Goal: Task Accomplishment & Management: Manage account settings

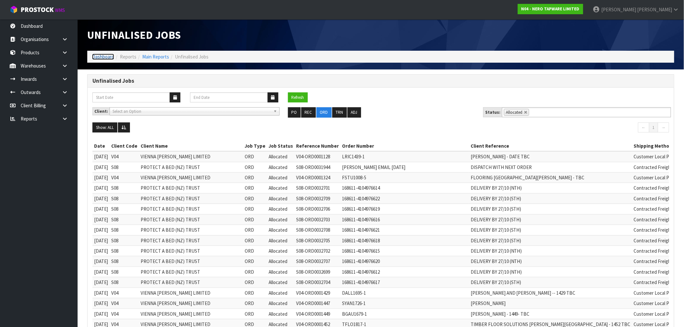
click at [95, 55] on link "Dashboard" at bounding box center [103, 57] width 22 height 6
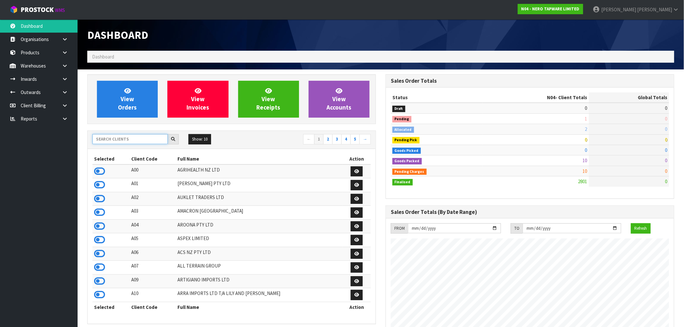
click at [116, 140] on input "text" at bounding box center [129, 139] width 75 height 10
type input "K01"
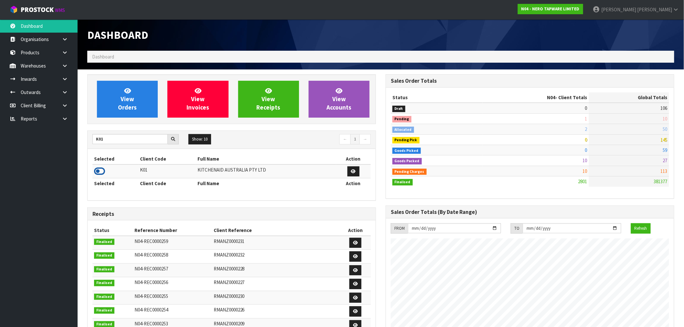
click at [102, 172] on icon at bounding box center [99, 171] width 11 height 10
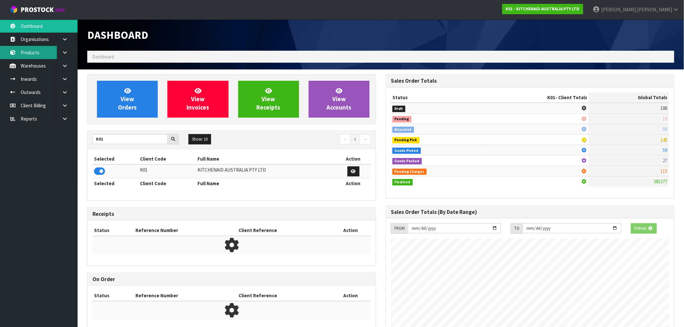
scroll to position [403, 298]
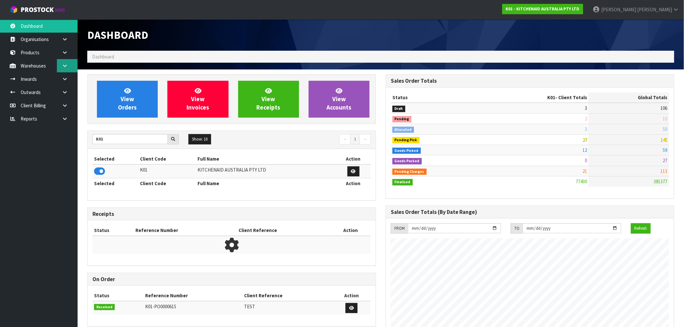
click at [60, 69] on link at bounding box center [67, 65] width 21 height 13
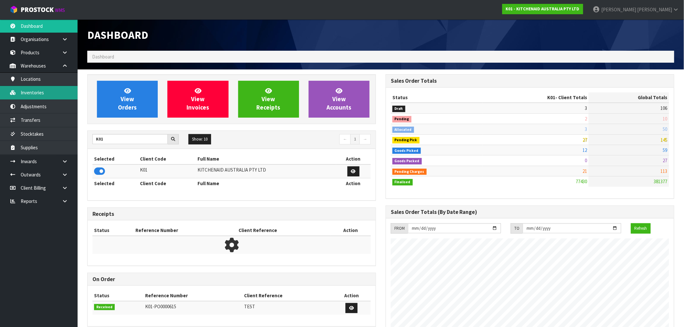
scroll to position [489, 298]
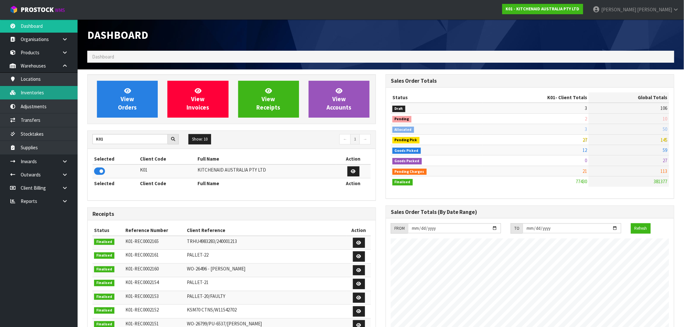
click at [41, 95] on link "Inventories" at bounding box center [39, 92] width 78 height 13
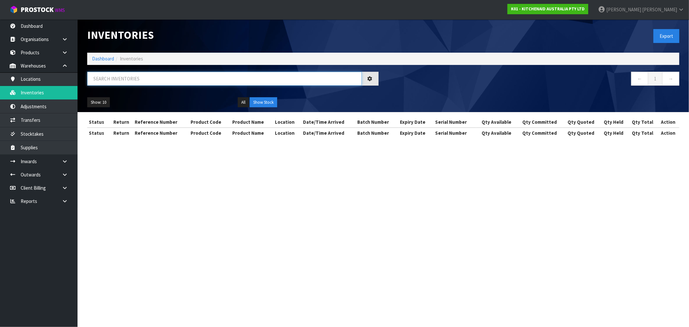
click at [133, 79] on input "text" at bounding box center [224, 79] width 275 height 14
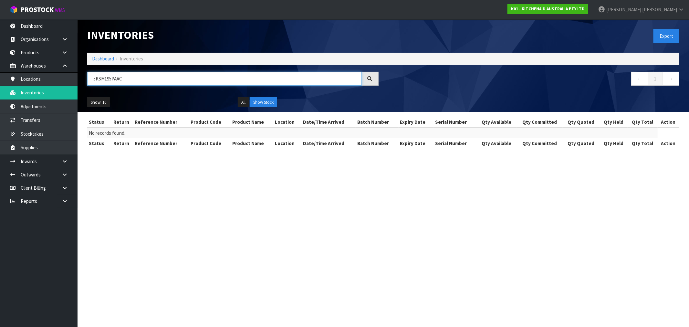
click at [133, 80] on input "5KSM195PAAC" at bounding box center [224, 79] width 275 height 14
click at [115, 79] on input "5KSM195PAAC" at bounding box center [224, 79] width 275 height 14
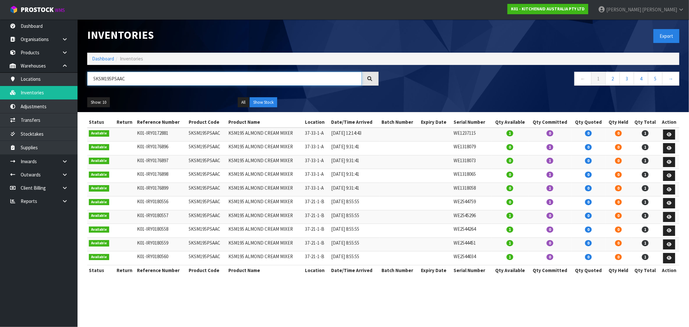
type input "5KSM195PSAAC"
drag, startPoint x: 331, startPoint y: 134, endPoint x: 308, endPoint y: 134, distance: 23.9
click at [308, 134] on tr "Available K01-IRY0172881 5KSM195PSAAC KSM195 ALMOND CREAM MIXER 37-33-1-A 10/06…" at bounding box center [383, 135] width 592 height 14
drag, startPoint x: 328, startPoint y: 250, endPoint x: 304, endPoint y: 247, distance: 23.8
click at [304, 247] on tr "Available K01-IRY0180559 5KSM195PSAAC KSM195 ALMOND CREAM MIXER 37-21-1-B 02/09…" at bounding box center [383, 244] width 592 height 14
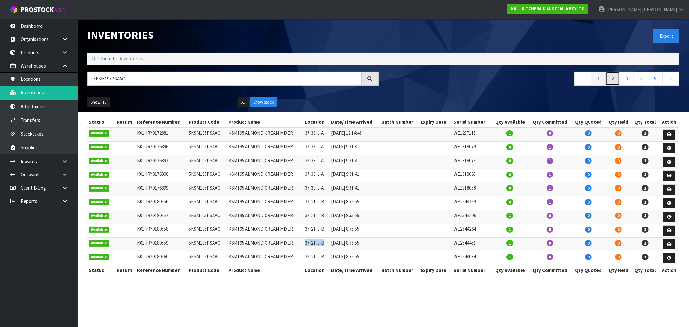
click at [614, 82] on link "2" at bounding box center [612, 79] width 15 height 14
click at [626, 81] on link "3" at bounding box center [627, 79] width 15 height 14
click at [642, 79] on link "4" at bounding box center [641, 79] width 15 height 14
click at [658, 80] on link "6" at bounding box center [655, 79] width 15 height 14
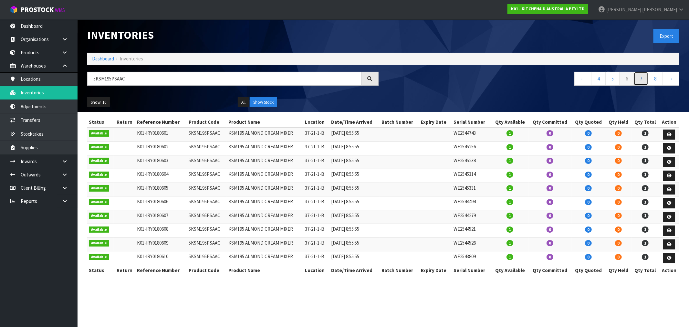
click at [642, 81] on link "7" at bounding box center [641, 79] width 15 height 14
click at [640, 82] on link "8" at bounding box center [641, 79] width 15 height 14
click at [637, 80] on link "9" at bounding box center [639, 79] width 15 height 14
click at [636, 82] on link "10" at bounding box center [637, 79] width 17 height 14
click at [640, 78] on link "11" at bounding box center [637, 79] width 17 height 14
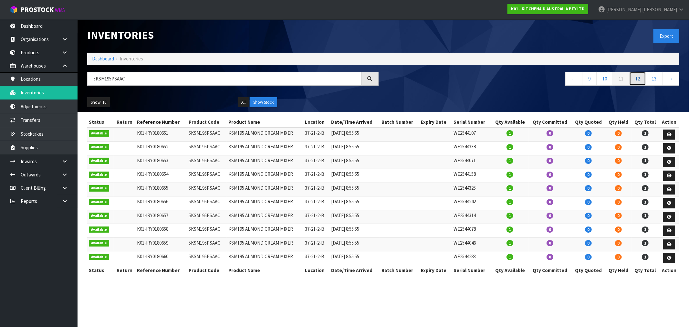
click at [641, 79] on link "12" at bounding box center [637, 79] width 17 height 14
click at [639, 80] on link "13" at bounding box center [637, 79] width 17 height 14
click at [645, 79] on link "14" at bounding box center [637, 79] width 17 height 14
click at [654, 81] on link "16" at bounding box center [654, 79] width 17 height 14
click at [642, 82] on link "17" at bounding box center [637, 79] width 17 height 14
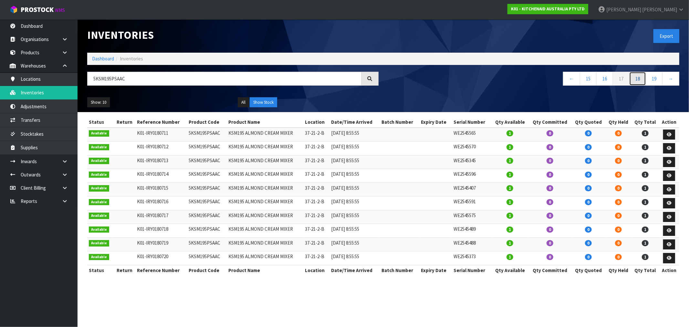
click at [642, 81] on link "18" at bounding box center [637, 79] width 17 height 14
click at [636, 82] on link "19" at bounding box center [637, 79] width 17 height 14
click at [102, 57] on link "Dashboard" at bounding box center [103, 59] width 22 height 6
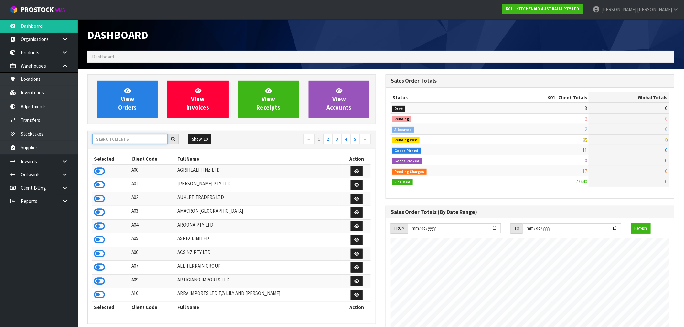
drag, startPoint x: 119, startPoint y: 136, endPoint x: 111, endPoint y: 141, distance: 8.6
click at [119, 137] on input "text" at bounding box center [129, 139] width 75 height 10
type input "D00"
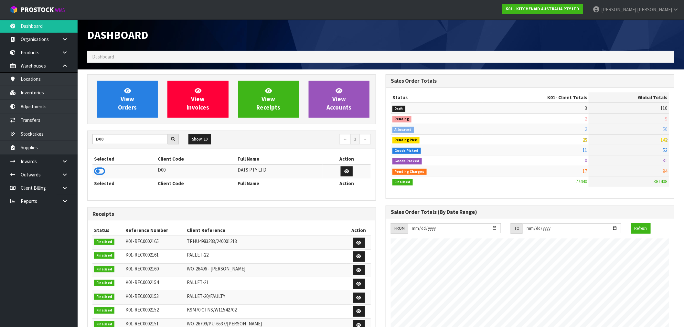
click at [91, 175] on div "Selected Client Code Full Name Action D00 DATS PTY LTD Selected Client Code Ful…" at bounding box center [232, 174] width 288 height 51
drag, startPoint x: 95, startPoint y: 173, endPoint x: 102, endPoint y: 157, distance: 17.8
click at [96, 173] on icon at bounding box center [99, 171] width 11 height 10
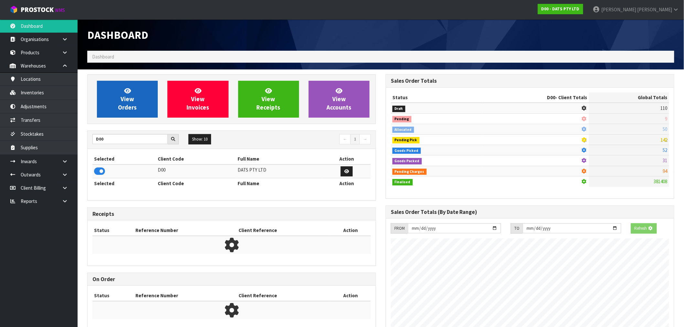
scroll to position [322661, 322766]
drag, startPoint x: 120, startPoint y: 97, endPoint x: 138, endPoint y: 94, distance: 18.6
click at [120, 97] on link "View Orders" at bounding box center [127, 99] width 61 height 37
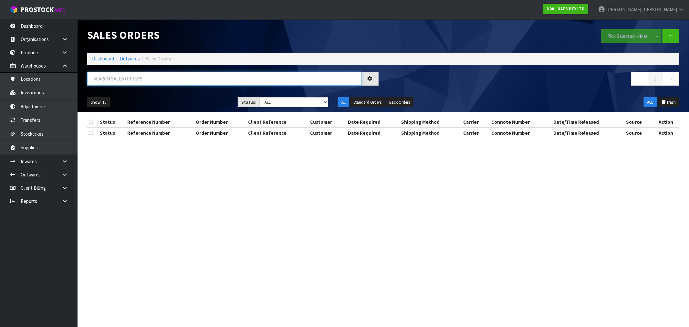
click at [132, 78] on input "text" at bounding box center [224, 79] width 275 height 14
type input "15755"
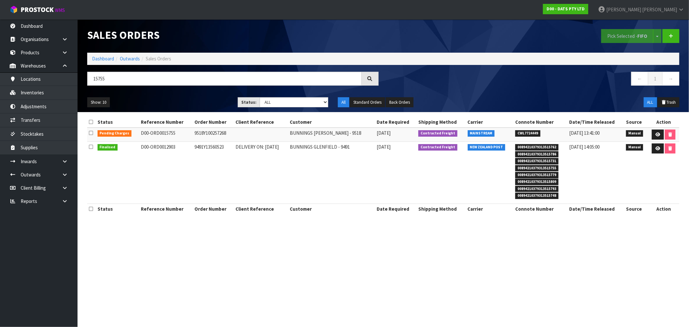
click at [203, 137] on td "9518Y100257268" at bounding box center [213, 135] width 41 height 14
copy td "9518Y100257268"
click at [657, 137] on link at bounding box center [658, 135] width 12 height 10
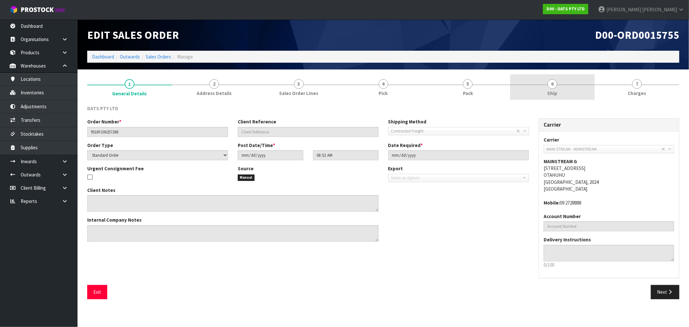
click at [548, 89] on link "6 Ship" at bounding box center [552, 87] width 85 height 26
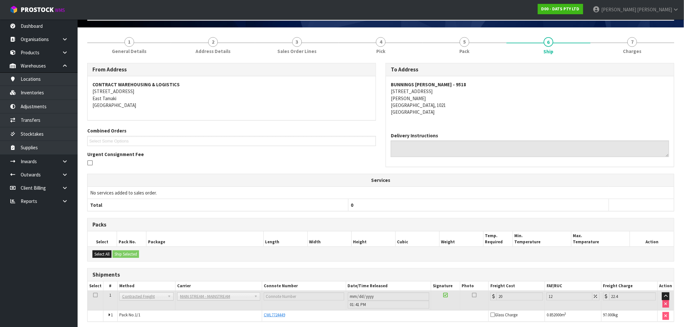
scroll to position [67, 0]
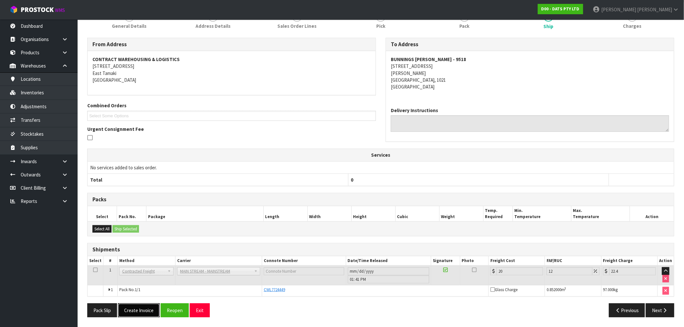
click at [149, 308] on button "Create Invoice" at bounding box center [139, 310] width 42 height 14
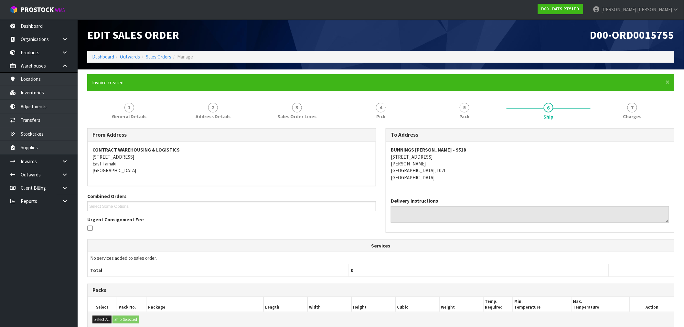
scroll to position [91, 0]
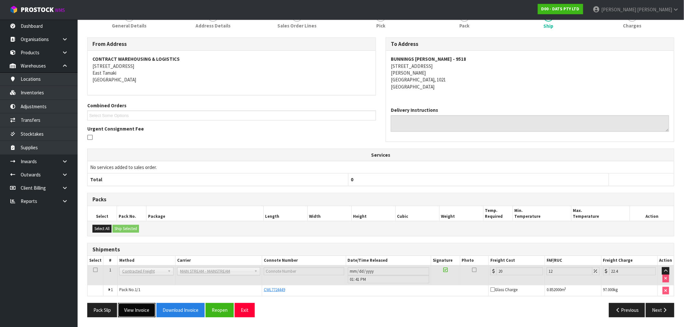
click at [138, 312] on button "View Invoice" at bounding box center [136, 310] width 37 height 14
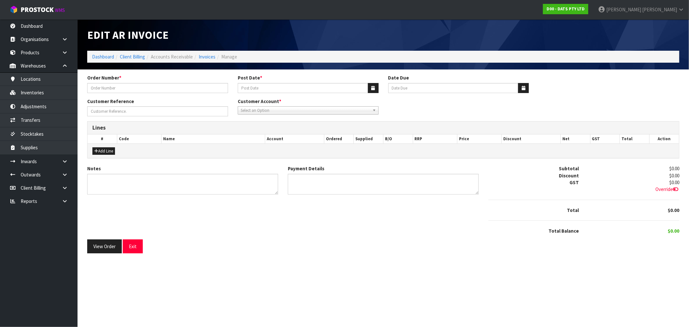
type input "9518Y100257268"
type input "[DATE]"
type input "20/10/2025"
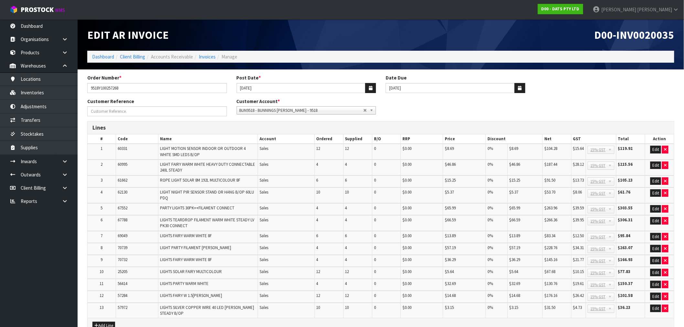
click at [635, 35] on span "D00-INV0020035" at bounding box center [634, 35] width 80 height 14
copy span "INV0020035"
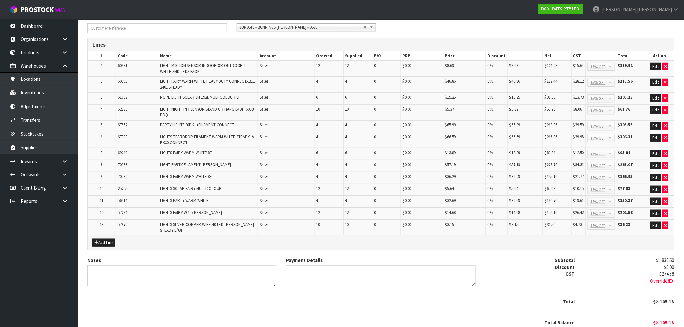
scroll to position [107, 0]
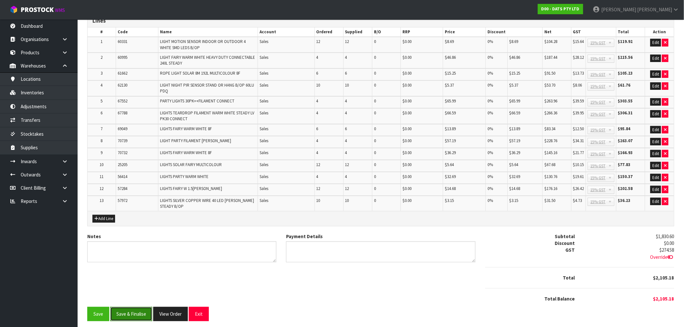
click at [127, 307] on button "Save & Finalise" at bounding box center [131, 314] width 42 height 14
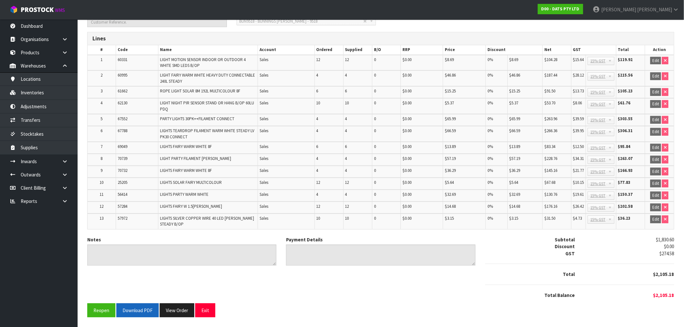
scroll to position [109, 0]
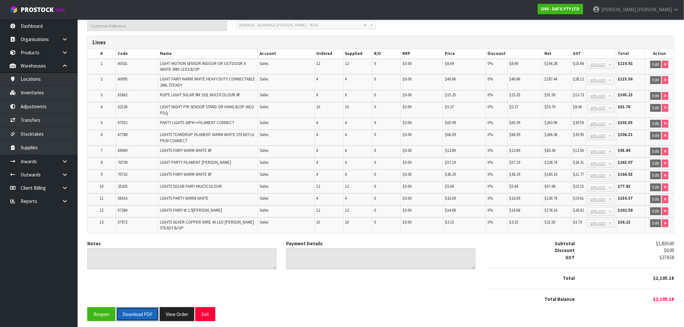
click at [129, 314] on button "Download PDF" at bounding box center [137, 314] width 42 height 14
click at [185, 309] on button "View Order" at bounding box center [184, 314] width 35 height 14
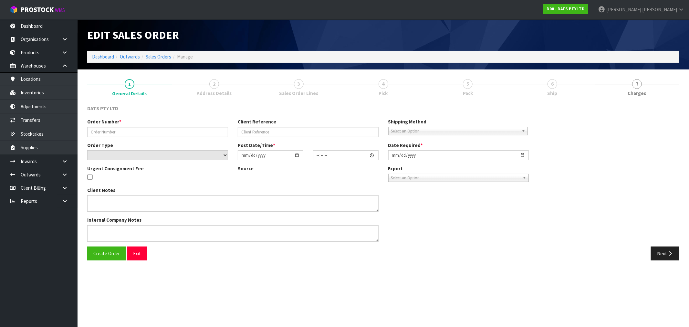
type input "9518Y100257268"
select select "number:0"
type input "2025-09-12"
type input "08:52:00.000"
type input "2025-09-12"
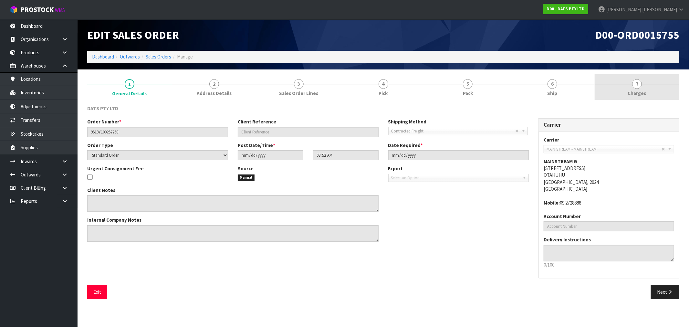
click at [614, 85] on link "7 Charges" at bounding box center [637, 87] width 85 height 26
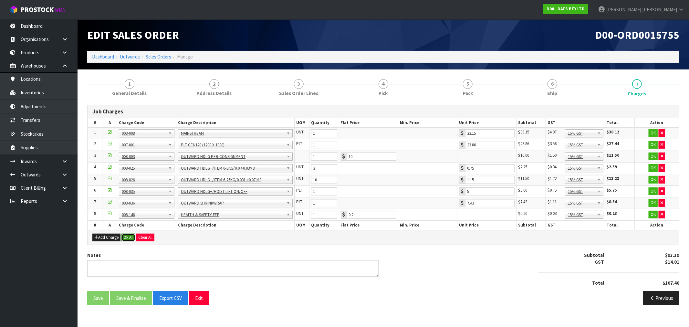
click at [128, 237] on button "Ok All" at bounding box center [128, 238] width 14 height 8
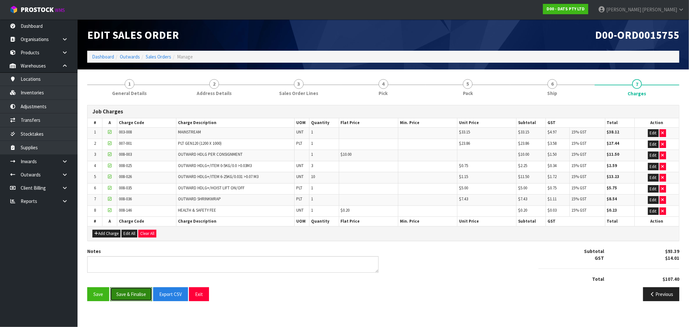
click at [136, 295] on button "Save & Finalise" at bounding box center [131, 294] width 42 height 14
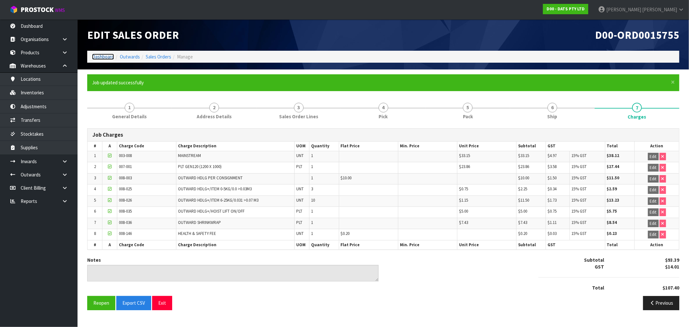
click at [95, 59] on link "Dashboard" at bounding box center [103, 57] width 22 height 6
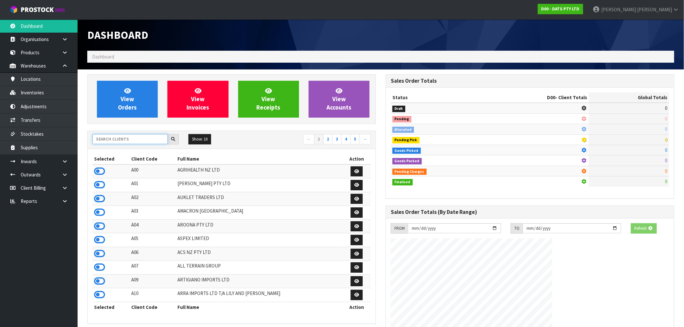
drag, startPoint x: 129, startPoint y: 137, endPoint x: 126, endPoint y: 140, distance: 4.3
click at [129, 137] on input "text" at bounding box center [129, 139] width 75 height 10
type input "G04"
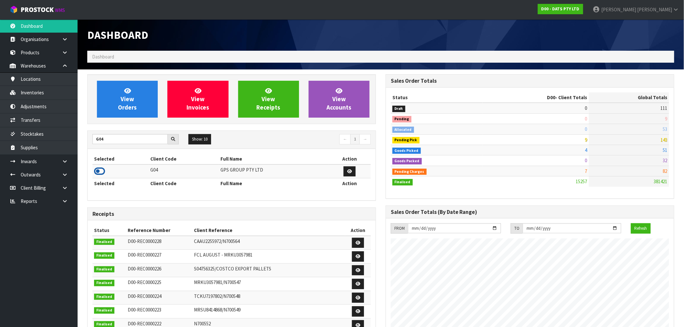
click at [101, 170] on icon at bounding box center [99, 171] width 11 height 10
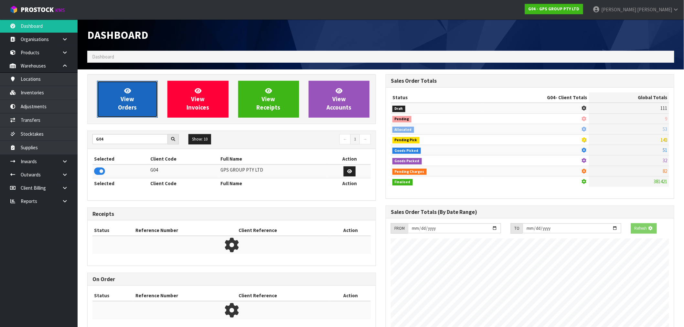
scroll to position [322661, 322766]
click at [133, 105] on span "View Orders" at bounding box center [127, 99] width 19 height 24
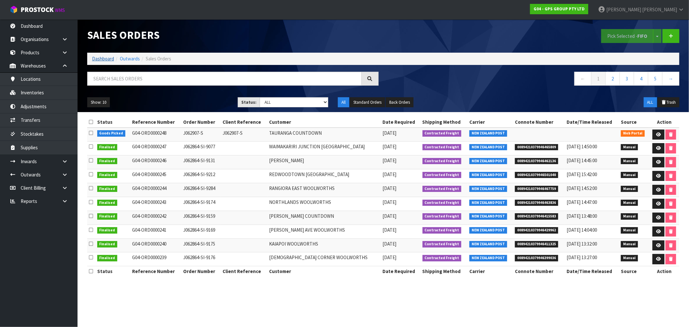
drag, startPoint x: 89, startPoint y: 62, endPoint x: 95, endPoint y: 59, distance: 6.2
click at [89, 62] on ol "Dashboard Outwards Sales Orders" at bounding box center [383, 59] width 592 height 12
click at [96, 58] on link "Dashboard" at bounding box center [103, 59] width 22 height 6
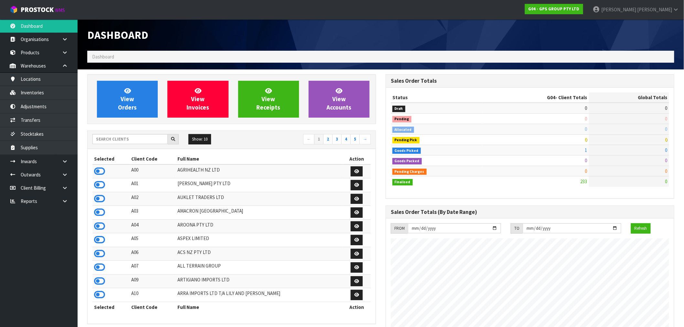
scroll to position [406, 298]
click at [97, 140] on input "text" at bounding box center [129, 139] width 75 height 10
type input "C09"
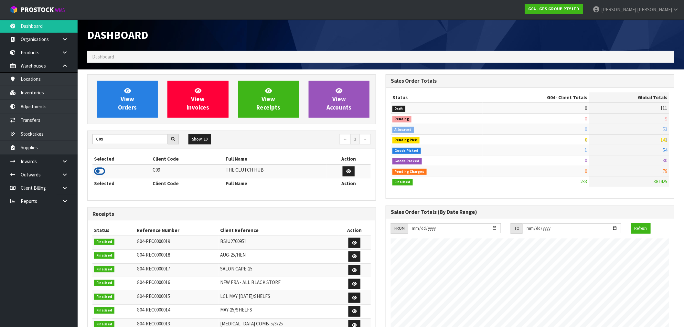
drag, startPoint x: 103, startPoint y: 165, endPoint x: 101, endPoint y: 170, distance: 4.5
click at [103, 166] on td at bounding box center [121, 171] width 58 height 14
click at [101, 170] on icon at bounding box center [99, 171] width 11 height 10
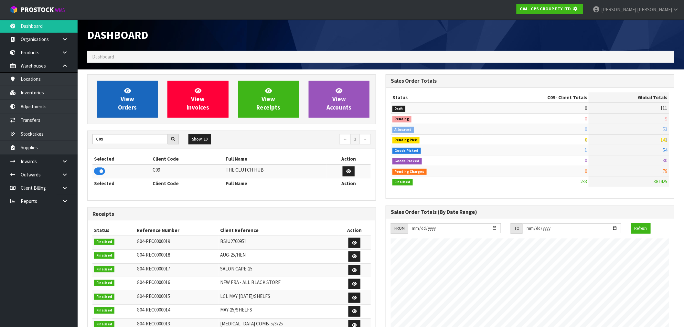
scroll to position [322661, 322766]
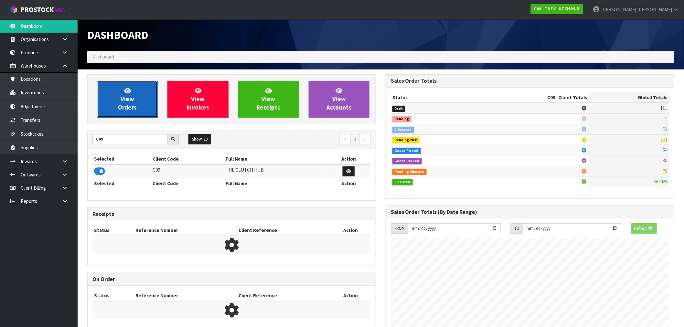
click at [122, 104] on span "View Orders" at bounding box center [127, 99] width 19 height 24
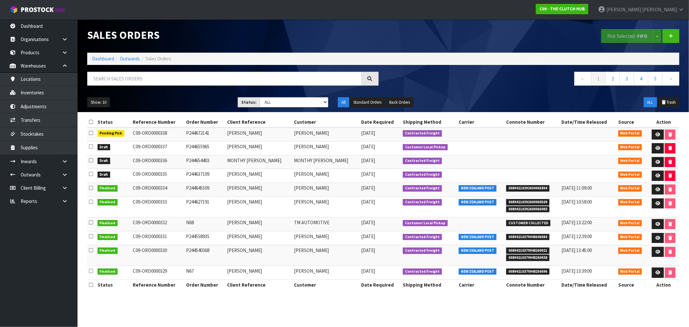
click at [91, 176] on icon at bounding box center [91, 174] width 4 height 5
click at [0, 0] on input "checkbox" at bounding box center [0, 0] width 0 height 0
click at [615, 31] on button "Pick Selected - FIFO" at bounding box center [627, 36] width 52 height 14
click at [89, 161] on icon at bounding box center [91, 160] width 4 height 5
click at [0, 0] on input "checkbox" at bounding box center [0, 0] width 0 height 0
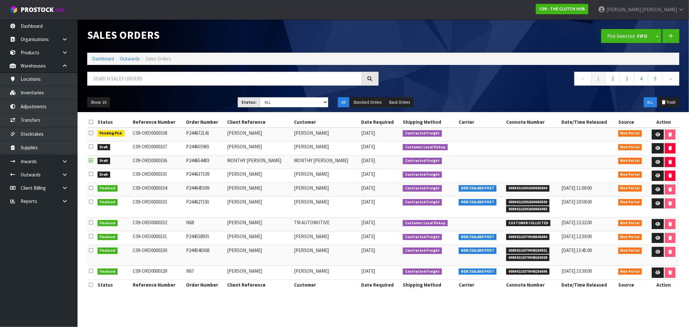
drag, startPoint x: 621, startPoint y: 43, endPoint x: 565, endPoint y: 49, distance: 56.2
click at [620, 43] on div "Pick Selected - FIFO Split button! FIFO - First In First Out FEFO - First Expir…" at bounding box center [533, 35] width 301 height 33
drag, startPoint x: 631, startPoint y: 38, endPoint x: 547, endPoint y: 60, distance: 86.5
click at [630, 38] on button "Pick Selected - FIFO" at bounding box center [627, 36] width 52 height 14
click at [91, 148] on icon at bounding box center [91, 146] width 4 height 5
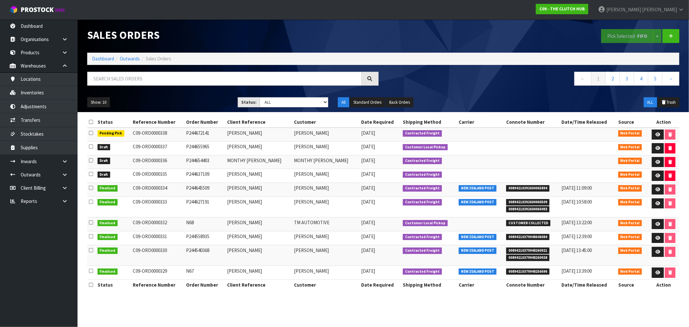
click at [0, 0] on input "checkbox" at bounding box center [0, 0] width 0 height 0
click at [613, 39] on button "Pick Selected - FIFO" at bounding box center [627, 36] width 52 height 14
click at [96, 63] on ol "Dashboard Outwards Sales Orders" at bounding box center [383, 59] width 592 height 12
click at [96, 57] on link "Dashboard" at bounding box center [103, 59] width 22 height 6
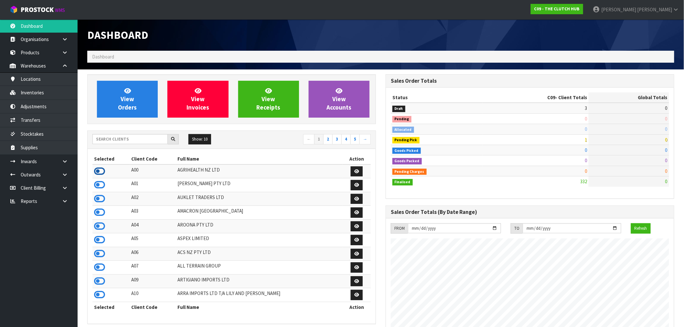
scroll to position [322574, 322766]
drag, startPoint x: 103, startPoint y: 175, endPoint x: 102, endPoint y: 171, distance: 4.0
click at [102, 174] on icon at bounding box center [99, 171] width 11 height 10
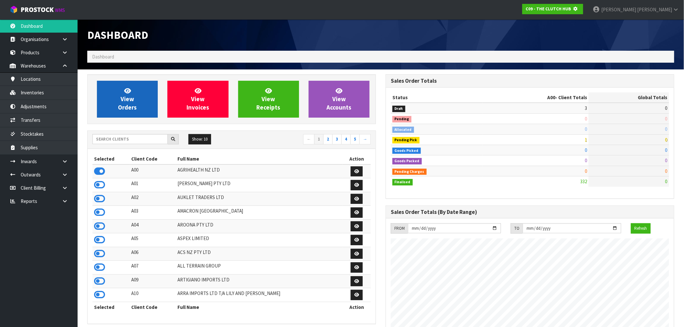
scroll to position [403, 298]
click at [130, 111] on link "View Orders" at bounding box center [127, 99] width 61 height 37
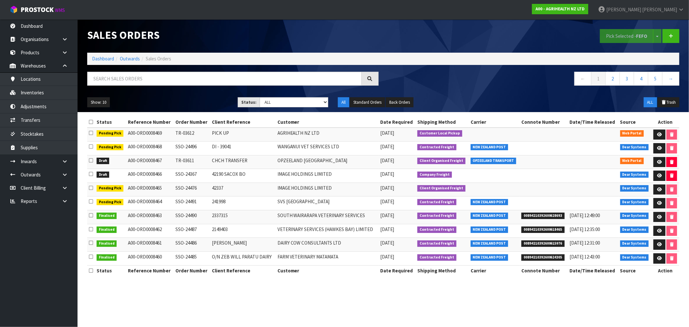
click at [92, 174] on icon at bounding box center [91, 174] width 4 height 5
click at [0, 0] on input "checkbox" at bounding box center [0, 0] width 0 height 0
click at [627, 38] on button "Pick Selected - FEFO" at bounding box center [627, 36] width 54 height 14
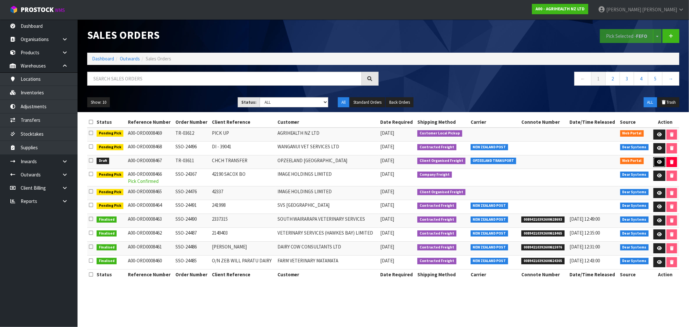
click at [658, 162] on icon at bounding box center [659, 162] width 5 height 4
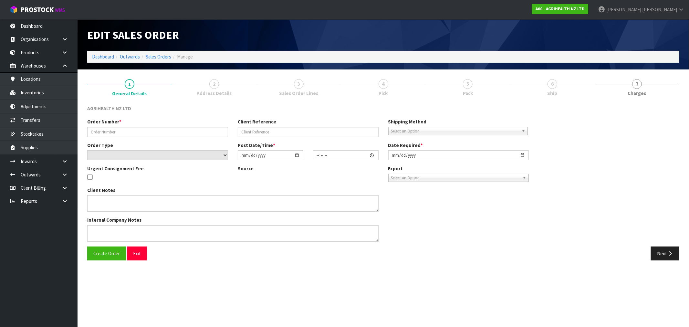
type input "TR-03611"
type input "CHCH TRANSFER"
select select "number:0"
type input "[DATE]"
type input "12:47:00.000"
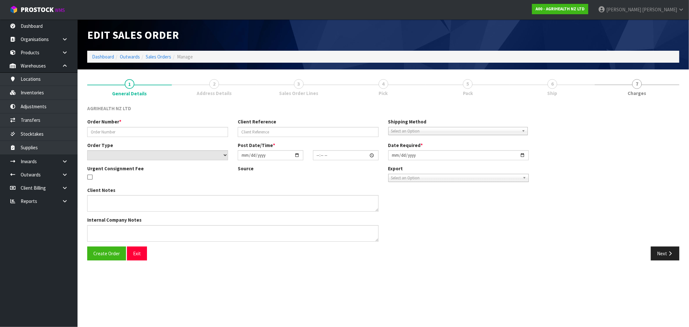
type input "[DATE]"
type textarea "OPZEELAND TO PICK UP"
type textarea "TRANSFER TO CHCH VIA OPZEELAND TRANSPORT - PICK UP TOMORROW AM"
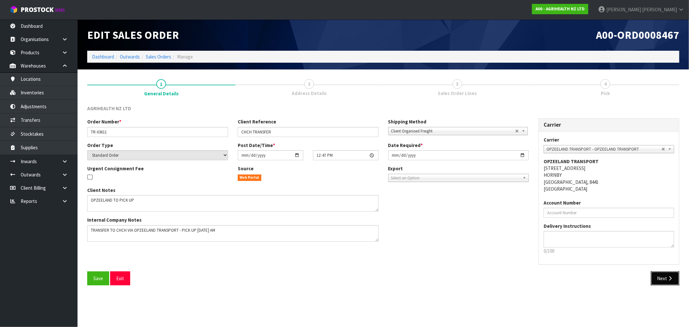
click at [670, 275] on button "Next" at bounding box center [665, 278] width 28 height 14
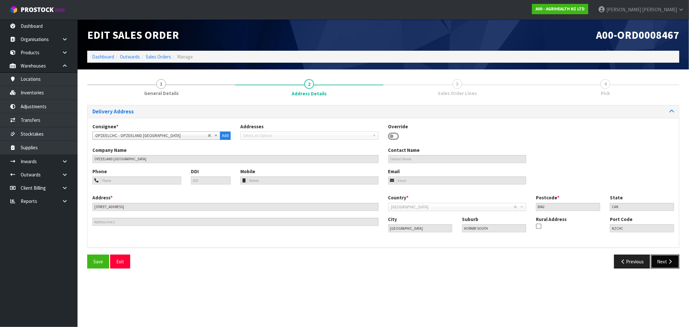
click at [666, 259] on button "Next" at bounding box center [665, 262] width 28 height 14
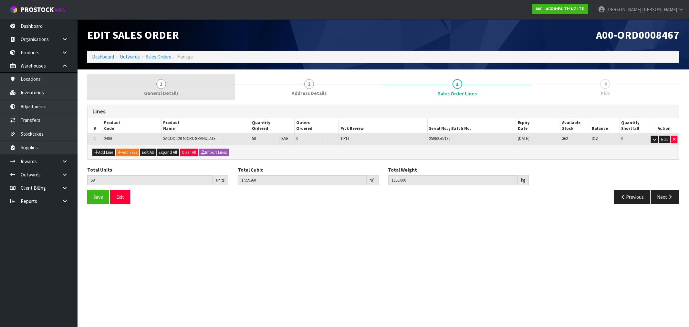
click at [179, 91] on link "1 General Details" at bounding box center [161, 87] width 148 height 26
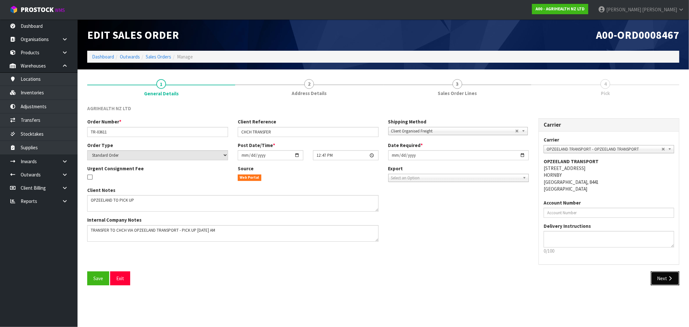
click at [667, 282] on button "Next" at bounding box center [665, 278] width 28 height 14
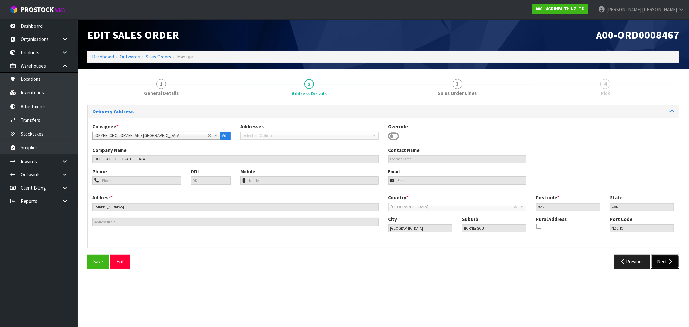
click at [669, 264] on button "Next" at bounding box center [665, 262] width 28 height 14
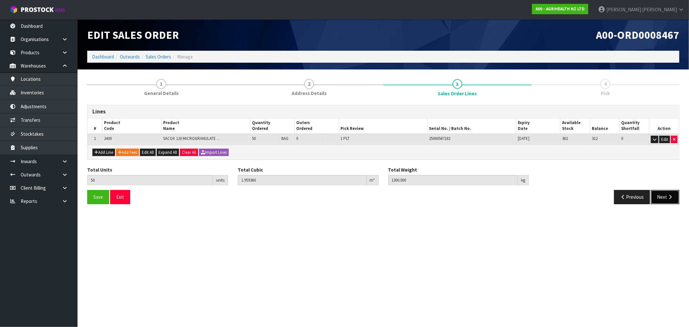
click at [667, 196] on icon "button" at bounding box center [670, 196] width 6 height 5
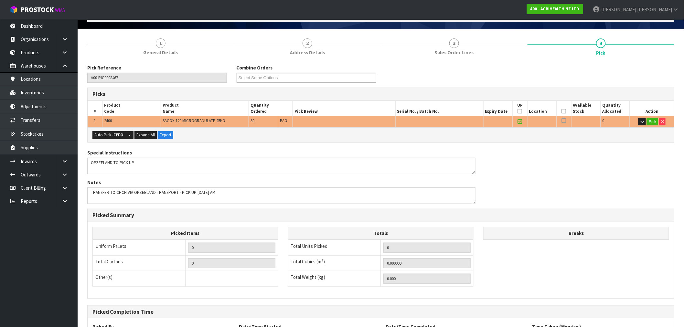
scroll to position [101, 0]
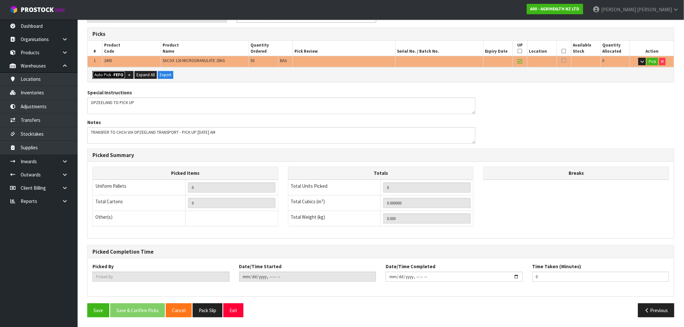
click at [124, 76] on button "Auto Pick - FEFO" at bounding box center [108, 75] width 33 height 8
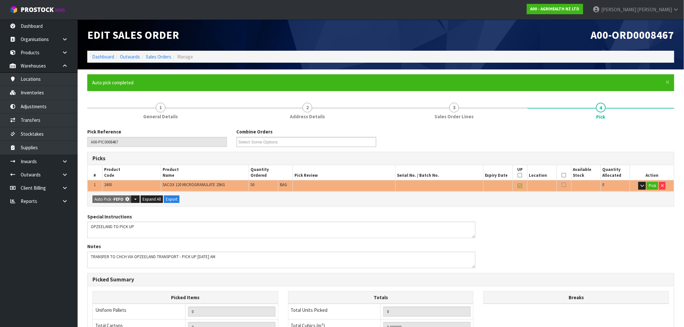
type input "1"
type input "50"
type input "1.959360"
type input "1300.000"
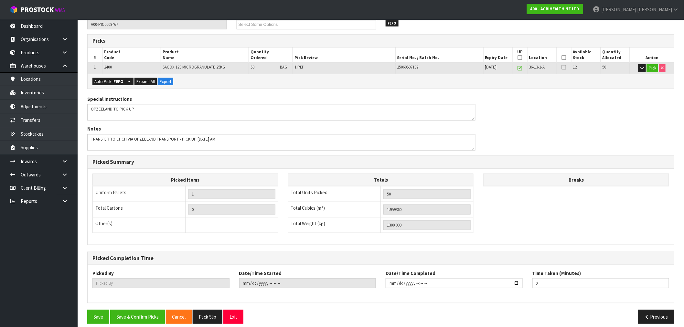
scroll to position [124, 0]
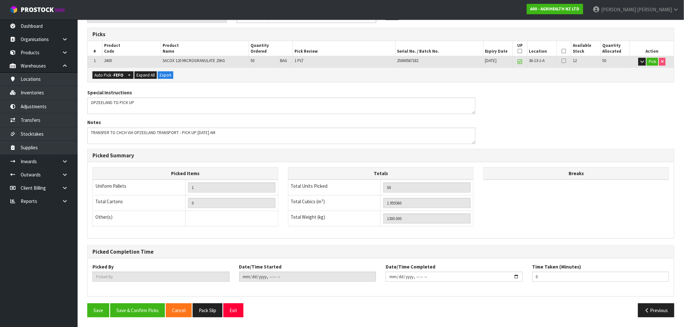
click at [146, 320] on div "Save Save & Confirm Picks Cancel Pack Slip Exit Previous" at bounding box center [380, 312] width 596 height 19
click at [148, 313] on button "Save & Confirm Picks" at bounding box center [137, 310] width 55 height 14
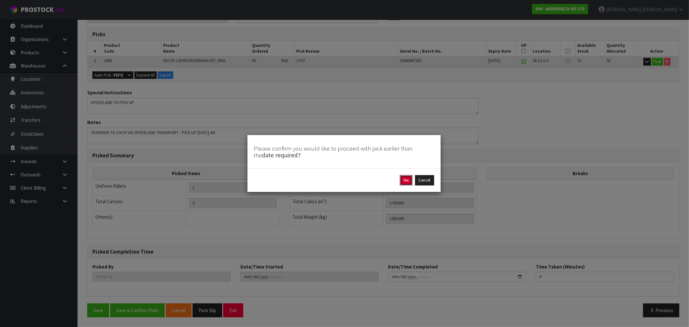
click at [401, 181] on button "Yes" at bounding box center [406, 180] width 13 height 10
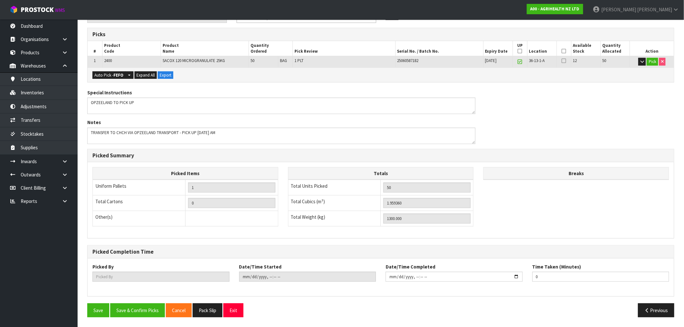
scroll to position [0, 0]
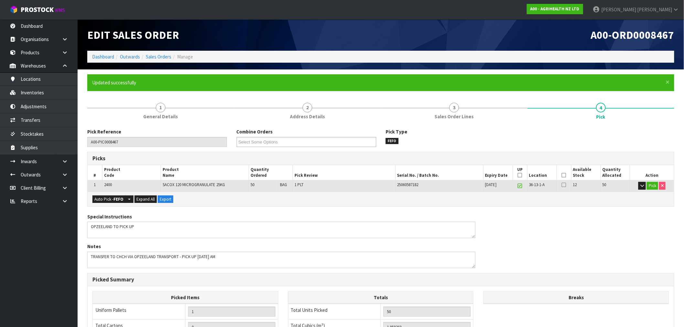
type input "[PERSON_NAME]"
type input "2025-09-16T15:46:58"
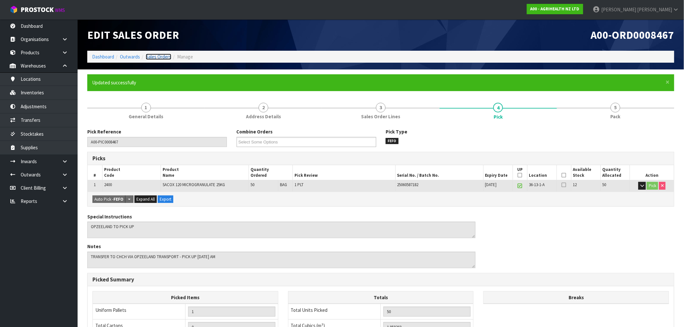
click at [154, 56] on link "Sales Orders" at bounding box center [159, 57] width 26 height 6
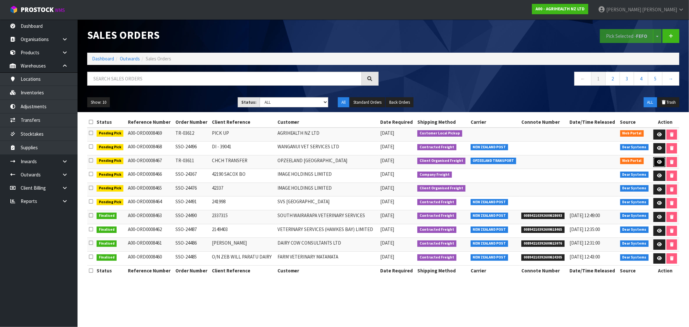
click at [660, 162] on icon at bounding box center [659, 162] width 5 height 4
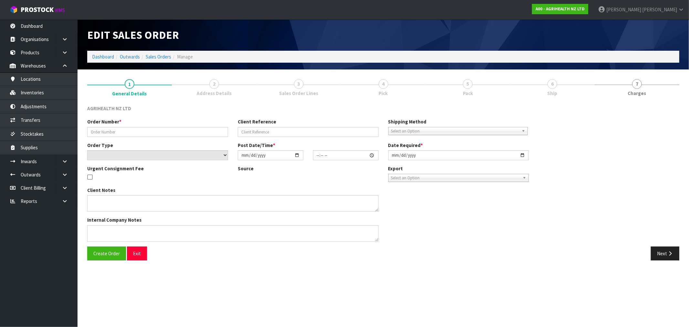
type input "TR-03611"
type input "CHCH TRANSFER"
select select "number:0"
type input "[DATE]"
type input "12:47:00.000"
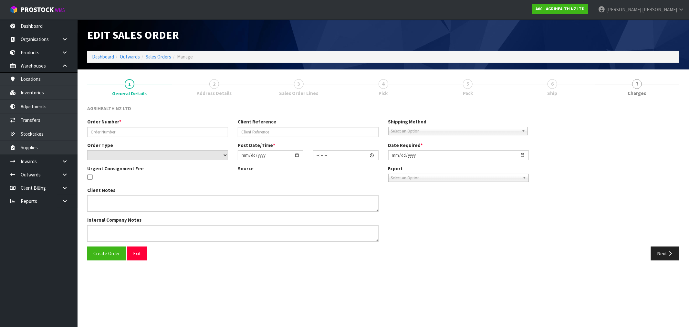
type input "[DATE]"
type textarea "OPZEELAND TO PICK UP"
type textarea "TRANSFER TO CHCH VIA OPZEELAND TRANSPORT - PICK UP TOMORROW AM"
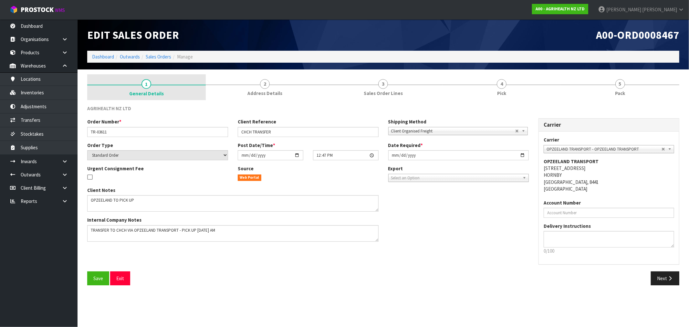
click at [149, 87] on span "1" at bounding box center [147, 84] width 10 height 10
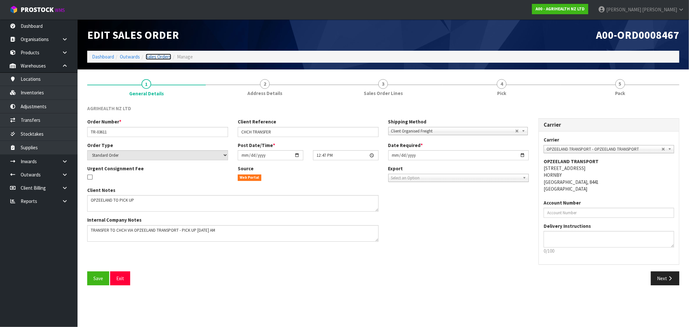
click at [156, 56] on link "Sales Orders" at bounding box center [159, 57] width 26 height 6
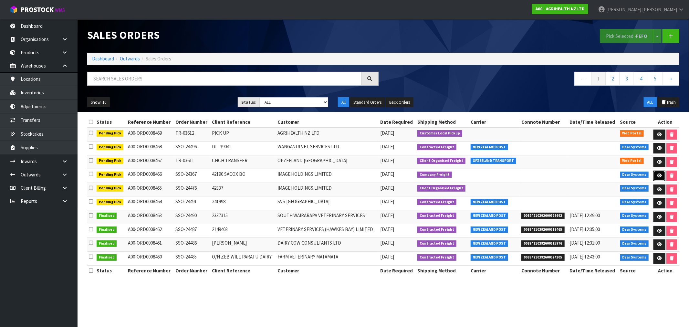
click at [656, 180] on link at bounding box center [660, 176] width 12 height 10
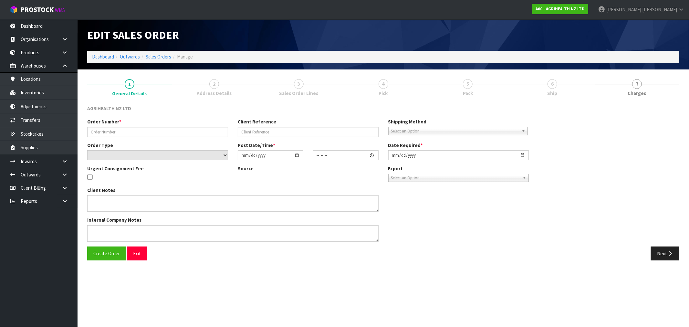
type input "SSO-24367"
type input "42190 SACOX BO"
select select "number:0"
type input "[DATE]"
type input "12:44:38.000"
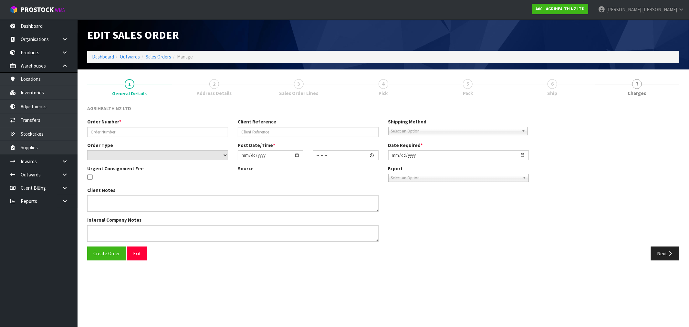
type input "[DATE]"
type textarea "SHIP BY: CWL Truck customer increased order from 10 units to 88 and requested u…"
type textarea "ORDER SSO-24367 FOR DISPATCH TODAY PLEASE, VIA EITHER YOUR TRUCK OR FREIGHT - W…"
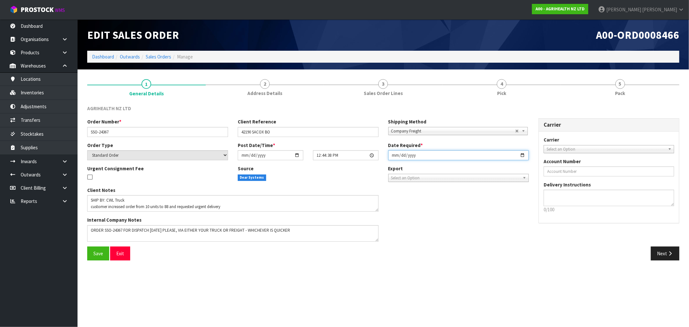
click at [394, 157] on input "[DATE]" at bounding box center [458, 155] width 141 height 10
type input "[DATE]"
click at [87, 246] on button "Save" at bounding box center [98, 253] width 22 height 14
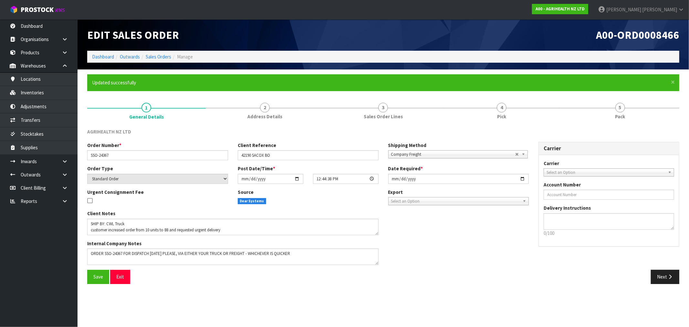
click at [472, 152] on span "Company Freight" at bounding box center [453, 155] width 124 height 8
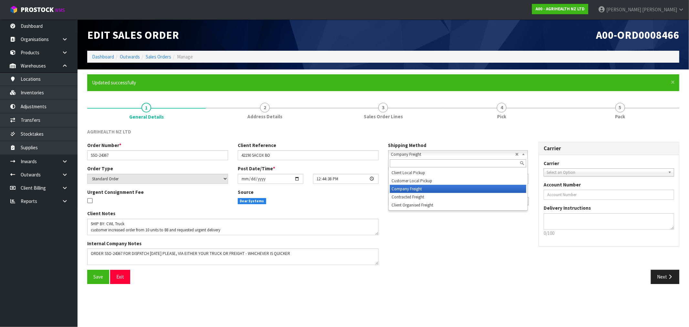
click at [434, 189] on li "Company Freight" at bounding box center [458, 189] width 136 height 8
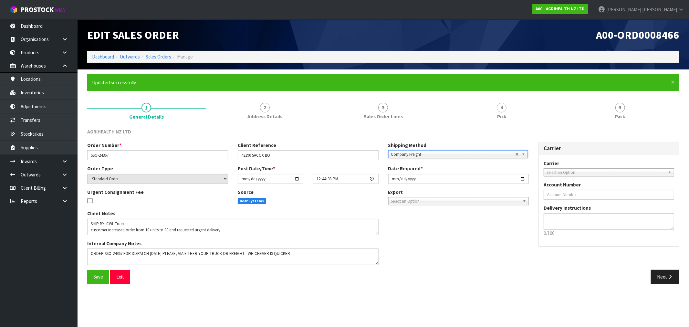
click at [584, 170] on span "Select an Option" at bounding box center [606, 173] width 119 height 8
type input "cwl"
click at [576, 192] on li "CWL TRUCK - CWL TRUCK" at bounding box center [608, 191] width 127 height 8
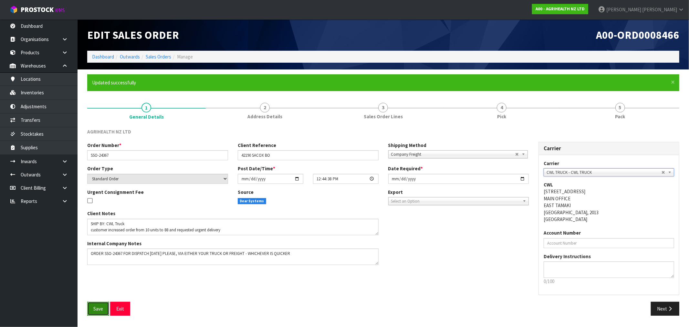
click at [99, 310] on span "Save" at bounding box center [98, 309] width 10 height 6
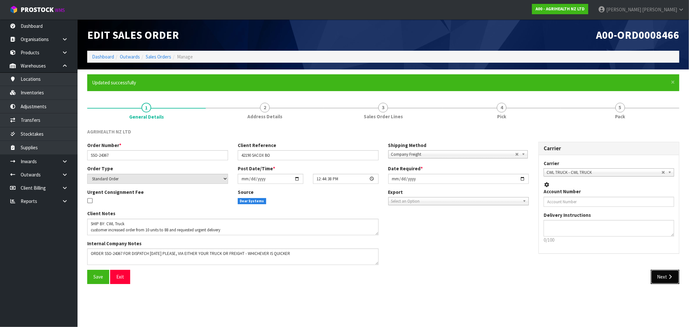
click at [666, 284] on button "Next" at bounding box center [665, 277] width 28 height 14
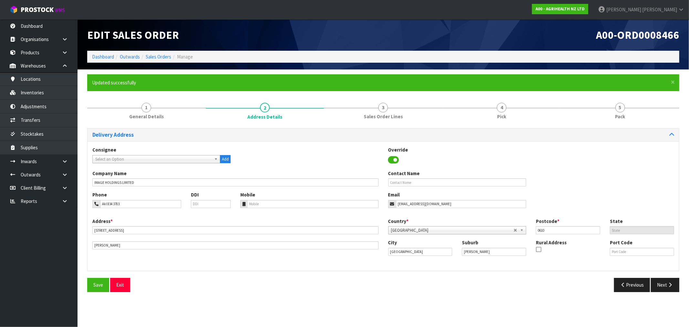
click at [669, 309] on section "Edit Sales Order A00-ORD0008466 Dashboard Outwards Sales Orders Manage × Close …" at bounding box center [344, 163] width 689 height 327
click at [665, 286] on button "Next" at bounding box center [665, 285] width 28 height 14
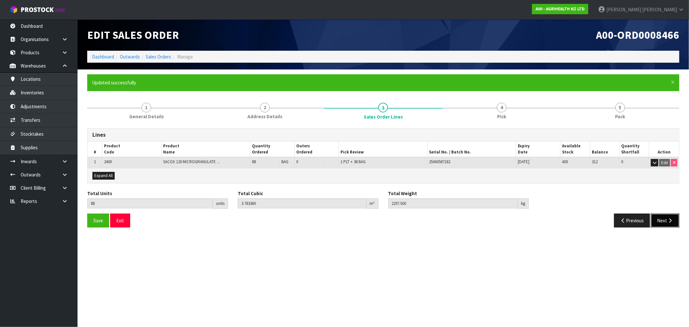
click at [675, 222] on button "Next" at bounding box center [665, 221] width 28 height 14
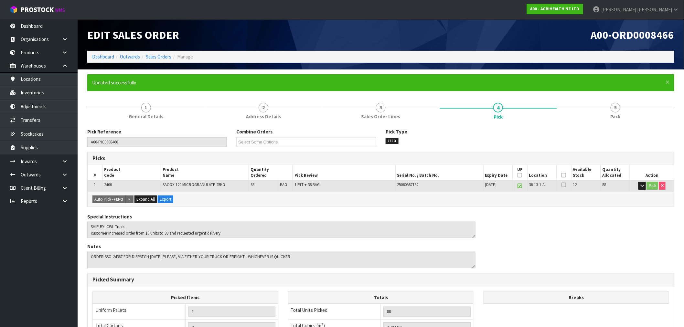
scroll to position [124, 0]
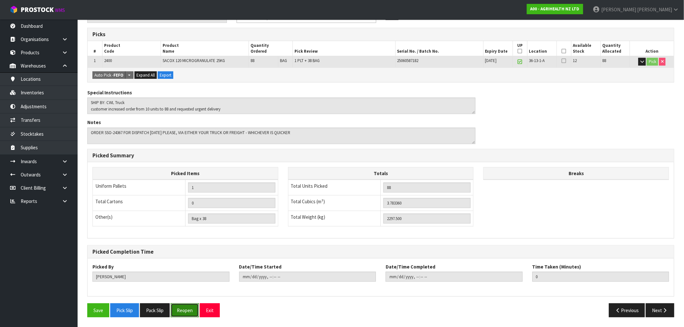
click at [184, 312] on button "Reopen" at bounding box center [185, 310] width 28 height 14
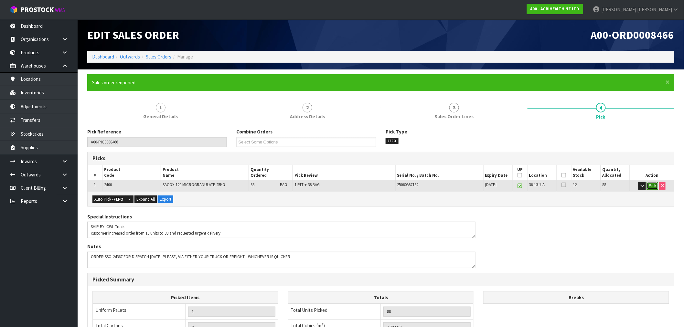
click at [650, 185] on button "Pick" at bounding box center [651, 186] width 11 height 8
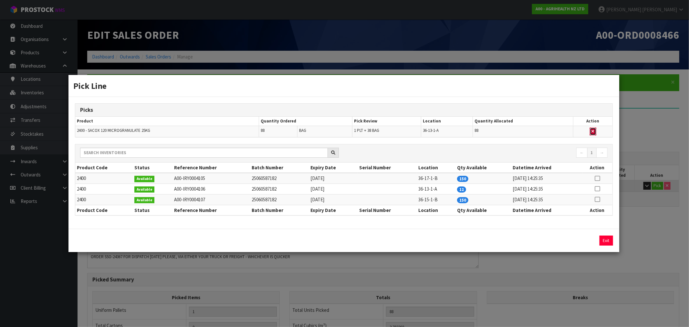
click at [593, 130] on icon "button" at bounding box center [593, 131] width 3 height 4
type input "0"
type input "Bag x 0"
type input "0"
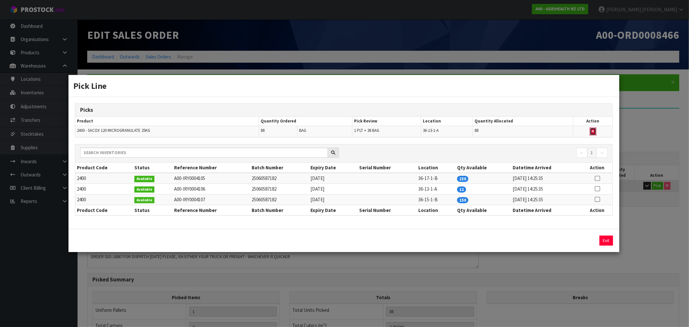
type input "0"
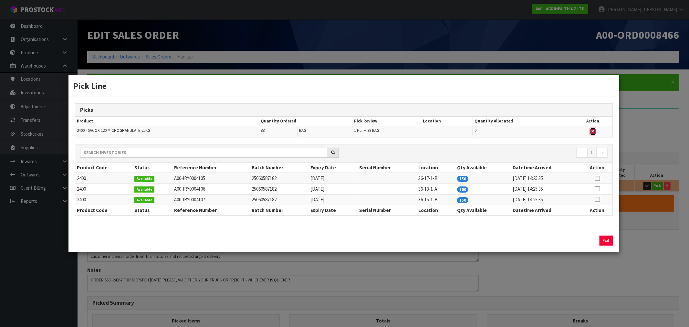
click at [593, 132] on icon "button" at bounding box center [593, 131] width 3 height 4
click at [598, 189] on icon at bounding box center [597, 189] width 5 height 0
click at [584, 238] on button "Assign Pick" at bounding box center [584, 241] width 26 height 10
type input "1"
type input "Bag x 38"
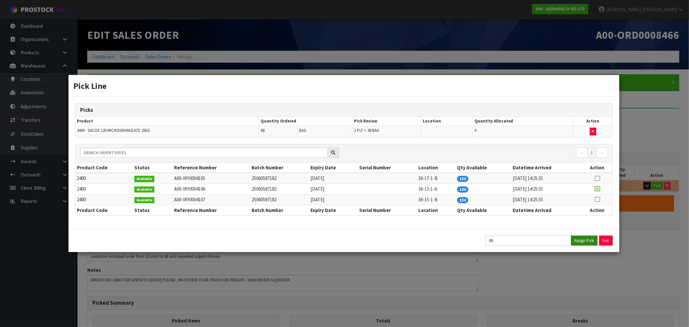
type input "88"
type input "3.78336"
type input "2297.5"
click at [603, 238] on button "Exit" at bounding box center [607, 241] width 14 height 10
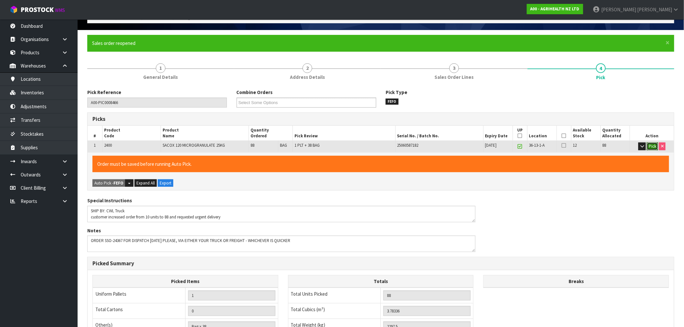
scroll to position [147, 0]
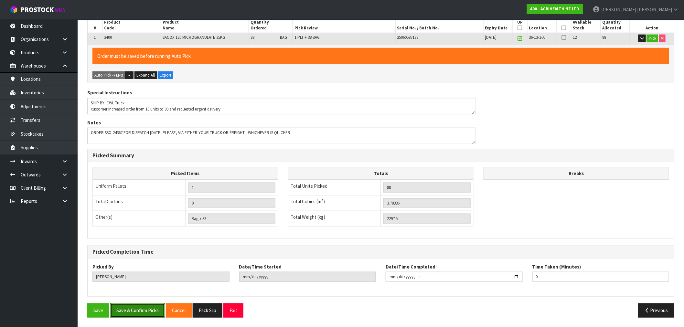
click at [138, 310] on button "Save & Confirm Picks" at bounding box center [137, 310] width 55 height 14
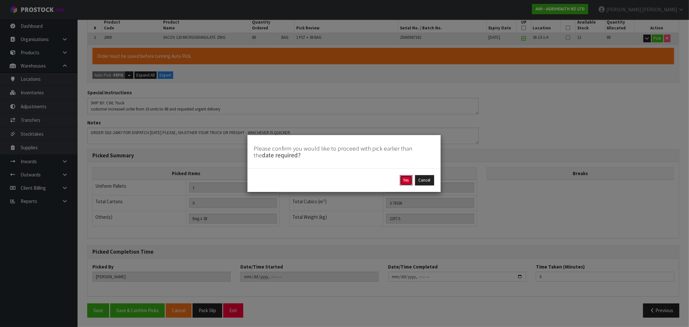
click at [409, 180] on button "Yes" at bounding box center [406, 180] width 13 height 10
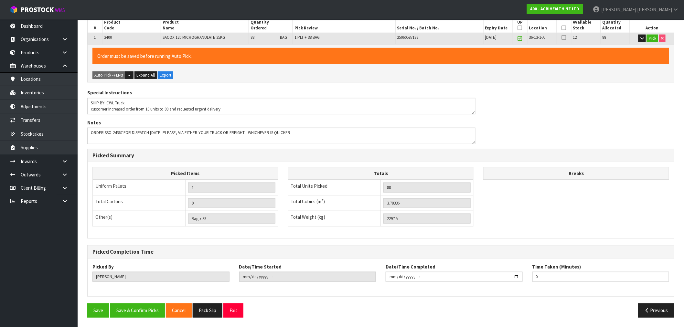
scroll to position [0, 0]
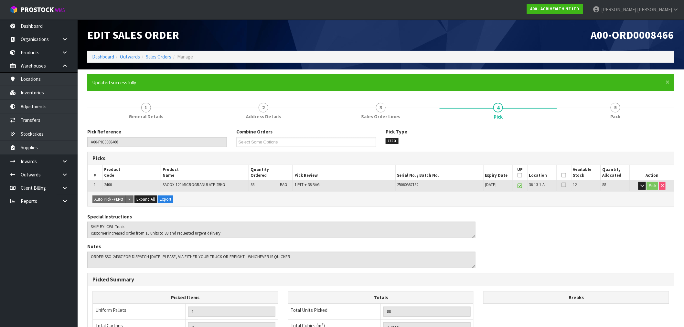
click at [110, 52] on ol "Dashboard Outwards Sales Orders Manage" at bounding box center [380, 57] width 587 height 12
click at [111, 54] on link "Dashboard" at bounding box center [103, 57] width 22 height 6
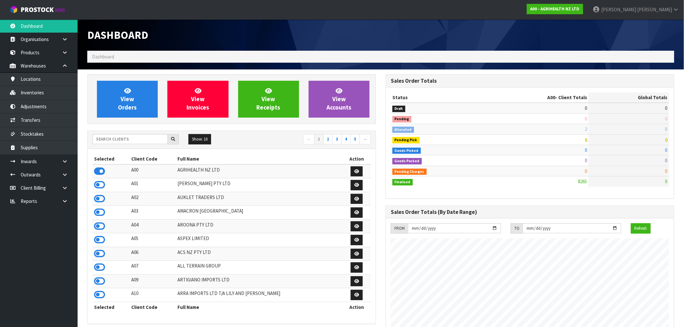
scroll to position [489, 298]
click at [131, 136] on input "text" at bounding box center [129, 139] width 75 height 10
type input "C09"
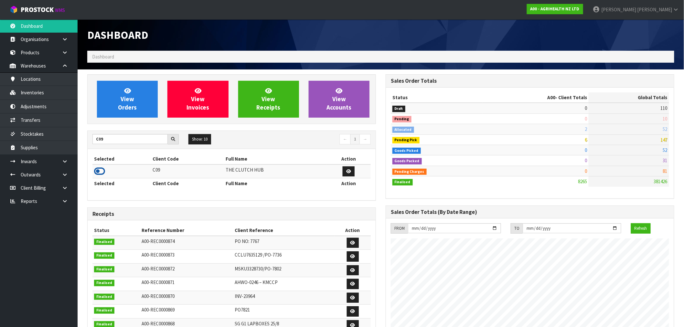
click at [100, 172] on icon at bounding box center [99, 171] width 11 height 10
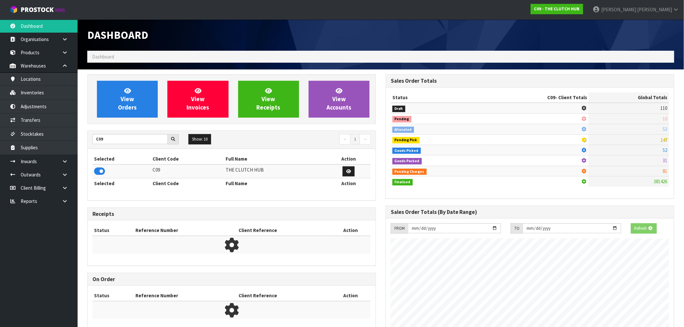
click at [115, 120] on div "View Orders View Invoices View Receipts View Accounts" at bounding box center [231, 99] width 288 height 50
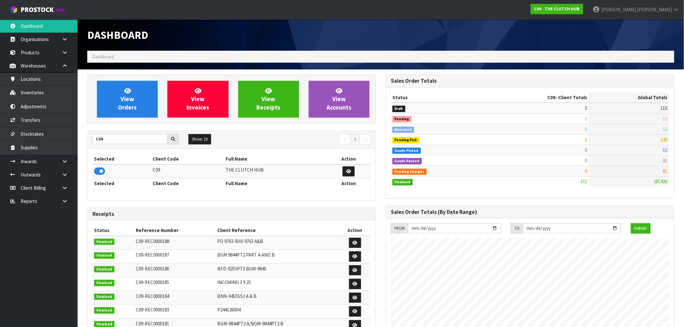
scroll to position [489, 298]
click at [123, 103] on span "View Orders" at bounding box center [127, 99] width 19 height 24
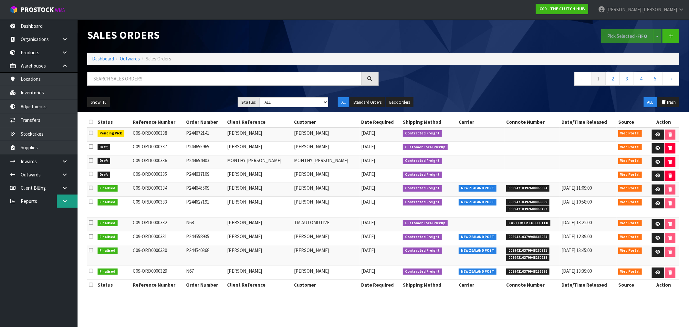
click at [61, 195] on link at bounding box center [67, 200] width 21 height 13
click at [62, 162] on icon at bounding box center [65, 161] width 6 height 5
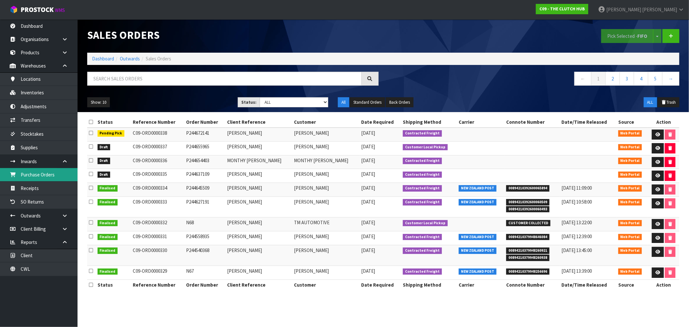
click at [47, 173] on link "Purchase Orders" at bounding box center [39, 174] width 78 height 13
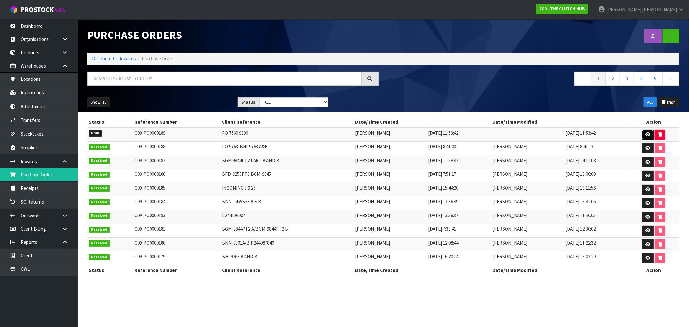
click at [646, 135] on icon at bounding box center [647, 134] width 5 height 4
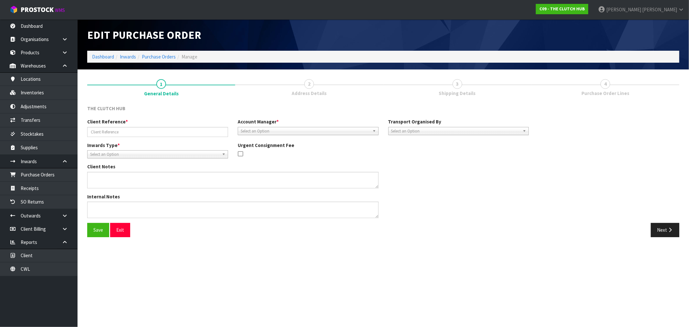
type input "PO 7560 9390"
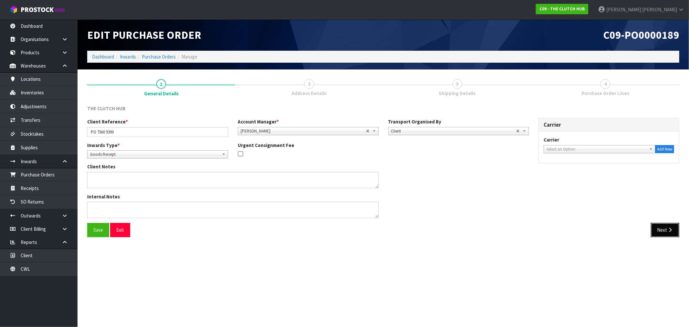
click at [659, 227] on button "Next" at bounding box center [665, 230] width 28 height 14
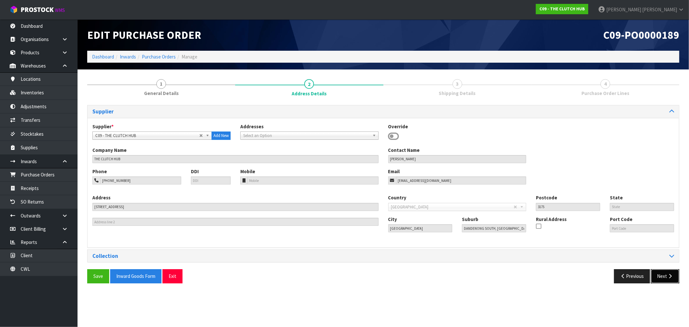
click at [657, 269] on button "Next" at bounding box center [665, 276] width 28 height 14
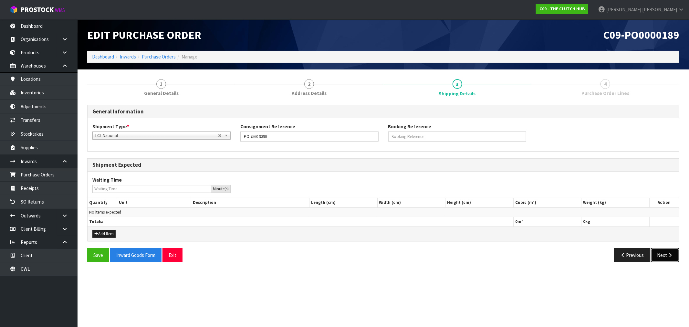
click at [658, 256] on button "Next" at bounding box center [665, 255] width 28 height 14
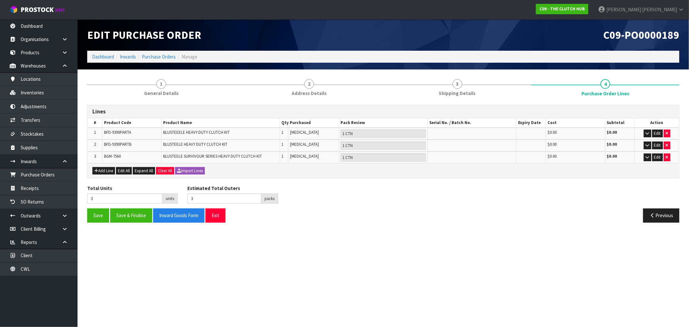
click at [114, 56] on li "Inwards" at bounding box center [125, 56] width 22 height 7
click at [109, 55] on link "Dashboard" at bounding box center [103, 57] width 22 height 6
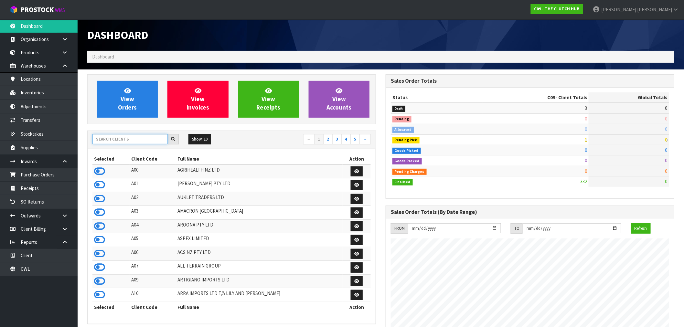
click at [127, 139] on input "text" at bounding box center [129, 139] width 75 height 10
type input "V04"
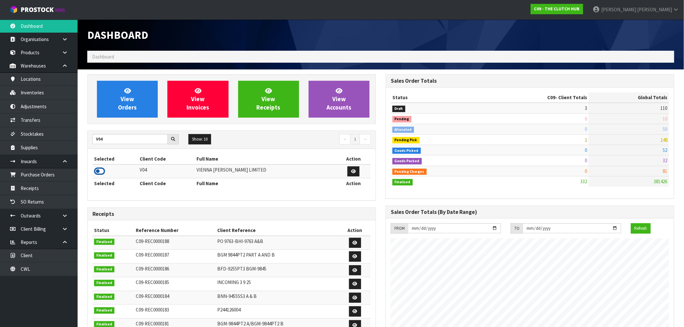
click at [99, 172] on icon at bounding box center [99, 171] width 11 height 10
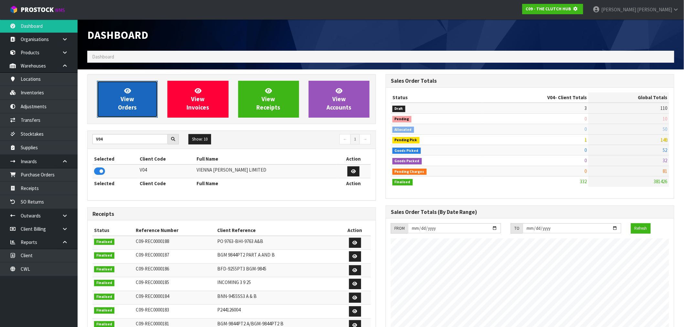
scroll to position [322661, 322766]
click at [141, 95] on link "View Orders" at bounding box center [127, 99] width 61 height 37
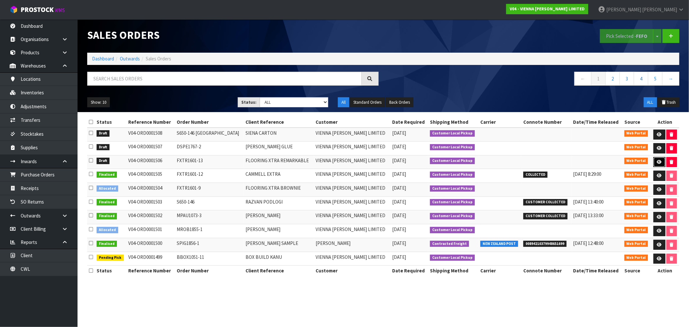
click at [658, 158] on link at bounding box center [660, 162] width 12 height 10
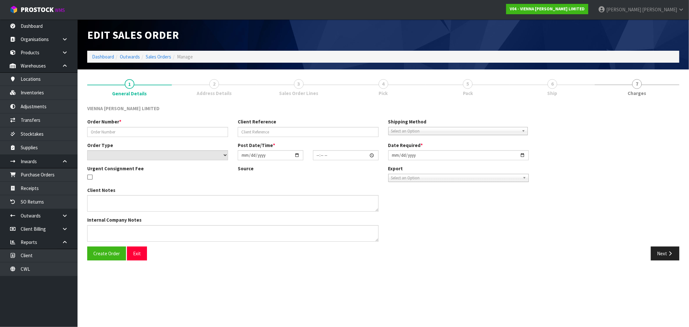
type input "FXTR1601-13"
type input "FLOORING XTRA REMARKABLE"
select select "number:0"
type input "[DATE]"
type input "14:22:00.000"
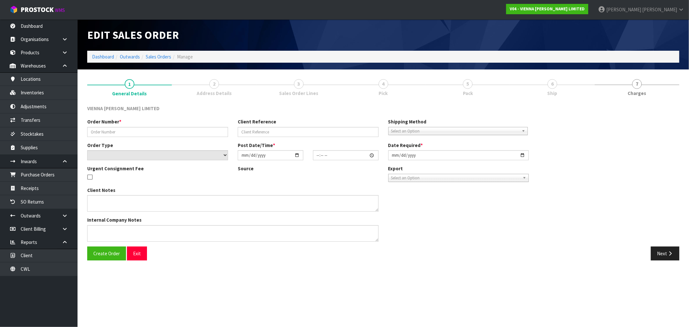
type input "2025-10-15"
type textarea "FLOORING XTRA REMARKABLE"
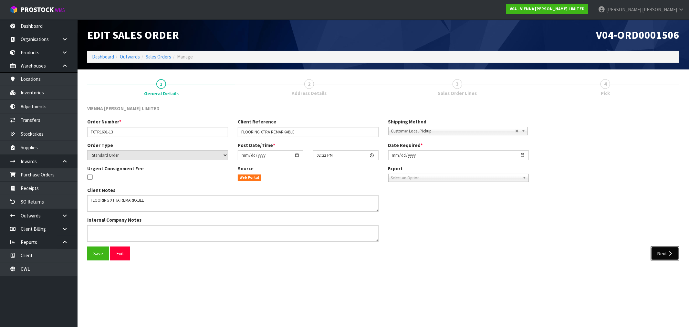
click at [670, 249] on button "Next" at bounding box center [665, 253] width 28 height 14
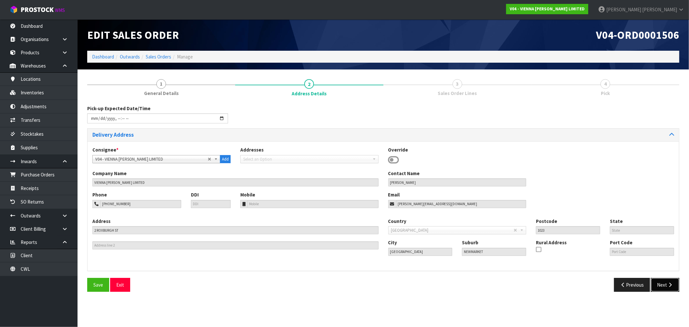
click at [666, 280] on button "Next" at bounding box center [665, 285] width 28 height 14
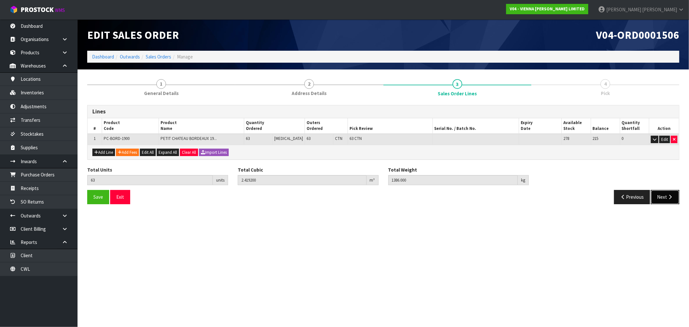
click at [654, 194] on button "Next" at bounding box center [665, 197] width 28 height 14
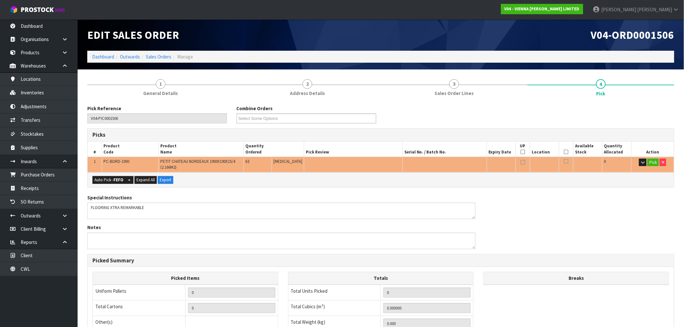
click at [105, 184] on div "Auto Pick - FEFO Split button! FIFO - First In First Out FEFO - First Expired F…" at bounding box center [381, 180] width 586 height 15
click at [118, 181] on strong "FEFO" at bounding box center [118, 179] width 10 height 5
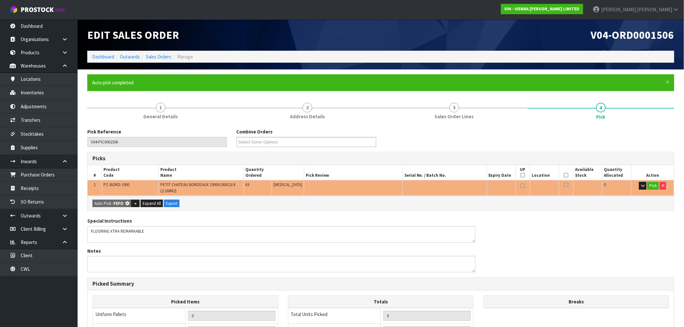
type input "63"
type input "2.419200"
type input "1386.000"
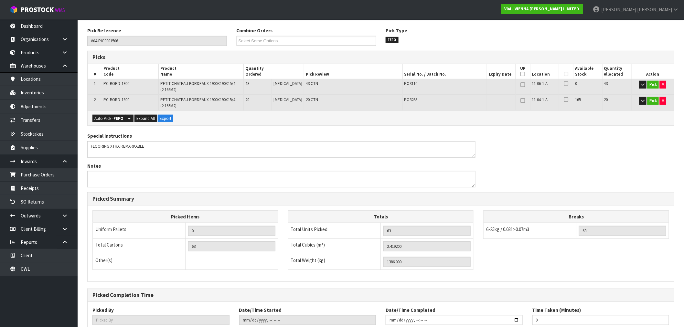
scroll to position [37, 0]
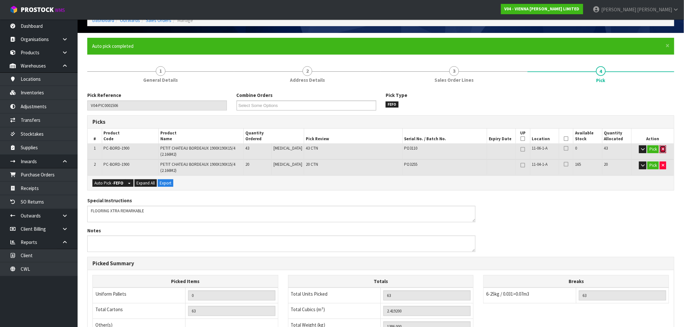
click at [664, 150] on button "button" at bounding box center [662, 149] width 6 height 8
type input "20"
type input "0.768"
type input "440"
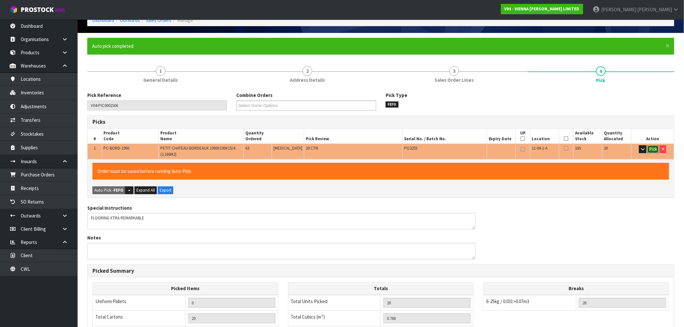
click at [655, 150] on button "Pick" at bounding box center [652, 149] width 11 height 8
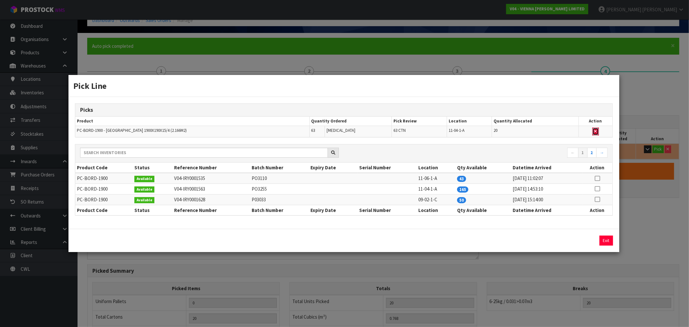
click at [595, 130] on button "button" at bounding box center [595, 132] width 6 height 8
type input "0"
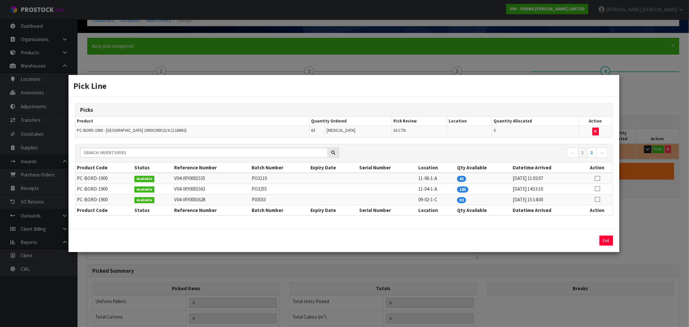
click at [597, 189] on icon at bounding box center [597, 189] width 5 height 0
click at [580, 238] on button "Assign Pick" at bounding box center [584, 241] width 26 height 10
type input "63"
type input "2.4192"
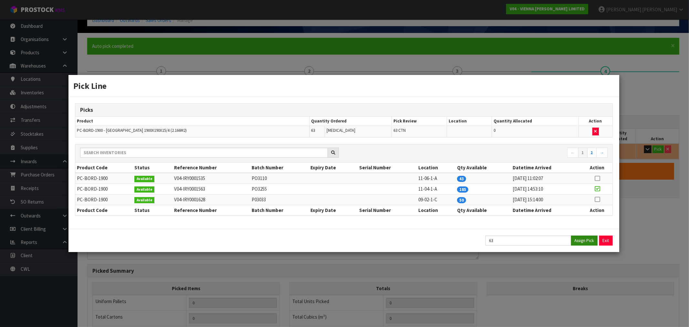
type input "1386"
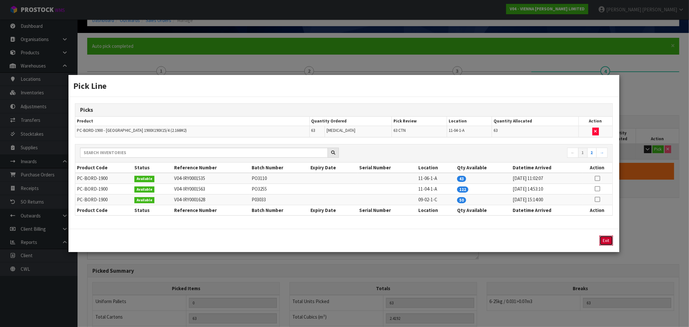
drag, startPoint x: 605, startPoint y: 243, endPoint x: 595, endPoint y: 243, distance: 9.4
click at [604, 243] on button "Exit" at bounding box center [607, 241] width 14 height 10
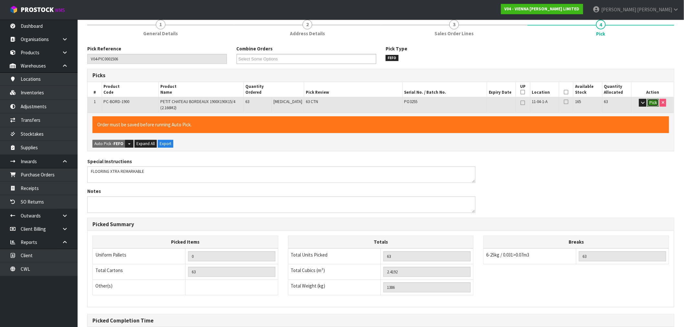
scroll to position [152, 0]
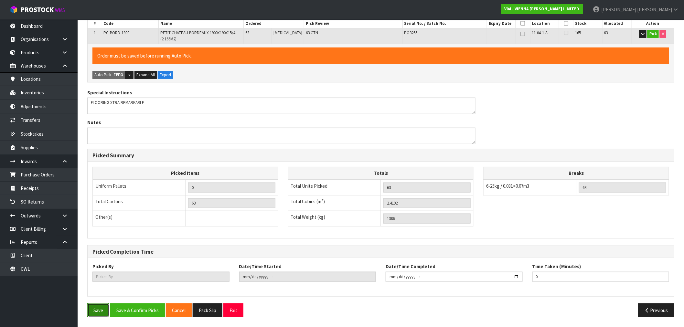
click at [101, 313] on button "Save" at bounding box center [98, 310] width 22 height 14
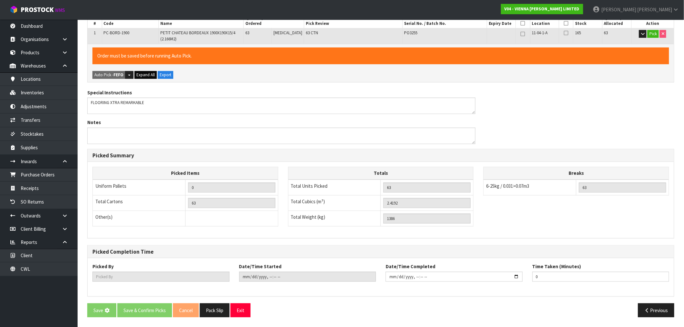
scroll to position [0, 0]
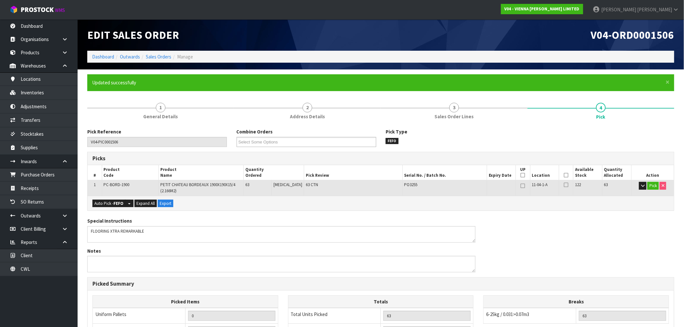
click at [162, 53] on li "Sales Orders" at bounding box center [155, 56] width 31 height 7
click at [163, 56] on link "Sales Orders" at bounding box center [159, 57] width 26 height 6
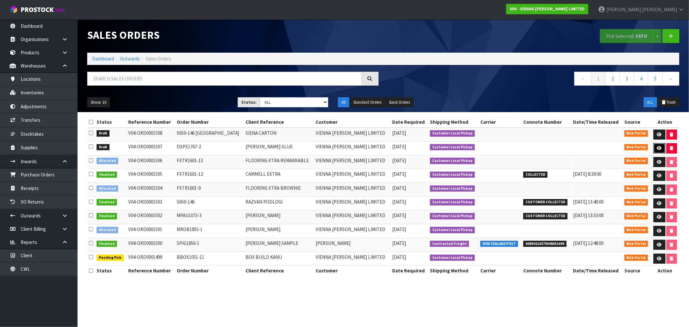
click at [657, 149] on icon at bounding box center [659, 148] width 5 height 4
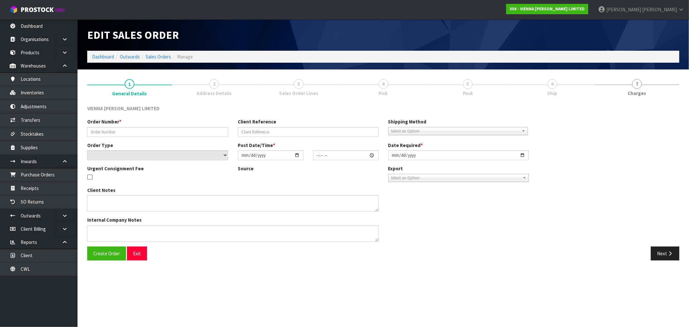
type input "DSPE1767-2"
type input "DARYL SPENSE GLUE"
select select "number:0"
type input "[DATE]"
type input "14:46:00.000"
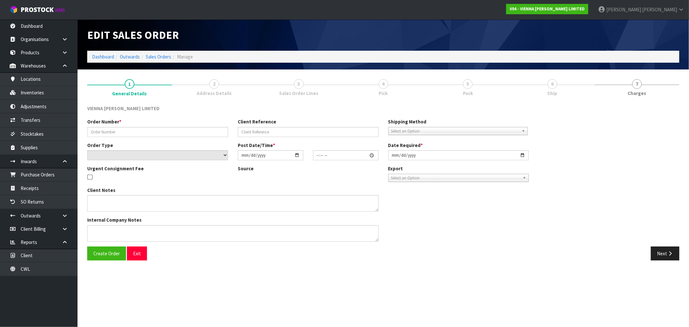
type input "[DATE]"
type textarea "DARYL SPENSE GLUE"
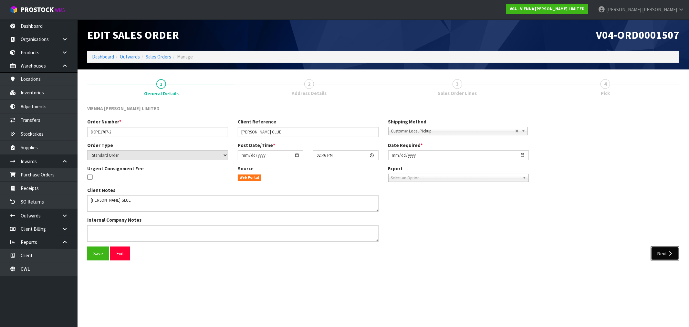
click at [666, 251] on button "Next" at bounding box center [665, 253] width 28 height 14
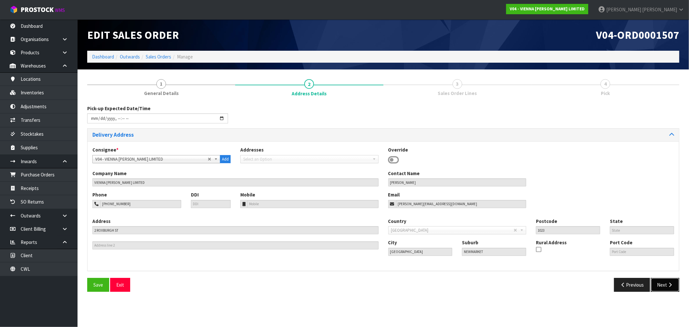
click at [665, 281] on button "Next" at bounding box center [665, 285] width 28 height 14
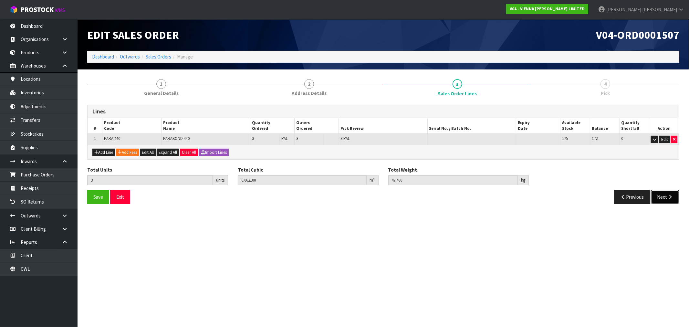
click at [663, 194] on button "Next" at bounding box center [665, 197] width 28 height 14
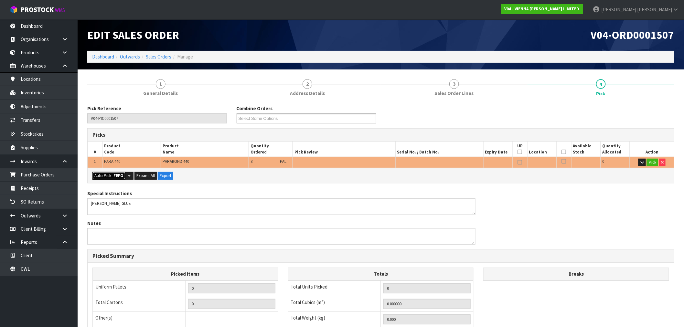
click at [105, 176] on button "Auto Pick - FEFO" at bounding box center [108, 176] width 33 height 8
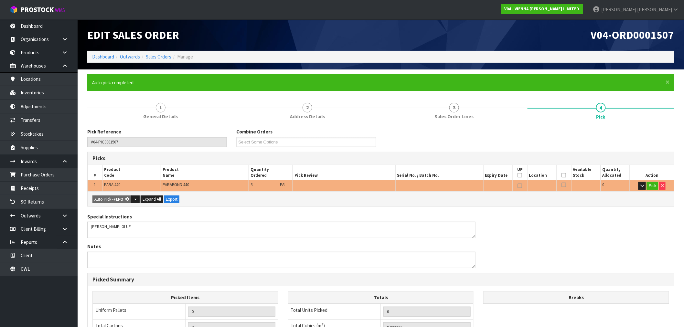
type input "3"
type input "0.062100"
type input "47.400"
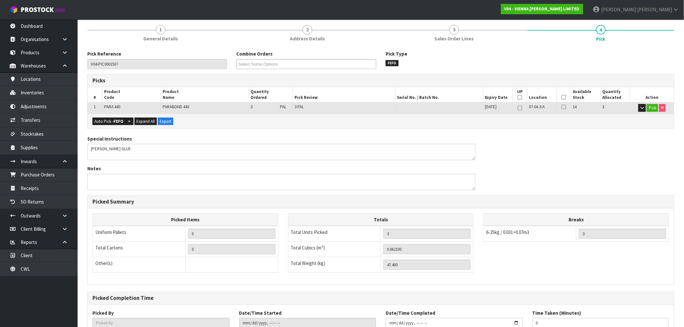
scroll to position [124, 0]
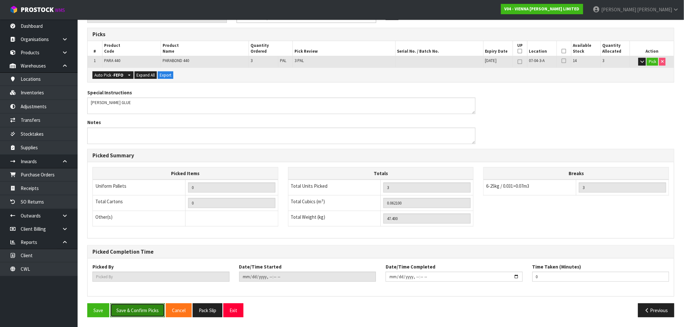
click at [153, 306] on button "Save & Confirm Picks" at bounding box center [137, 310] width 55 height 14
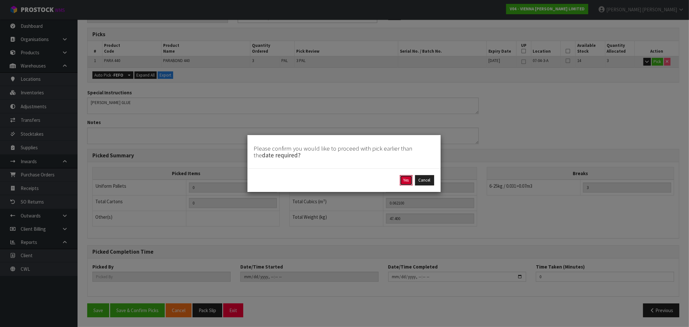
click at [405, 179] on button "Yes" at bounding box center [406, 180] width 13 height 10
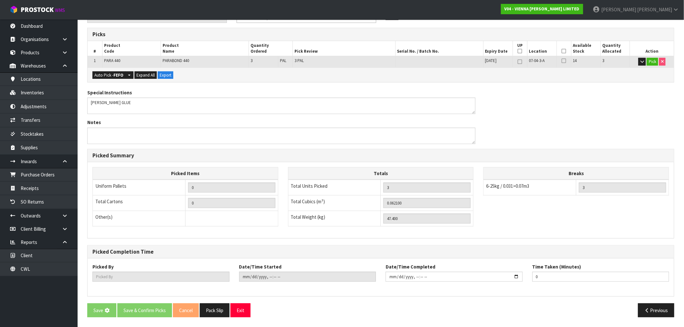
scroll to position [0, 0]
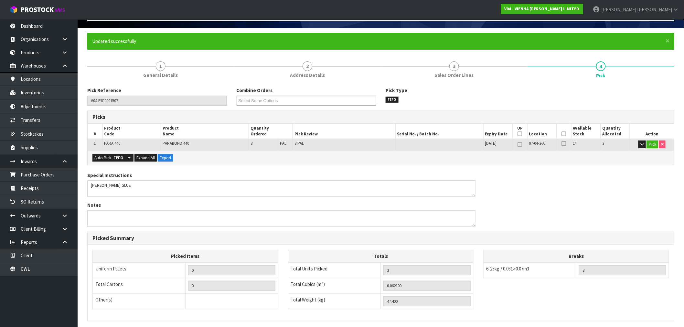
type input "[PERSON_NAME]"
type input "2025-09-16T15:56:32"
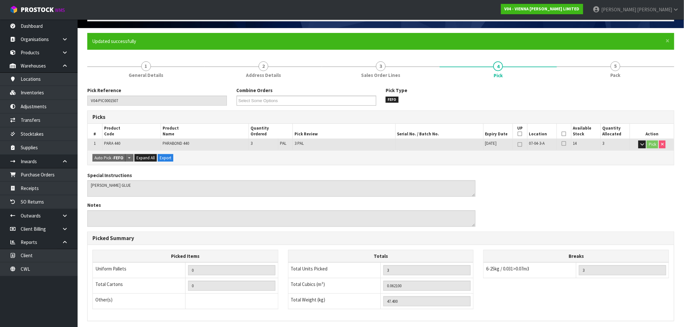
scroll to position [124, 0]
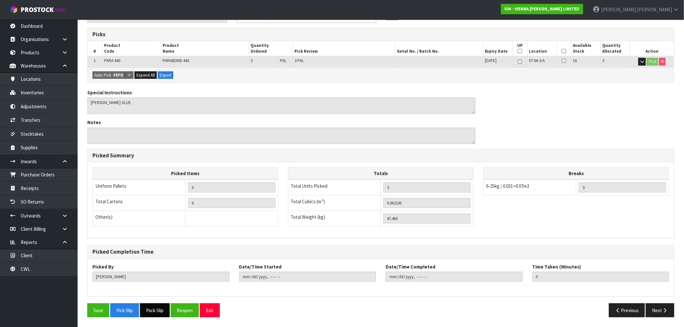
drag, startPoint x: 157, startPoint y: 308, endPoint x: 176, endPoint y: 308, distance: 18.4
click at [157, 308] on button "Pack Slip" at bounding box center [155, 310] width 30 height 14
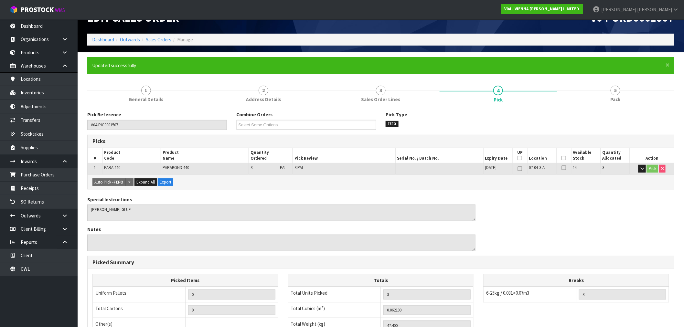
scroll to position [0, 0]
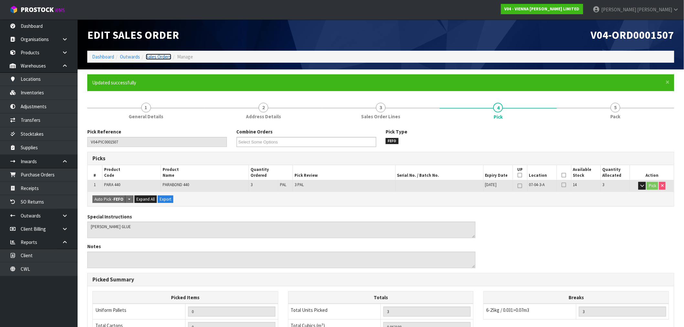
click at [159, 58] on link "Sales Orders" at bounding box center [159, 57] width 26 height 6
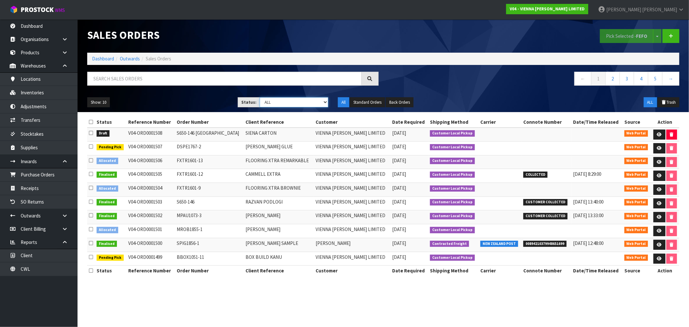
drag, startPoint x: 313, startPoint y: 101, endPoint x: 305, endPoint y: 102, distance: 7.9
click at [313, 101] on select "Draft Pending Allocated Pending Pick Goods Picked Goods Packed Pending Charges …" at bounding box center [294, 102] width 68 height 10
click at [658, 137] on link at bounding box center [660, 135] width 12 height 10
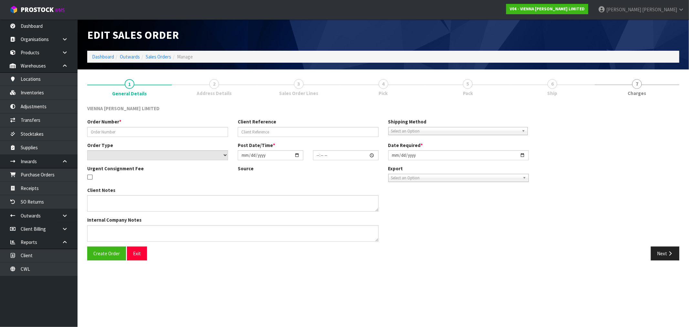
type input "S650-146 SIENA"
type input "SIENA CARTON"
select select "number:0"
type input "[DATE]"
type input "15:29:00.000"
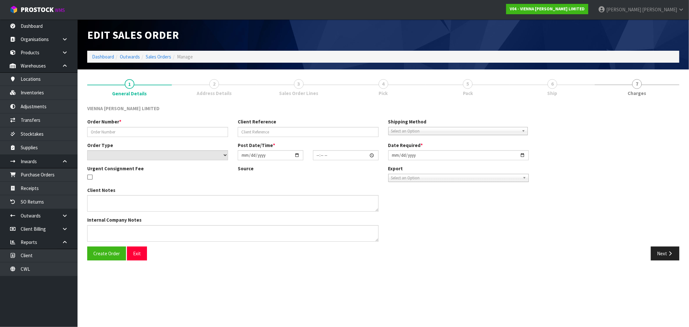
type input "2025-09-23"
type textarea "SIENA CARTON"
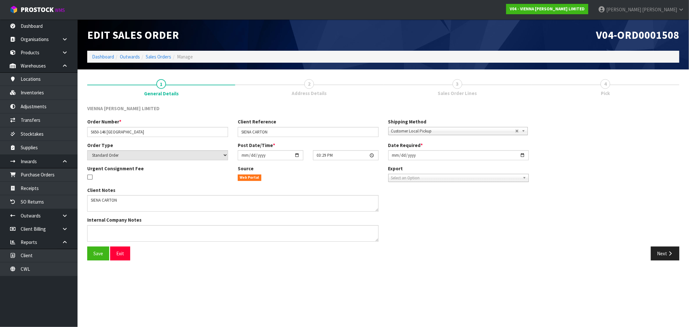
click at [657, 240] on div "Order Number * S650-146 SIENA Client Reference SIENA CARTON Shipping Method Cli…" at bounding box center [383, 182] width 602 height 128
click at [668, 253] on icon "button" at bounding box center [670, 253] width 6 height 5
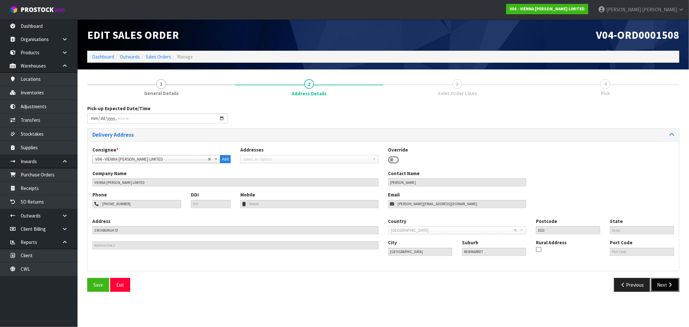
click at [667, 282] on button "Next" at bounding box center [665, 285] width 28 height 14
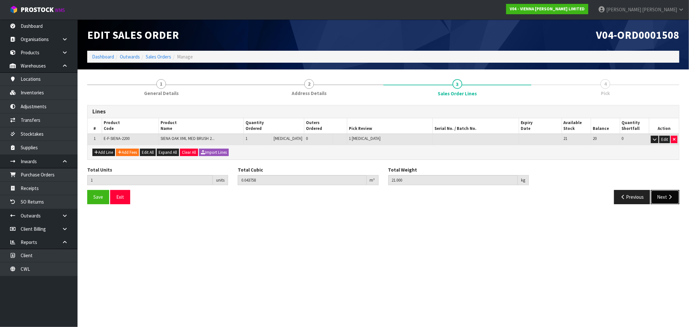
click at [665, 195] on button "Next" at bounding box center [665, 197] width 28 height 14
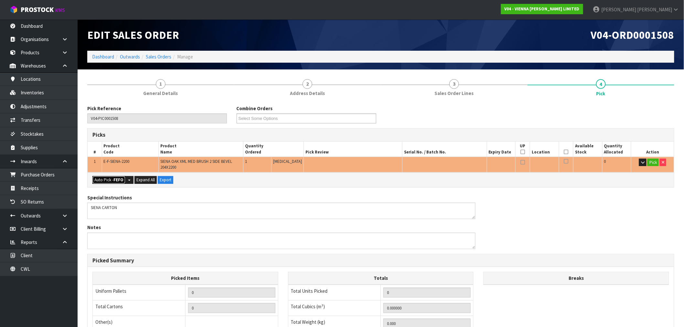
click at [108, 178] on button "Auto Pick - FEFO" at bounding box center [108, 180] width 33 height 8
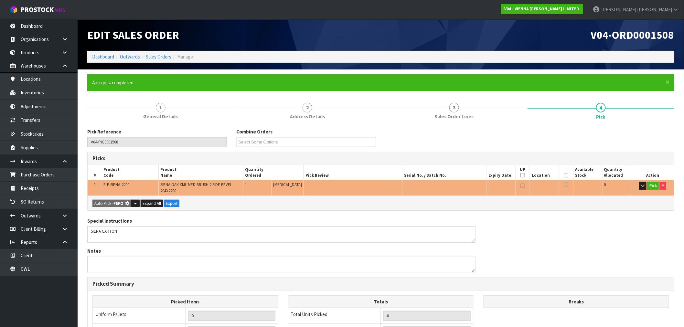
type input "Piece x 1"
type input "1"
type input "0.043758"
type input "21.000"
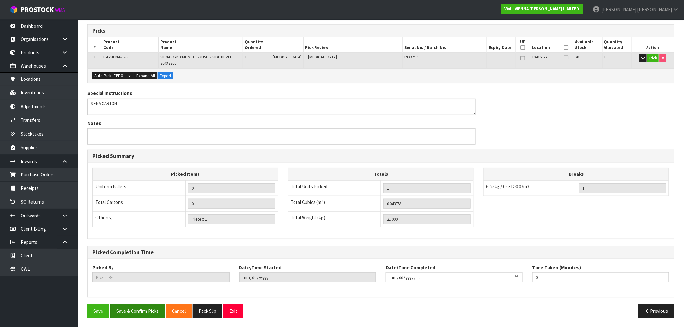
scroll to position [128, 0]
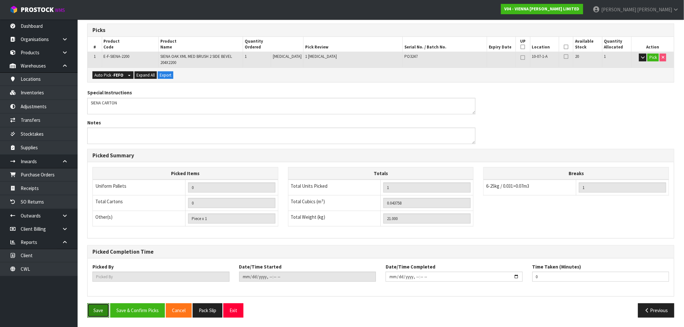
click at [105, 311] on button "Save" at bounding box center [98, 310] width 22 height 14
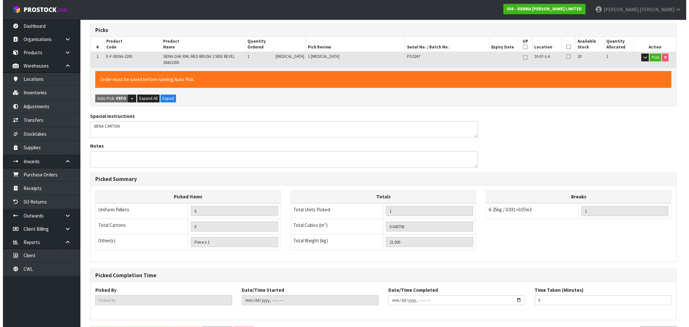
scroll to position [0, 0]
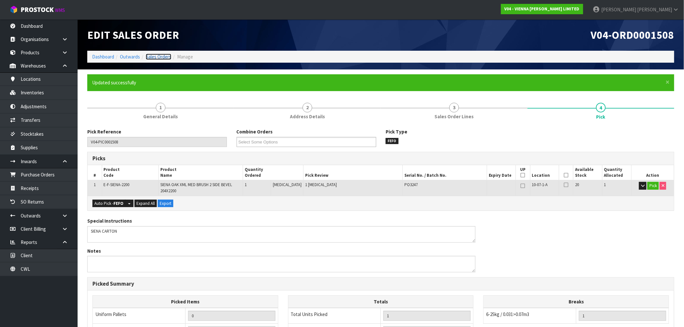
click at [161, 59] on link "Sales Orders" at bounding box center [159, 57] width 26 height 6
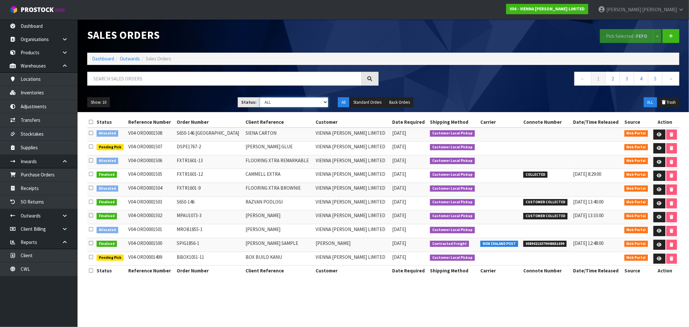
click at [307, 105] on select "Draft Pending Allocated Pending Pick Goods Picked Goods Packed Pending Charges …" at bounding box center [294, 102] width 68 height 10
select select "string:2"
click at [260, 97] on select "Draft Pending Allocated Pending Pick Goods Picked Goods Packed Pending Charges …" at bounding box center [294, 102] width 68 height 10
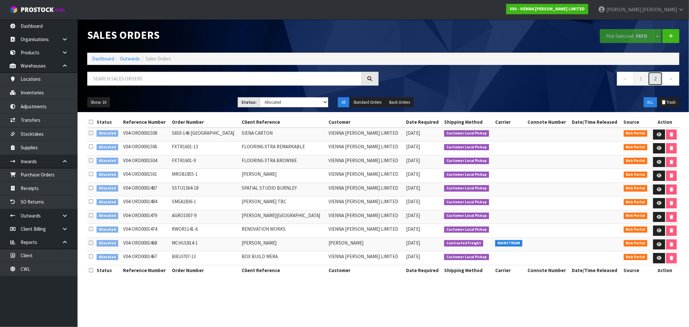
click at [656, 75] on link "2" at bounding box center [655, 79] width 15 height 14
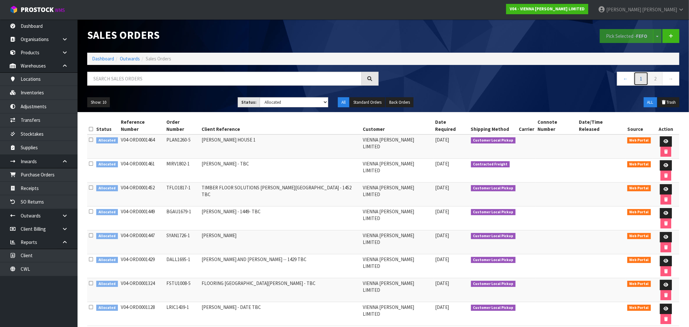
click at [637, 81] on link "1" at bounding box center [641, 79] width 15 height 14
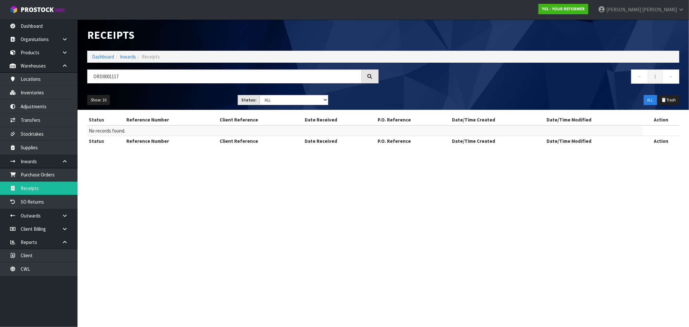
drag, startPoint x: 154, startPoint y: 79, endPoint x: 79, endPoint y: 76, distance: 75.3
click at [81, 80] on header "Receipts Import Receipts Drop file here to import csv template Dashboard Inward…" at bounding box center [384, 64] width 612 height 90
drag, startPoint x: 144, startPoint y: 77, endPoint x: 77, endPoint y: 76, distance: 67.5
click at [77, 76] on body "Toggle navigation ProStock WMS Y01 - YOUR REFORMER [PERSON_NAME] Logout Dashboa…" at bounding box center [344, 163] width 689 height 327
type input "117"
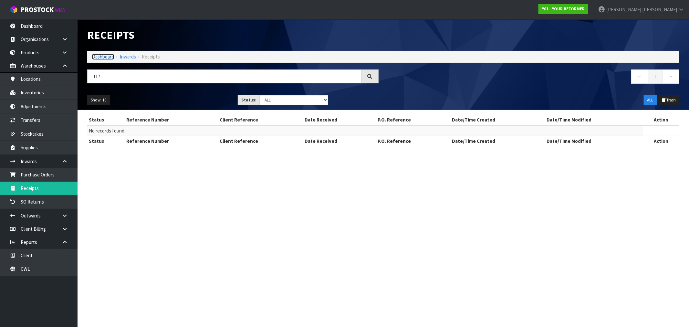
click at [104, 56] on link "Dashboard" at bounding box center [103, 57] width 22 height 6
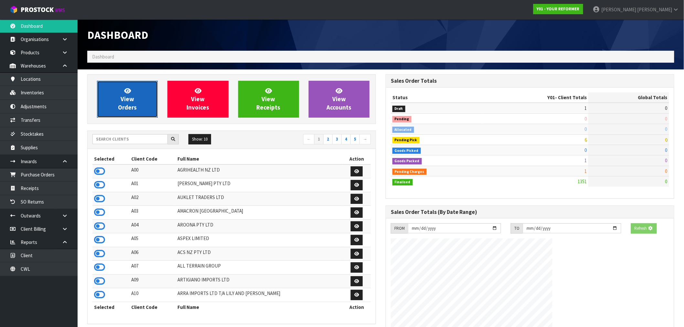
click at [128, 103] on span "View Orders" at bounding box center [127, 99] width 19 height 24
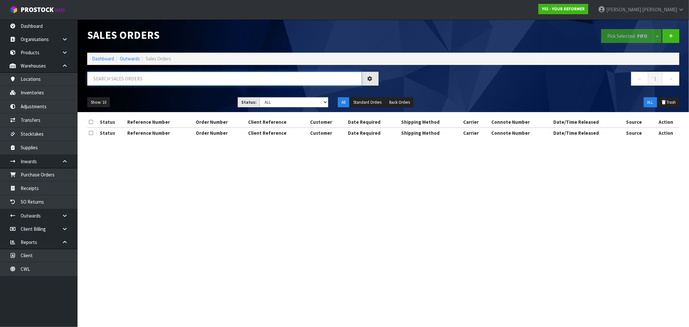
click at [151, 79] on input "text" at bounding box center [224, 79] width 275 height 14
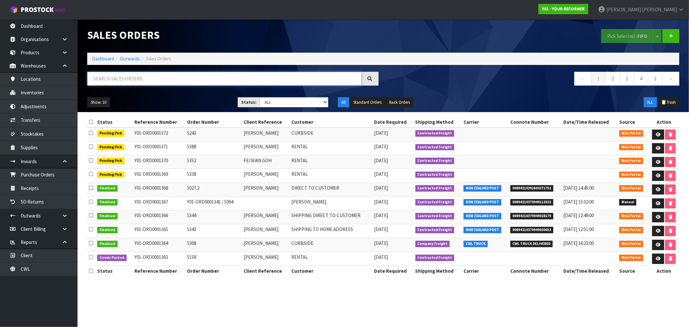
paste input "ORD0001117"
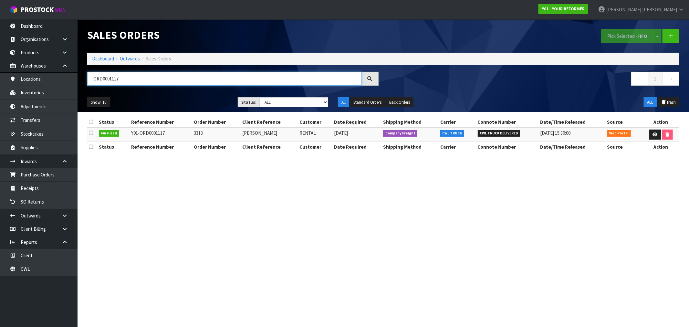
type input "ORD0001117"
click at [168, 131] on td "Y01-ORD0001117" at bounding box center [161, 135] width 63 height 14
click at [156, 131] on td "Y01-ORD0001117" at bounding box center [161, 135] width 63 height 14
copy td "ORD0001117"
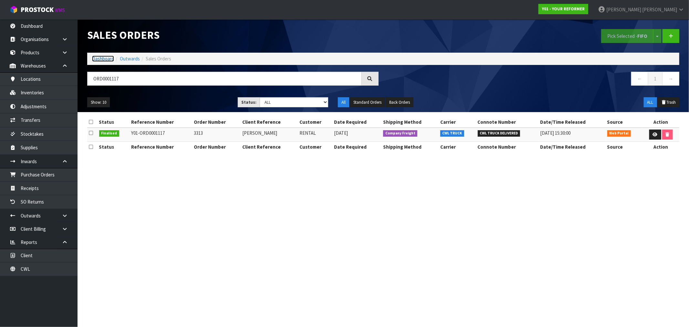
click at [107, 56] on link "Dashboard" at bounding box center [103, 59] width 22 height 6
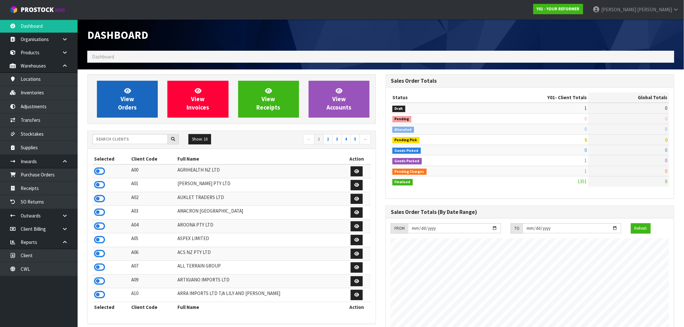
scroll to position [479, 298]
click at [131, 100] on span "View Orders" at bounding box center [127, 99] width 19 height 24
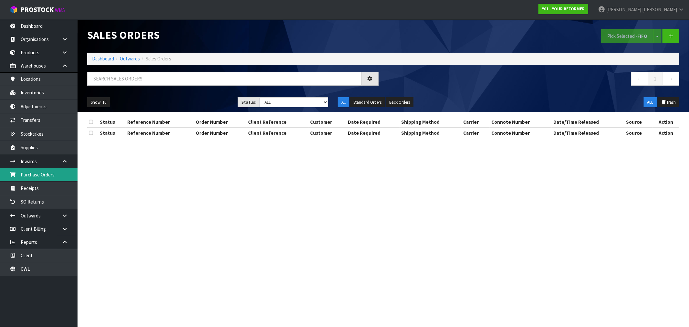
click at [40, 175] on link "Purchase Orders" at bounding box center [39, 174] width 78 height 13
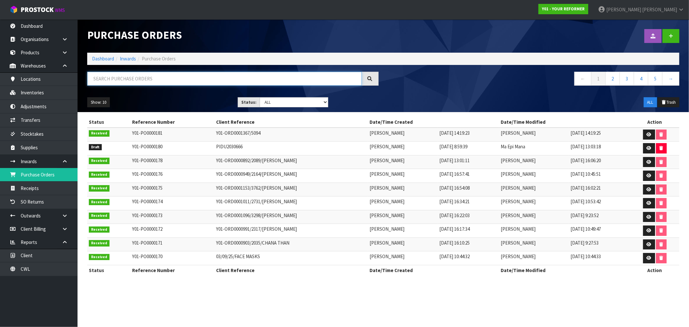
click at [130, 78] on input "text" at bounding box center [224, 79] width 275 height 14
paste input "ORD0001117"
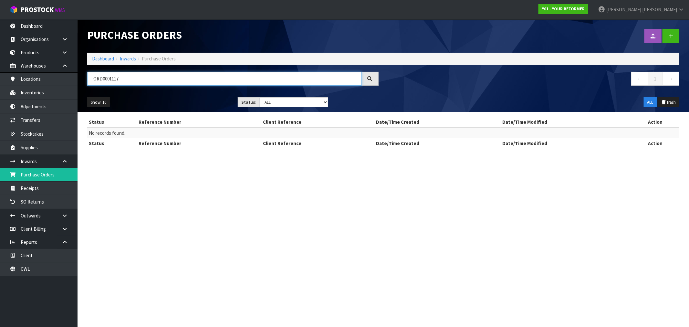
drag, startPoint x: 130, startPoint y: 78, endPoint x: -12, endPoint y: 85, distance: 142.3
click at [0, 85] on html "Toggle navigation ProStock WMS Y01 - YOUR REFORMER [PERSON_NAME] Logout Dashboa…" at bounding box center [344, 163] width 689 height 327
click at [129, 78] on input "ORD0001117" at bounding box center [224, 79] width 275 height 14
click at [128, 78] on input "ORD0001117" at bounding box center [224, 79] width 275 height 14
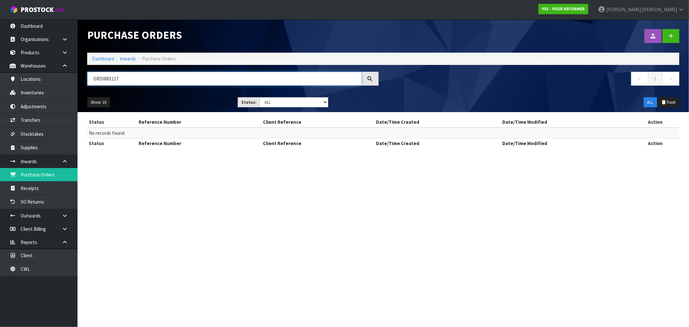
paste input ""[PERSON_NAME] ""
click at [95, 79] on input ""[PERSON_NAME]" at bounding box center [224, 79] width 275 height 14
type input "[PERSON_NAME]"
click at [156, 90] on div "[PERSON_NAME]" at bounding box center [232, 81] width 301 height 19
click at [156, 76] on input "[PERSON_NAME]" at bounding box center [224, 79] width 275 height 14
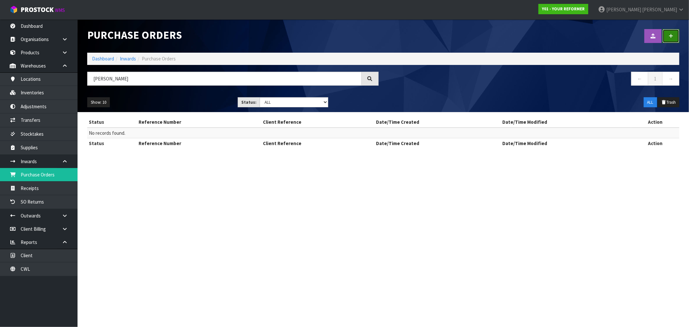
click at [674, 37] on link at bounding box center [671, 36] width 17 height 14
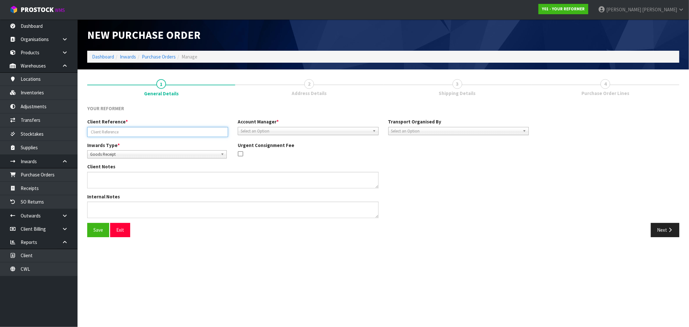
click at [142, 130] on input "text" at bounding box center [157, 132] width 141 height 10
paste input ""[PERSON_NAME] ""
click at [91, 131] on input ""[PERSON_NAME]" at bounding box center [157, 132] width 141 height 10
type input "[PERSON_NAME]"
click at [95, 56] on link "Dashboard" at bounding box center [103, 57] width 22 height 6
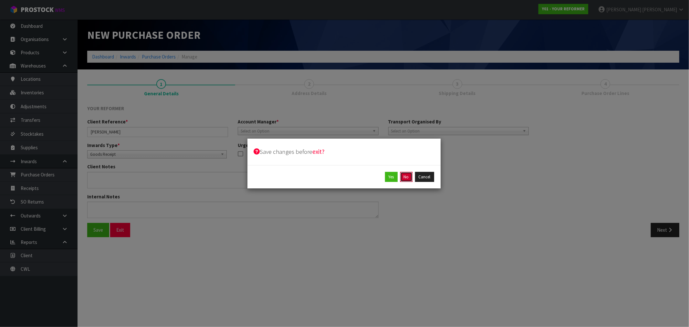
click at [411, 176] on button "No" at bounding box center [406, 177] width 12 height 10
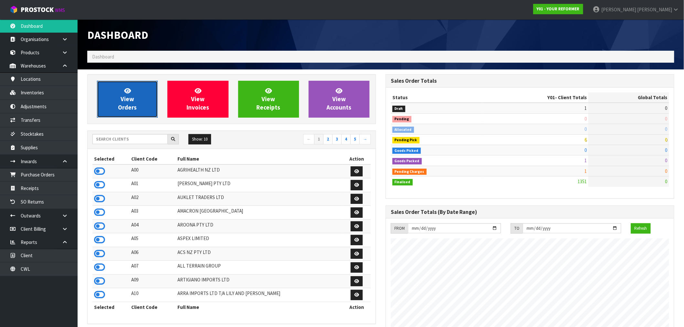
scroll to position [479, 298]
click at [117, 102] on link "View Orders" at bounding box center [127, 99] width 61 height 37
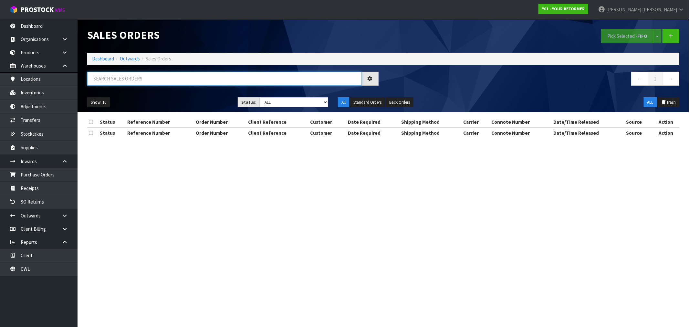
click at [138, 84] on input "text" at bounding box center [224, 79] width 275 height 14
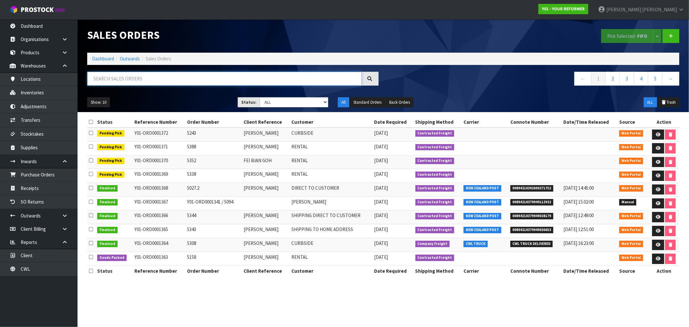
paste input ""[PERSON_NAME] ""
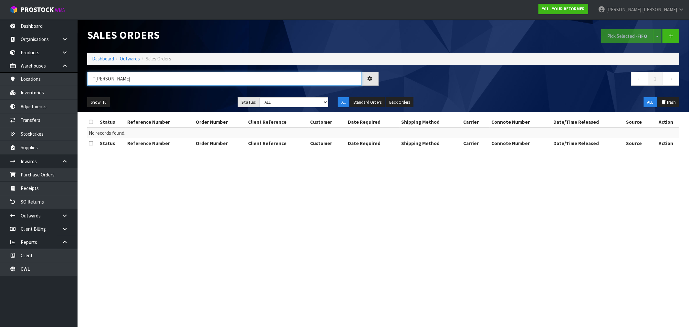
click at [95, 78] on input ""[PERSON_NAME]" at bounding box center [224, 79] width 275 height 14
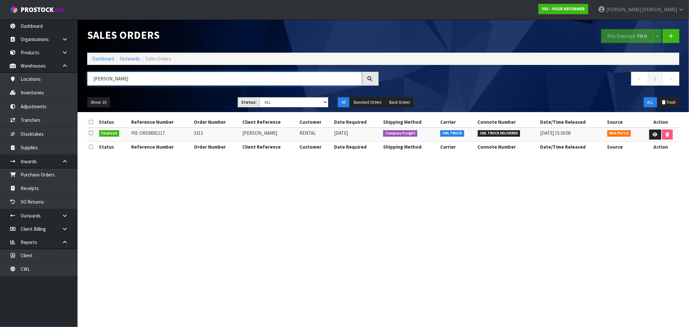
type input "[PERSON_NAME]"
drag, startPoint x: 172, startPoint y: 133, endPoint x: 130, endPoint y: 135, distance: 42.7
click at [130, 135] on td "Y01-ORD0001117" at bounding box center [161, 135] width 63 height 14
copy td "Y01-ORD0001117"
click at [194, 134] on td "3313" at bounding box center [217, 135] width 48 height 14
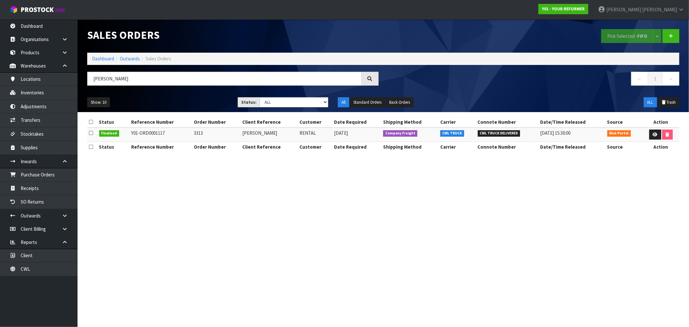
drag, startPoint x: 194, startPoint y: 134, endPoint x: 187, endPoint y: 118, distance: 17.2
click at [194, 134] on td "3313" at bounding box center [217, 135] width 48 height 14
copy td "3313"
click at [269, 134] on td "[PERSON_NAME]" at bounding box center [269, 135] width 57 height 14
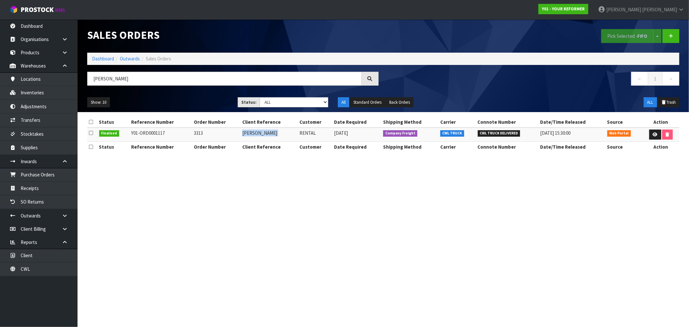
click at [269, 134] on td "[PERSON_NAME]" at bounding box center [269, 135] width 57 height 14
copy tr "[PERSON_NAME]"
click at [659, 132] on link at bounding box center [655, 135] width 12 height 10
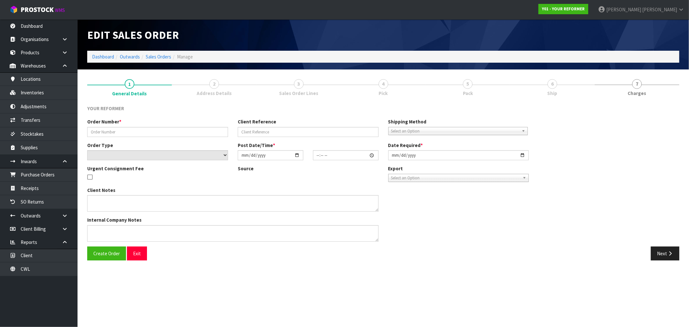
type input "3313"
type input "[PERSON_NAME]"
select select "number:0"
type input "[DATE]"
type input "17:51:00.000"
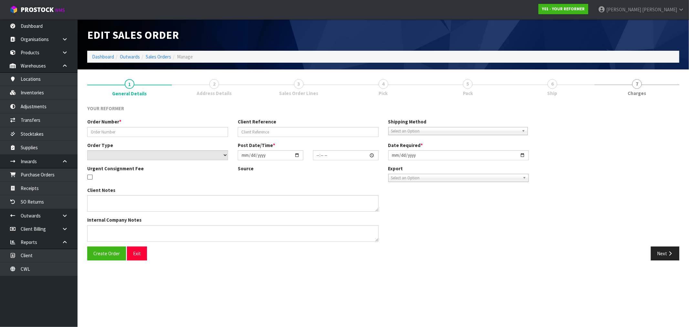
type input "[DATE]"
type textarea "[PERSON_NAME] [STREET_ADDRESS][PERSON_NAME] [PHONE_NUMBER]"
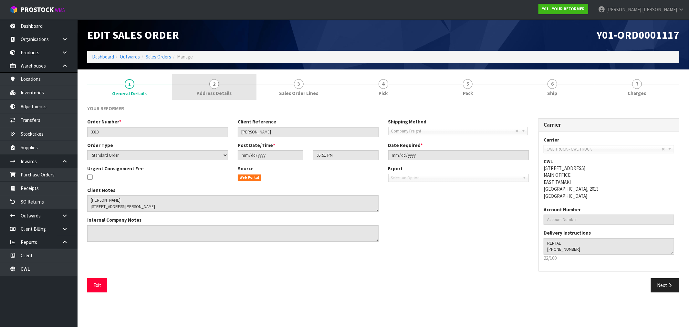
click at [226, 91] on span "Address Details" at bounding box center [214, 93] width 35 height 7
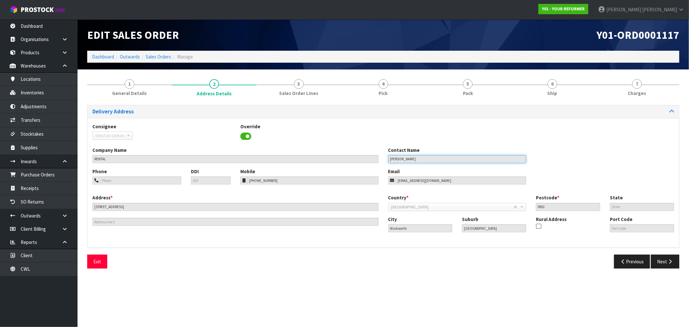
drag, startPoint x: 427, startPoint y: 157, endPoint x: 354, endPoint y: 157, distance: 72.7
click at [372, 160] on div "Company Name RENTAL Contact Name [PERSON_NAME]" at bounding box center [384, 157] width 592 height 21
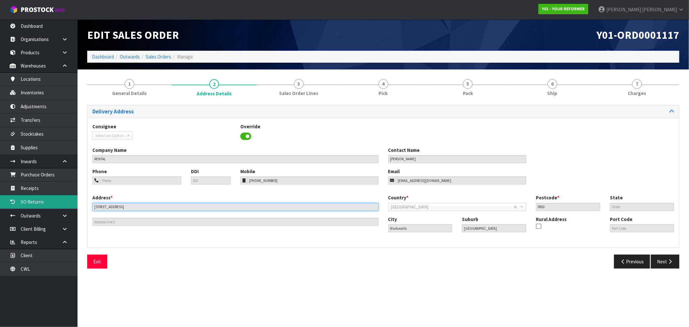
drag, startPoint x: 160, startPoint y: 209, endPoint x: 64, endPoint y: 204, distance: 95.7
click at [65, 206] on body "Toggle navigation ProStock WMS Y01 - YOUR REFORMER [PERSON_NAME] Logout Dashboa…" at bounding box center [344, 163] width 689 height 327
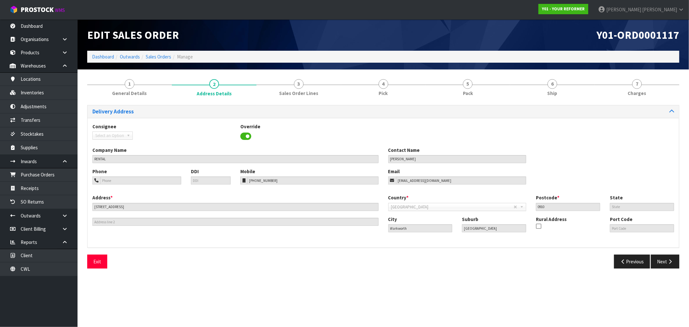
click at [375, 227] on div "Address * [STREET_ADDRESS] This address line exceeds the recommended limit of 3…" at bounding box center [384, 218] width 592 height 48
click at [437, 227] on div "City [GEOGRAPHIC_DATA] Suburb [GEOGRAPHIC_DATA] Rural Address Port Code" at bounding box center [531, 227] width 296 height 22
drag, startPoint x: 286, startPoint y: 181, endPoint x: 195, endPoint y: 179, distance: 90.8
click at [197, 180] on div "Phone DDI Mobile [PHONE_NUMBER] Email [EMAIL_ADDRESS][DOMAIN_NAME]" at bounding box center [384, 181] width 592 height 26
drag, startPoint x: 450, startPoint y: 182, endPoint x: 280, endPoint y: 151, distance: 172.9
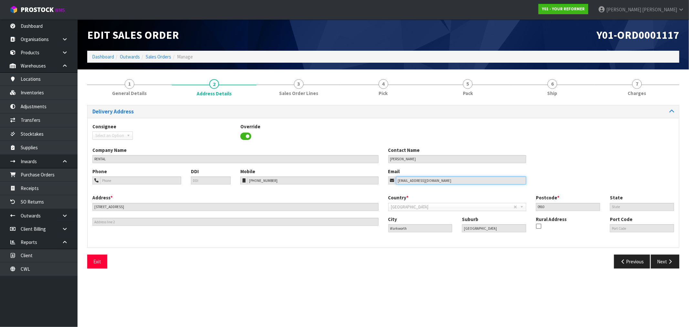
click at [328, 173] on div "Phone DDI Mobile [PHONE_NUMBER] Email [EMAIL_ADDRESS][DOMAIN_NAME]" at bounding box center [384, 181] width 592 height 26
click at [167, 55] on link "Sales Orders" at bounding box center [159, 57] width 26 height 6
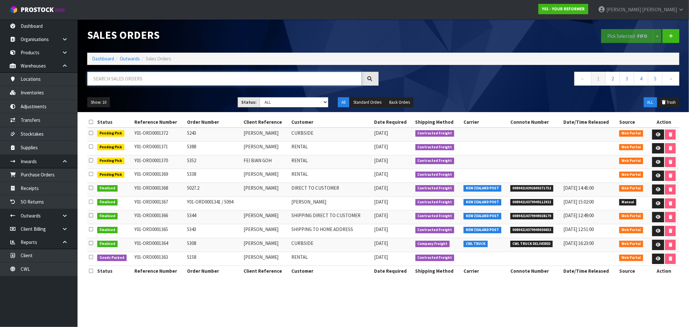
click at [172, 78] on input "text" at bounding box center [224, 79] width 275 height 14
paste input "[PERSON_NAME]"
type input "[PERSON_NAME]"
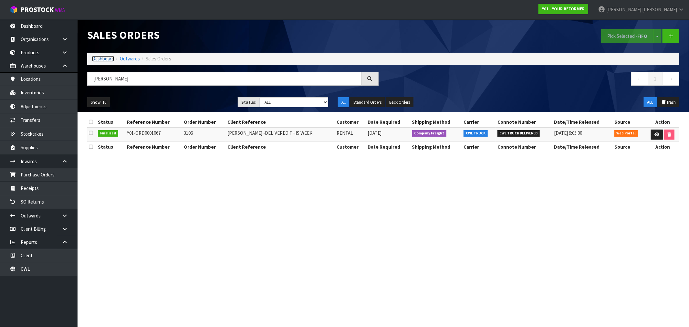
click at [100, 60] on link "Dashboard" at bounding box center [103, 59] width 22 height 6
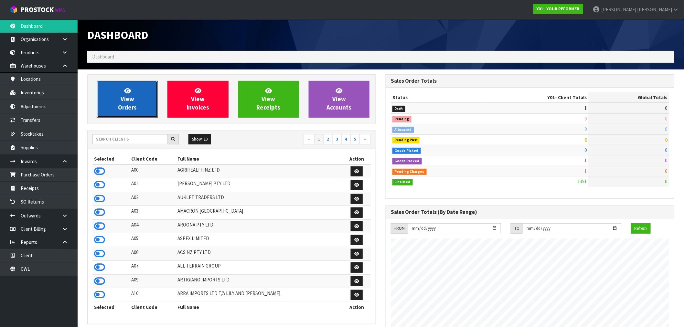
click at [125, 95] on link "View Orders" at bounding box center [127, 99] width 61 height 37
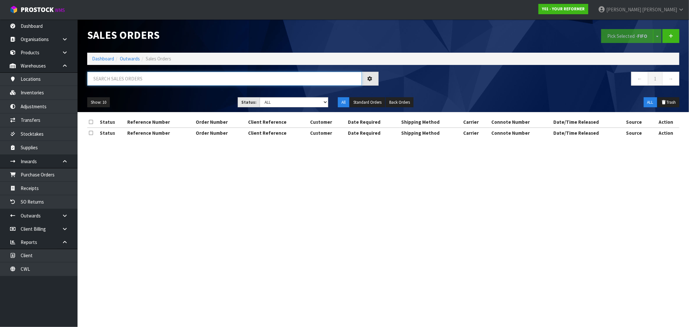
click at [155, 80] on input "text" at bounding box center [224, 79] width 275 height 14
paste input "[PERSON_NAME]"
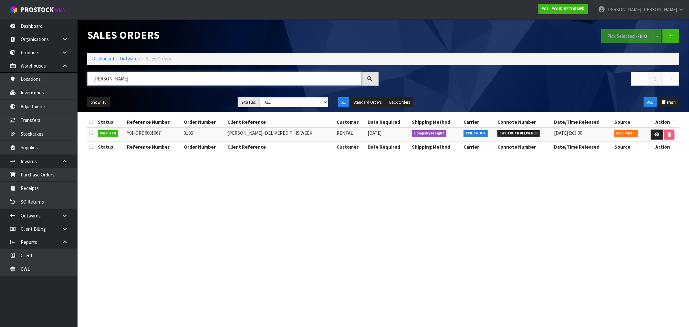
type input "[PERSON_NAME]"
drag, startPoint x: 306, startPoint y: 132, endPoint x: 227, endPoint y: 133, distance: 78.2
click at [227, 133] on tr "Finalised Y01-ORD0001067 3106 [PERSON_NAME] -DELIVERED THIS WEEK RENTAL [DATE] …" at bounding box center [383, 135] width 592 height 14
copy tr "[PERSON_NAME] -DELIVERED THIS WEEK"
click at [47, 177] on link "Purchase Orders" at bounding box center [39, 174] width 78 height 13
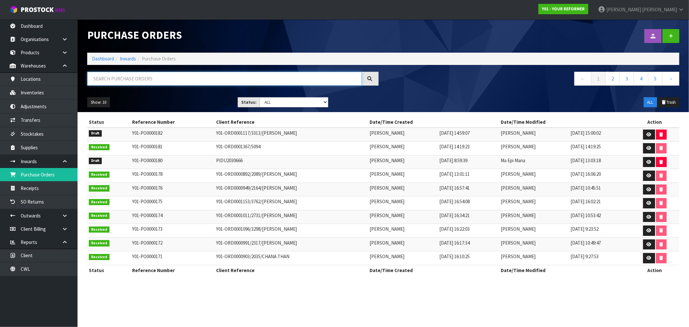
click at [138, 81] on input "text" at bounding box center [224, 79] width 275 height 14
paste input "[PERSON_NAME] -DELIVERED THIS WEEK"
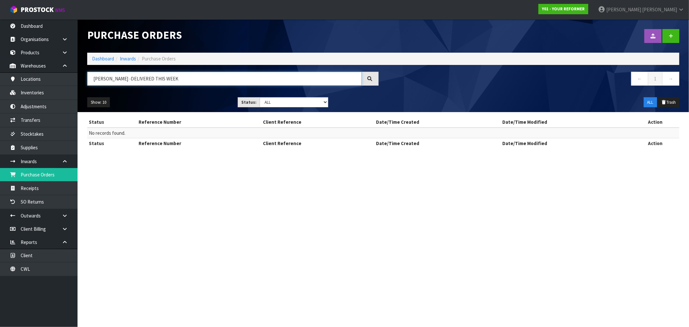
drag, startPoint x: 125, startPoint y: 78, endPoint x: 387, endPoint y: 54, distance: 263.2
click at [387, 54] on div "Purchase Orders Import Purchase Orders Drop file here to import csv template Da…" at bounding box center [383, 65] width 602 height 93
click at [101, 79] on input "[PERSON_NAME]" at bounding box center [224, 79] width 275 height 14
type input "[PERSON_NAME]"
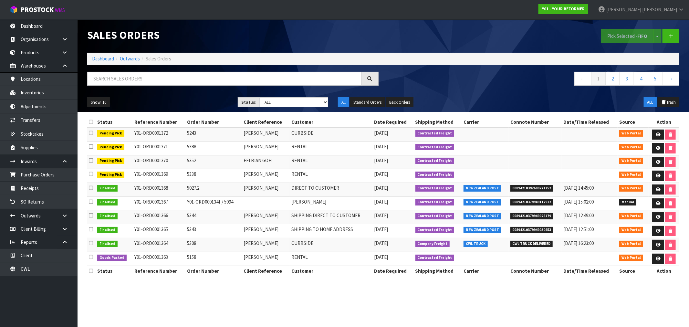
drag, startPoint x: 170, startPoint y: 89, endPoint x: 172, endPoint y: 78, distance: 10.7
click at [170, 88] on div at bounding box center [232, 81] width 301 height 19
click at [172, 78] on input "text" at bounding box center [224, 79] width 275 height 14
paste input "[PERSON_NAME] -DELIVERED THIS WEEK"
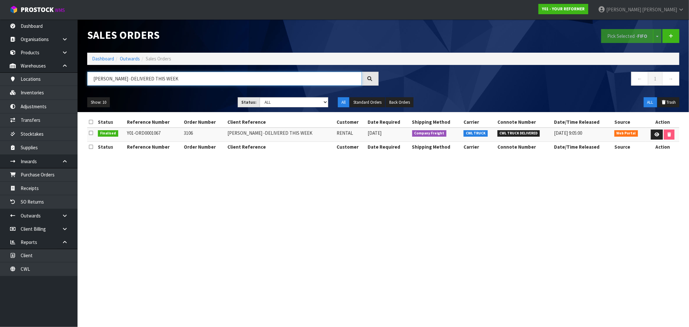
type input "[PERSON_NAME] -DELIVERED THIS WEEK"
click at [207, 86] on div "[PERSON_NAME] -DELIVERED THIS WEEK" at bounding box center [232, 81] width 301 height 19
click at [154, 132] on td "Y01-ORD0001067" at bounding box center [153, 135] width 57 height 14
click at [153, 132] on td "Y01-ORD0001067" at bounding box center [153, 135] width 57 height 14
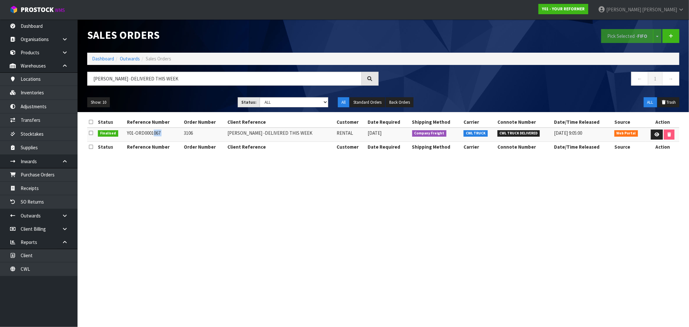
copy tr "Y01-ORD0001067"
click at [184, 130] on td "3106" at bounding box center [204, 135] width 44 height 14
click at [185, 131] on td "3106" at bounding box center [204, 135] width 44 height 14
copy td "3106"
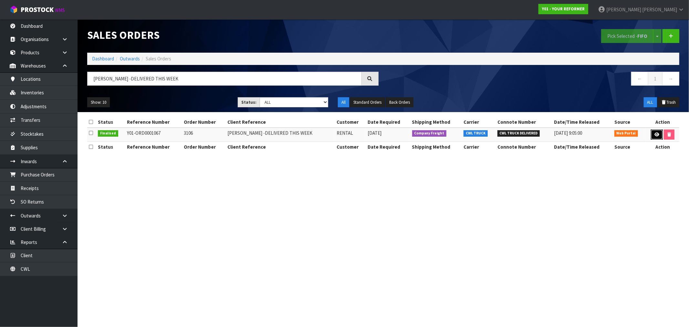
click at [657, 133] on icon at bounding box center [657, 134] width 5 height 4
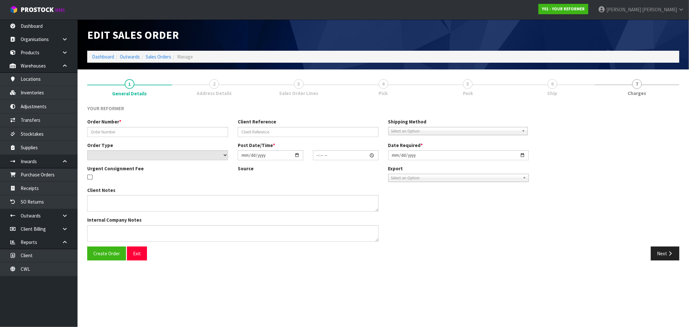
type input "3106"
type input "[PERSON_NAME] -DELIVERED THIS WEEK"
select select "number:0"
type input "[DATE]"
type input "09:58:00.000"
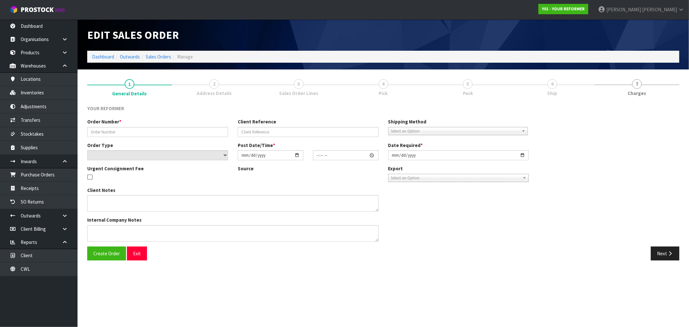
type input "[DATE]"
type textarea "[PERSON_NAME] [STREET_ADDRESS] [PHONE_NUMBER]"
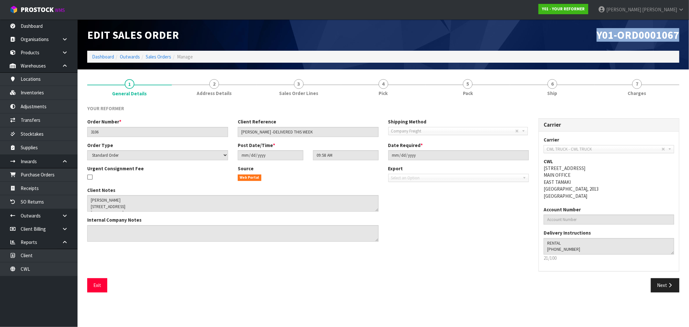
drag, startPoint x: 682, startPoint y: 37, endPoint x: 587, endPoint y: 37, distance: 95.3
click at [587, 37] on div "Y01-ORD0001067" at bounding box center [533, 34] width 301 height 31
copy span "Y01-ORD0001067"
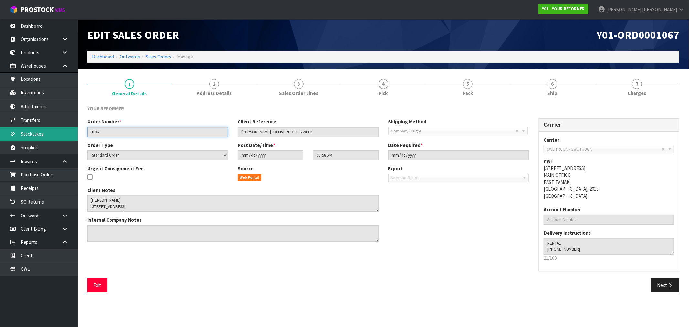
drag, startPoint x: 114, startPoint y: 130, endPoint x: 65, endPoint y: 130, distance: 49.1
click at [65, 130] on body "Toggle navigation ProStock WMS Y01 - YOUR REFORMER [PERSON_NAME] Logout Dashboa…" at bounding box center [344, 163] width 689 height 327
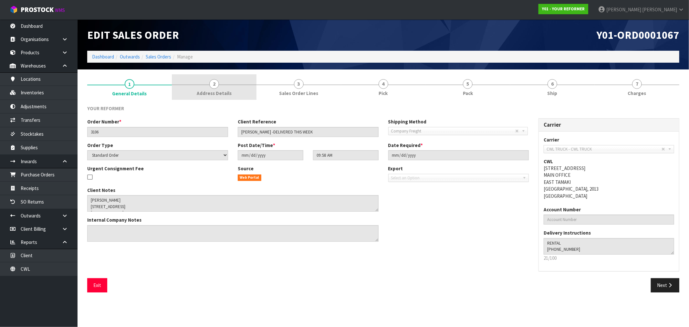
click at [222, 90] on span "Address Details" at bounding box center [214, 93] width 35 height 7
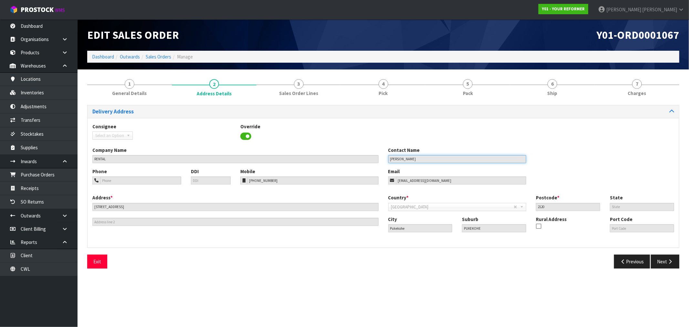
drag, startPoint x: 409, startPoint y: 161, endPoint x: 237, endPoint y: 72, distance: 193.3
click at [334, 148] on div "Company Name RENTAL Contact Name [PERSON_NAME]" at bounding box center [384, 157] width 592 height 21
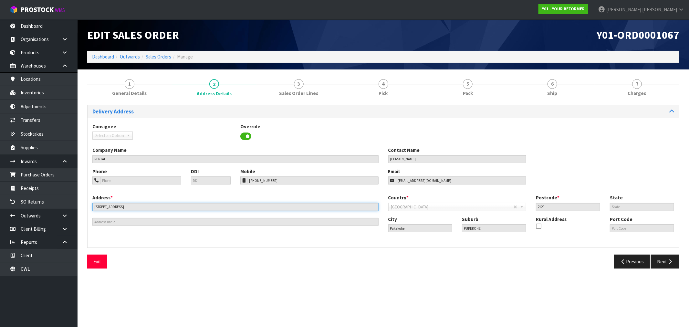
drag, startPoint x: 121, startPoint y: 205, endPoint x: 88, endPoint y: 71, distance: 137.9
click at [63, 184] on body "Toggle navigation ProStock WMS Y01 - YOUR REFORMER [PERSON_NAME] Logout Dashboa…" at bounding box center [344, 163] width 689 height 327
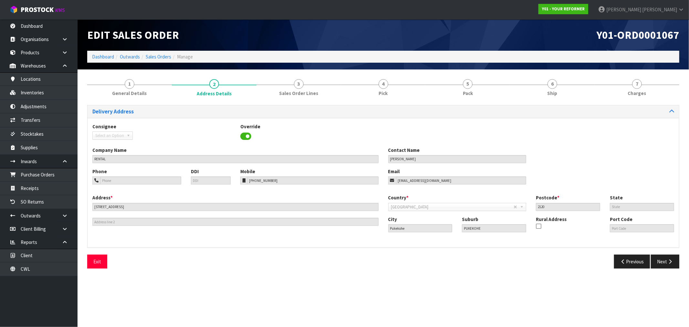
click at [344, 214] on div "Address * [STREET_ADDRESS] This address line exceeds the recommended limit of 3…" at bounding box center [384, 218] width 592 height 48
drag, startPoint x: 532, startPoint y: 207, endPoint x: 392, endPoint y: 119, distance: 165.6
click at [512, 202] on div "Country * [GEOGRAPHIC_DATA] [GEOGRAPHIC_DATA] [GEOGRAPHIC_DATA] [GEOGRAPHIC_DAT…" at bounding box center [531, 204] width 296 height 21
drag, startPoint x: 277, startPoint y: 182, endPoint x: 236, endPoint y: 179, distance: 41.1
click at [237, 180] on div "Mobile [PHONE_NUMBER]" at bounding box center [310, 176] width 148 height 16
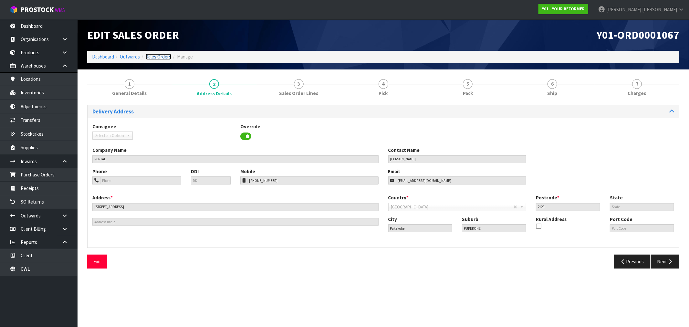
click at [163, 54] on link "Sales Orders" at bounding box center [159, 57] width 26 height 6
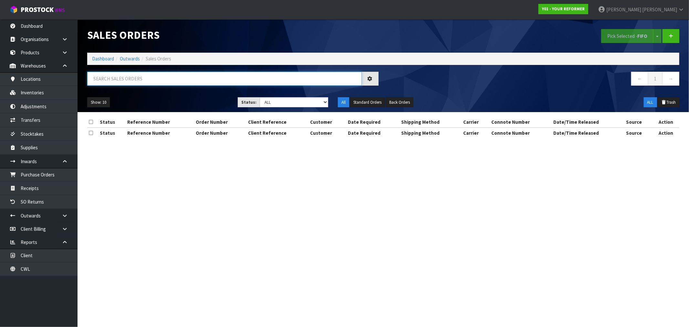
click at [180, 79] on input "text" at bounding box center [224, 79] width 275 height 14
paste input "[PERSON_NAME]"
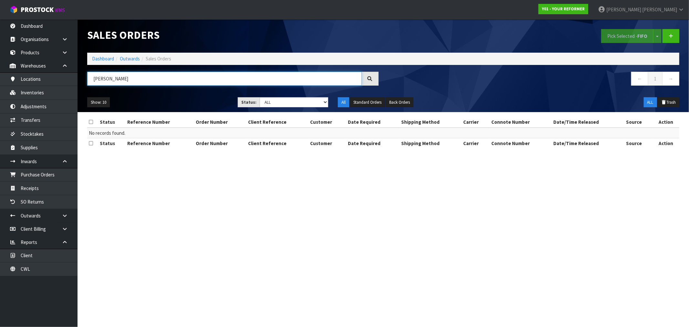
click at [92, 76] on input "[PERSON_NAME]" at bounding box center [224, 79] width 275 height 14
click at [117, 78] on input "[PERSON_NAME]" at bounding box center [224, 79] width 275 height 14
click at [116, 79] on input "[PERSON_NAME]" at bounding box center [224, 79] width 275 height 14
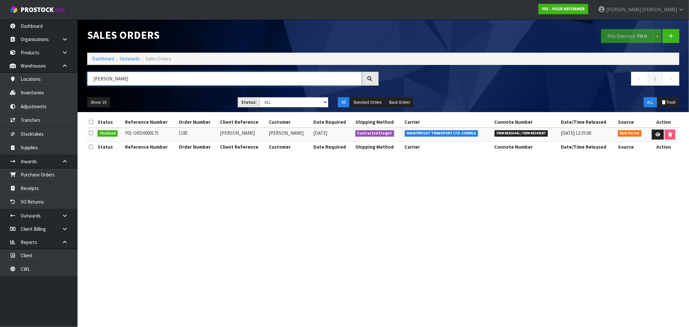
click at [104, 76] on input "[PERSON_NAME]" at bounding box center [224, 79] width 275 height 14
click at [113, 80] on input "[PERSON_NAME]" at bounding box center [224, 79] width 275 height 14
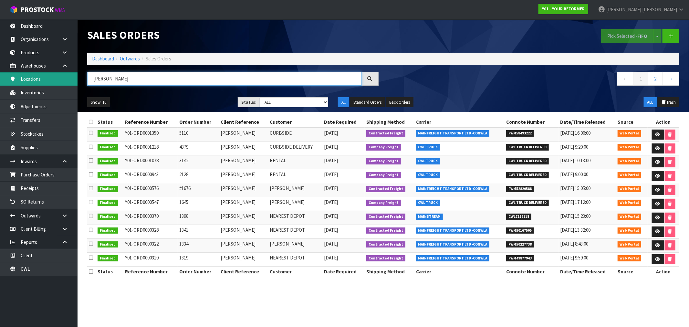
drag, startPoint x: 135, startPoint y: 83, endPoint x: 77, endPoint y: 79, distance: 58.6
click at [77, 79] on body "Toggle navigation ProStock WMS Y01 - YOUR REFORMER [PERSON_NAME] Logout Dashboa…" at bounding box center [344, 163] width 689 height 327
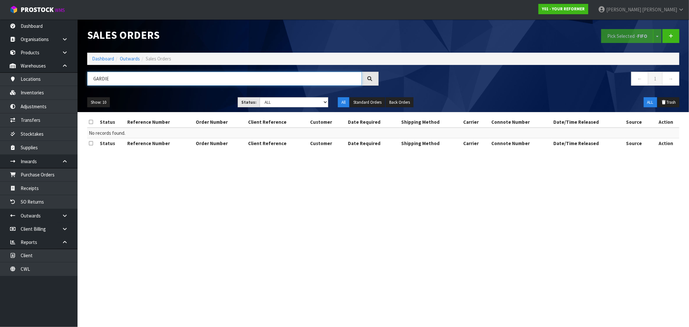
click at [103, 82] on input "GARDIE" at bounding box center [224, 79] width 275 height 14
click at [102, 81] on input "GARDIE" at bounding box center [224, 79] width 275 height 14
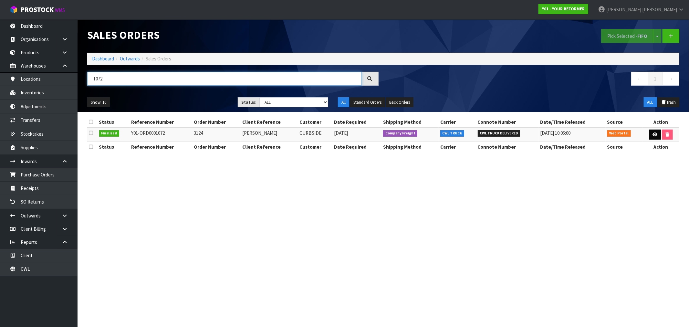
type input "1072"
click at [655, 136] on icon at bounding box center [655, 134] width 5 height 4
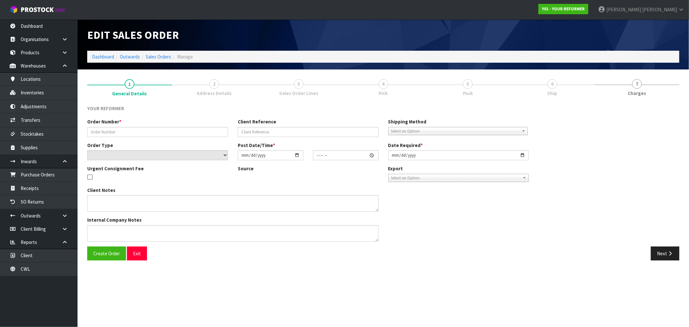
type input "3124"
type input "[PERSON_NAME]"
select select "number:0"
type input "[DATE]"
type input "10:15:00.000"
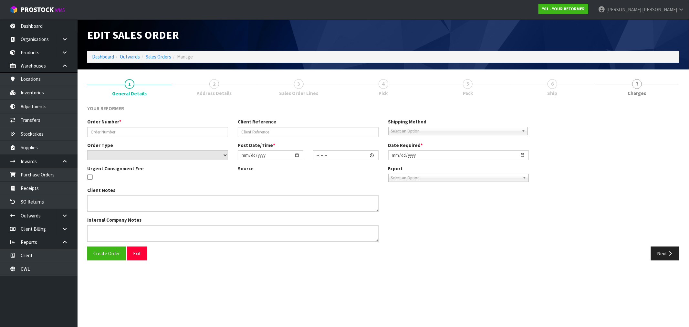
type input "[DATE]"
type textarea "[PERSON_NAME] [STREET_ADDRESS][PERSON_NAME][PERSON_NAME] [PHONE_NUMBER]"
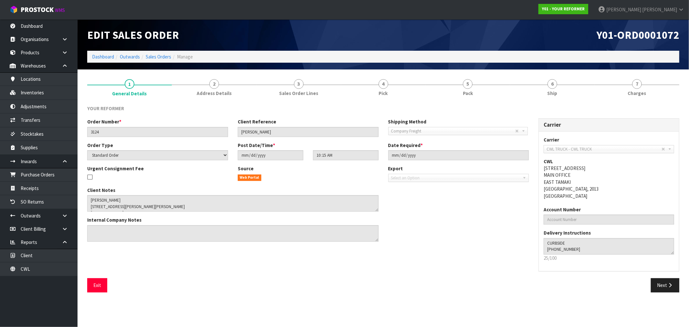
drag, startPoint x: 215, startPoint y: 83, endPoint x: 252, endPoint y: 121, distance: 53.2
click at [215, 83] on span "2" at bounding box center [214, 84] width 10 height 10
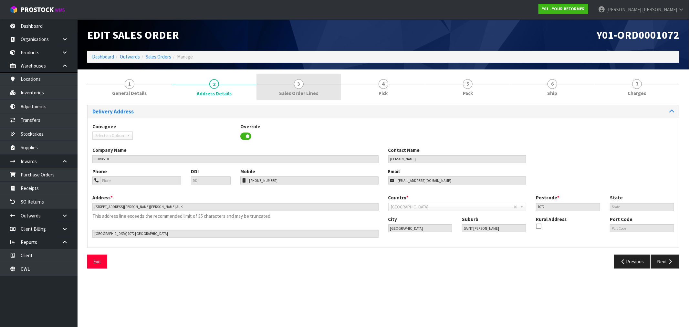
click at [296, 85] on span "3" at bounding box center [299, 84] width 10 height 10
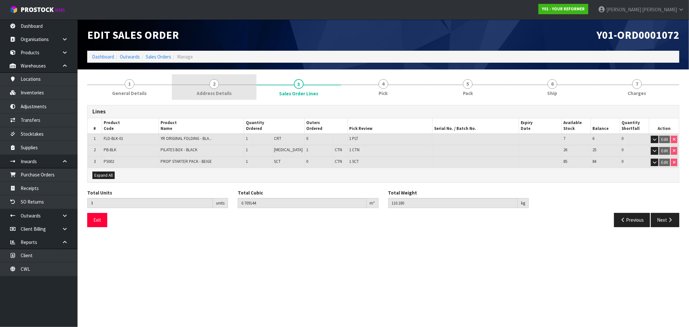
click at [193, 87] on link "2 Address Details" at bounding box center [214, 87] width 85 height 26
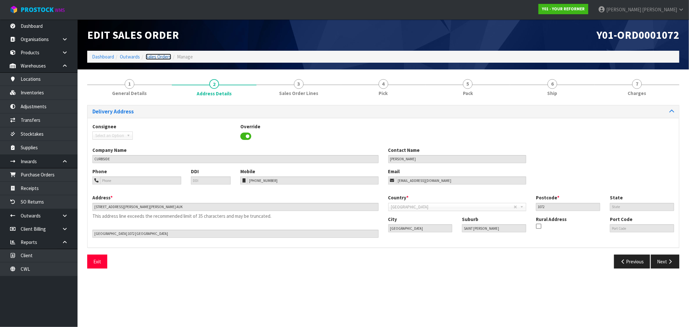
drag, startPoint x: 156, startPoint y: 56, endPoint x: 52, endPoint y: 14, distance: 112.2
click at [156, 56] on link "Sales Orders" at bounding box center [159, 57] width 26 height 6
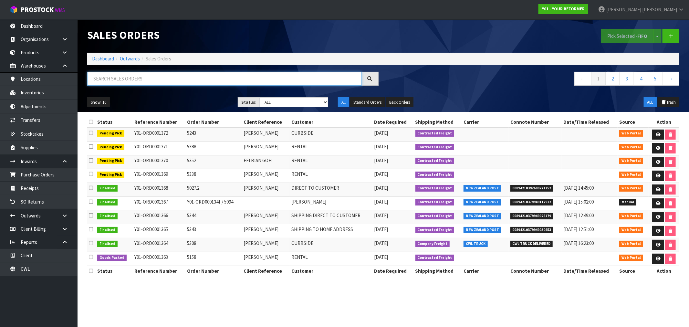
click at [185, 72] on input "text" at bounding box center [224, 79] width 275 height 14
paste input "Lauren Sawyers"
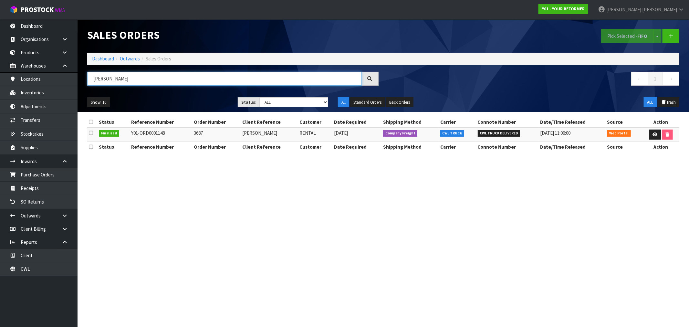
type input "LAUREN SAWYERS"
click at [160, 131] on td "Y01-ORD0001148" at bounding box center [161, 135] width 63 height 14
copy tr "Y01-ORD0001148"
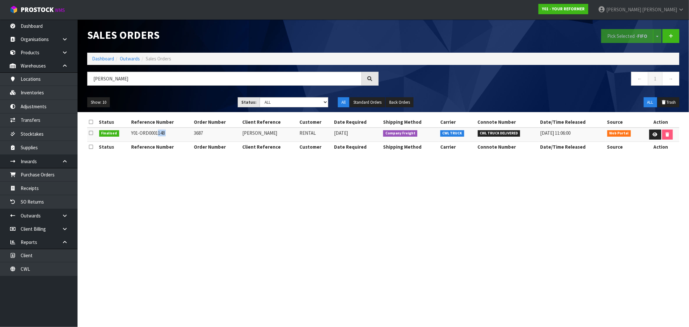
click at [191, 136] on td "Y01-ORD0001148" at bounding box center [161, 135] width 63 height 14
click at [201, 142] on th "Order Number" at bounding box center [217, 147] width 48 height 10
click at [200, 129] on td "3687" at bounding box center [217, 135] width 48 height 14
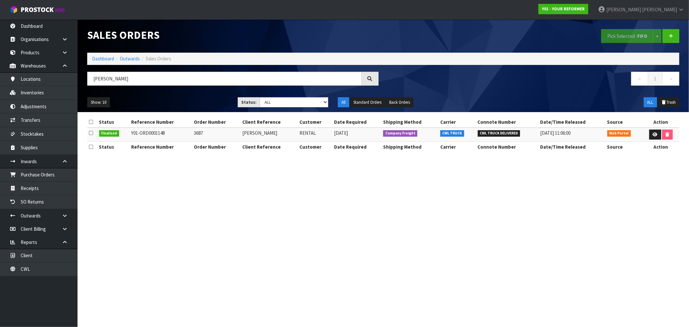
click at [200, 129] on td "3687" at bounding box center [217, 135] width 48 height 14
copy td "3687"
drag, startPoint x: 144, startPoint y: 80, endPoint x: 78, endPoint y: 81, distance: 65.9
click at [78, 81] on header "Sales Orders Pick Selected - FIFO Split button! FIFO - First In First Out FEFO …" at bounding box center [384, 65] width 612 height 93
click at [656, 134] on icon at bounding box center [655, 134] width 5 height 4
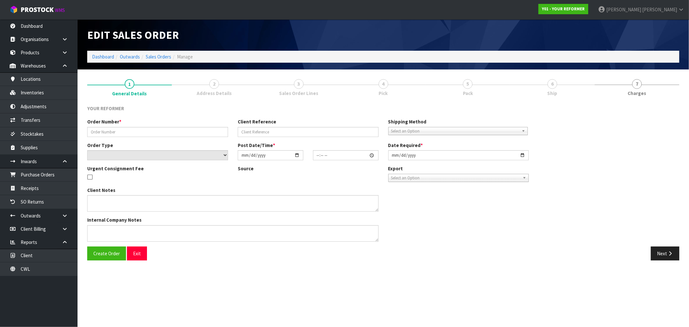
type input "3687"
type input "LAUREN SAWYERS"
select select "number:0"
type input "2025-06-05"
type input "15:41:00.000"
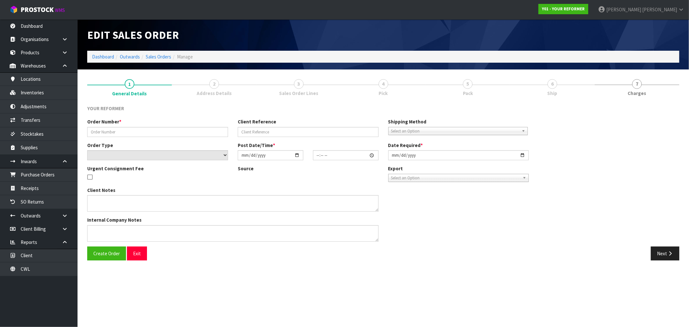
type input "2025-06-06"
type textarea "LAUREN SAWYERS 6 TURPIN ROAD RIVERHEAD AUK RIVERHEAD, NORTHWEST AUCKLAND RURAL …"
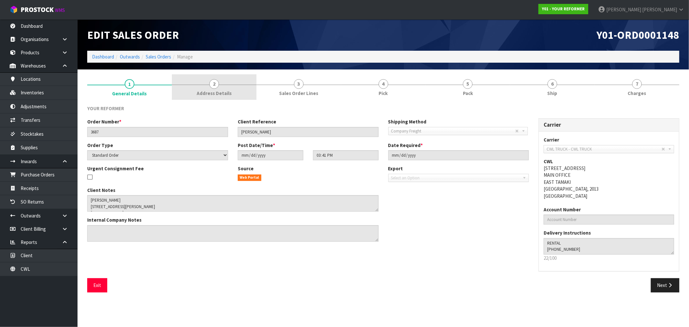
click at [235, 82] on link "2 Address Details" at bounding box center [214, 87] width 85 height 26
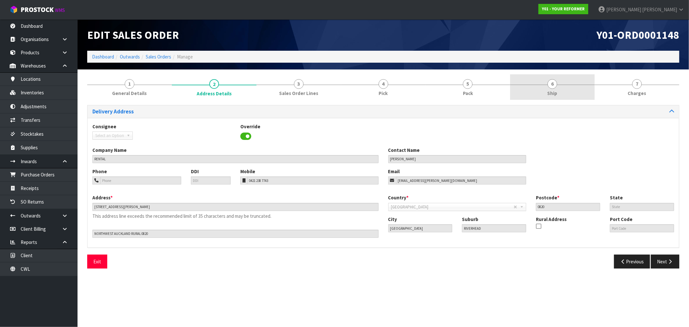
click at [568, 98] on link "6 Ship" at bounding box center [552, 87] width 85 height 26
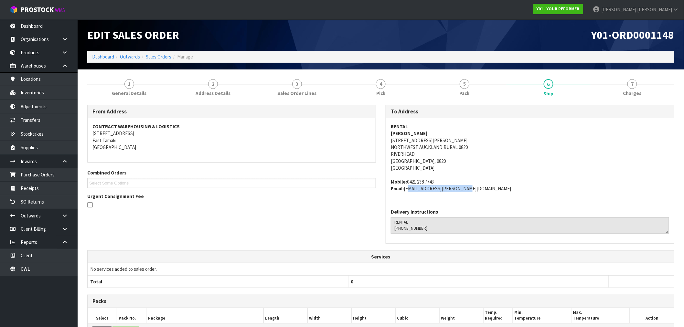
drag, startPoint x: 470, startPoint y: 191, endPoint x: 405, endPoint y: 193, distance: 65.0
click at [405, 193] on div "RENTAL LAUREN SAWYERS 6 TURPIN ROAD RIVERHEAD AUK RIVERHEAD NORTHWEST AUCKLAND …" at bounding box center [530, 161] width 288 height 86
click at [657, 40] on span "Y01-ORD0001148" at bounding box center [632, 35] width 83 height 14
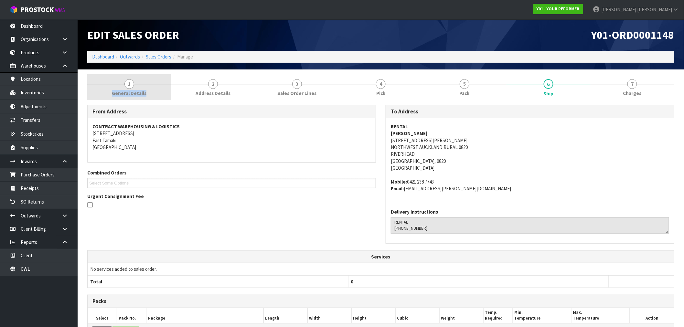
drag, startPoint x: 147, startPoint y: 87, endPoint x: 141, endPoint y: 94, distance: 9.2
click at [144, 87] on link "1 General Details" at bounding box center [129, 87] width 84 height 26
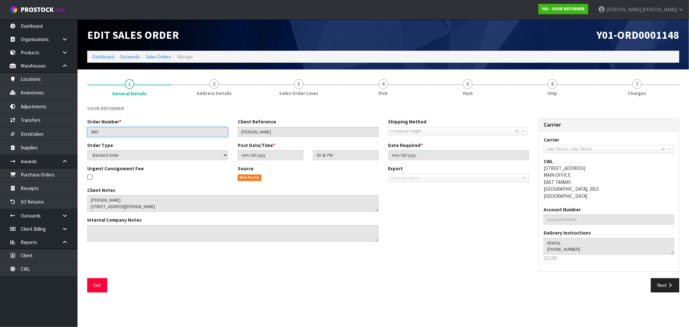
drag, startPoint x: 111, startPoint y: 131, endPoint x: 90, endPoint y: 128, distance: 21.2
click at [90, 128] on input "3687" at bounding box center [157, 132] width 141 height 10
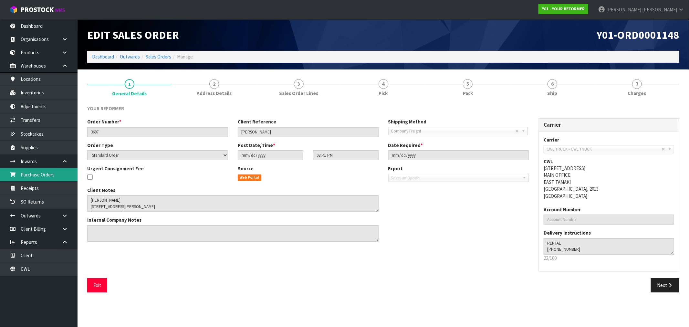
click at [31, 173] on link "Purchase Orders" at bounding box center [39, 174] width 78 height 13
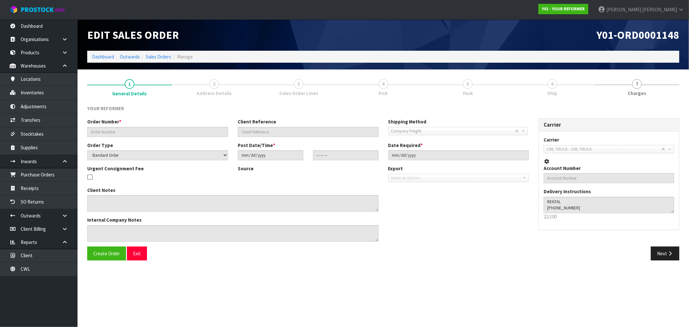
type input "3687"
type input "LAUREN SAWYERS"
select select "number:0"
type input "2025-06-05"
type input "15:41:00.000"
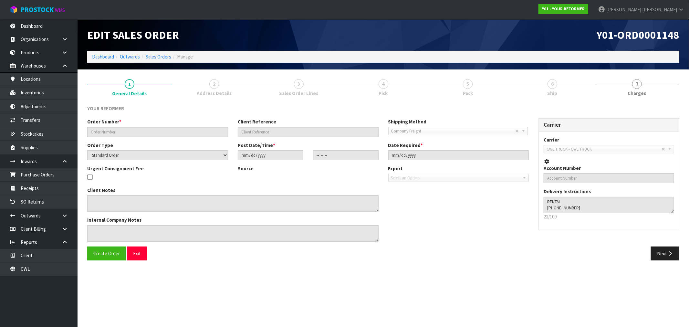
type input "2025-06-06"
type textarea "LAUREN SAWYERS 6 TURPIN ROAD RIVERHEAD AUK RIVERHEAD, NORTHWEST AUCKLAND RURAL …"
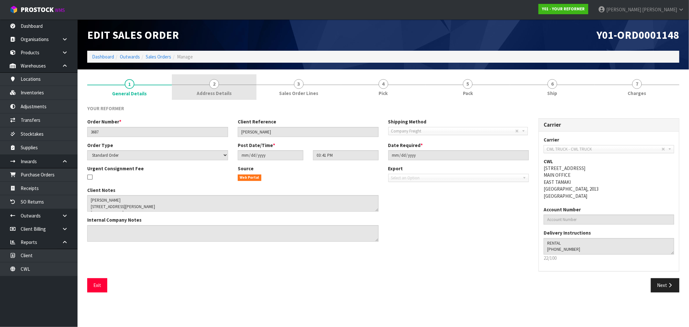
click at [228, 88] on link "2 Address Details" at bounding box center [214, 87] width 85 height 26
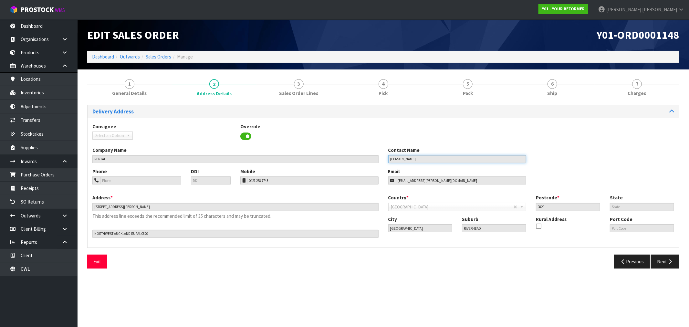
drag, startPoint x: 440, startPoint y: 161, endPoint x: 320, endPoint y: 151, distance: 120.3
click at [359, 160] on div "Company Name RENTAL Contact Name LAUREN SAWYERS" at bounding box center [384, 157] width 592 height 21
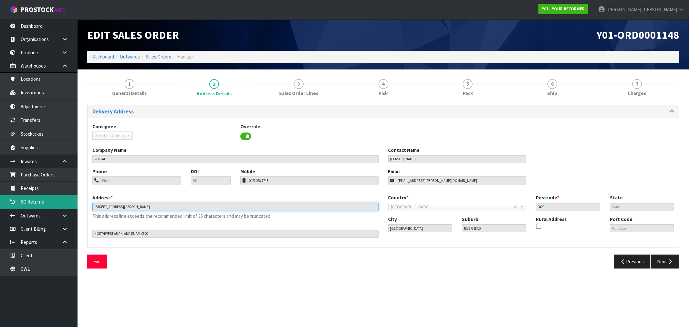
drag, startPoint x: 158, startPoint y: 209, endPoint x: 70, endPoint y: 205, distance: 88.6
click at [70, 205] on body "Toggle navigation ProStock WMS Y01 - YOUR REFORMER Rocio Lopez Logout Dashboard…" at bounding box center [344, 163] width 689 height 327
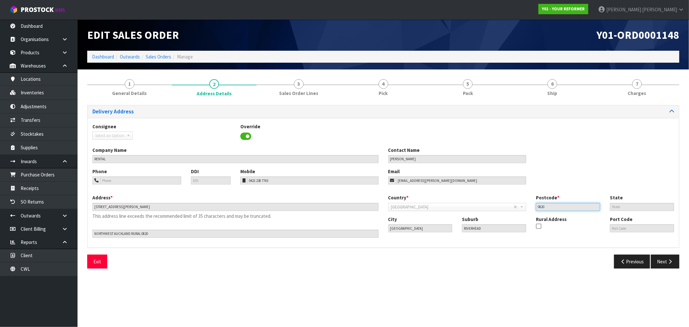
drag, startPoint x: 542, startPoint y: 205, endPoint x: 321, endPoint y: 105, distance: 242.3
click at [500, 201] on div "Country * Afghanistan Aland Islands Albania Algeria American Samoa Andorra Ango…" at bounding box center [531, 204] width 296 height 21
drag, startPoint x: 276, startPoint y: 179, endPoint x: 217, endPoint y: 165, distance: 60.5
click at [226, 179] on div "Phone DDI Mobile 0421 238 7743 Email lauren.sawyers@gmail.com" at bounding box center [384, 181] width 592 height 26
drag, startPoint x: 458, startPoint y: 182, endPoint x: 209, endPoint y: 49, distance: 281.5
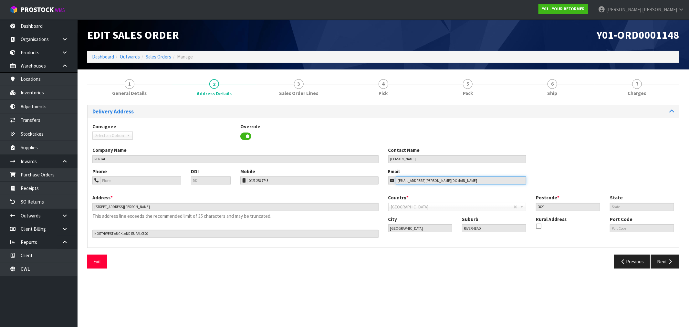
click at [313, 165] on div "Consignee 000001.BAY MECHANICS - BAY MECHANICS 000001A - BRAKE & TRANSMISSION N…" at bounding box center [384, 183] width 592 height 130
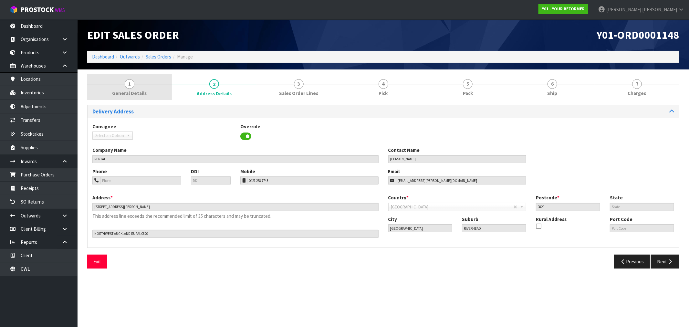
click at [152, 80] on link "1 General Details" at bounding box center [129, 87] width 85 height 26
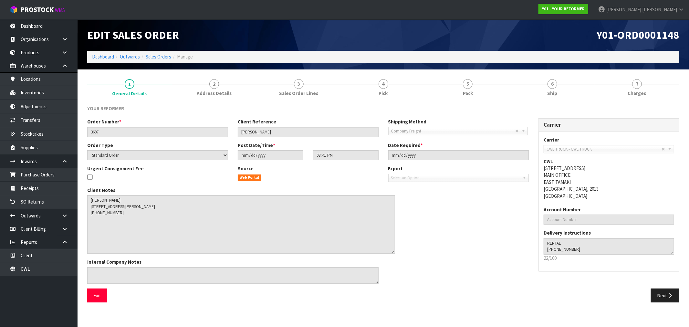
drag, startPoint x: 376, startPoint y: 211, endPoint x: 393, endPoint y: 253, distance: 45.1
click at [393, 253] on textarea at bounding box center [241, 224] width 308 height 58
drag, startPoint x: 121, startPoint y: 231, endPoint x: 89, endPoint y: 231, distance: 33.0
click at [89, 231] on textarea at bounding box center [241, 224] width 308 height 58
drag, startPoint x: 154, startPoint y: 57, endPoint x: 158, endPoint y: 61, distance: 5.7
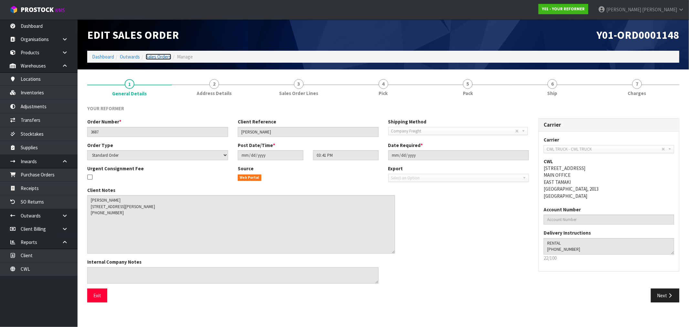
click at [154, 57] on link "Sales Orders" at bounding box center [159, 57] width 26 height 6
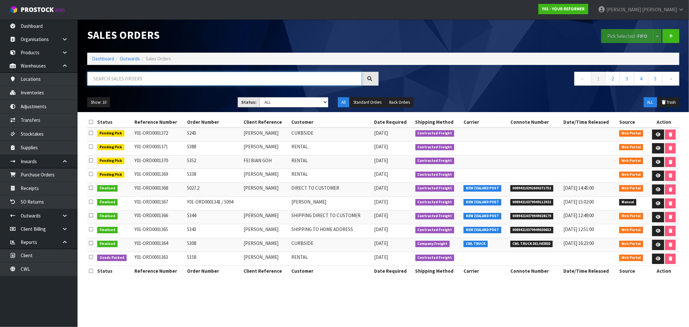
click at [151, 82] on input "text" at bounding box center [224, 79] width 275 height 14
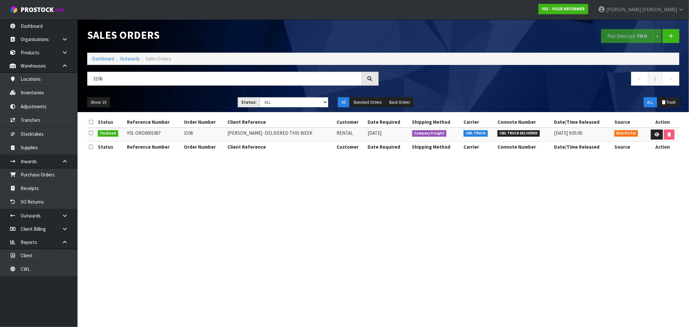
click at [153, 131] on td "Y01-ORD0001067" at bounding box center [153, 135] width 57 height 14
drag, startPoint x: 160, startPoint y: 80, endPoint x: 75, endPoint y: 85, distance: 85.1
click at [75, 85] on body "Toggle navigation ProStock WMS Y01 - YOUR REFORMER Rocio Lopez Logout Dashboard…" at bounding box center [344, 163] width 689 height 327
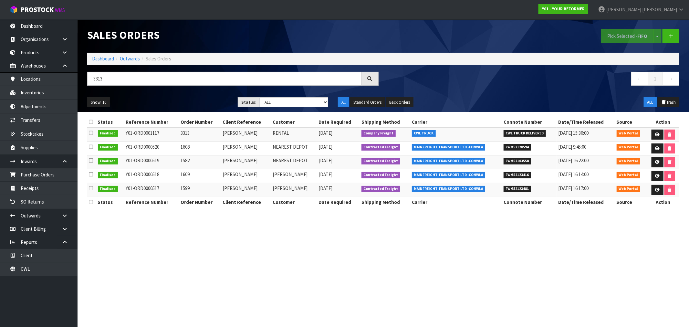
click at [146, 134] on td "Y01-ORD0001117" at bounding box center [151, 135] width 55 height 14
click at [146, 133] on td "Y01-ORD0001117" at bounding box center [151, 135] width 55 height 14
click at [131, 133] on td "Y01-ORD0001117" at bounding box center [151, 135] width 55 height 14
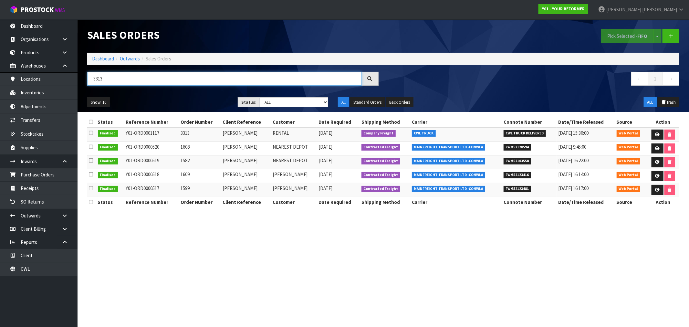
click at [110, 79] on input "3313" at bounding box center [224, 79] width 275 height 14
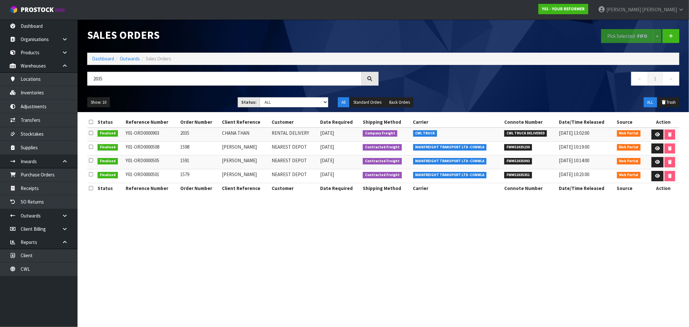
drag, startPoint x: 170, startPoint y: 130, endPoint x: 166, endPoint y: 131, distance: 4.1
click at [168, 131] on td "Y01-ORD0000903" at bounding box center [151, 135] width 55 height 14
drag, startPoint x: 159, startPoint y: 132, endPoint x: 127, endPoint y: 131, distance: 32.0
click at [127, 131] on td "Y01-ORD0000903" at bounding box center [151, 135] width 55 height 14
drag, startPoint x: 164, startPoint y: 133, endPoint x: 125, endPoint y: 131, distance: 38.8
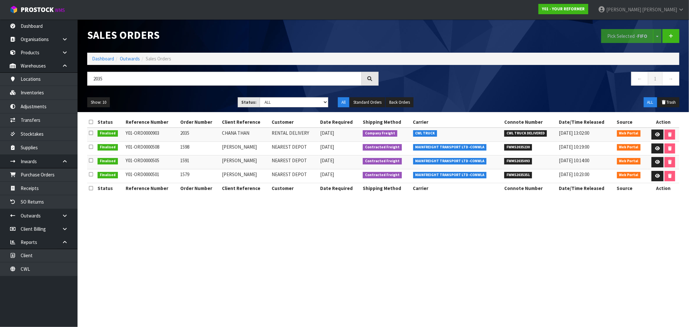
click at [125, 131] on td "Y01-ORD0000903" at bounding box center [151, 135] width 55 height 14
drag, startPoint x: 113, startPoint y: 80, endPoint x: 79, endPoint y: 81, distance: 33.9
click at [88, 77] on input "2035" at bounding box center [224, 79] width 275 height 14
paste input "3298"
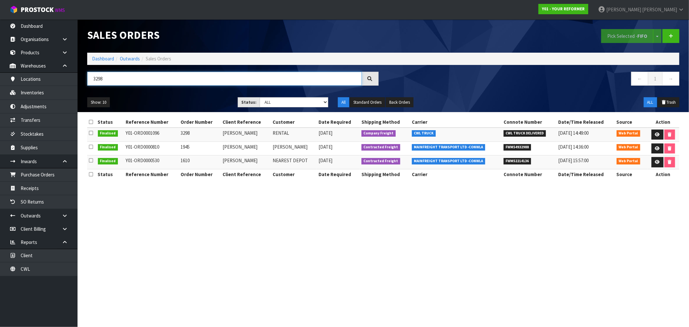
type input "3298"
click at [147, 132] on td "Y01-ORD0001096" at bounding box center [151, 135] width 55 height 14
drag, startPoint x: 160, startPoint y: 131, endPoint x: 126, endPoint y: 131, distance: 34.2
click at [126, 131] on td "Y01-ORD0001096" at bounding box center [151, 135] width 55 height 14
click at [93, 63] on ol "Dashboard Outwards Sales Orders" at bounding box center [383, 59] width 592 height 12
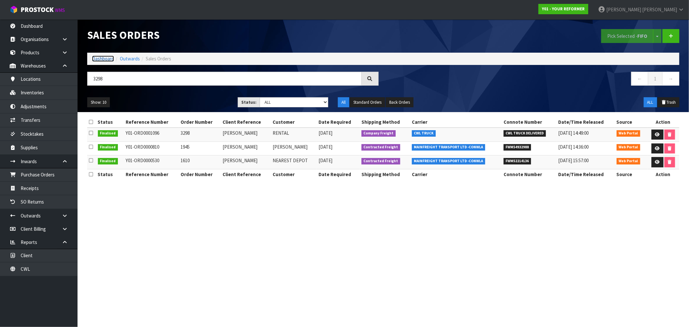
click at [96, 56] on link "Dashboard" at bounding box center [103, 59] width 22 height 6
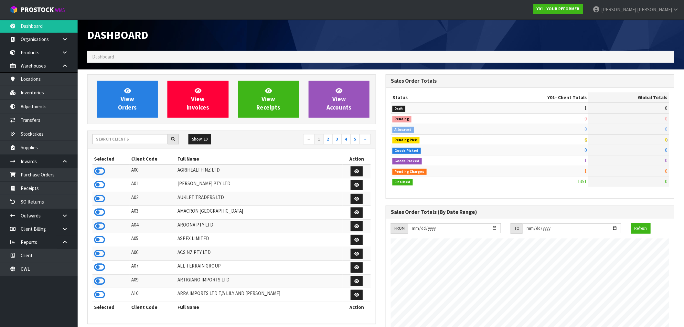
scroll to position [489, 298]
click at [117, 142] on input "text" at bounding box center [129, 139] width 75 height 10
type input "S12"
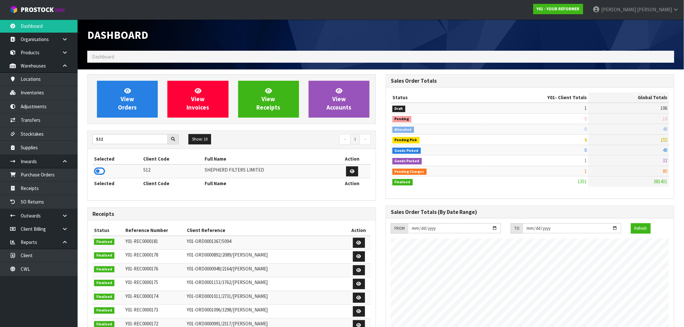
drag, startPoint x: 102, startPoint y: 173, endPoint x: 110, endPoint y: 151, distance: 22.6
click at [102, 173] on icon at bounding box center [99, 171] width 11 height 10
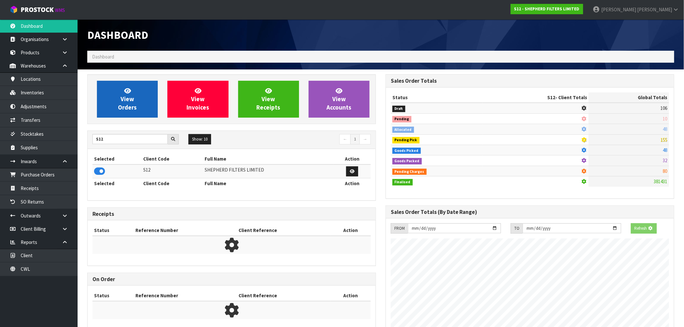
scroll to position [403, 298]
click at [127, 90] on icon at bounding box center [127, 91] width 7 height 6
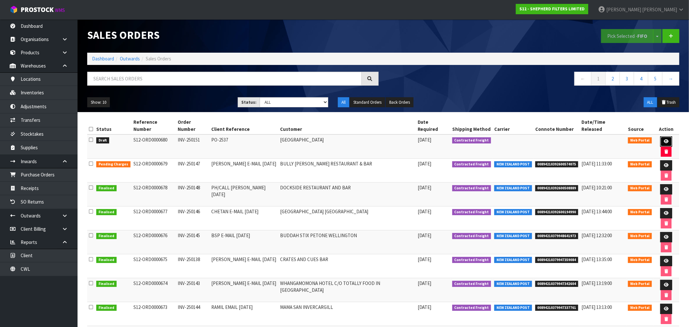
click at [664, 136] on link at bounding box center [666, 141] width 12 height 10
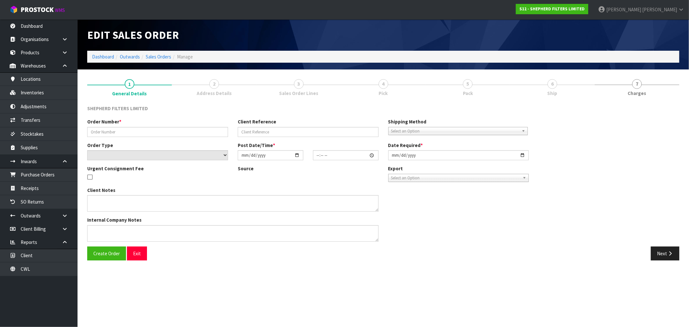
type input "INV-250151"
type input "PO-2537"
select select "number:0"
type input "[DATE]"
type input "18:51:00.000"
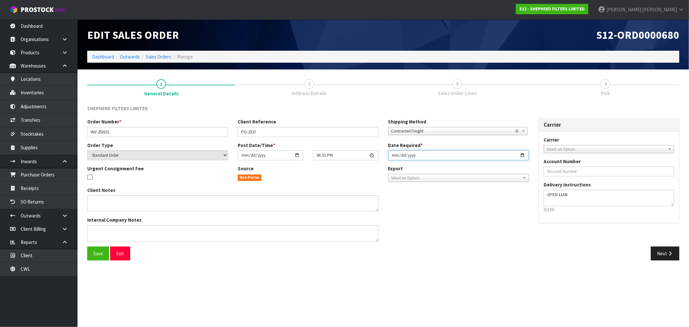
click at [394, 154] on input "[DATE]" at bounding box center [458, 155] width 141 height 10
type input "[DATE]"
click at [87, 246] on button "Save" at bounding box center [98, 253] width 22 height 14
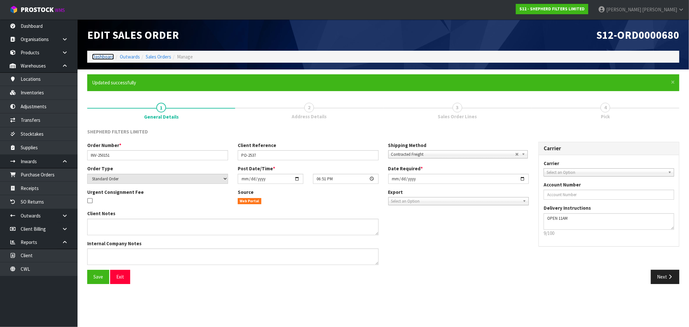
click at [107, 54] on link "Dashboard" at bounding box center [103, 57] width 22 height 6
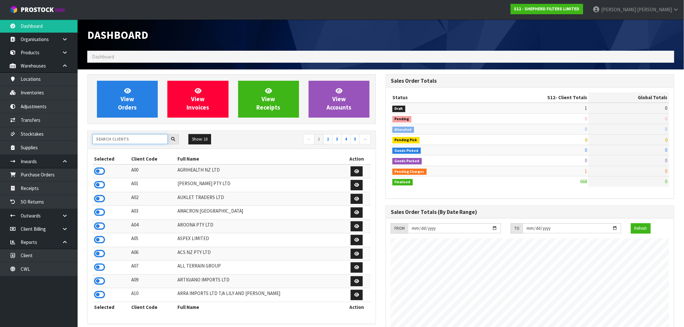
click at [120, 140] on input "text" at bounding box center [129, 139] width 75 height 10
type input "E07"
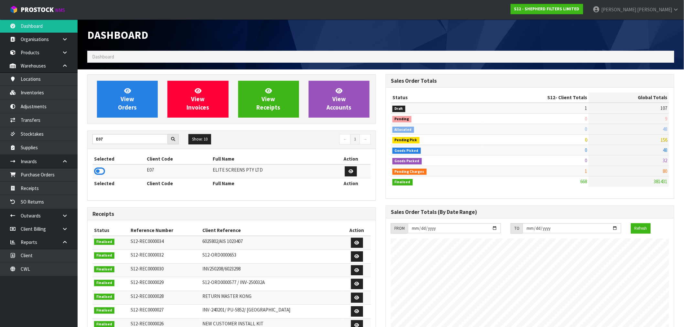
drag, startPoint x: 100, startPoint y: 170, endPoint x: 130, endPoint y: 120, distance: 58.0
click at [100, 170] on icon at bounding box center [99, 171] width 11 height 10
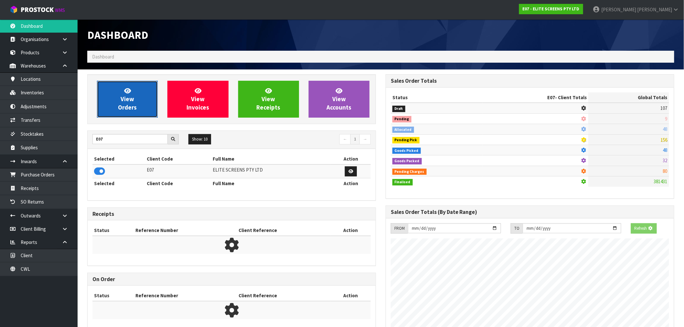
click at [134, 108] on span "View Orders" at bounding box center [127, 99] width 19 height 24
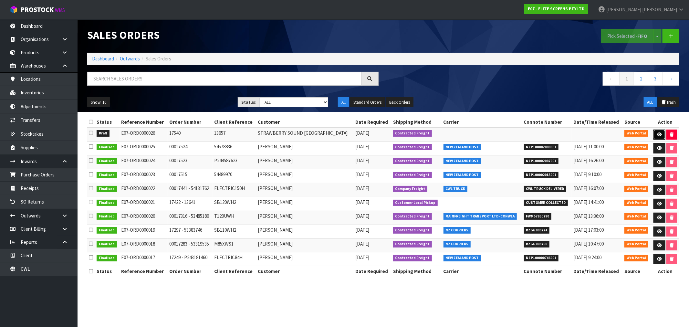
click at [657, 134] on icon at bounding box center [659, 134] width 5 height 4
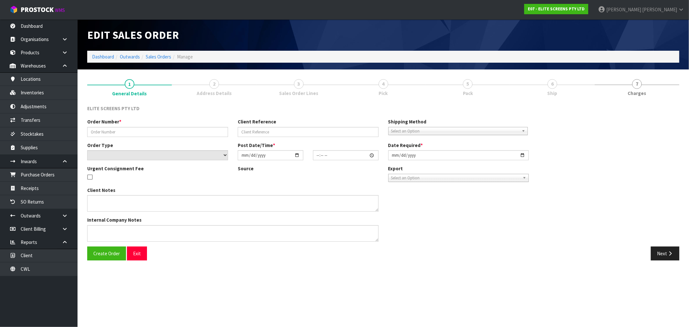
type input "17540"
type input "13657"
select select "number:0"
type input "[DATE]"
type input "18:49:00.000"
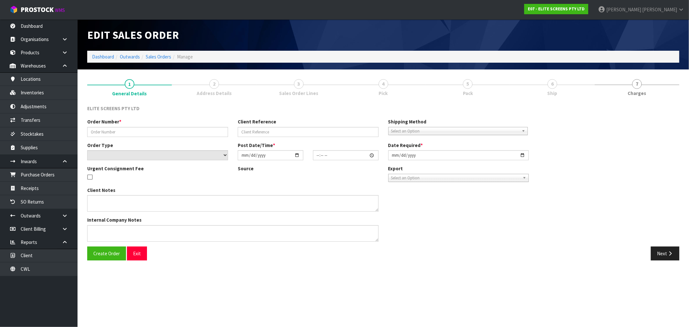
type input "[DATE]"
type textarea "PLEASE USE KIWI EXPRESS : ADDRESS: STRAWBERRY SOUND QUEENSTOWN UNIT 24, 159 GOR…"
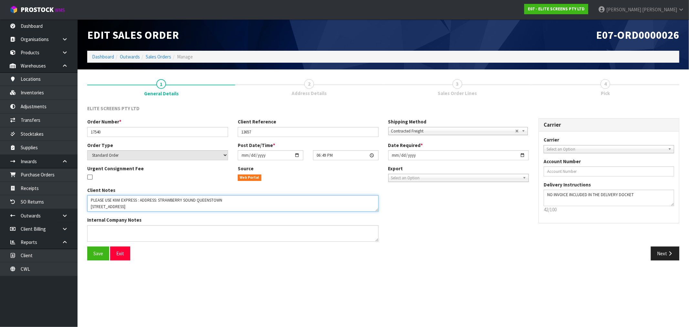
drag, startPoint x: 138, startPoint y: 201, endPoint x: 105, endPoint y: 201, distance: 33.0
click at [105, 201] on textarea at bounding box center [232, 203] width 291 height 16
click at [643, 196] on textarea at bounding box center [609, 198] width 131 height 16
paste textarea "USE KIWI EXPRESS"
type textarea "NO INVOICE INCLUDED IN THE DELIVERY DOCKET USE KIWI EXPRESS"
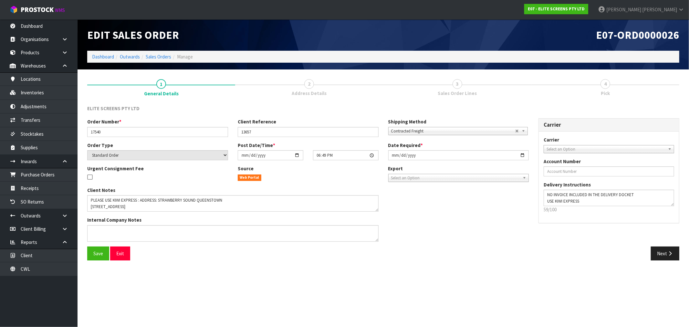
click at [573, 151] on span "Select an Option" at bounding box center [606, 149] width 119 height 8
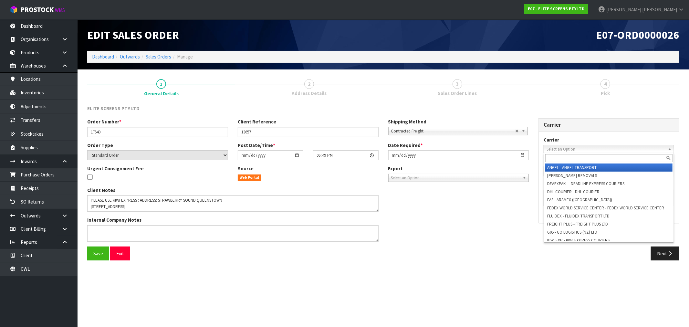
paste input "USE KIWI EXPRESS"
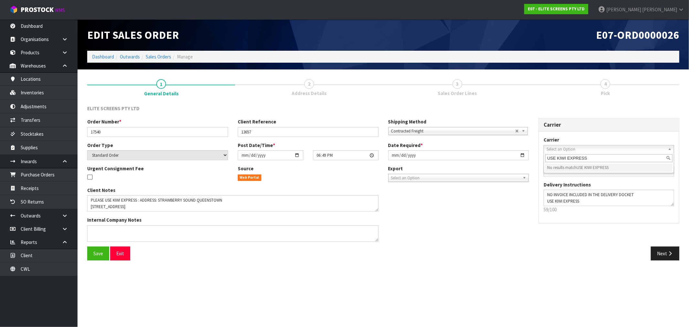
click at [555, 156] on input "USE KIWI EXPRESS" at bounding box center [608, 158] width 127 height 8
type input "KIWI EXPRESS"
click at [589, 165] on em "KIWI EXPRESS" at bounding box center [577, 167] width 24 height 5
click at [92, 254] on button "Save" at bounding box center [98, 253] width 22 height 14
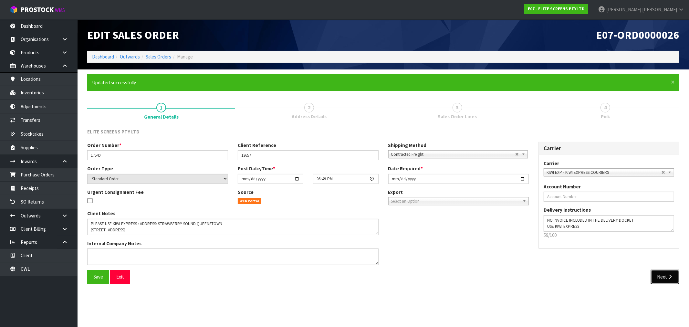
drag, startPoint x: 666, startPoint y: 273, endPoint x: 648, endPoint y: 275, distance: 18.8
click at [666, 274] on button "Next" at bounding box center [665, 277] width 28 height 14
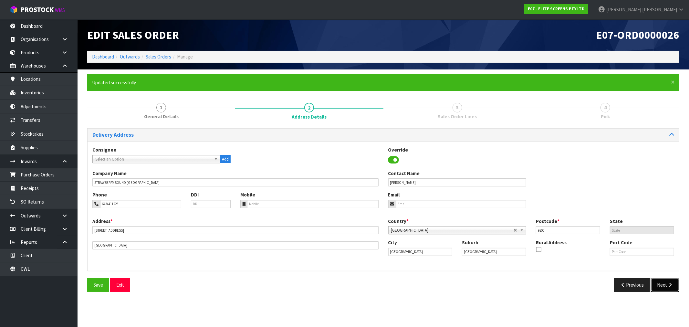
click at [673, 278] on button "Next" at bounding box center [665, 285] width 28 height 14
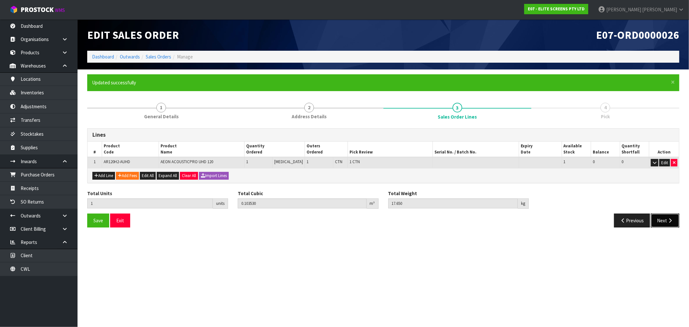
click at [664, 221] on button "Next" at bounding box center [665, 221] width 28 height 14
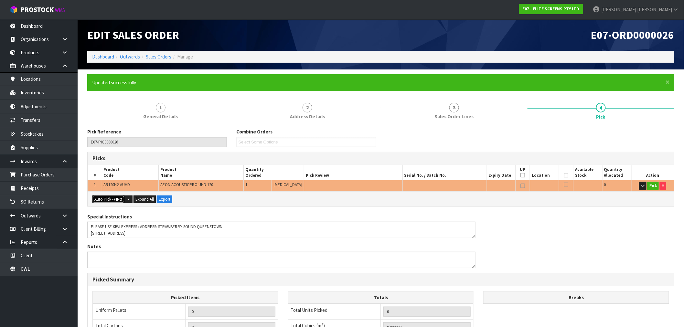
click at [100, 200] on button "Auto Pick - FIFO" at bounding box center [108, 199] width 32 height 8
type input "1"
type input "0.103530"
type input "17.650"
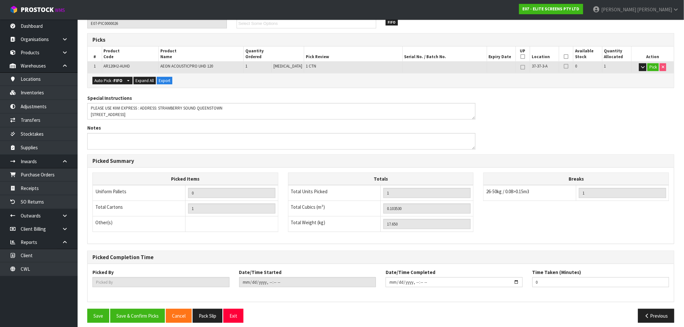
scroll to position [124, 0]
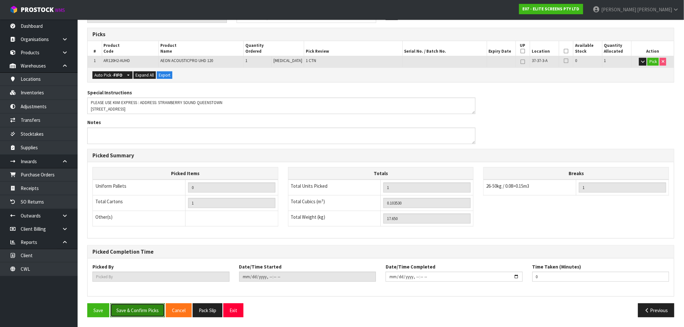
click at [146, 308] on button "Save & Confirm Picks" at bounding box center [137, 310] width 55 height 14
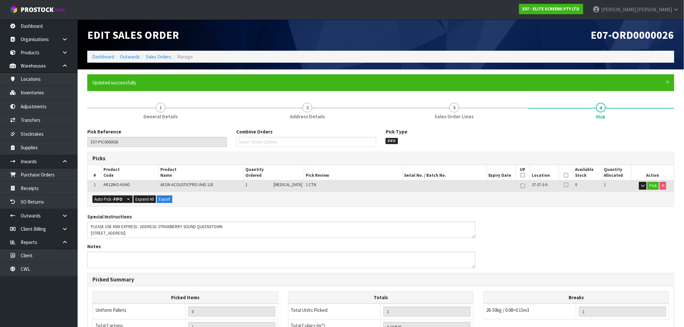
type input "Rocio Lopez"
type input "2025-09-16T16:04:41"
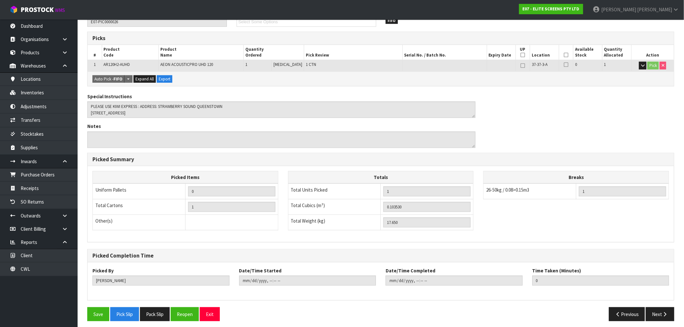
scroll to position [124, 0]
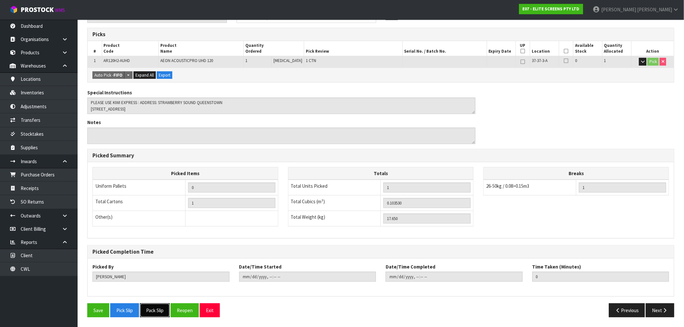
click at [157, 311] on button "Pack Slip" at bounding box center [155, 310] width 30 height 14
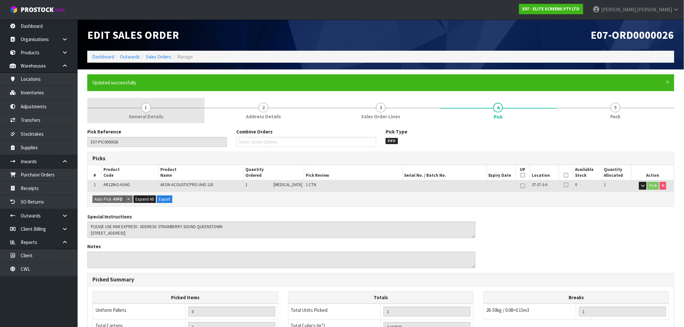
click at [163, 111] on link "1 General Details" at bounding box center [145, 111] width 117 height 26
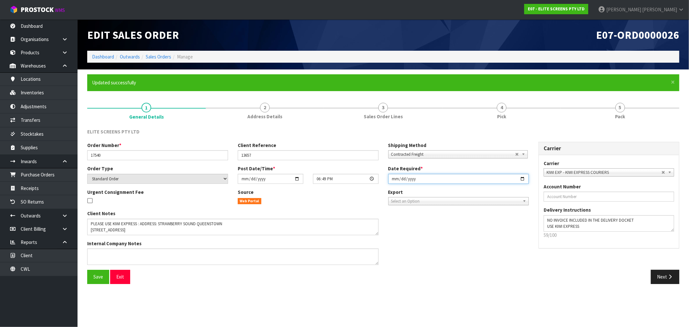
click at [393, 176] on input "[DATE]" at bounding box center [458, 179] width 141 height 10
type input "[DATE]"
click at [87, 270] on button "Save" at bounding box center [98, 277] width 22 height 14
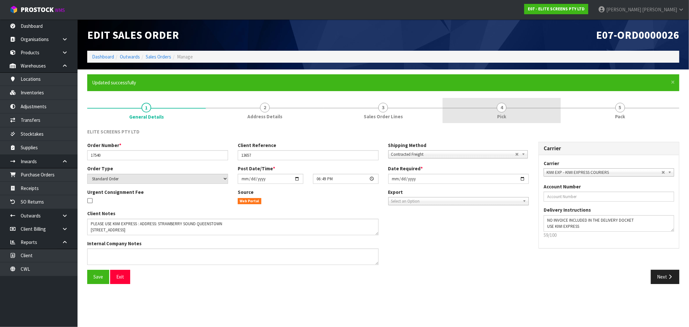
click at [505, 110] on span "4" at bounding box center [502, 108] width 10 height 10
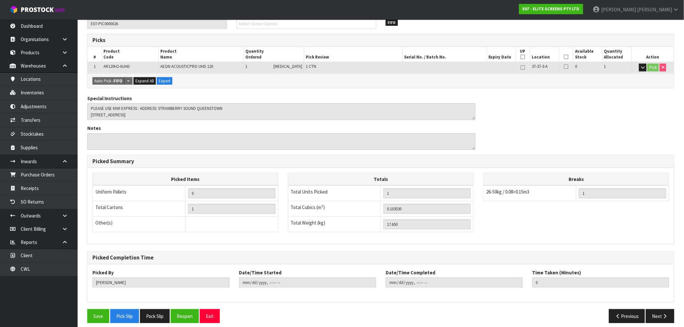
scroll to position [124, 0]
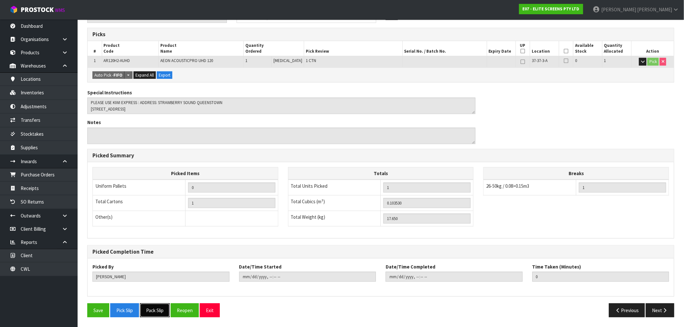
click at [152, 313] on button "Pack Slip" at bounding box center [155, 310] width 30 height 14
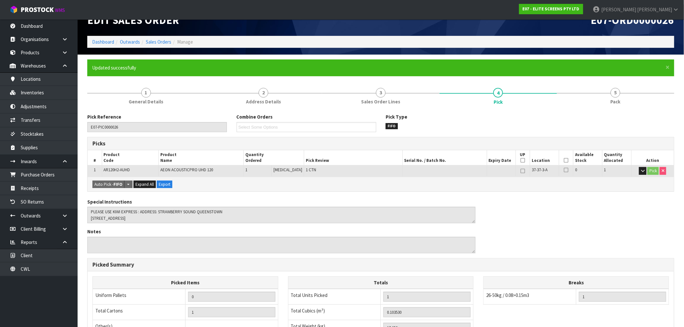
scroll to position [0, 0]
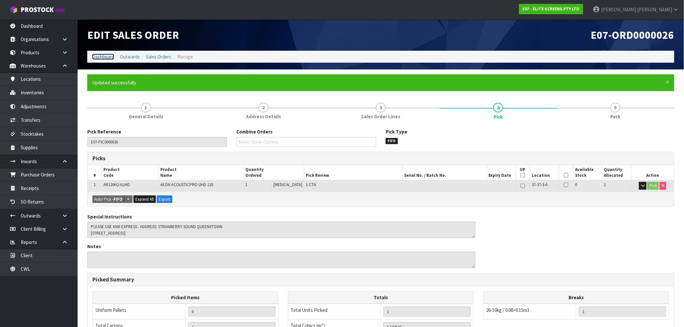
click at [111, 56] on link "Dashboard" at bounding box center [103, 57] width 22 height 6
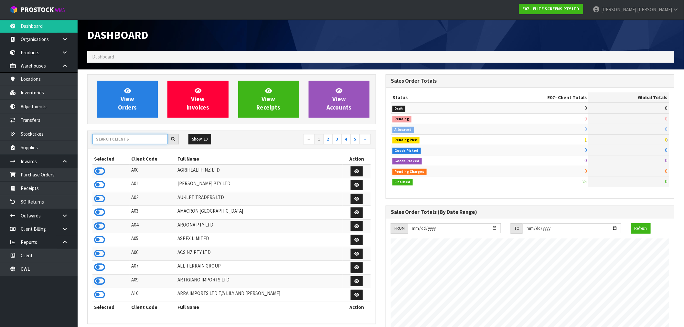
click at [118, 140] on input "text" at bounding box center [129, 139] width 75 height 10
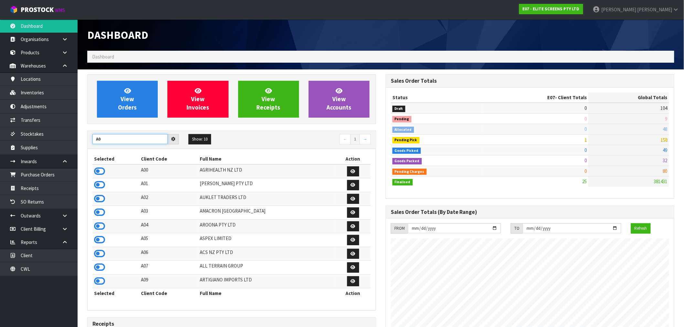
type input "A"
type input "M"
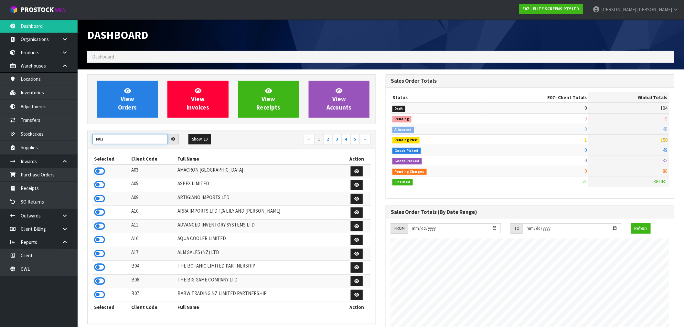
type input "N03"
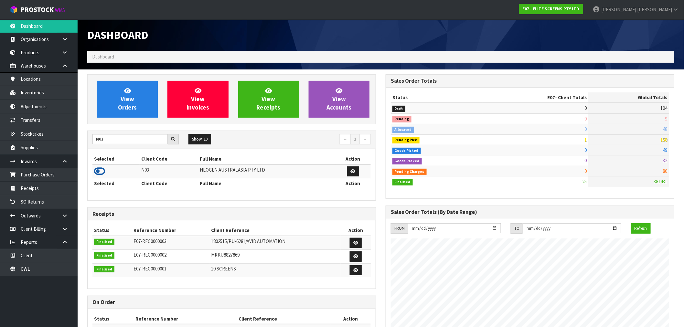
click at [101, 172] on icon at bounding box center [99, 171] width 11 height 10
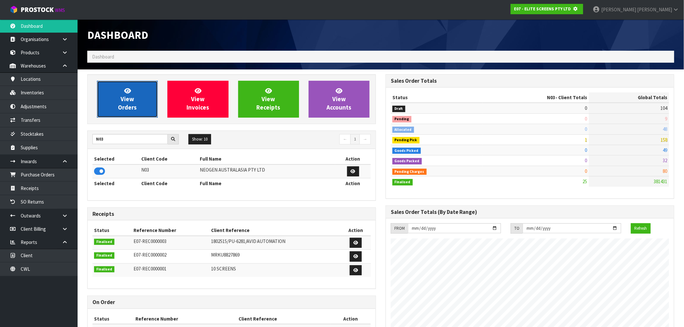
scroll to position [322661, 322766]
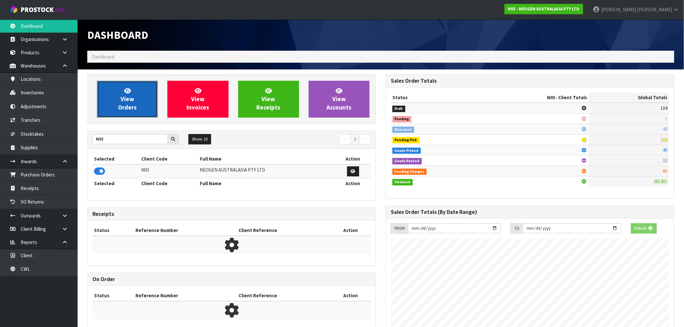
click at [122, 104] on span "View Orders" at bounding box center [127, 99] width 19 height 24
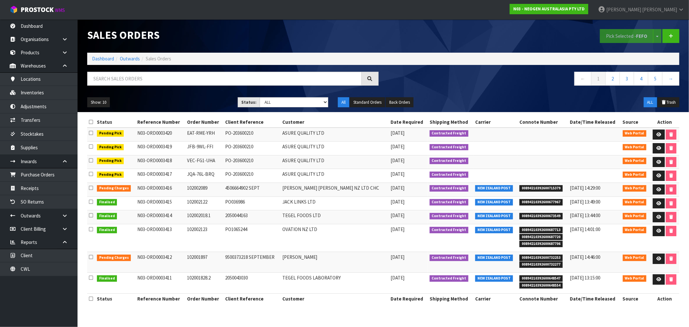
click at [108, 65] on ol "Dashboard Outwards Sales Orders" at bounding box center [383, 59] width 592 height 12
click at [105, 60] on link "Dashboard" at bounding box center [103, 59] width 22 height 6
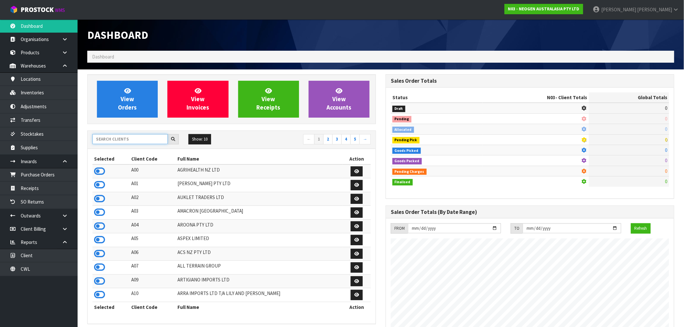
scroll to position [489, 298]
click at [148, 138] on input "text" at bounding box center [129, 139] width 75 height 10
type input "J01"
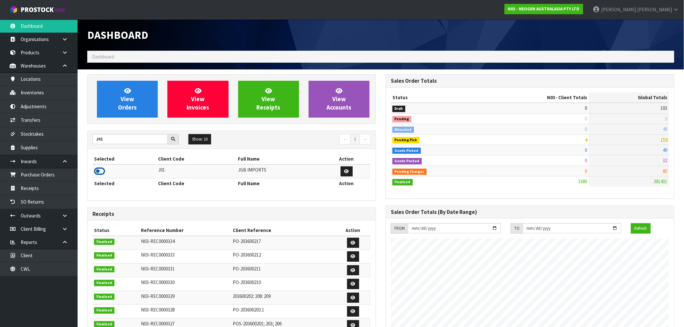
drag, startPoint x: 101, startPoint y: 173, endPoint x: 98, endPoint y: 169, distance: 4.8
click at [101, 173] on icon at bounding box center [99, 171] width 11 height 10
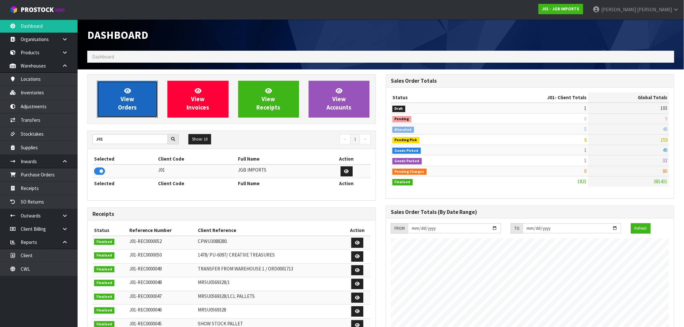
click at [109, 107] on link "View Orders" at bounding box center [127, 99] width 61 height 37
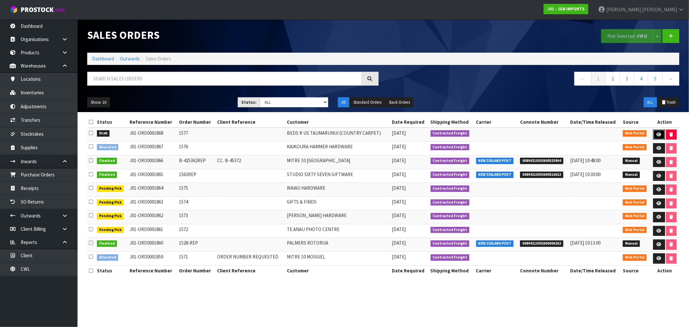
click at [661, 134] on link at bounding box center [659, 135] width 12 height 10
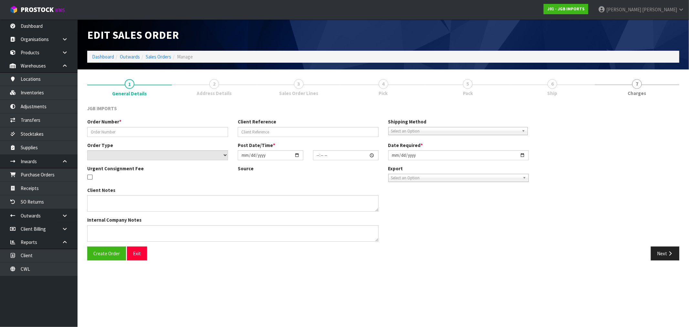
type input "1577"
select select "number:0"
type input "[DATE]"
type input "15:08:00.000"
type input "[DATE]"
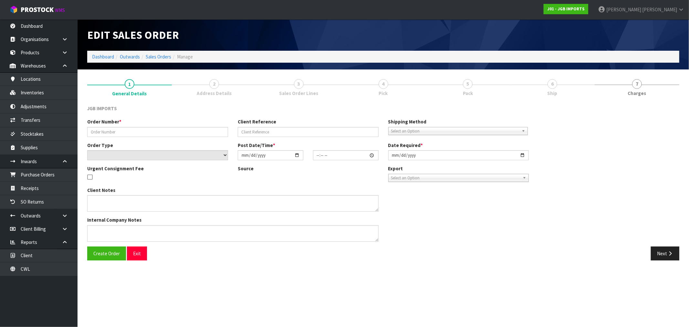
type textarea "SMALL ORDER. I GUESS THE ITEMS THEY RECENTLY ORDERED SOLD OUT."
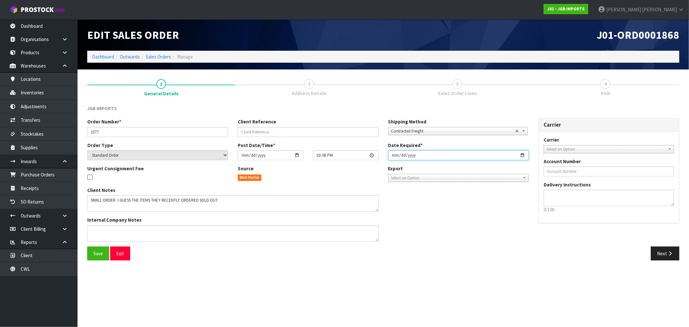
click at [394, 157] on input "[DATE]" at bounding box center [458, 155] width 141 height 10
type input "[DATE]"
click at [87, 246] on button "Save" at bounding box center [98, 253] width 22 height 14
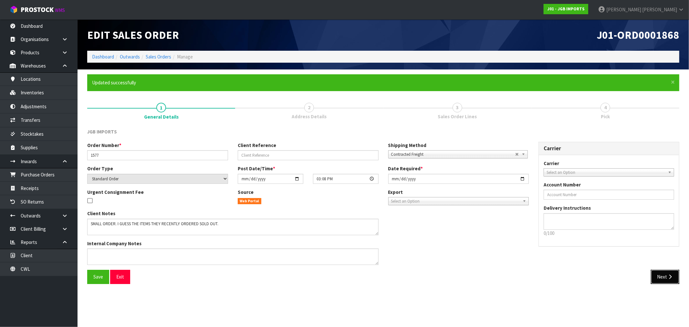
click at [663, 275] on button "Next" at bounding box center [665, 277] width 28 height 14
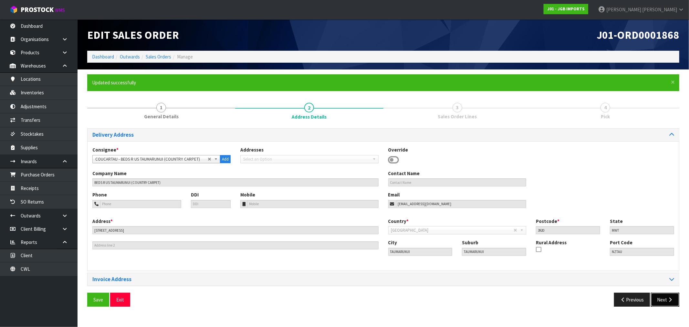
click at [672, 297] on icon "button" at bounding box center [670, 299] width 6 height 5
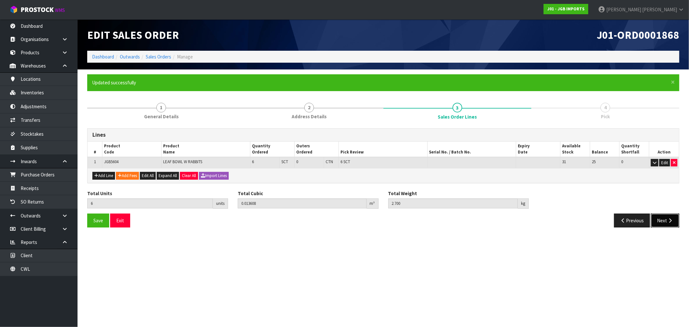
click at [669, 215] on button "Next" at bounding box center [665, 221] width 28 height 14
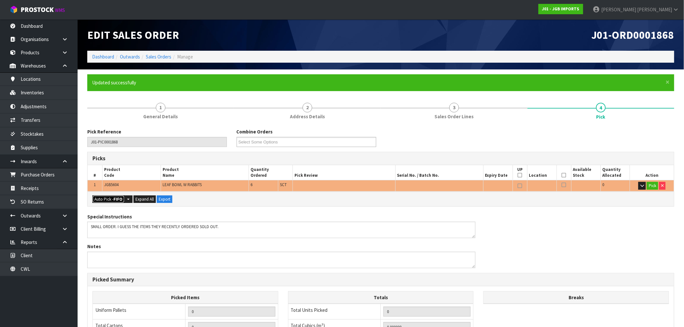
click at [115, 196] on strong "FIFO" at bounding box center [117, 198] width 9 height 5
type input "Sub-carton x 6"
type input "6"
type input "0.013608"
type input "2.700"
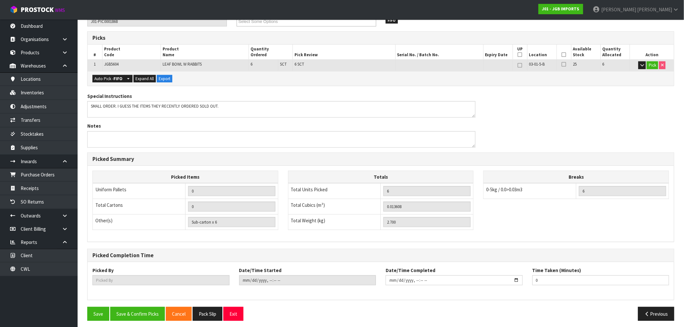
scroll to position [124, 0]
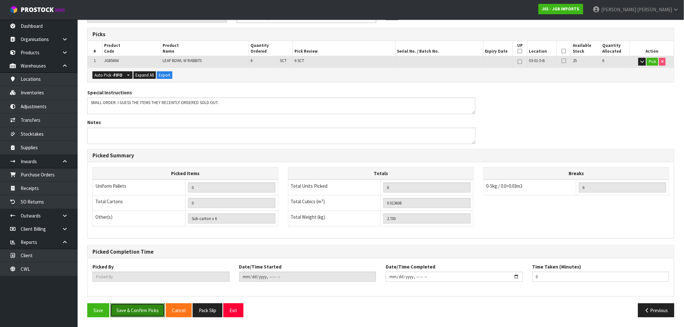
click at [135, 310] on button "Save & Confirm Picks" at bounding box center [137, 310] width 55 height 14
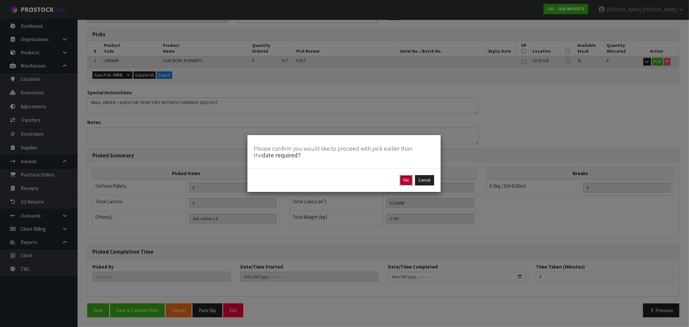
click at [406, 180] on button "Yes" at bounding box center [406, 180] width 13 height 10
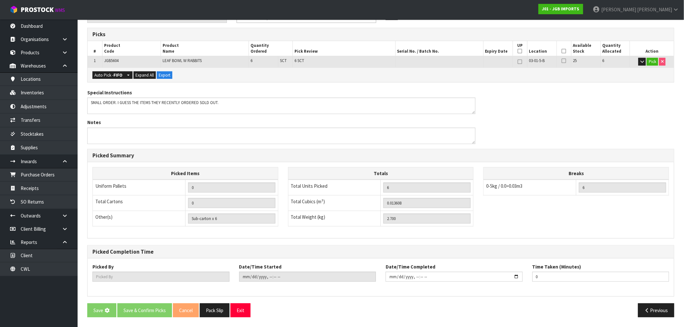
scroll to position [0, 0]
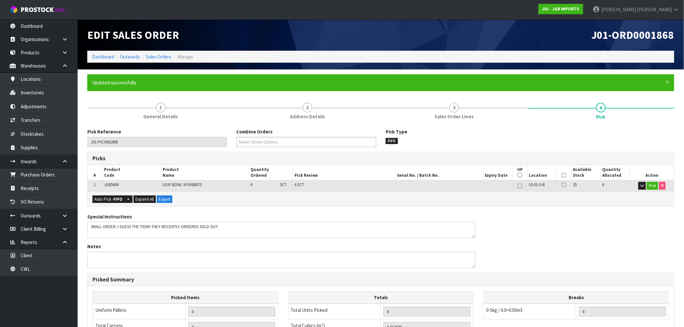
type input "Rocio Lopez"
type input "2025-09-16T16:06:54"
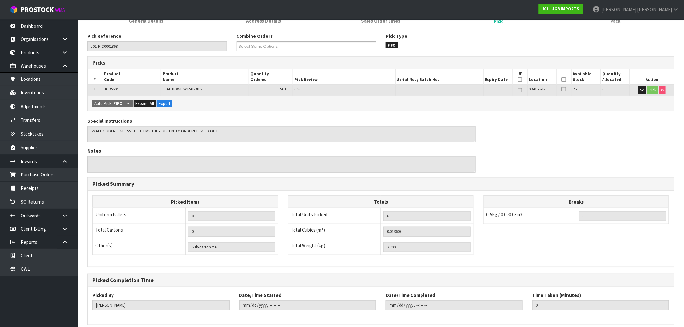
scroll to position [124, 0]
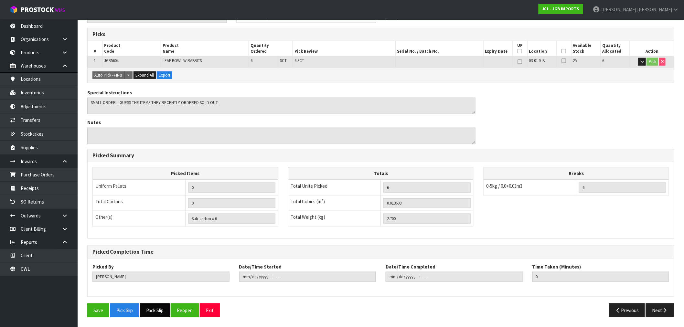
click at [160, 310] on button "Pack Slip" at bounding box center [155, 310] width 30 height 14
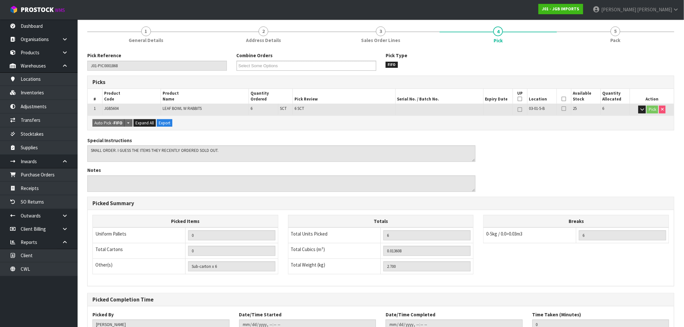
scroll to position [0, 0]
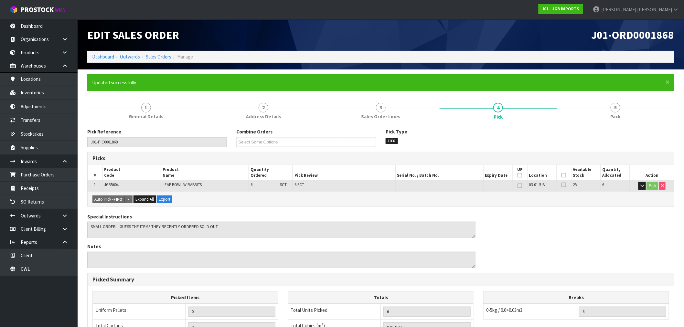
click at [151, 124] on div "Pick Reference J01-PIC0001868 Combine Orders J01-ORD0001824 J01-ORD0001828 J01-…" at bounding box center [380, 284] width 587 height 323
click at [150, 112] on link "1 General Details" at bounding box center [145, 111] width 117 height 26
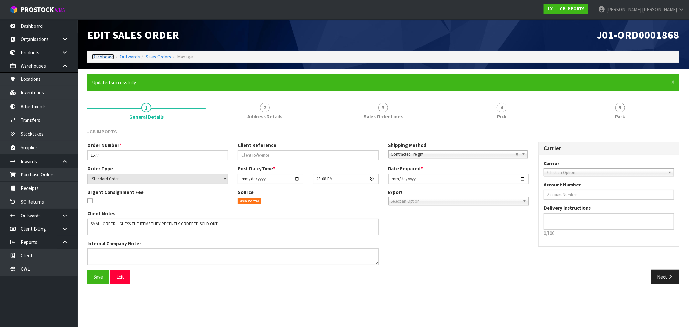
click at [96, 55] on link "Dashboard" at bounding box center [103, 57] width 22 height 6
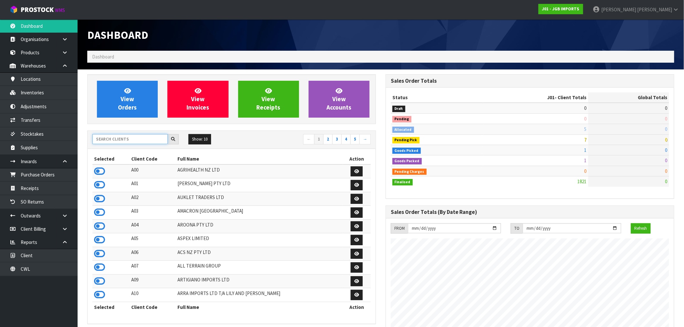
drag, startPoint x: 107, startPoint y: 135, endPoint x: 112, endPoint y: 141, distance: 7.6
click at [108, 135] on input "text" at bounding box center [129, 139] width 75 height 10
type input "Y01"
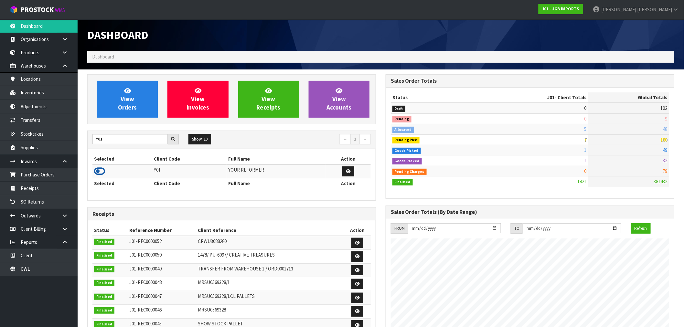
click at [99, 171] on icon at bounding box center [99, 171] width 11 height 10
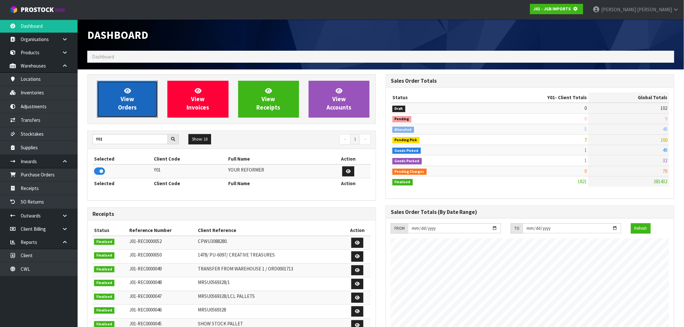
scroll to position [322661, 322766]
click at [123, 96] on span "View Orders" at bounding box center [127, 99] width 19 height 24
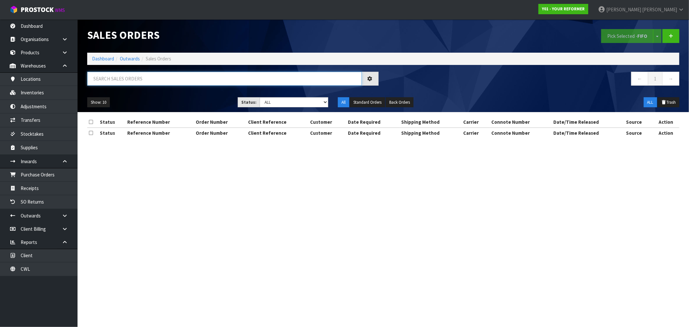
click at [123, 80] on input "text" at bounding box center [224, 79] width 275 height 14
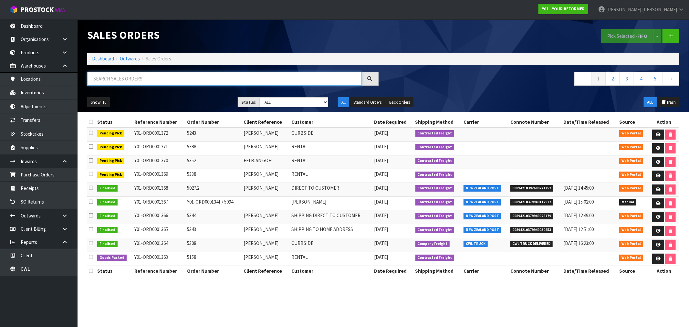
paste input "Y01-ORD0001299."
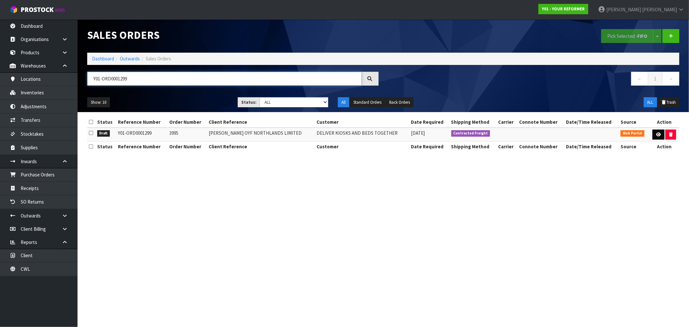
type input "Y01-ORD0001299"
click at [660, 134] on icon at bounding box center [658, 134] width 5 height 4
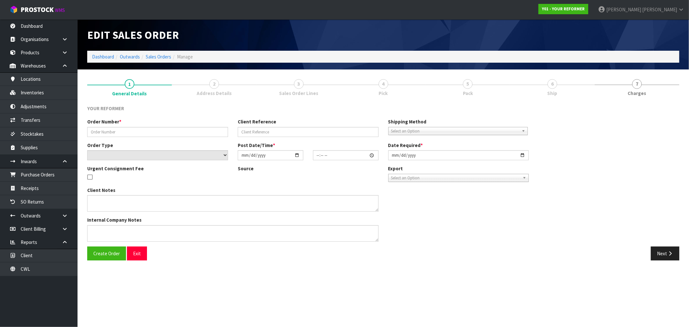
type input "3995"
type input "WILLIAM COLE OYF NORTHLANDS LIMITED"
select select "number:0"
type input "2025-08-13"
type input "21:36:00.000"
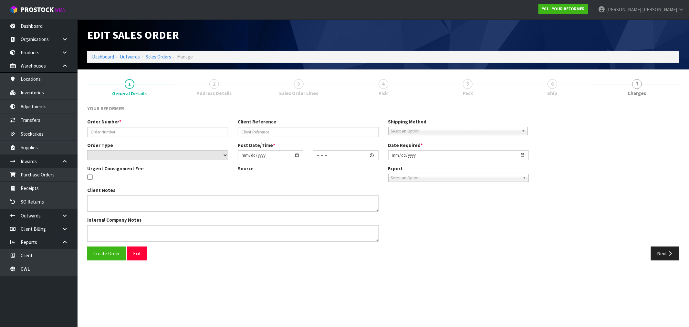
type input "2025-09-08"
type textarea "REFORMERS TO ARRIVE TO NZ 7/SEP BEFORE 8AM OR AFTER 6PM (THURS, FRI AND SAT IS …"
type textarea "FREIGHT QUOTE WILL BE AS FOLLOWS. AKL / CHH FREIGHT CHARGE: $1083.72 + HIAB CHA…"
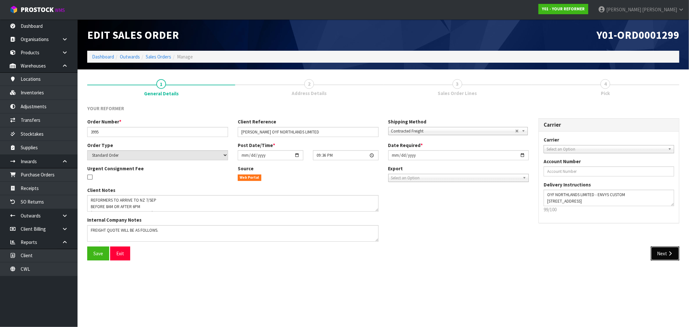
click at [663, 256] on button "Next" at bounding box center [665, 253] width 28 height 14
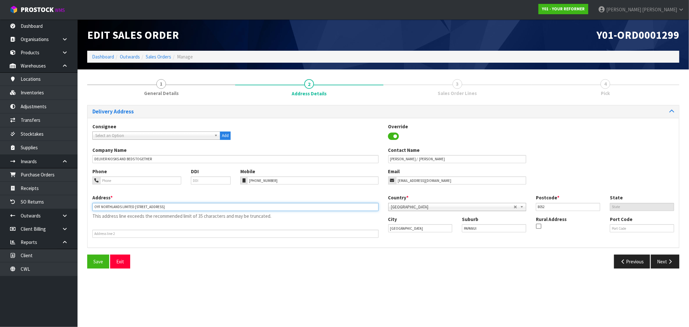
drag, startPoint x: 225, startPoint y: 208, endPoint x: 183, endPoint y: 214, distance: 43.0
click at [183, 214] on div "Address * OYF NORTHLANDS LIMITED 71 MAIN NORTH ROAD PAPANUI CAN CHRISTCHURCH 80…" at bounding box center [236, 215] width 296 height 43
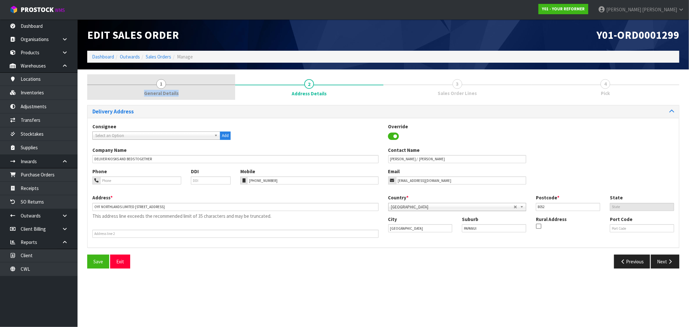
click at [191, 85] on link "1 General Details" at bounding box center [161, 87] width 148 height 26
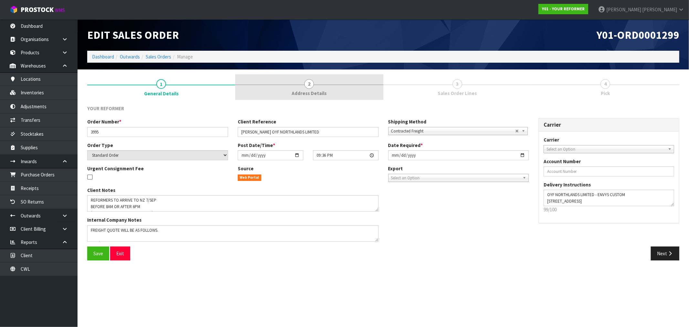
click at [315, 91] on span "Address Details" at bounding box center [309, 93] width 35 height 7
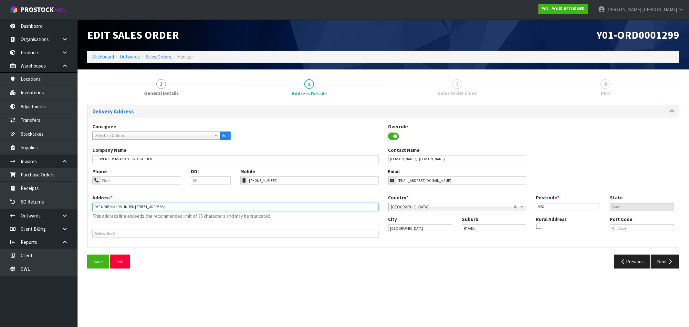
drag, startPoint x: 225, startPoint y: 206, endPoint x: 147, endPoint y: 208, distance: 77.6
click at [147, 208] on input "OYF NORTHLANDS LIMITED 71 MAIN NORTH ROAD PAPANUI CAN CHRISTCHURCH 8052" at bounding box center [235, 207] width 286 height 8
click at [126, 206] on input "OYF NORTHLANDS LIMITED 71 MAIN NORTH ROAD PAPANUI CAN CHRISTCHURCH 8052" at bounding box center [235, 207] width 286 height 8
drag, startPoint x: 134, startPoint y: 206, endPoint x: 93, endPoint y: 205, distance: 41.4
click at [93, 205] on input "OYF NORTHLANDS LIMITED 71 MAIN NORTH ROAD PAPANUI CAN CHRISTCHURCH 8052" at bounding box center [235, 207] width 286 height 8
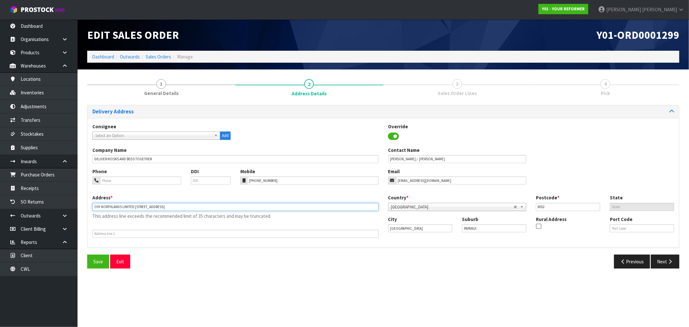
type input "71 MAIN NORTH ROAD PAPANUI CAN CHRISTCHURCH 8052"
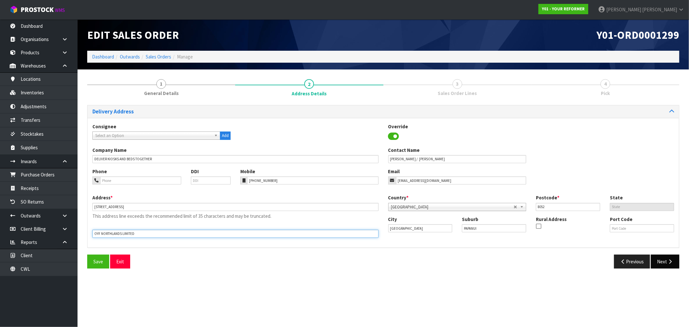
type input "OYF NORTHLANDS LIMITED"
click at [664, 259] on button "Next" at bounding box center [665, 262] width 28 height 14
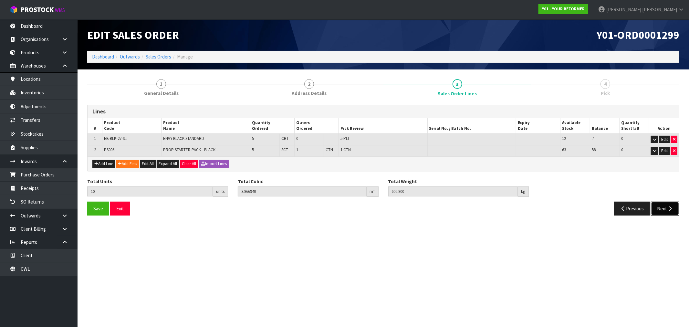
click at [670, 206] on icon "button" at bounding box center [670, 208] width 6 height 5
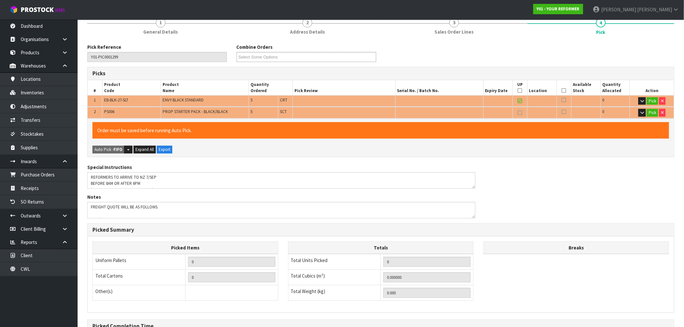
scroll to position [136, 0]
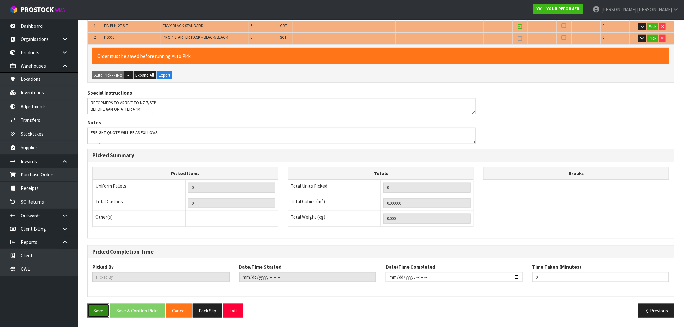
click at [101, 305] on button "Save" at bounding box center [98, 311] width 22 height 14
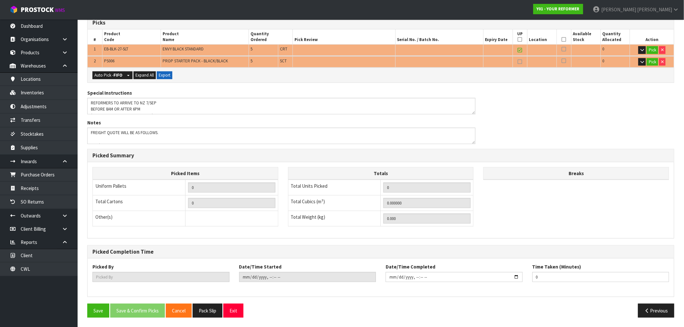
scroll to position [0, 0]
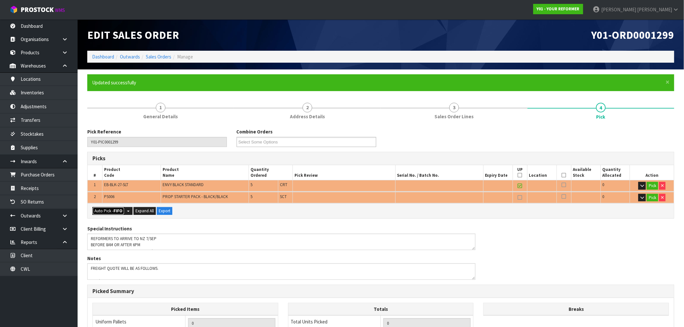
click at [99, 212] on button "Auto Pick - FIFO" at bounding box center [108, 211] width 32 height 8
type input "5"
type input "1"
type input "10"
type input "3.866940"
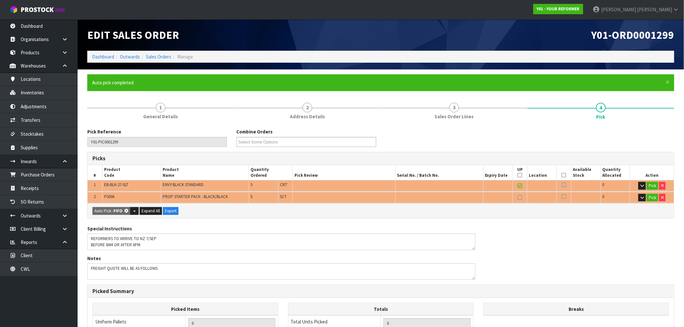
type input "606.800"
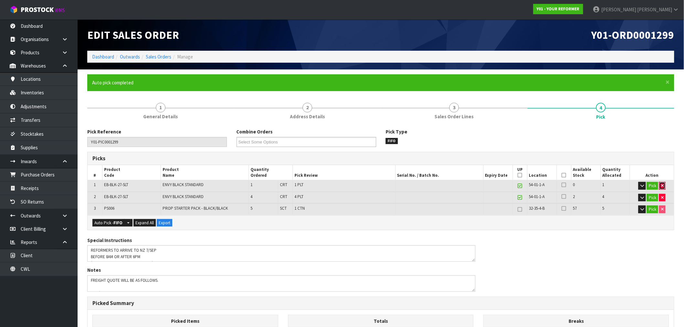
click at [661, 187] on icon "button" at bounding box center [662, 186] width 3 height 4
type input "4"
type input "9"
type input "3.112704"
type input "488.8"
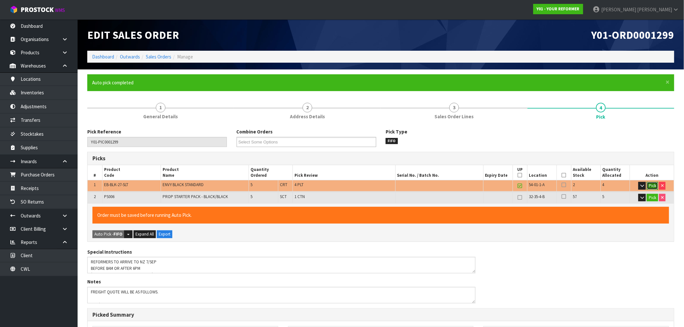
click at [656, 187] on button "Pick" at bounding box center [651, 186] width 11 height 8
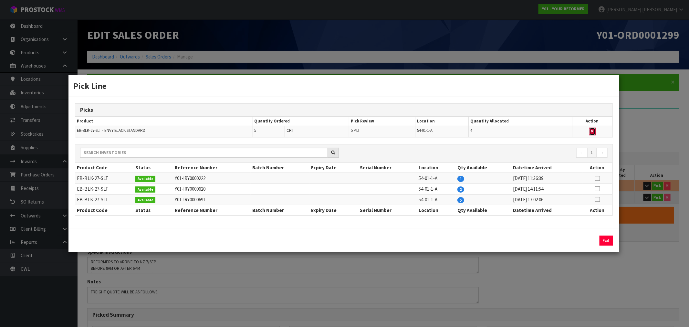
click at [593, 131] on icon "button" at bounding box center [592, 131] width 3 height 4
type input "0"
type input "5"
type input "0.09576"
type input "16.8"
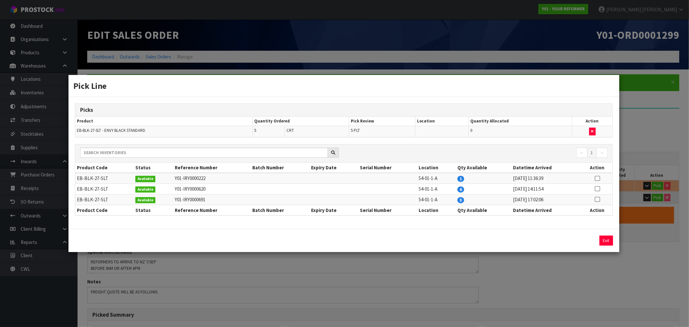
click at [597, 200] on icon at bounding box center [597, 199] width 5 height 0
click at [585, 237] on div "5 Assign Pick Exit" at bounding box center [343, 240] width 551 height 23
click at [587, 242] on button "Assign Pick" at bounding box center [584, 241] width 26 height 10
type input "5"
type input "10"
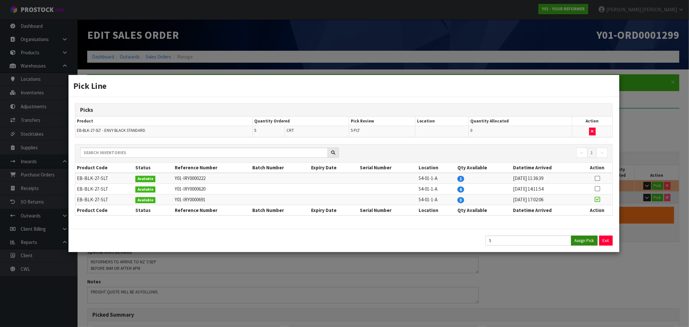
type input "3.86694"
type input "606.8"
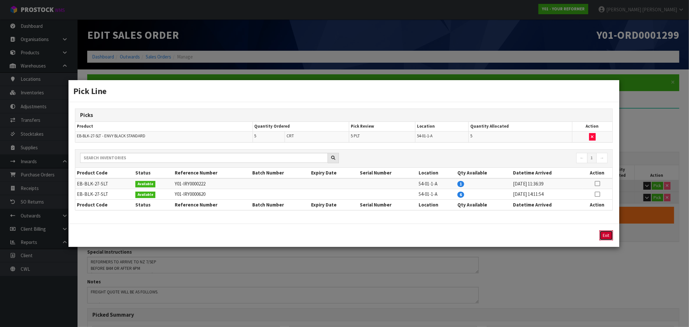
click at [606, 234] on button "Exit" at bounding box center [607, 235] width 14 height 10
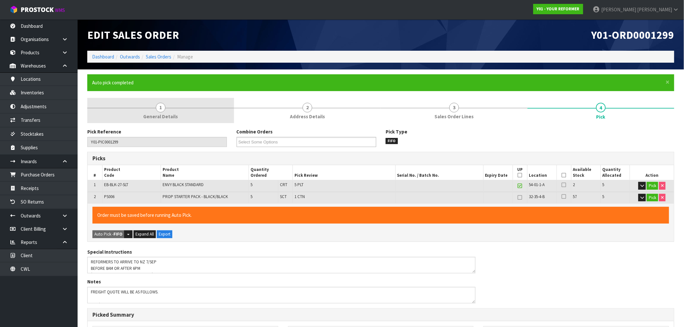
click at [178, 109] on link "1 General Details" at bounding box center [160, 111] width 147 height 26
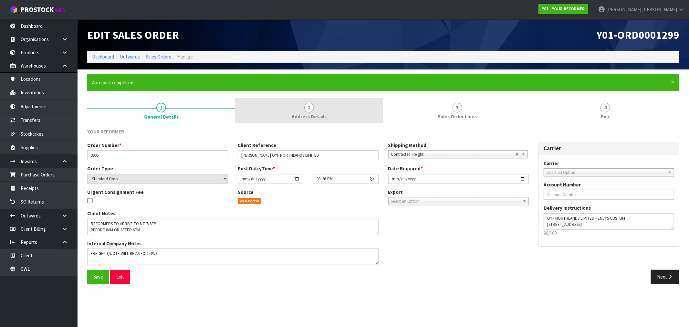
click at [327, 107] on link "2 Address Details" at bounding box center [309, 111] width 148 height 26
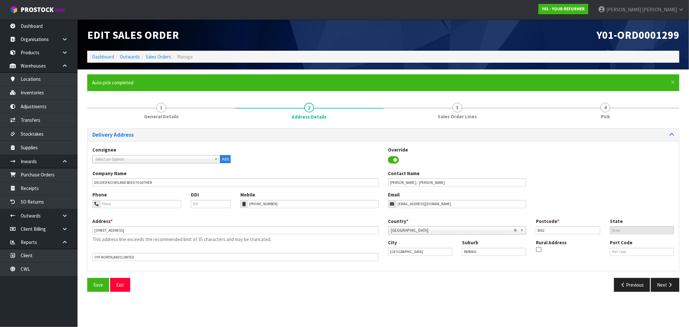
click at [352, 125] on div "Delivery Address Consignee 000001.BAY MECHANICS - BAY MECHANICS 000001A - BRAKE…" at bounding box center [383, 209] width 592 height 173
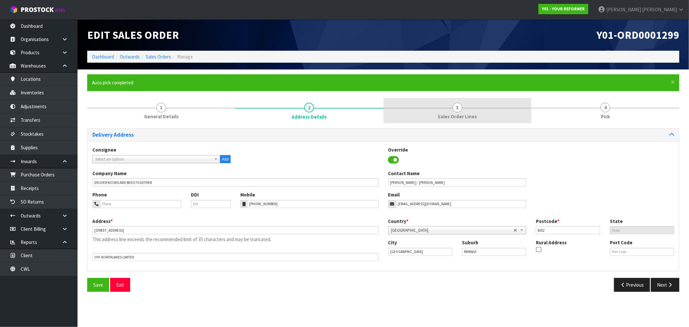
drag, startPoint x: 437, startPoint y: 101, endPoint x: 468, endPoint y: 104, distance: 31.1
click at [438, 101] on link "3 Sales Order Lines" at bounding box center [457, 111] width 148 height 26
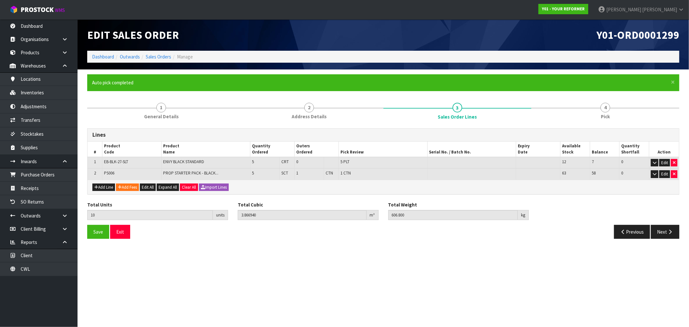
click at [604, 96] on form "× Close Auto pick completed 1 General Details 2 Address Details 3 Sales Order L…" at bounding box center [383, 158] width 592 height 169
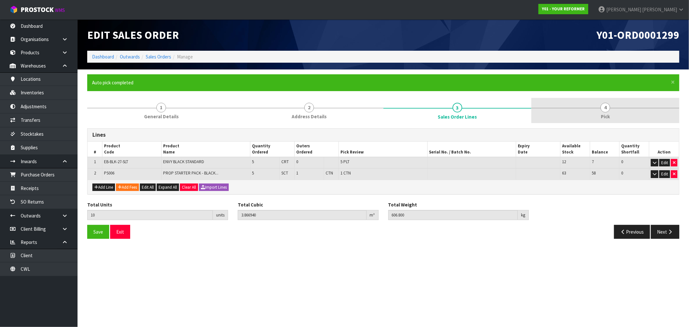
click at [595, 106] on link "4 Pick" at bounding box center [605, 111] width 148 height 26
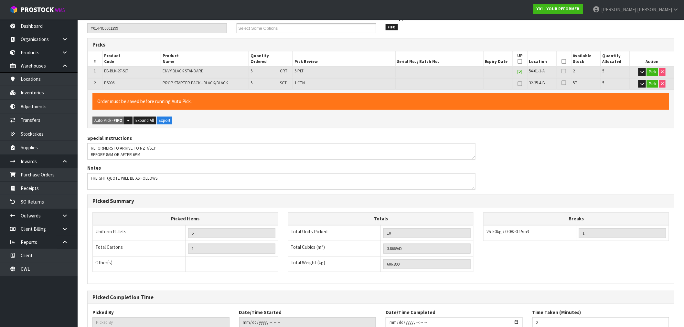
scroll to position [159, 0]
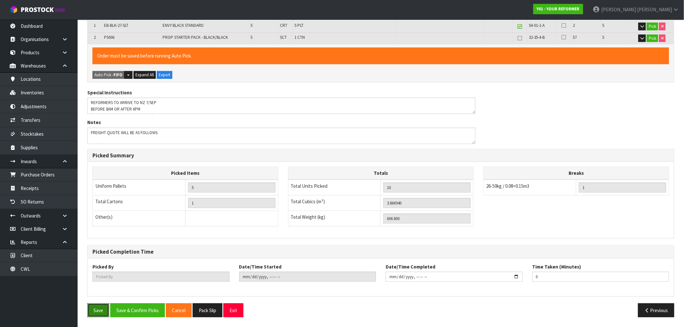
click at [98, 311] on button "Save" at bounding box center [98, 310] width 22 height 14
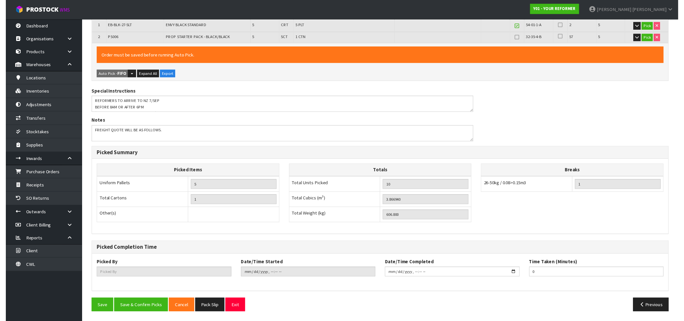
scroll to position [0, 0]
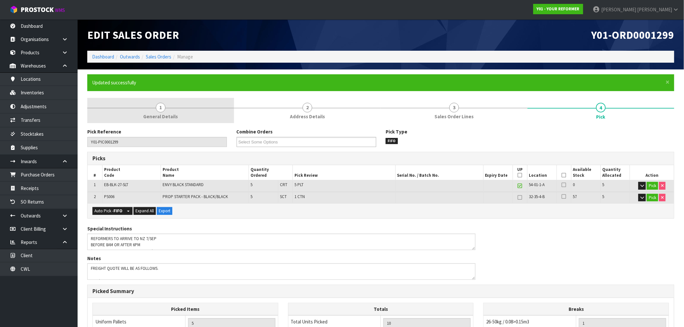
click at [170, 100] on link "1 General Details" at bounding box center [160, 111] width 147 height 26
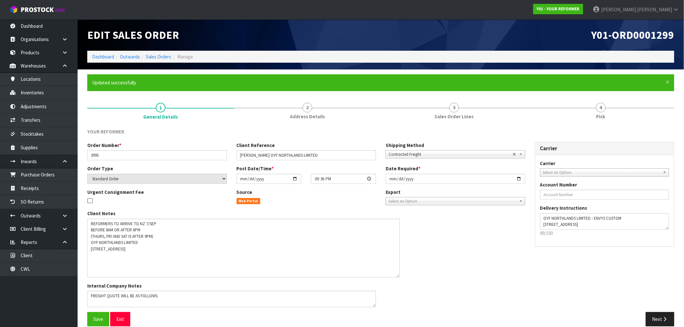
drag, startPoint x: 375, startPoint y: 231, endPoint x: 396, endPoint y: 274, distance: 47.2
click at [396, 274] on textarea at bounding box center [243, 248] width 312 height 59
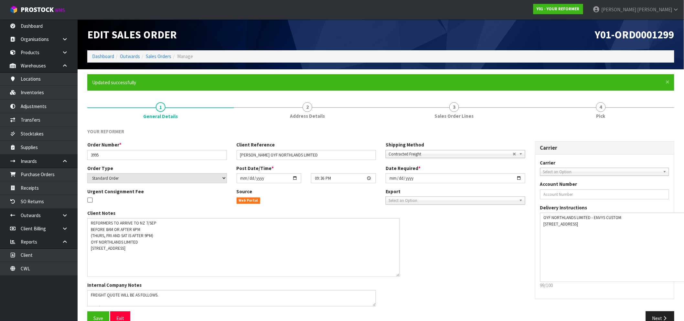
drag, startPoint x: 665, startPoint y: 228, endPoint x: 687, endPoint y: 281, distance: 57.9
click at [684, 281] on html "Toggle navigation ProStock WMS Y01 - YOUR REFORMER Rocio Lopez Logout Dashboard…" at bounding box center [342, 160] width 684 height 321
drag, startPoint x: 91, startPoint y: 236, endPoint x: 150, endPoint y: 237, distance: 58.5
click at [150, 237] on textarea at bounding box center [243, 247] width 312 height 59
click at [163, 237] on textarea at bounding box center [243, 247] width 312 height 59
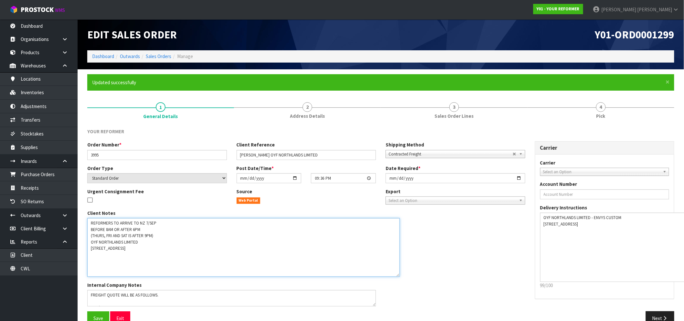
drag, startPoint x: 149, startPoint y: 235, endPoint x: 86, endPoint y: 228, distance: 63.3
click at [86, 228] on div "Client Notes Internal Company Notes" at bounding box center [231, 261] width 298 height 102
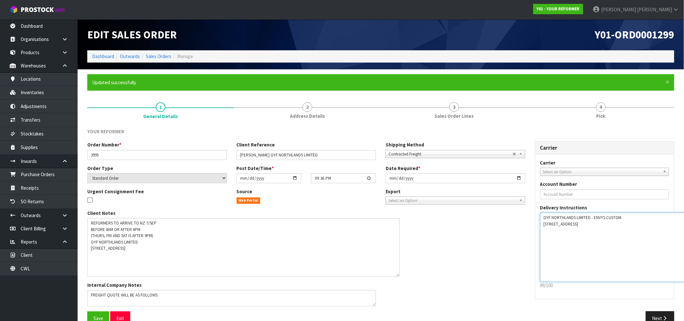
click at [567, 246] on textarea at bounding box center [616, 247] width 152 height 69
drag, startPoint x: 576, startPoint y: 249, endPoint x: 541, endPoint y: 224, distance: 43.2
click at [541, 224] on textarea at bounding box center [616, 247] width 152 height 69
paste textarea "BEFORE 8AM OR AFTER 6PM (THURS, FRI AND SAT IS AFTER 9PM)"
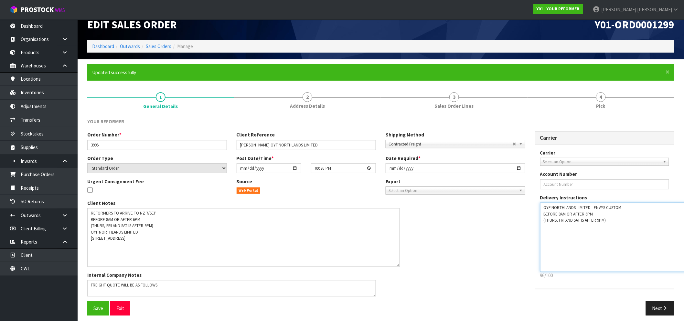
scroll to position [14, 0]
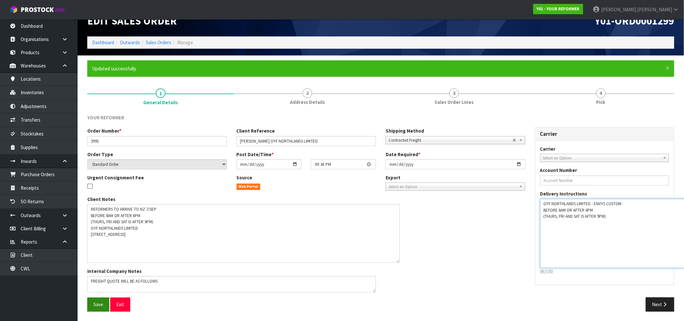
type textarea "OYF NORTHLANDS LIMITED - ENVYS CUSTOM BEFORE 8AM OR AFTER 6PM (THURS, FRI AND S…"
click at [103, 304] on span "Save" at bounding box center [98, 305] width 10 height 6
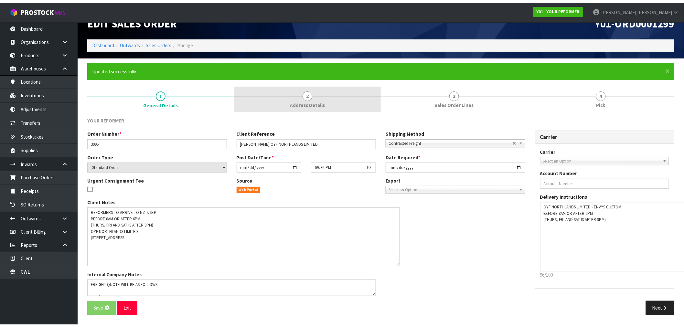
scroll to position [0, 0]
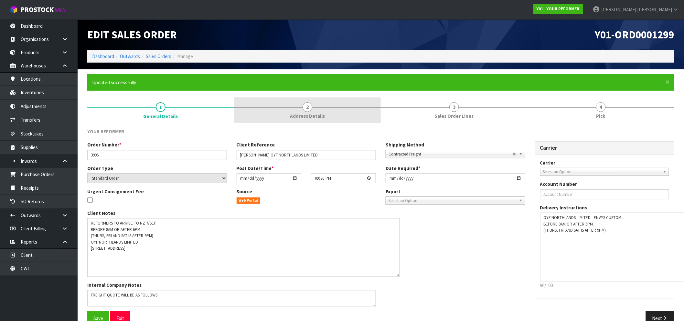
click at [310, 103] on span "2" at bounding box center [307, 107] width 10 height 10
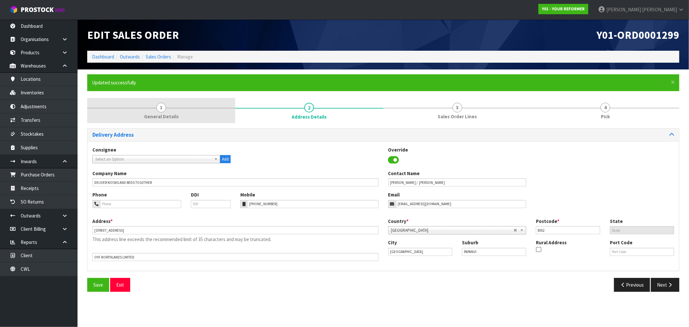
click at [184, 99] on link "1 General Details" at bounding box center [161, 111] width 148 height 26
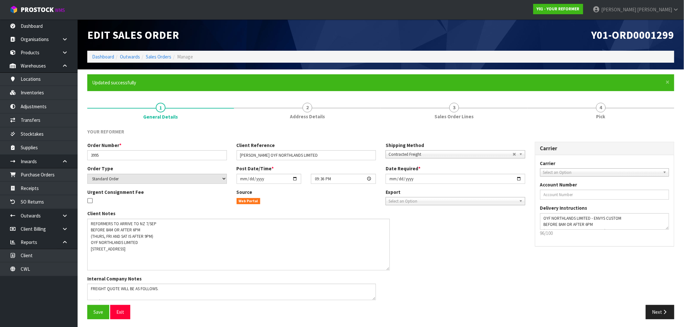
drag, startPoint x: 377, startPoint y: 234, endPoint x: 388, endPoint y: 269, distance: 37.0
click at [388, 269] on textarea at bounding box center [238, 245] width 302 height 52
click at [676, 316] on div "Next" at bounding box center [530, 312] width 298 height 14
click at [389, 178] on input "2025-09-08" at bounding box center [455, 179] width 140 height 10
type input "[DATE]"
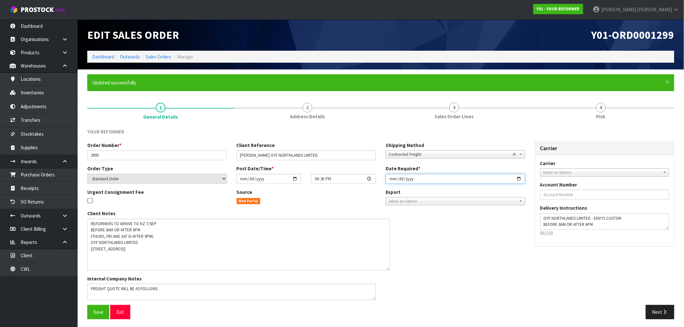
click at [87, 305] on button "Save" at bounding box center [98, 312] width 22 height 14
click at [657, 306] on button "Next" at bounding box center [659, 312] width 28 height 14
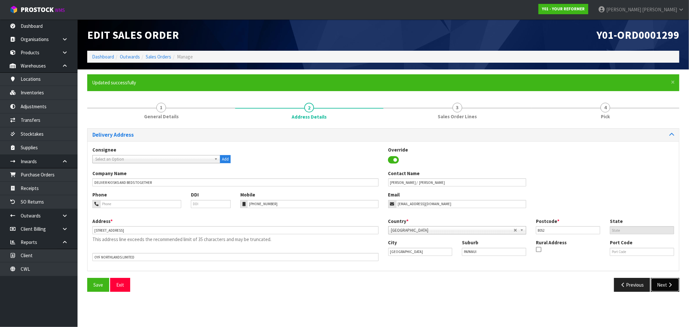
click at [666, 289] on button "Next" at bounding box center [665, 285] width 28 height 14
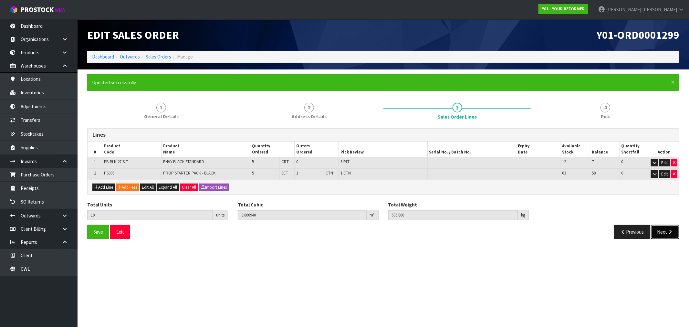
click at [666, 233] on button "Next" at bounding box center [665, 232] width 28 height 14
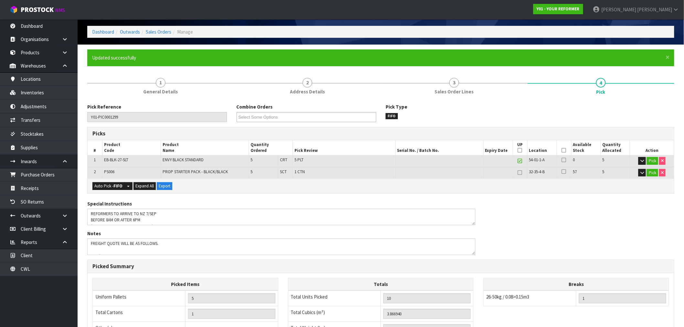
scroll to position [36, 0]
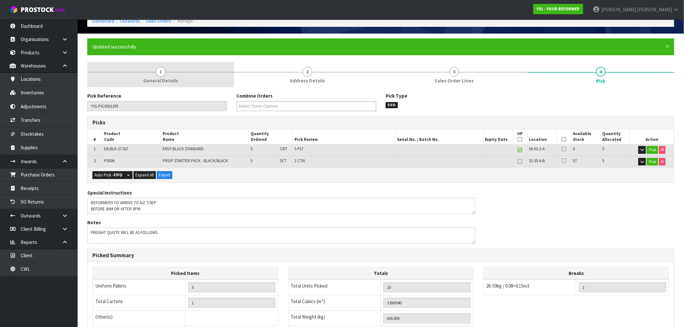
click at [153, 76] on link "1 General Details" at bounding box center [160, 75] width 147 height 26
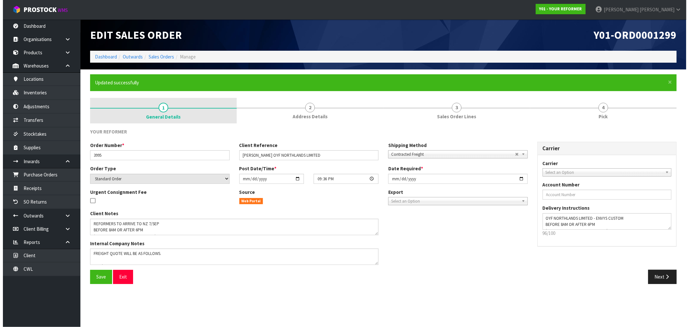
scroll to position [0, 0]
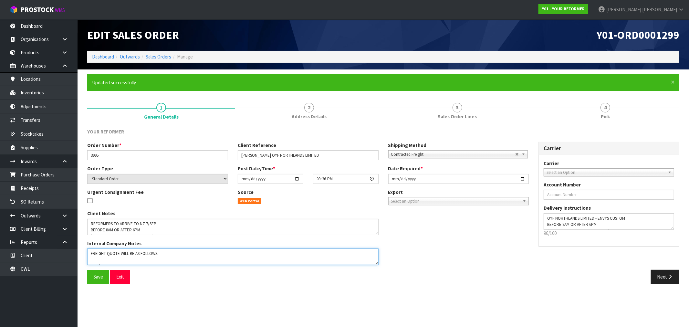
click at [188, 255] on textarea at bounding box center [232, 256] width 291 height 16
click at [174, 233] on textarea at bounding box center [232, 227] width 291 height 16
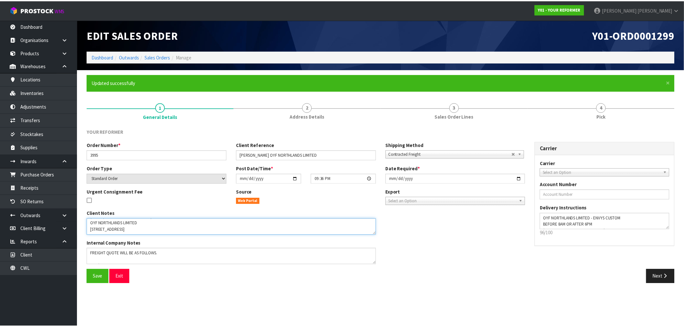
scroll to position [42, 0]
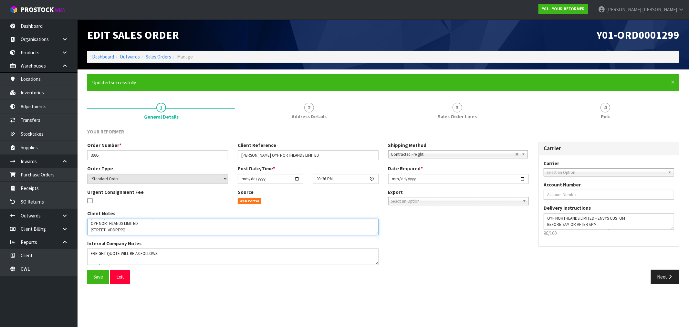
paste textarea "USTOM ENVYS ARE BEING USED FOR THIS ORDER (OYF NORTHLANDS LIMITED)."
click at [90, 232] on textarea at bounding box center [232, 227] width 291 height 16
type textarea "REFORMERS TO ARRIVE TO NZ 7/SEP BEFORE 8AM OR AFTER 6PM (THURS, FRI AND SAT IS …"
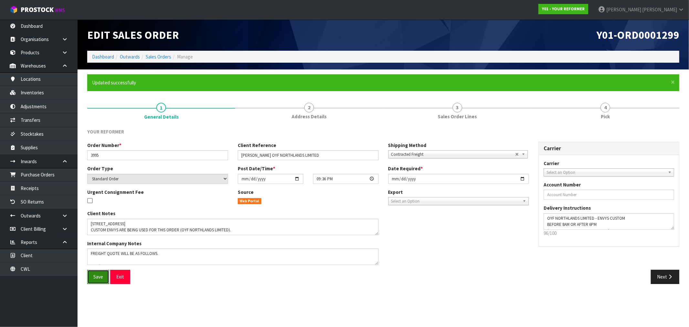
click at [95, 274] on span "Save" at bounding box center [98, 277] width 10 height 6
click at [662, 276] on button "Next" at bounding box center [665, 277] width 28 height 14
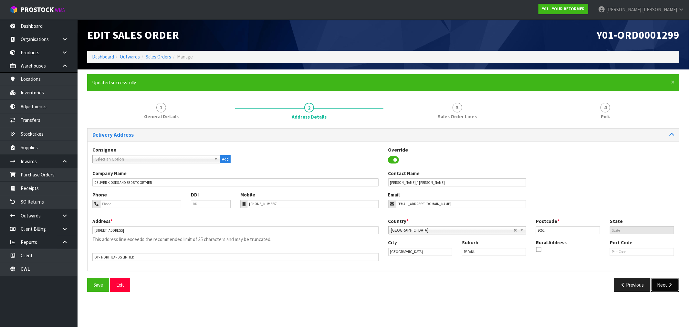
click at [667, 285] on icon "button" at bounding box center [670, 284] width 6 height 5
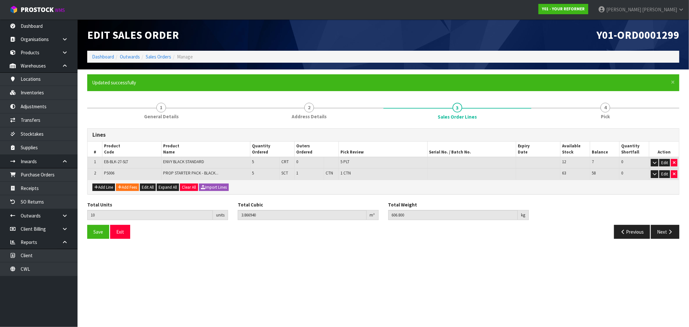
click at [681, 231] on div "Previous Next" at bounding box center [533, 232] width 301 height 14
click at [672, 231] on icon "button" at bounding box center [670, 231] width 6 height 5
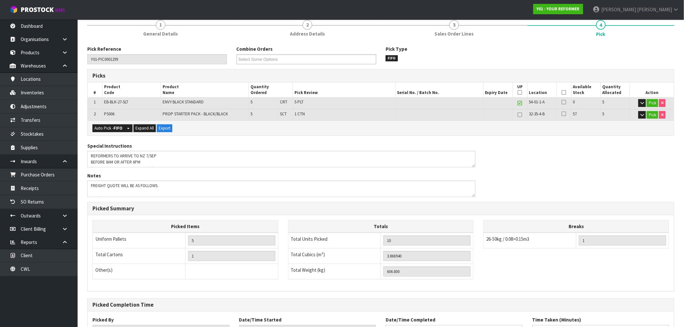
scroll to position [136, 0]
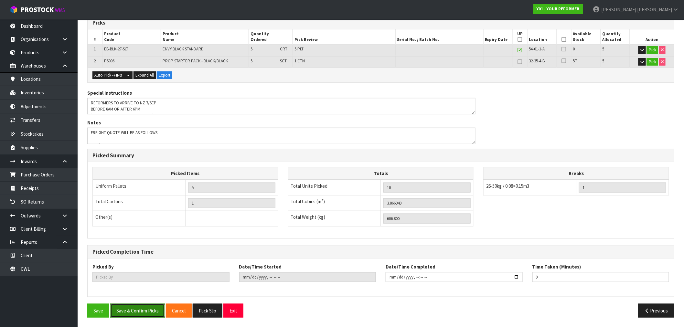
click at [140, 309] on button "Save & Confirm Picks" at bounding box center [137, 311] width 55 height 14
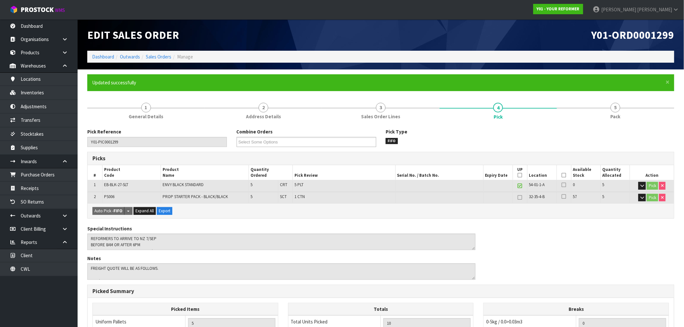
type input "Rocio Lopez"
type input "2025-09-16T16:15:19"
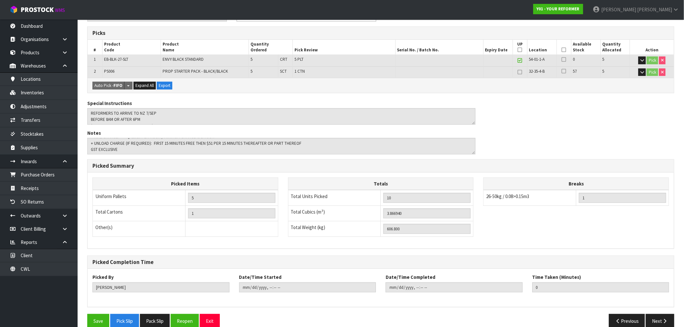
scroll to position [136, 0]
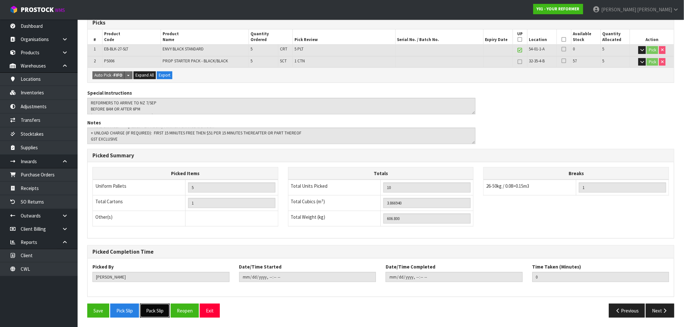
drag, startPoint x: 158, startPoint y: 310, endPoint x: 82, endPoint y: 254, distance: 94.7
click at [82, 254] on div "× Close Updated successfully 1 General Details 2 Address Details 3 Sales Order …" at bounding box center [380, 131] width 596 height 384
click at [159, 309] on button "Pack Slip" at bounding box center [155, 311] width 30 height 14
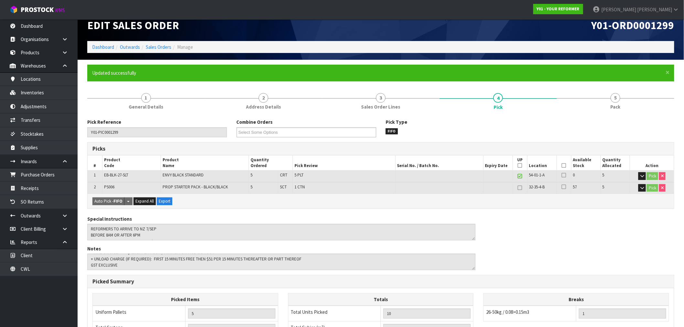
scroll to position [0, 0]
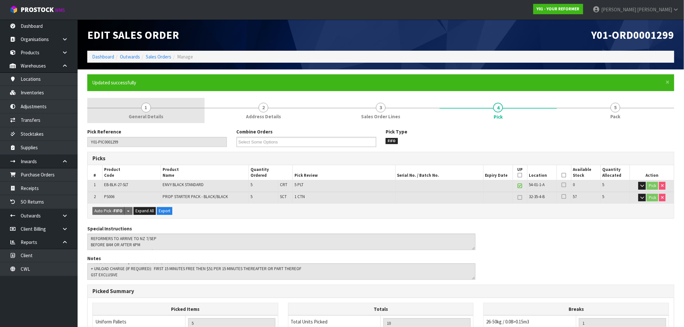
click at [147, 115] on span "General Details" at bounding box center [146, 116] width 35 height 7
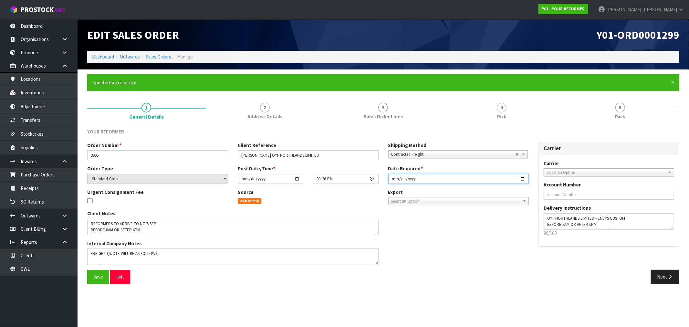
click at [391, 181] on input "[DATE]" at bounding box center [458, 179] width 141 height 10
type input "[DATE]"
click at [87, 270] on button "Save" at bounding box center [98, 277] width 22 height 14
click at [151, 60] on ol "Dashboard Outwards Sales Orders Manage" at bounding box center [383, 57] width 592 height 12
click at [154, 55] on link "Sales Orders" at bounding box center [159, 57] width 26 height 6
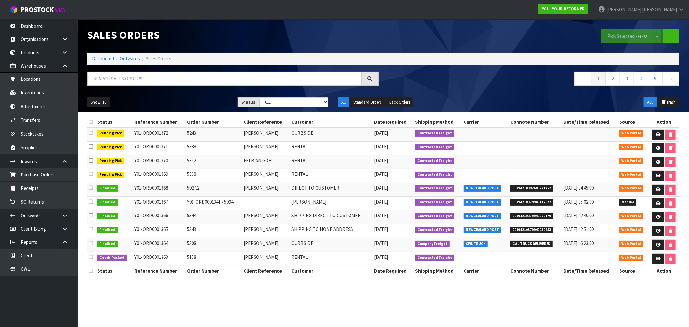
drag, startPoint x: 218, startPoint y: 320, endPoint x: 215, endPoint y: 315, distance: 5.8
click at [215, 315] on section "Sales Orders Pick Selected - FIFO Split button! FIFO - First In First Out FEFO …" at bounding box center [344, 163] width 689 height 327
click at [125, 81] on input "text" at bounding box center [224, 79] width 275 height 14
type input "1299"
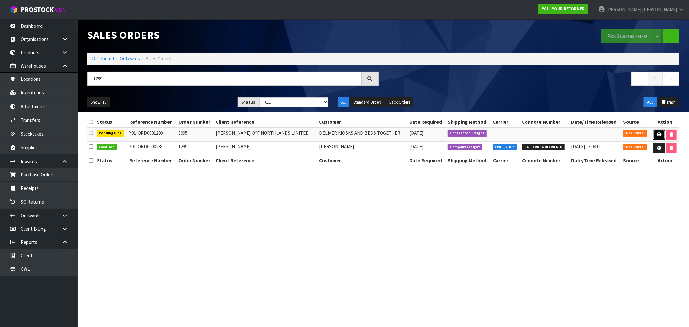
click at [657, 136] on icon at bounding box center [659, 134] width 5 height 4
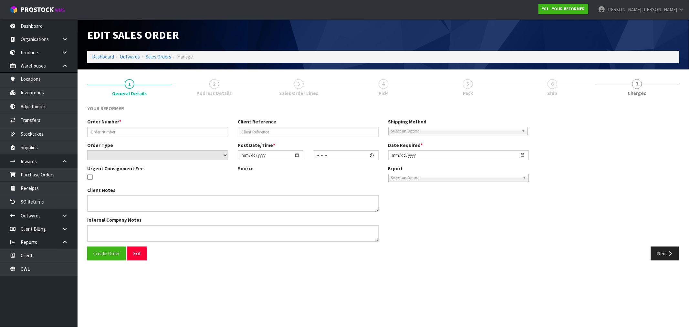
type input "3995"
type input "WILLIAM COLE OYF NORTHLANDS LIMITED"
select select "number:0"
type input "2025-08-13"
type input "21:36:00.000"
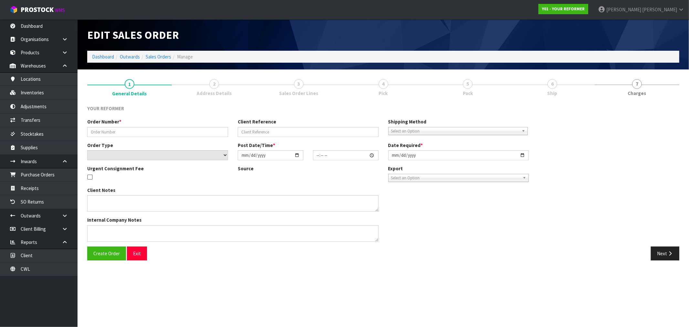
type input "[DATE]"
type textarea "REFORMERS TO ARRIVE TO NZ 7/SEP BEFORE 8AM OR AFTER 6PM (THURS, FRI AND SAT IS …"
type textarea "FREIGHT QUOTE WILL BE AS FOLLOWS. AKL / CHH FREIGHT CHARGE: $1083.72 + HIAB CHA…"
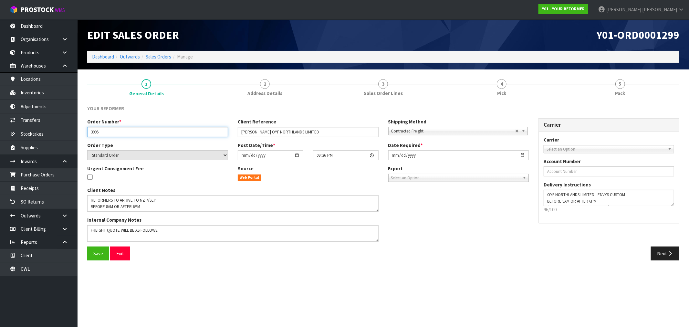
drag, startPoint x: 108, startPoint y: 132, endPoint x: 82, endPoint y: 134, distance: 25.7
click at [83, 134] on div "Order Number * 3995" at bounding box center [157, 127] width 151 height 18
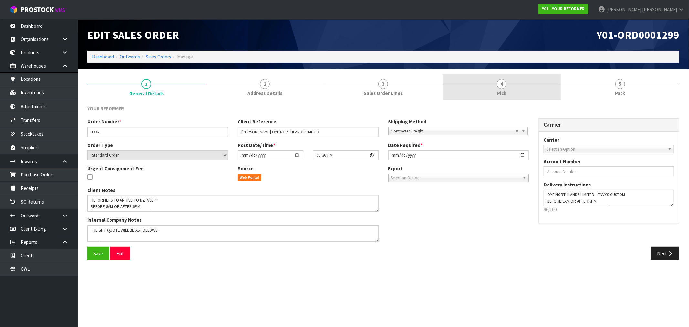
click at [503, 94] on span "Pick" at bounding box center [501, 93] width 9 height 7
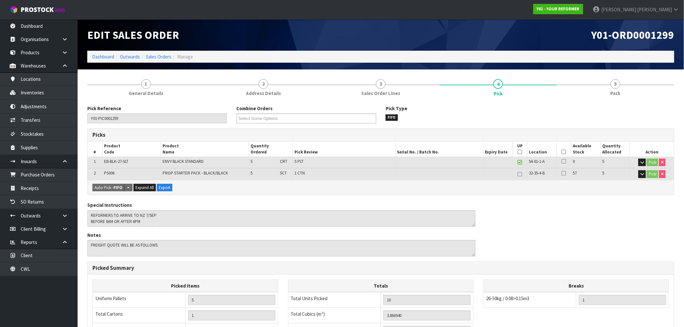
click at [560, 225] on div "Special Instructions Notes" at bounding box center [380, 232] width 596 height 60
click at [152, 59] on link "Sales Orders" at bounding box center [159, 57] width 26 height 6
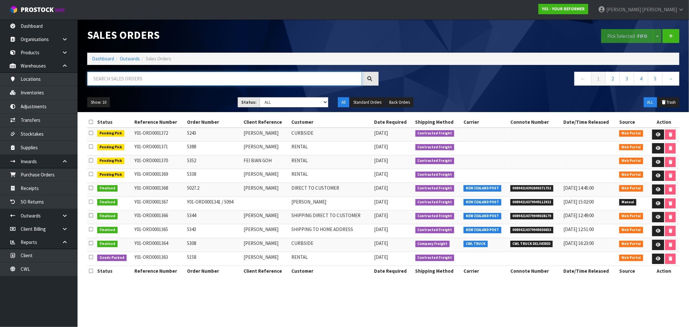
click at [125, 76] on input "text" at bounding box center [224, 79] width 275 height 14
click at [94, 62] on ol "Dashboard Outwards Sales Orders" at bounding box center [383, 59] width 592 height 12
click at [97, 56] on link "Dashboard" at bounding box center [103, 59] width 22 height 6
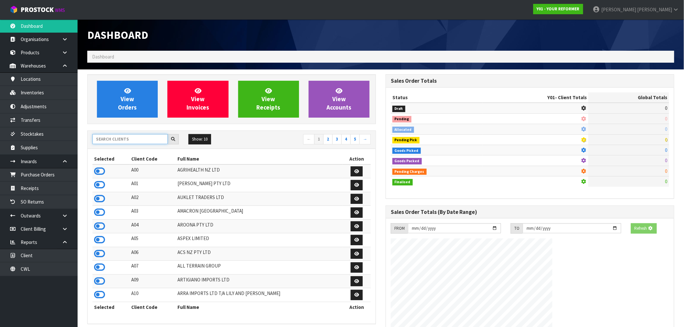
click at [123, 137] on input "text" at bounding box center [129, 139] width 75 height 10
type input "E07"
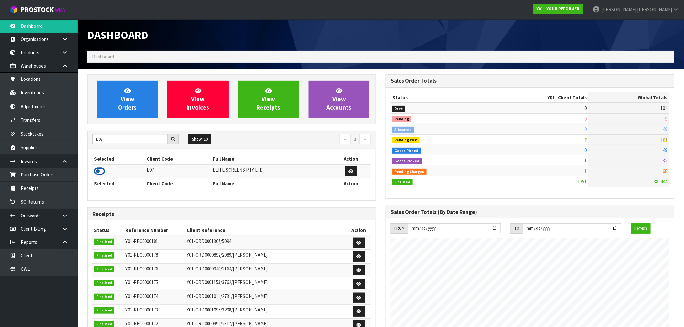
click at [101, 169] on icon at bounding box center [99, 171] width 11 height 10
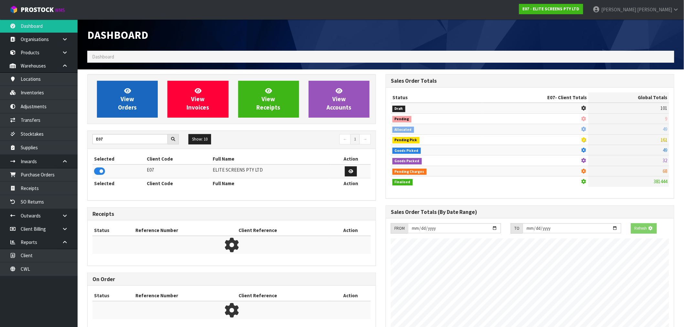
scroll to position [403, 298]
click at [124, 102] on span "View Orders" at bounding box center [127, 99] width 19 height 24
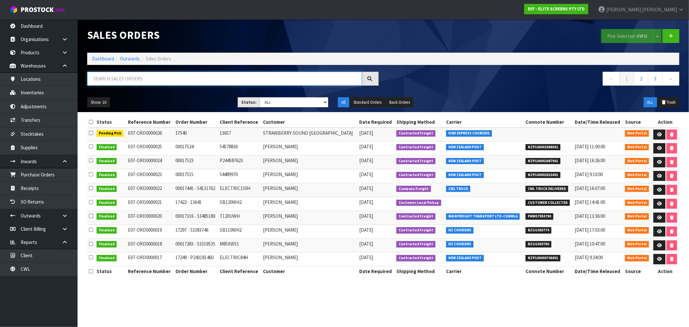
click at [157, 79] on input "text" at bounding box center [224, 79] width 275 height 14
click at [465, 131] on span "KIWI EXPRESS COURIERS" at bounding box center [469, 133] width 46 height 6
click at [645, 81] on link "2" at bounding box center [641, 79] width 15 height 14
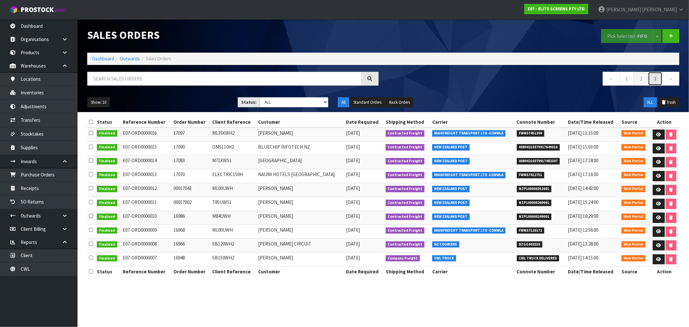
click at [656, 80] on link "3" at bounding box center [655, 79] width 15 height 14
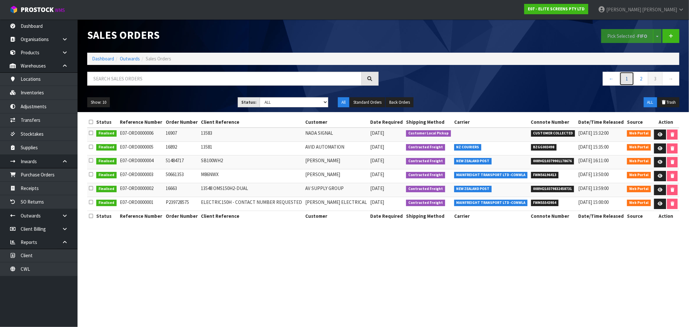
click at [625, 81] on link "1" at bounding box center [627, 79] width 15 height 14
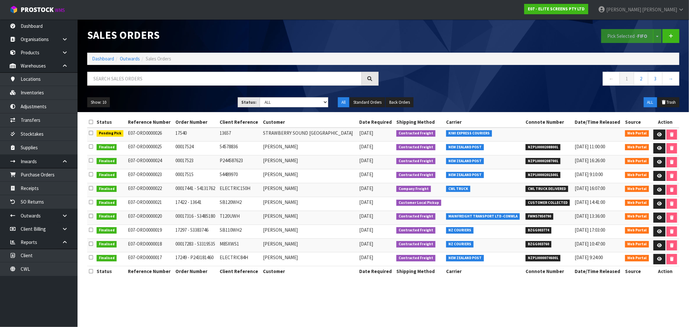
click at [225, 134] on td "13657" at bounding box center [239, 135] width 43 height 14
click at [662, 136] on link at bounding box center [660, 135] width 12 height 10
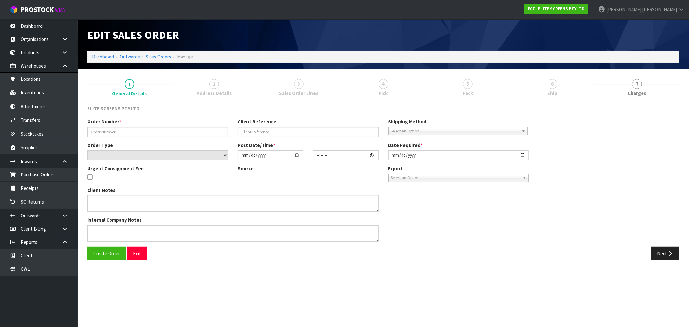
type input "17540"
type input "13657"
select select "number:0"
type input "[DATE]"
type input "18:49:00.000"
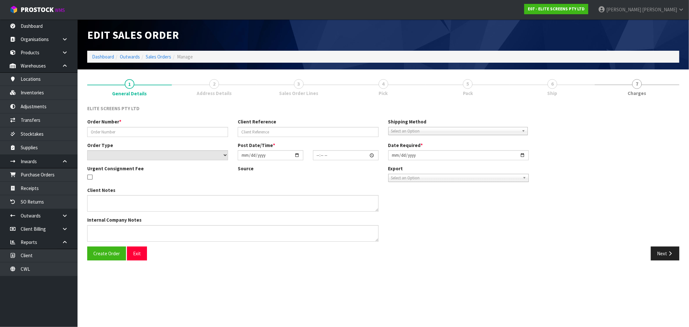
type input "[DATE]"
type textarea "PLEASE USE KIWI EXPRESS : ADDRESS: STRAWBERRY SOUND QUEENSTOWN [STREET_ADDRESS]"
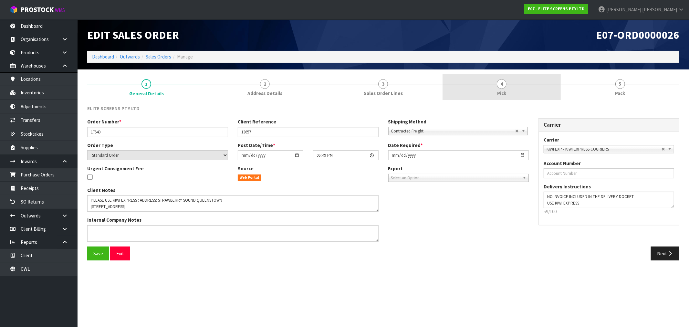
click at [508, 87] on link "4 Pick" at bounding box center [502, 87] width 119 height 26
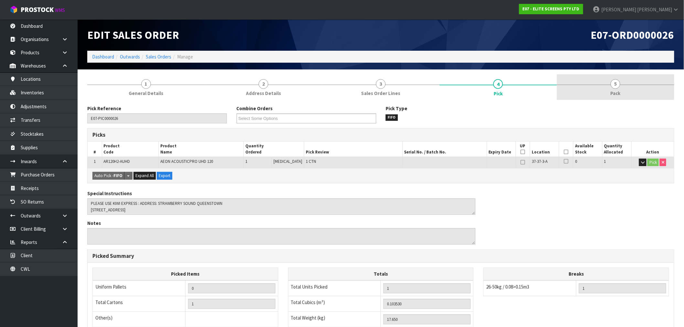
click at [617, 90] on span "Pack" at bounding box center [615, 93] width 10 height 7
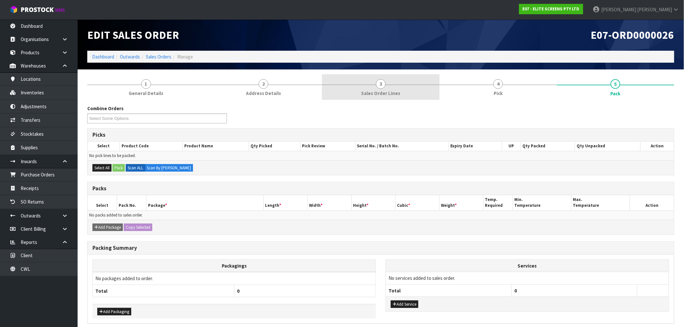
click at [385, 83] on span "3" at bounding box center [381, 84] width 10 height 10
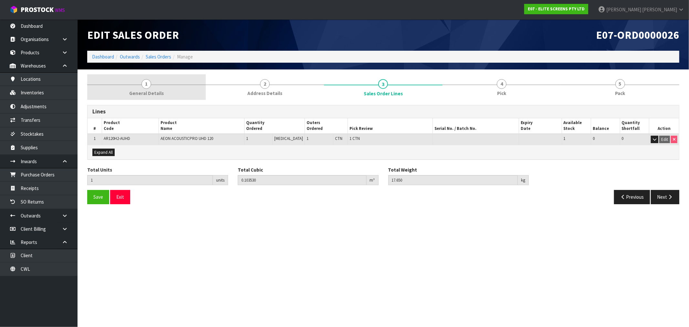
click at [178, 85] on div at bounding box center [146, 85] width 119 height 0
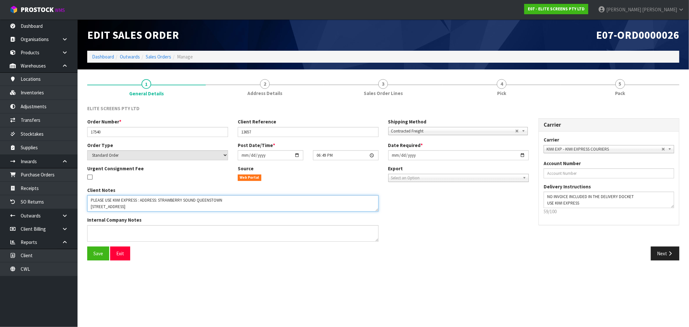
drag, startPoint x: 137, startPoint y: 208, endPoint x: 95, endPoint y: 207, distance: 41.4
click at [95, 207] on textarea at bounding box center [232, 203] width 291 height 16
click at [148, 205] on textarea at bounding box center [232, 203] width 291 height 16
drag, startPoint x: 91, startPoint y: 206, endPoint x: 140, endPoint y: 202, distance: 49.3
click at [140, 202] on textarea at bounding box center [232, 203] width 291 height 16
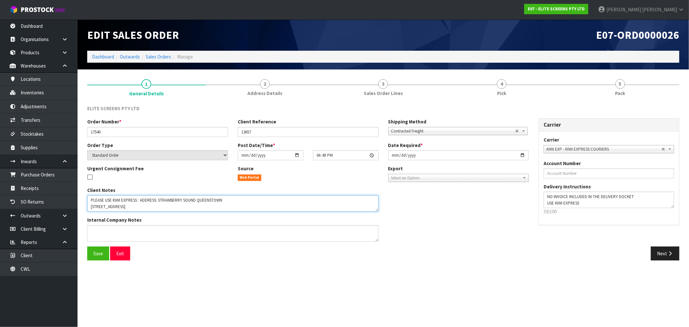
click at [140, 205] on textarea at bounding box center [232, 203] width 291 height 16
drag, startPoint x: 137, startPoint y: 205, endPoint x: 115, endPoint y: 202, distance: 22.2
click at [115, 202] on textarea at bounding box center [232, 203] width 291 height 16
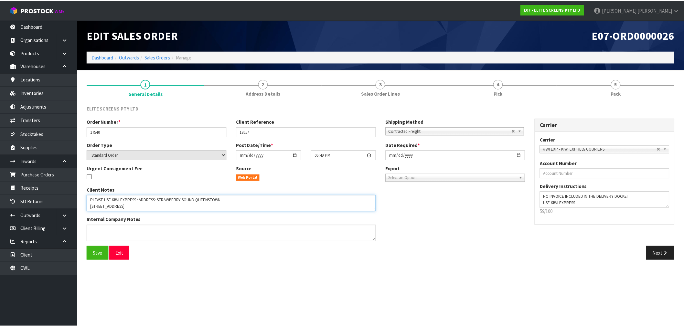
scroll to position [0, 0]
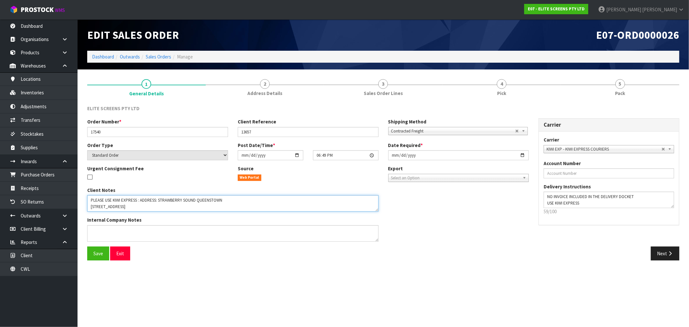
click at [106, 208] on textarea at bounding box center [232, 203] width 291 height 16
drag, startPoint x: 681, startPoint y: 41, endPoint x: 579, endPoint y: 41, distance: 101.4
click at [579, 41] on div "E07-ORD0000026" at bounding box center [533, 34] width 301 height 31
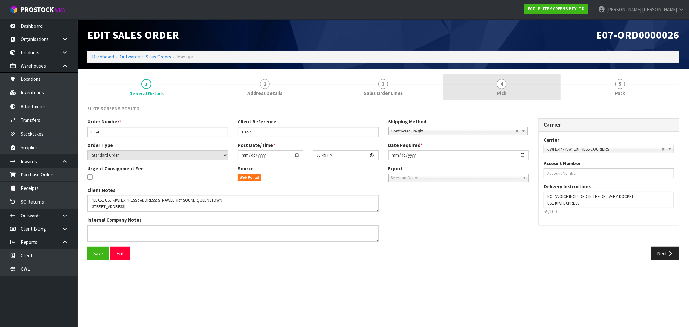
click at [530, 92] on link "4 Pick" at bounding box center [502, 87] width 119 height 26
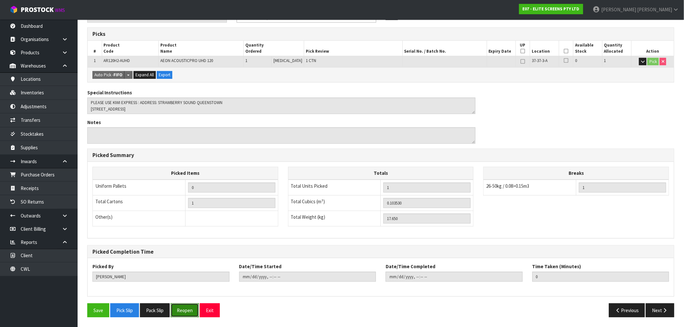
click at [191, 310] on button "Reopen" at bounding box center [185, 310] width 28 height 14
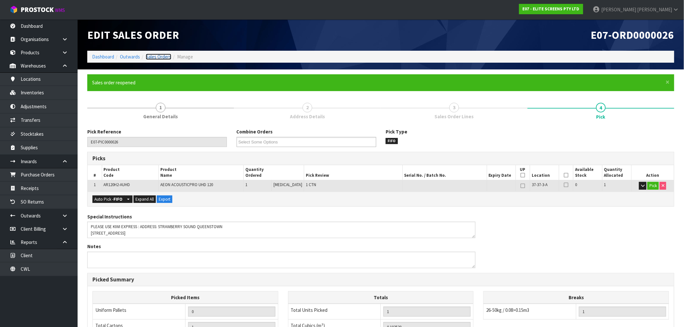
click at [165, 56] on link "Sales Orders" at bounding box center [159, 57] width 26 height 6
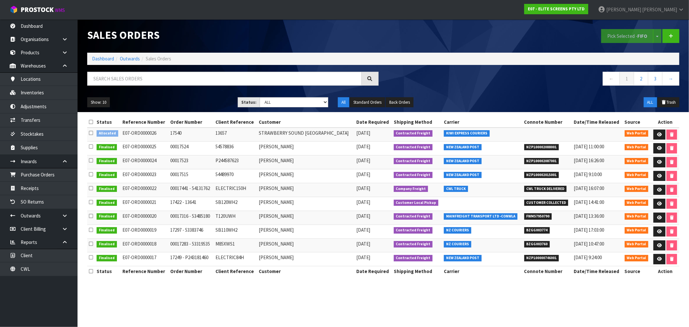
click at [173, 134] on td "17540" at bounding box center [191, 135] width 45 height 14
drag, startPoint x: 340, startPoint y: 133, endPoint x: 144, endPoint y: 121, distance: 195.5
click at [230, 133] on tr "Allocated E07-ORD0000026 17540 13657 STRAWBERRY SOUND QUEENSTOWN 17/09/2025 Con…" at bounding box center [383, 135] width 592 height 14
click at [338, 131] on td "STRAWBERRY SOUND [GEOGRAPHIC_DATA]" at bounding box center [305, 135] width 97 height 14
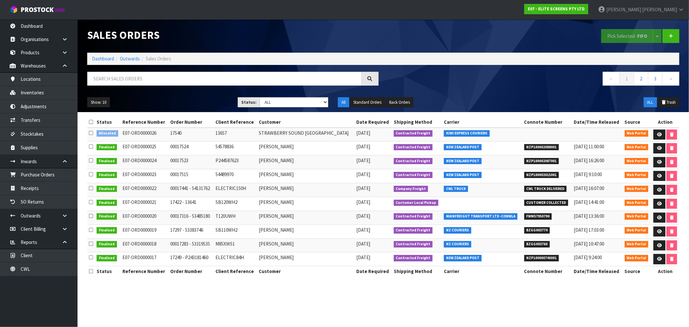
click at [321, 133] on td "STRAWBERRY SOUND [GEOGRAPHIC_DATA]" at bounding box center [305, 135] width 97 height 14
click at [136, 83] on input "text" at bounding box center [224, 79] width 275 height 14
paste input "STRAWBERRY SOUND [GEOGRAPHIC_DATA]"
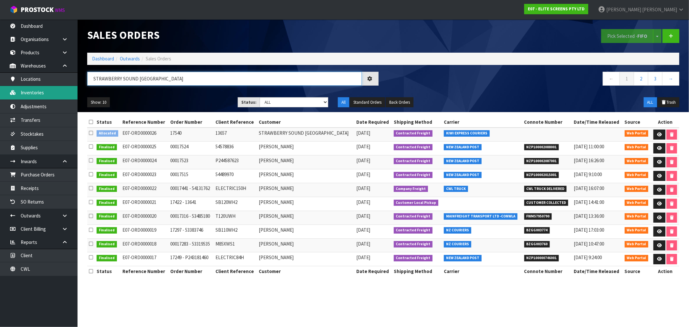
type input "STRAWBERRY SOUND [GEOGRAPHIC_DATA]"
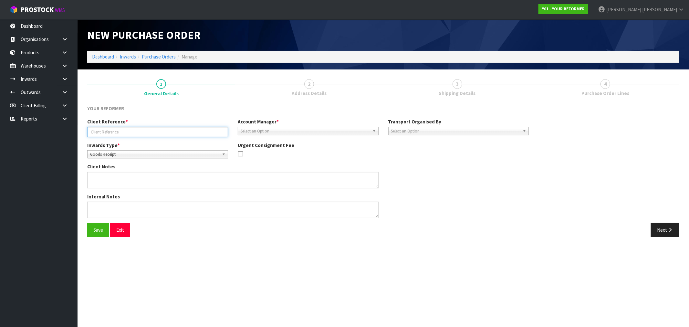
drag, startPoint x: 78, startPoint y: 129, endPoint x: 46, endPoint y: 132, distance: 32.5
click at [46, 132] on body "Toggle navigation ProStock WMS Y01 - YOUR REFORMER [PERSON_NAME] Logout Dashboa…" at bounding box center [344, 163] width 689 height 327
paste input "Y01-ORD0001117"
paste input "3313"
click at [144, 134] on input "Y01-ORD0001117/3313/" at bounding box center [157, 132] width 141 height 10
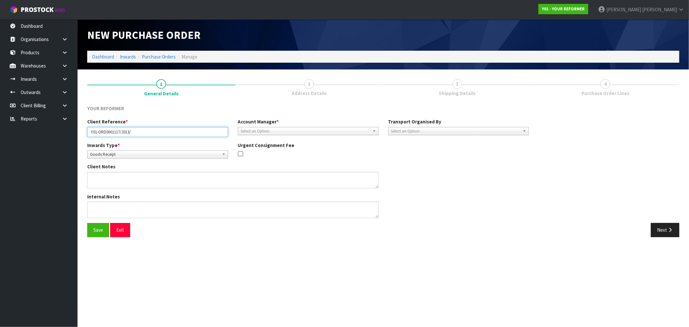
paste input "[PERSON_NAME]"
type input "Y01-ORD0001117/3313/[PERSON_NAME]"
click at [142, 152] on span "Goods Receipt" at bounding box center [154, 155] width 129 height 8
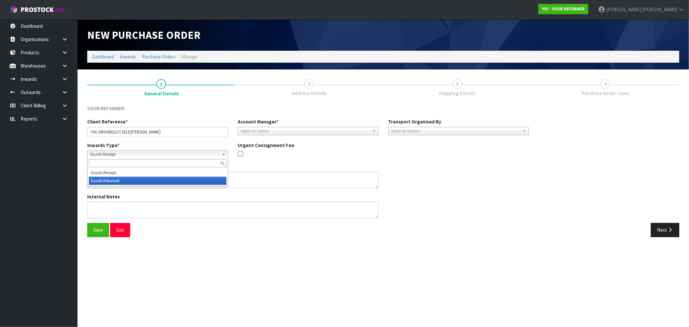
click at [133, 183] on li "Goods Returned" at bounding box center [158, 181] width 138 height 8
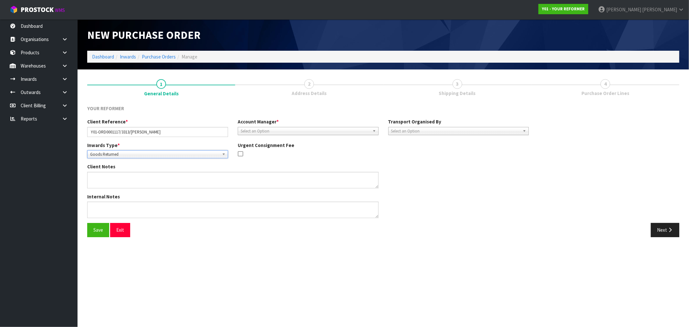
drag, startPoint x: 319, startPoint y: 121, endPoint x: 320, endPoint y: 125, distance: 3.5
click at [319, 123] on div "Account Manager * Zubair Moolla Rod Giles Kirsty Giles Tracey Retter Vineeta Li…" at bounding box center [308, 126] width 151 height 16
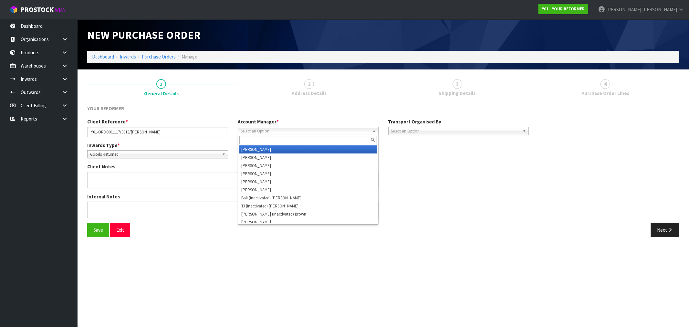
click at [321, 130] on span "Select an Option" at bounding box center [305, 131] width 129 height 8
type input "vin"
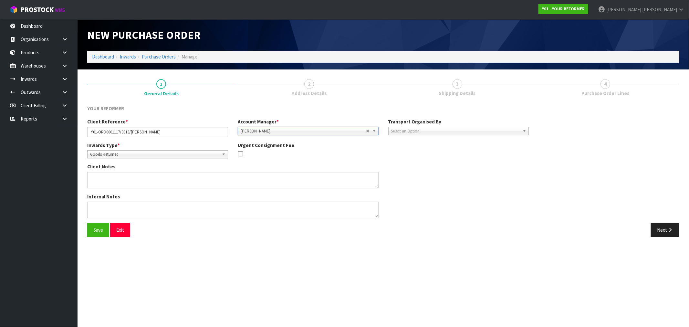
drag, startPoint x: 456, startPoint y: 125, endPoint x: 459, endPoint y: 138, distance: 12.9
click at [456, 129] on div "Transport Organised By Company Supplier Client Customs Agent Select an Option" at bounding box center [458, 126] width 151 height 16
click at [464, 137] on div "Client Reference * Y01-ORD0001117/3313/WAIMARIE OWENS Account Manager * Zubair …" at bounding box center [307, 129] width 451 height 23
click at [461, 133] on span "Select an Option" at bounding box center [455, 131] width 129 height 8
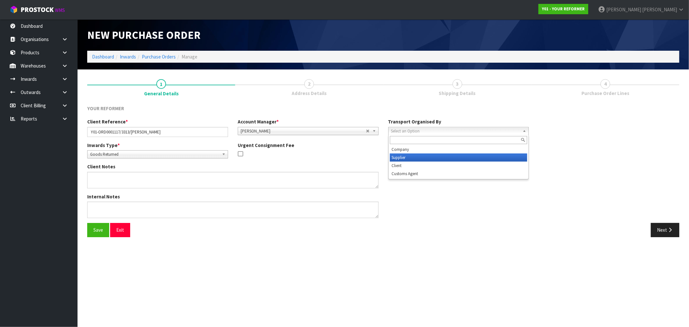
click at [425, 147] on li "Company" at bounding box center [459, 149] width 138 height 8
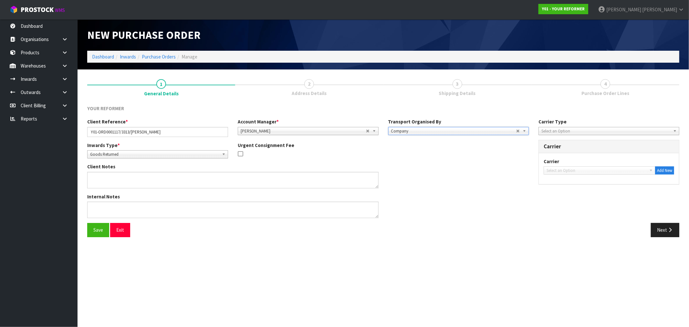
click at [559, 140] on div "Carrier" at bounding box center [609, 146] width 140 height 13
click at [562, 133] on span "Select an Option" at bounding box center [605, 131] width 129 height 8
click at [566, 163] on li "Courier" at bounding box center [609, 166] width 138 height 8
click at [566, 130] on span "Courier" at bounding box center [603, 131] width 125 height 8
click at [566, 149] on li "Company" at bounding box center [609, 149] width 138 height 8
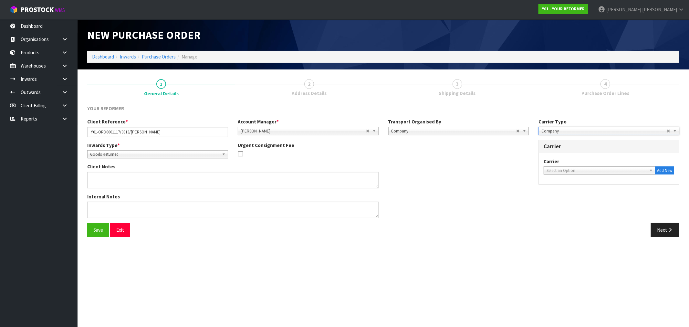
click at [583, 172] on span "Select an Option" at bounding box center [597, 171] width 100 height 8
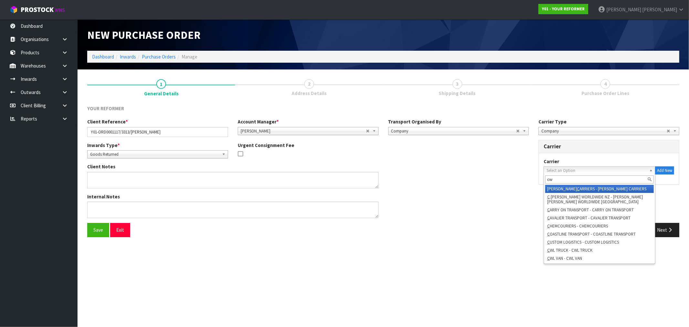
type input "cwl"
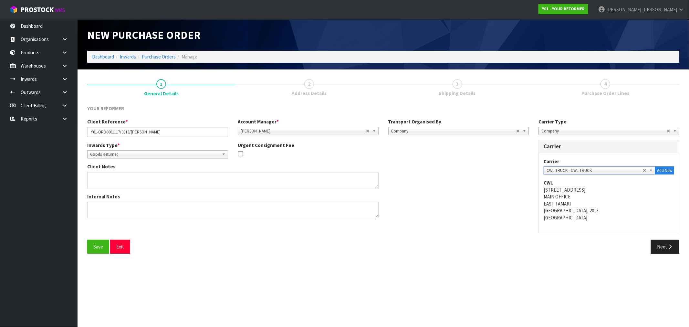
click at [87, 240] on button "Save" at bounding box center [98, 247] width 22 height 14
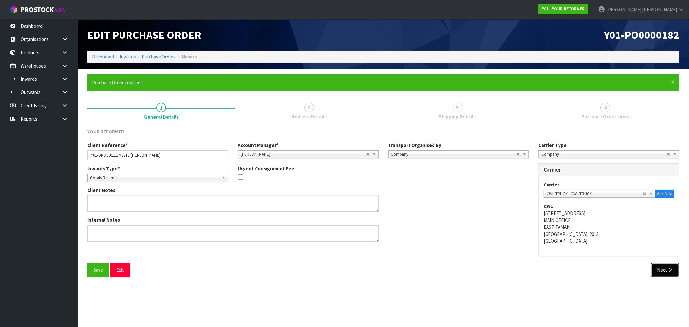
click at [670, 275] on button "Next" at bounding box center [665, 270] width 28 height 14
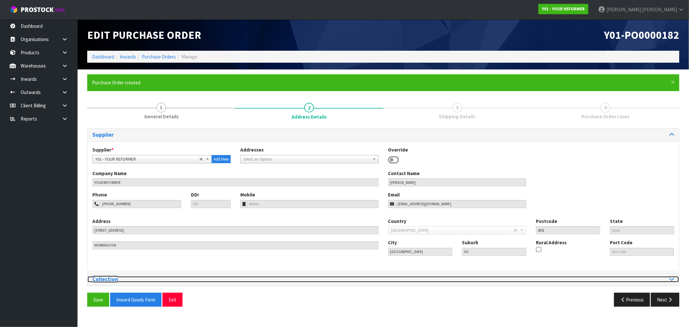
drag, startPoint x: 672, startPoint y: 280, endPoint x: 657, endPoint y: 278, distance: 14.7
click at [672, 279] on icon at bounding box center [671, 278] width 5 height 5
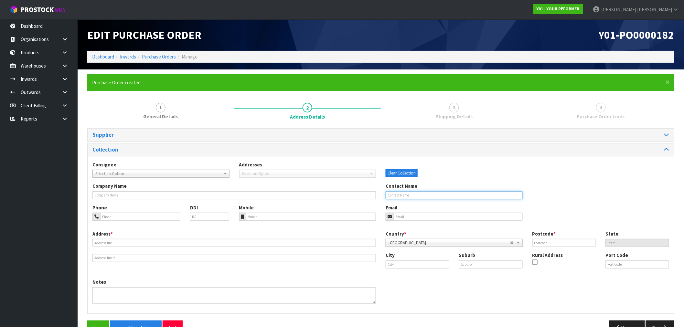
click at [422, 192] on input "text" at bounding box center [453, 195] width 137 height 8
paste input "[PERSON_NAME]"
type input "[PERSON_NAME]"
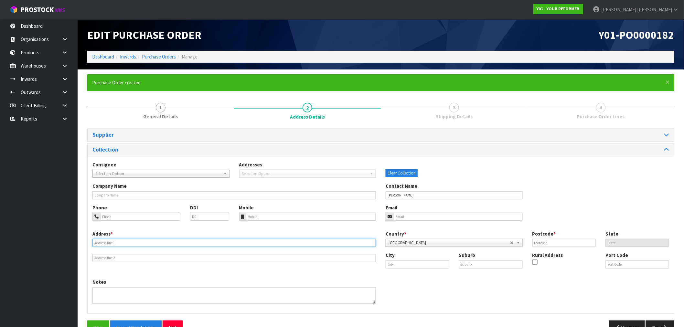
click at [152, 242] on input "text" at bounding box center [233, 243] width 283 height 8
paste input "[STREET_ADDRESS]"
type input "[STREET_ADDRESS]"
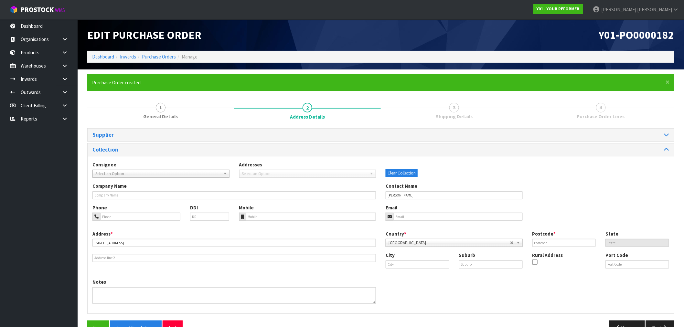
click at [494, 257] on div "Suburb" at bounding box center [490, 260] width 73 height 16
click at [494, 267] on input "text" at bounding box center [491, 264] width 64 height 8
paste input "WARKWORTH"
type input "WARKWORTH"
click at [425, 259] on div "City" at bounding box center [417, 260] width 73 height 16
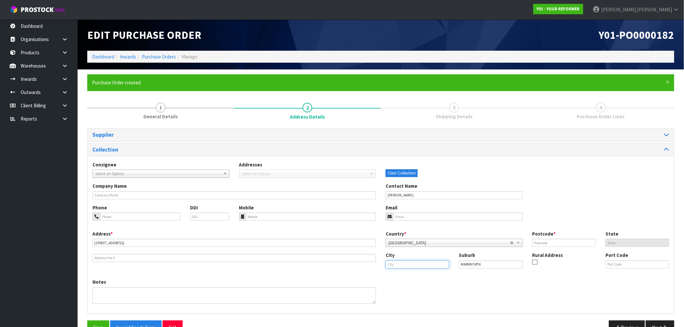
click at [427, 265] on input "text" at bounding box center [417, 264] width 64 height 8
paste input "[GEOGRAPHIC_DATA]"
type input "[GEOGRAPHIC_DATA]"
click at [554, 243] on input "text" at bounding box center [564, 243] width 64 height 8
type input "0910"
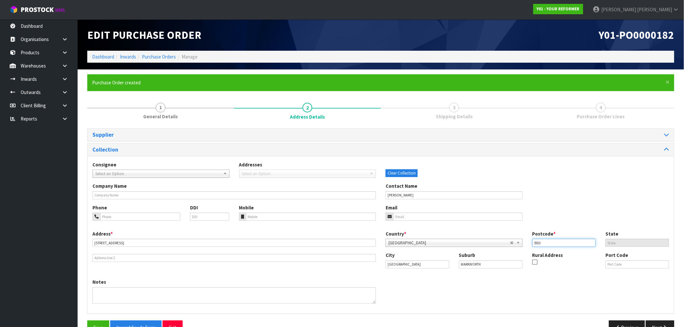
click at [87, 320] on button "Save" at bounding box center [98, 327] width 22 height 14
drag, startPoint x: 282, startPoint y: 213, endPoint x: 238, endPoint y: 214, distance: 43.6
click at [282, 213] on input "tel" at bounding box center [311, 217] width 130 height 8
paste input "[PHONE_NUMBER]"
type input "[PHONE_NUMBER]"
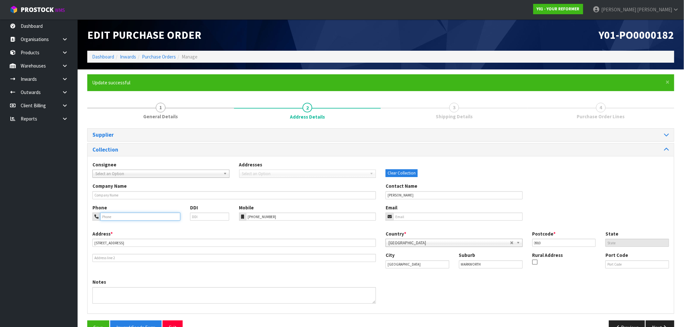
drag, startPoint x: 155, startPoint y: 216, endPoint x: 149, endPoint y: 205, distance: 12.2
click at [154, 216] on input "tel" at bounding box center [140, 217] width 80 height 8
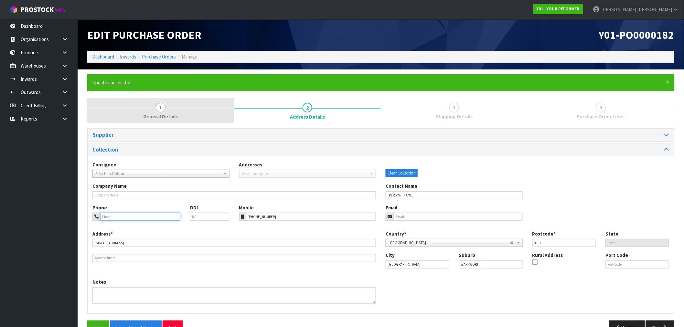
paste input "[PHONE_NUMBER]"
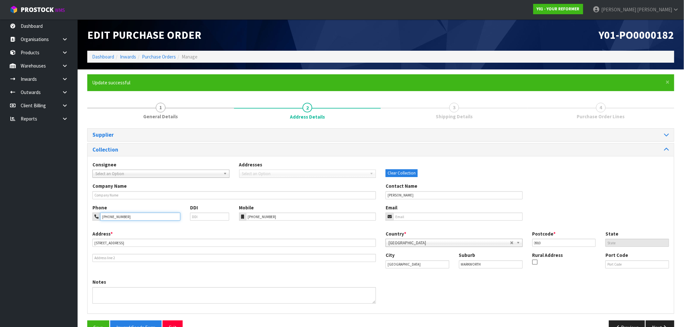
type input "[PHONE_NUMBER]"
click at [433, 217] on input "email" at bounding box center [457, 217] width 129 height 8
paste input "[EMAIL_ADDRESS][DOMAIN_NAME]"
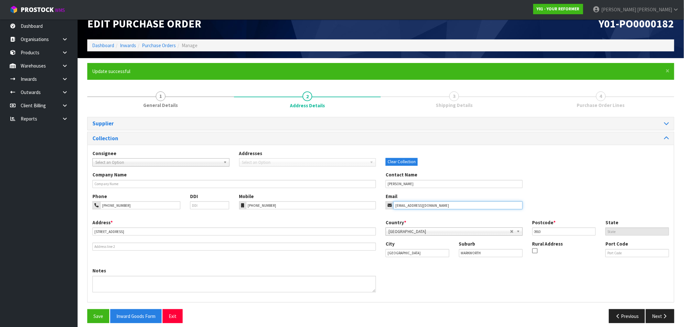
scroll to position [17, 0]
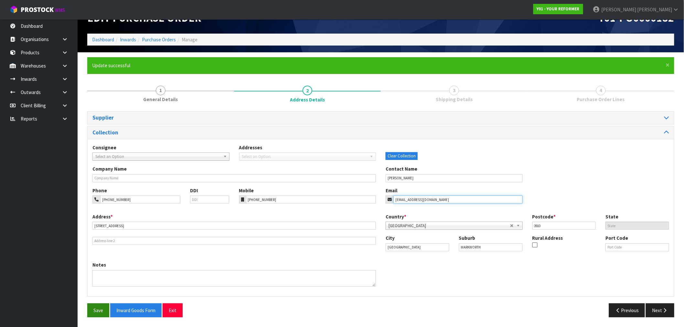
type input "[EMAIL_ADDRESS][DOMAIN_NAME]"
click at [99, 312] on button "Save" at bounding box center [98, 310] width 22 height 14
click at [667, 311] on icon "button" at bounding box center [665, 310] width 6 height 5
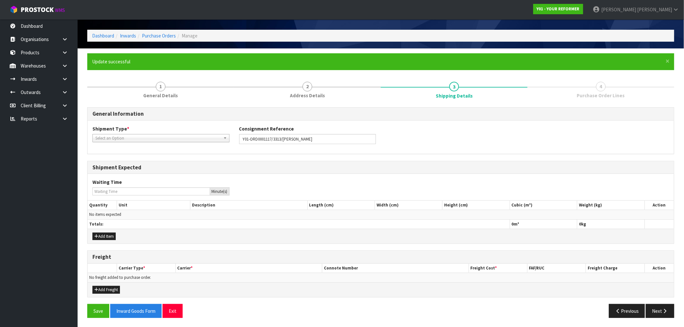
scroll to position [21, 0]
click at [172, 134] on span "Select an Option" at bounding box center [157, 138] width 125 height 8
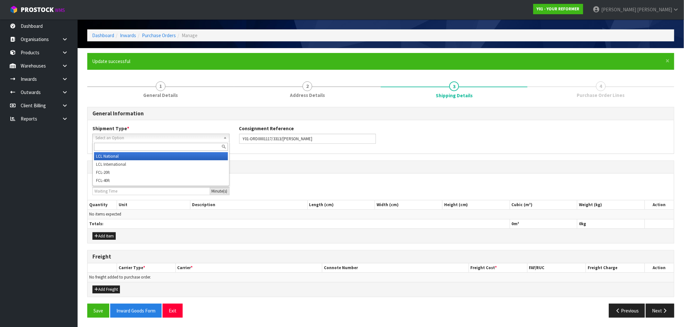
click at [162, 154] on li "LCL National" at bounding box center [161, 156] width 134 height 8
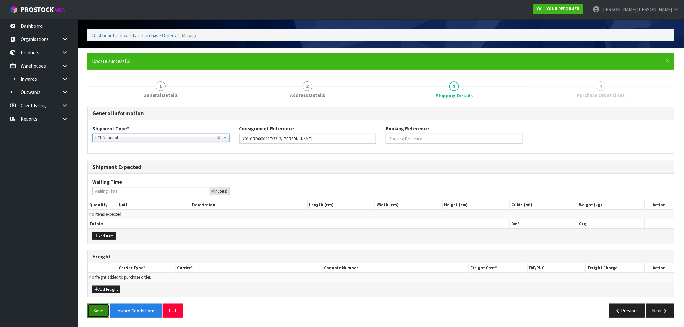
click at [98, 309] on button "Save" at bounding box center [98, 311] width 22 height 14
click at [653, 312] on button "Next" at bounding box center [659, 311] width 28 height 14
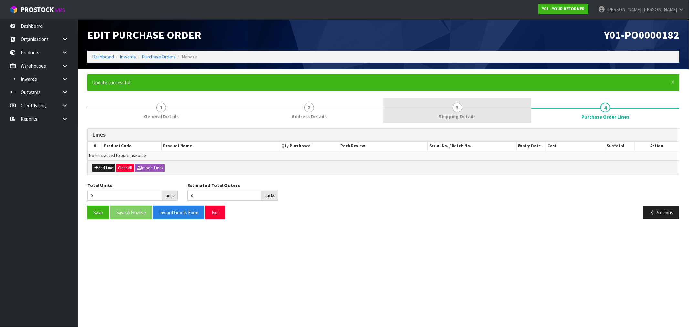
click at [487, 109] on link "3 Shipping Details" at bounding box center [457, 111] width 148 height 26
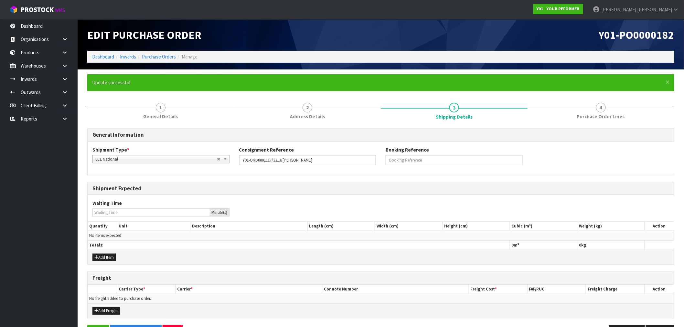
scroll to position [21, 0]
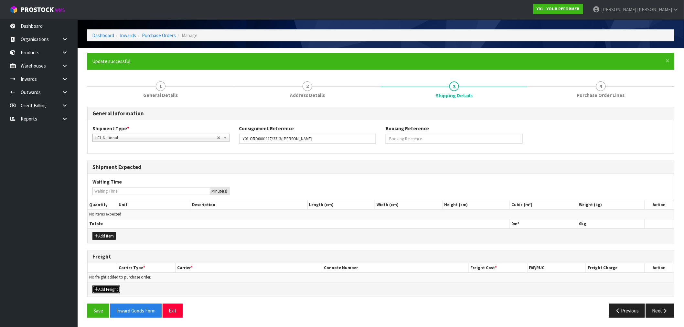
drag, startPoint x: 102, startPoint y: 286, endPoint x: 114, endPoint y: 292, distance: 13.2
click at [102, 286] on button "Add Freight" at bounding box center [105, 290] width 27 height 8
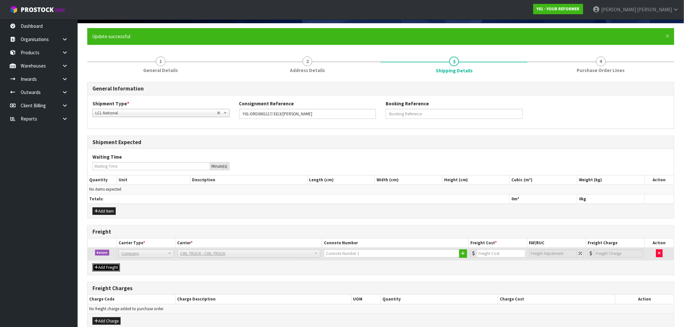
scroll to position [78, 0]
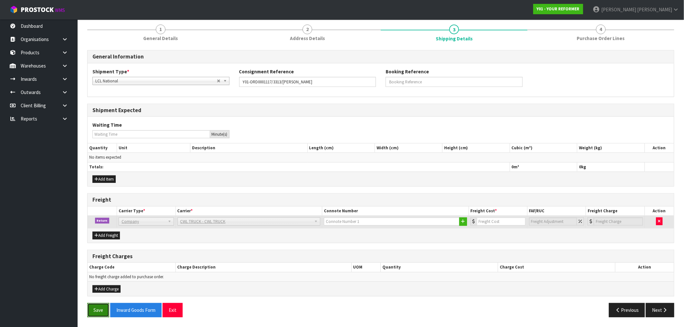
click at [104, 306] on button "Save" at bounding box center [98, 310] width 22 height 14
click at [154, 312] on button "Inward Goods Form" at bounding box center [135, 310] width 51 height 14
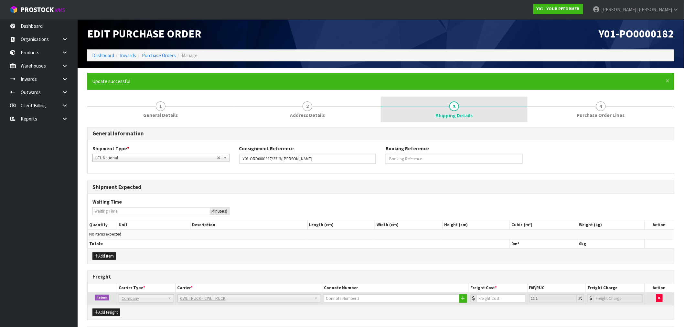
scroll to position [0, 0]
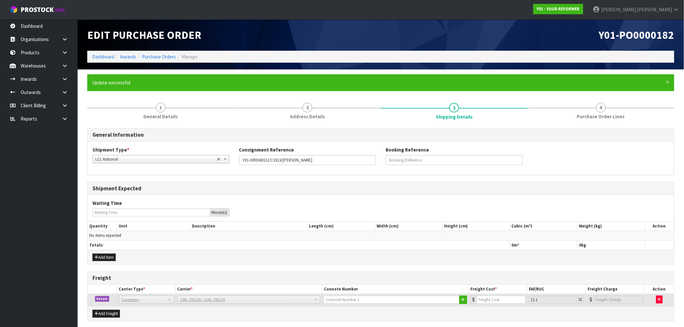
drag, startPoint x: 460, startPoint y: 41, endPoint x: 534, endPoint y: 35, distance: 74.3
click at [460, 40] on div "Y01-PO0000182" at bounding box center [530, 34] width 298 height 31
drag, startPoint x: 674, startPoint y: 36, endPoint x: 592, endPoint y: 40, distance: 81.5
click at [592, 40] on div "Y01-PO0000182" at bounding box center [530, 34] width 298 height 31
copy span "Y01-PO0000182"
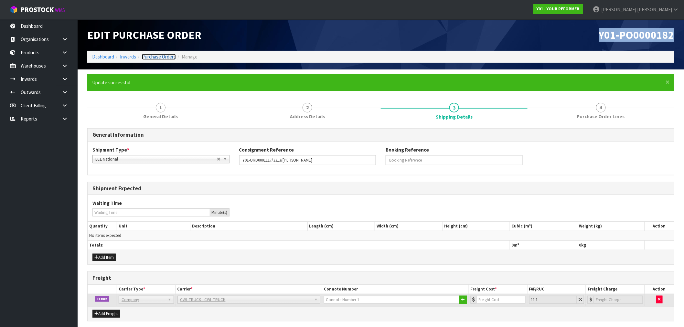
click at [159, 55] on link "Purchase Orders" at bounding box center [159, 57] width 34 height 6
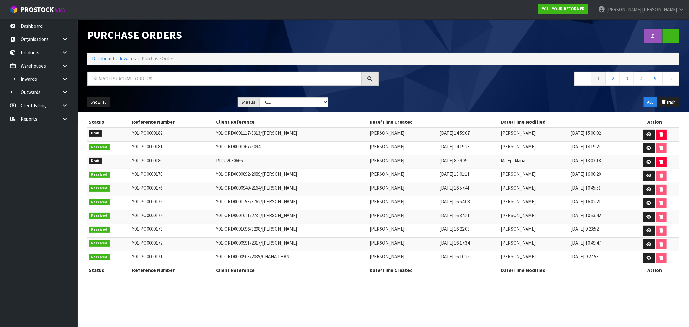
drag, startPoint x: 218, startPoint y: 86, endPoint x: 215, endPoint y: 83, distance: 4.2
click at [216, 84] on div at bounding box center [232, 81] width 301 height 19
click at [182, 77] on input "text" at bounding box center [224, 79] width 275 height 14
paste input "ERIN EVANS -DELIVERED THIS WEEK"
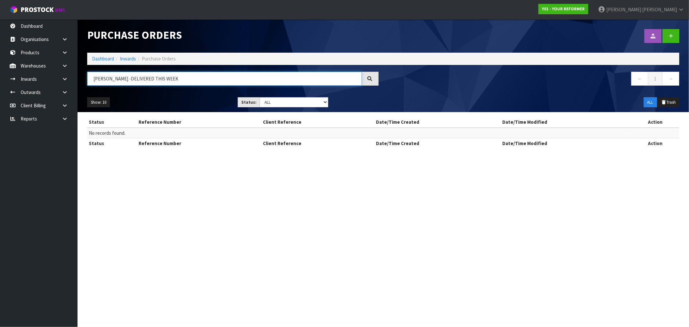
drag, startPoint x: 126, startPoint y: 77, endPoint x: 240, endPoint y: 76, distance: 113.4
click at [240, 76] on input "ERIN EVANS -DELIVERED THIS WEEK" at bounding box center [224, 79] width 275 height 14
type input "ERIN EVANS"
drag, startPoint x: 386, startPoint y: 193, endPoint x: 341, endPoint y: 174, distance: 48.7
click at [383, 193] on section "Purchase Orders Import Purchase Orders Drop file here to import csv template Da…" at bounding box center [344, 163] width 689 height 327
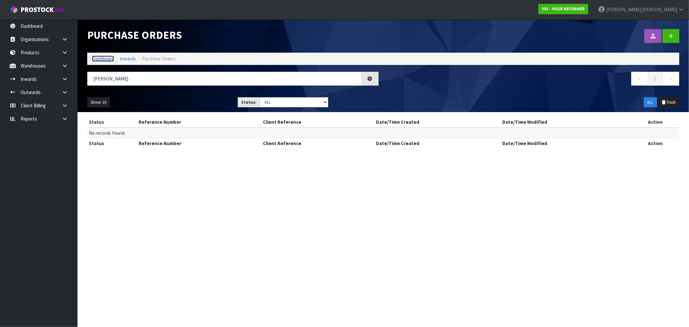
click at [94, 58] on link "Dashboard" at bounding box center [103, 59] width 22 height 6
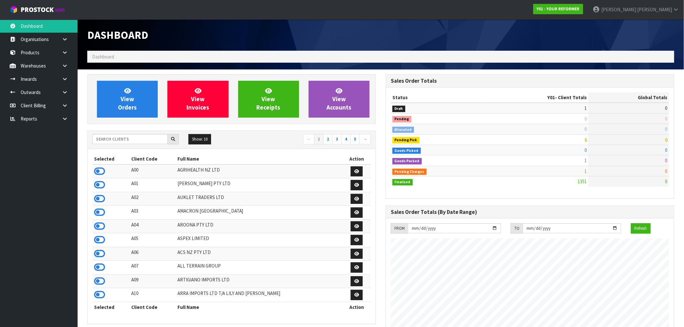
scroll to position [479, 298]
click at [127, 101] on span "View Orders" at bounding box center [127, 99] width 19 height 24
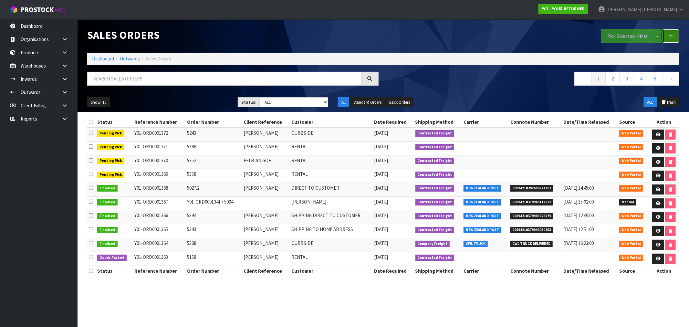
click at [671, 33] on link at bounding box center [671, 36] width 17 height 14
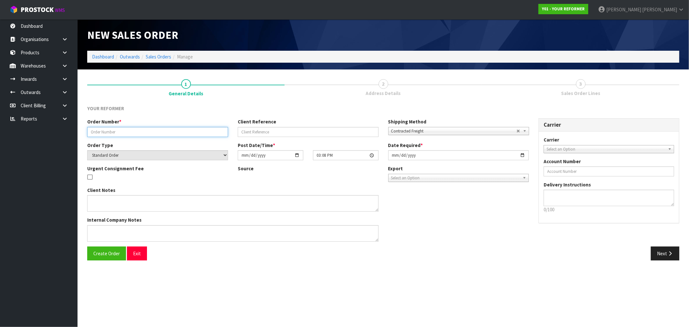
click at [144, 133] on input "text" at bounding box center [157, 132] width 141 height 10
paste input "ERIN EVANS -DELIVERED THIS WEEK"
click at [208, 131] on input "ERIN EVANS -DELIVERED THIS WEEK" at bounding box center [157, 132] width 141 height 10
type input "ERIN EVANS -DELIVERED THIS WEEK"
click at [28, 89] on link "Outwards" at bounding box center [39, 92] width 78 height 13
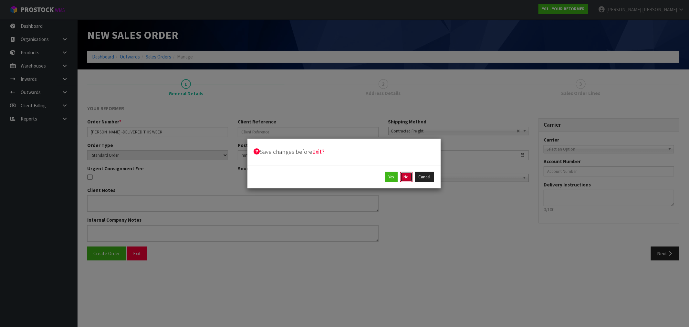
click at [409, 176] on button "No" at bounding box center [406, 177] width 12 height 10
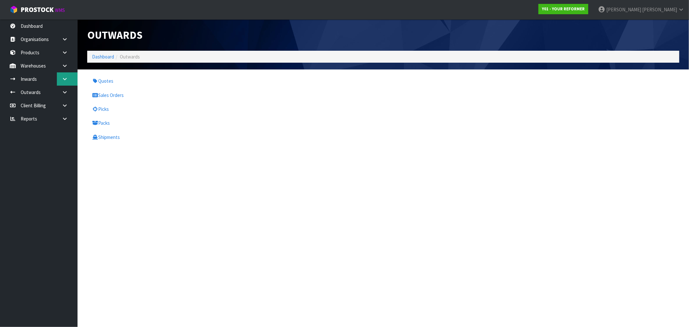
click at [66, 77] on icon at bounding box center [65, 79] width 6 height 5
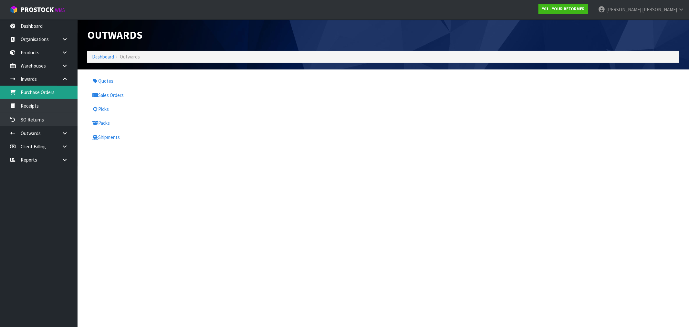
click at [54, 93] on link "Purchase Orders" at bounding box center [39, 92] width 78 height 13
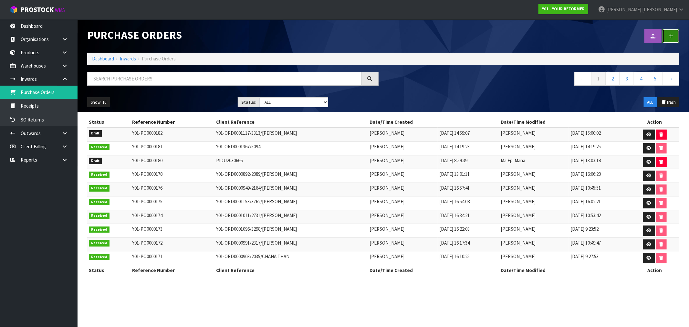
click at [666, 36] on link at bounding box center [671, 36] width 17 height 14
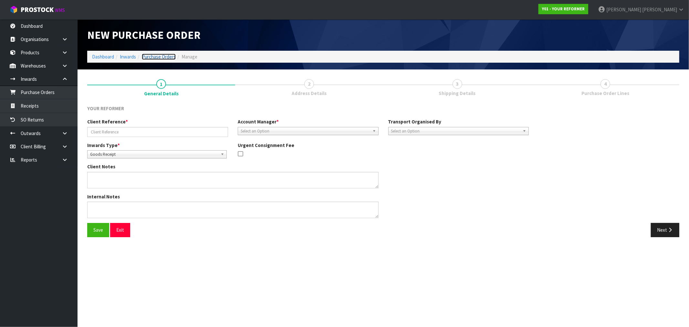
drag, startPoint x: 154, startPoint y: 53, endPoint x: 157, endPoint y: 57, distance: 3.9
click at [155, 54] on link "Purchase Orders" at bounding box center [159, 57] width 34 height 6
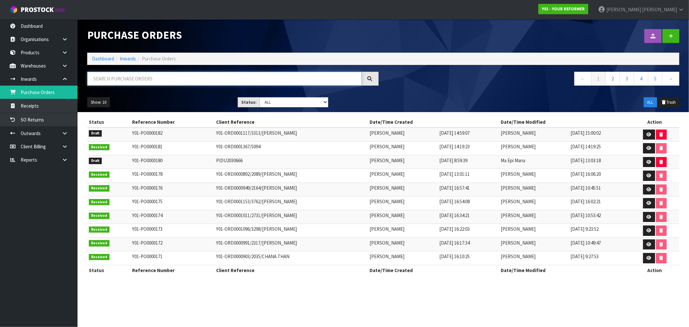
click at [150, 78] on input "text" at bounding box center [224, 79] width 275 height 14
paste input "Y01-ORD0001067"
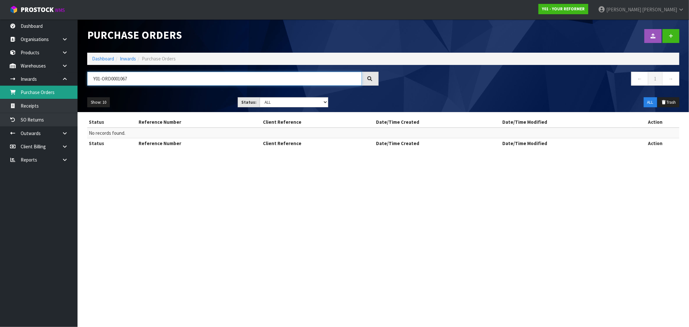
drag, startPoint x: 136, startPoint y: 77, endPoint x: 36, endPoint y: 86, distance: 100.2
click at [38, 86] on body "Toggle navigation ProStock WMS Y01 - YOUR REFORMER Rocio Lopez Logout Dashboard…" at bounding box center [344, 163] width 689 height 327
paste input "3106"
type input "3106"
click at [670, 35] on icon at bounding box center [671, 36] width 5 height 5
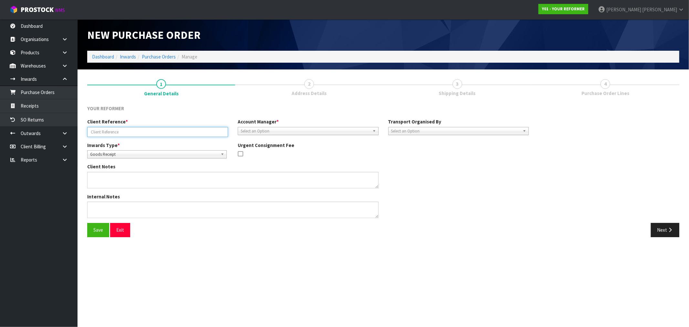
click at [140, 130] on input "text" at bounding box center [157, 132] width 141 height 10
paste input "Y01-ORD0001067"
click at [162, 133] on input "Y01-ORD0001067/" at bounding box center [157, 132] width 141 height 10
paste input "3106"
click at [174, 130] on input "Y01-ORD0001067/3106" at bounding box center [157, 132] width 141 height 10
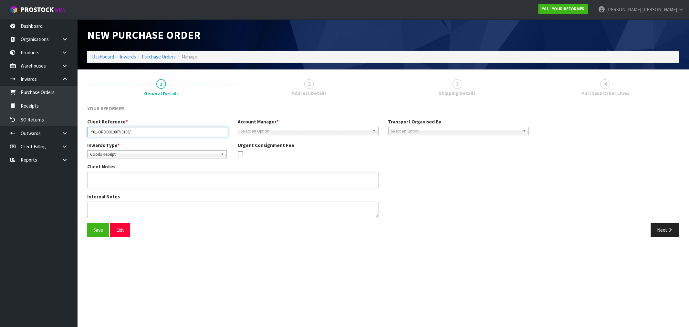
paste input "ERIN EVANS"
type input "Y01-ORD0001067/3106/ERIN EVANS"
click at [158, 151] on span "Goods Receipt" at bounding box center [154, 155] width 128 height 8
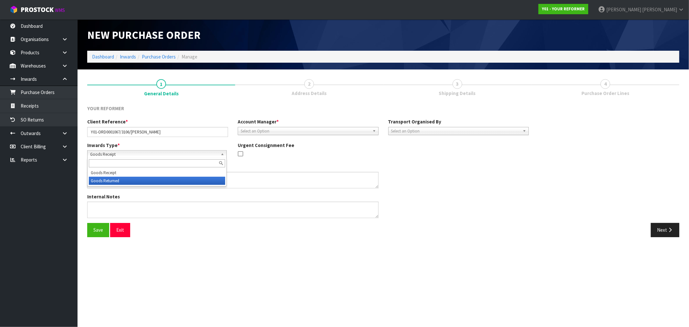
click at [154, 184] on li "Goods Returned" at bounding box center [157, 181] width 136 height 8
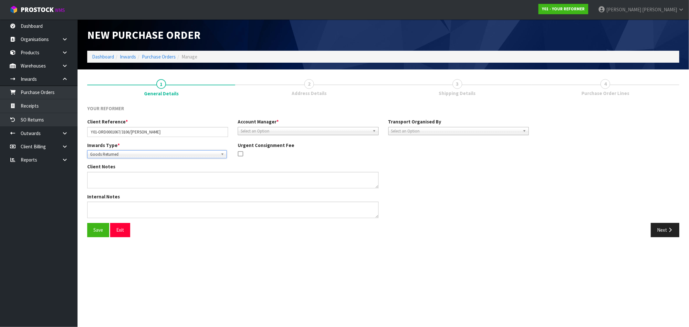
click at [299, 131] on span "Select an Option" at bounding box center [305, 131] width 129 height 8
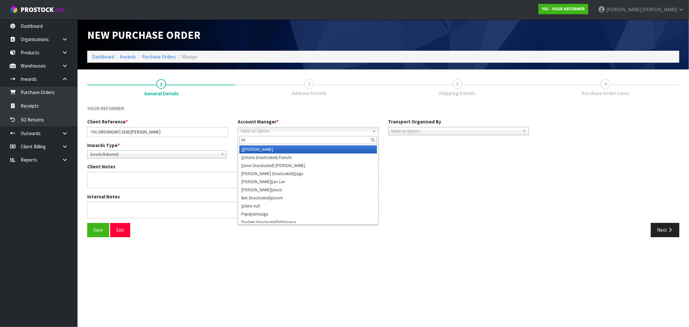
type input "VIN"
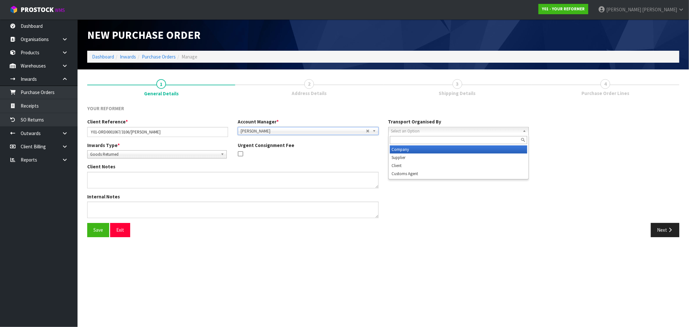
click at [463, 131] on span "Select an Option" at bounding box center [455, 131] width 129 height 8
click at [435, 146] on li "Company" at bounding box center [459, 149] width 138 height 8
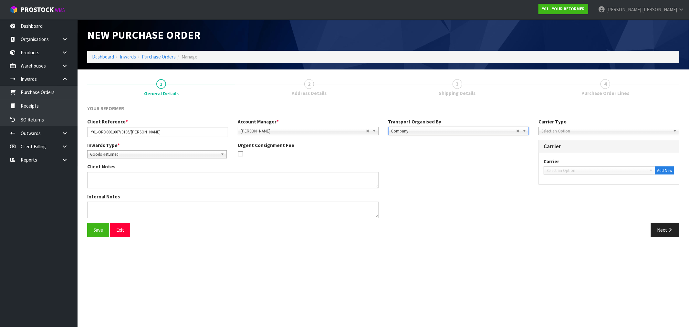
click at [586, 134] on div "Select an Option" at bounding box center [609, 131] width 141 height 8
click at [572, 163] on li "Courier" at bounding box center [609, 166] width 138 height 8
click at [580, 165] on div "Carrier DEAEXPAKL - DEADLINE EXPRESS COURIERS DHL COURIER - DHL COURIER FAS - A…" at bounding box center [609, 166] width 131 height 17
click at [585, 131] on span "Courier" at bounding box center [603, 131] width 125 height 8
click at [567, 150] on li "Company" at bounding box center [609, 149] width 138 height 8
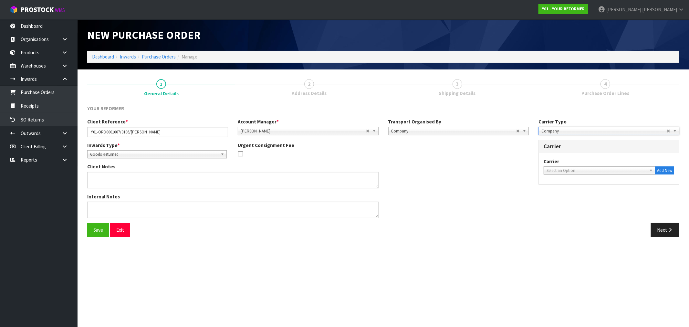
click at [570, 170] on span "Select an Option" at bounding box center [597, 171] width 100 height 8
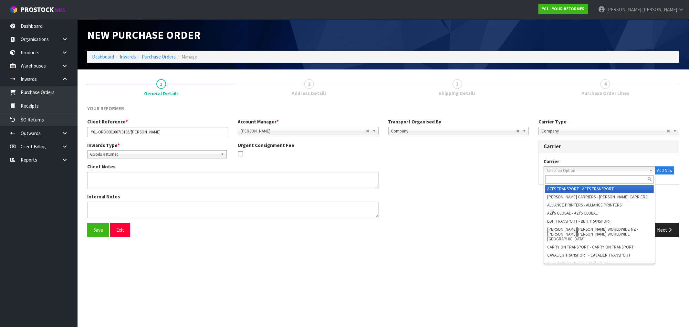
click at [570, 179] on input "text" at bounding box center [599, 179] width 109 height 8
type input "CWL"
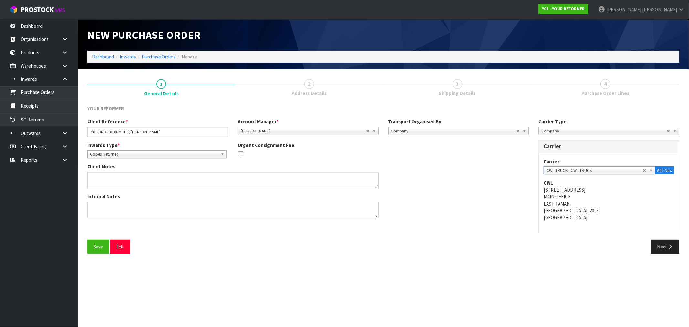
click at [87, 240] on button "Save" at bounding box center [98, 247] width 22 height 14
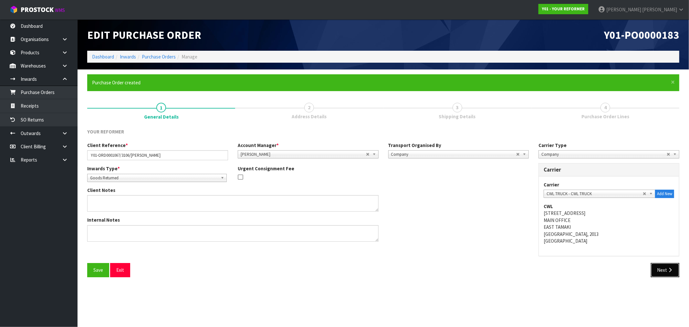
click at [670, 267] on icon "button" at bounding box center [670, 269] width 6 height 5
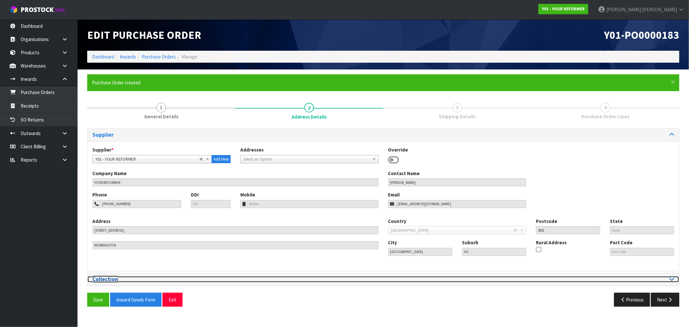
click at [229, 278] on h3 "Collection" at bounding box center [235, 279] width 286 height 6
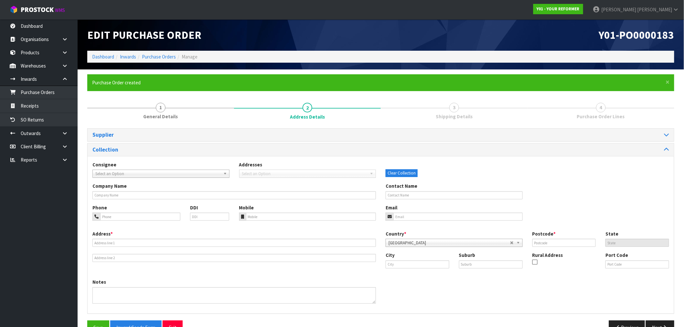
click at [157, 171] on span "Select an Option" at bounding box center [157, 174] width 125 height 8
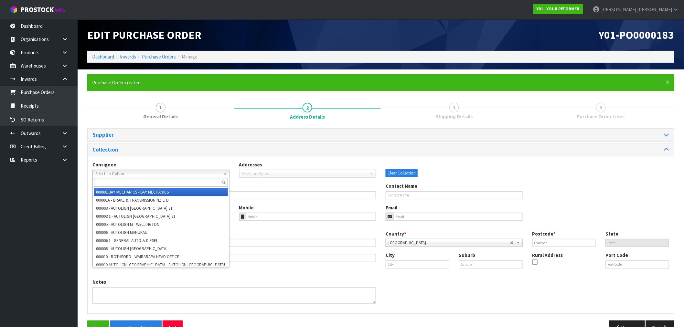
click at [157, 183] on input "text" at bounding box center [161, 183] width 134 height 8
click at [433, 194] on input "text" at bounding box center [453, 195] width 137 height 8
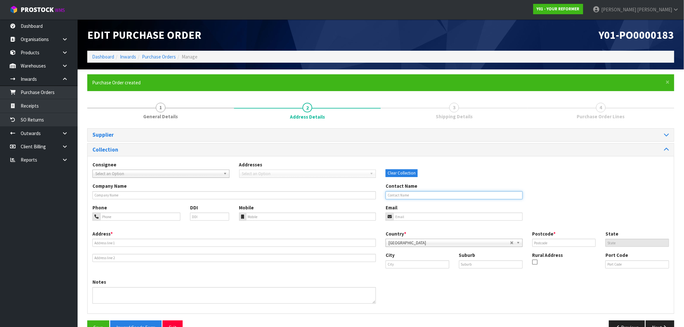
paste input "ERIN EVANS"
type input "ERIN EVANS"
click at [134, 193] on input "text" at bounding box center [233, 195] width 283 height 8
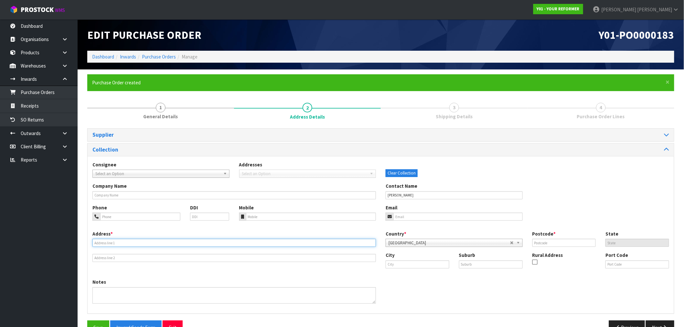
click at [102, 245] on input "text" at bounding box center [233, 243] width 283 height 8
paste input "37 MUSTER RD"
type input "37 MUSTER RD"
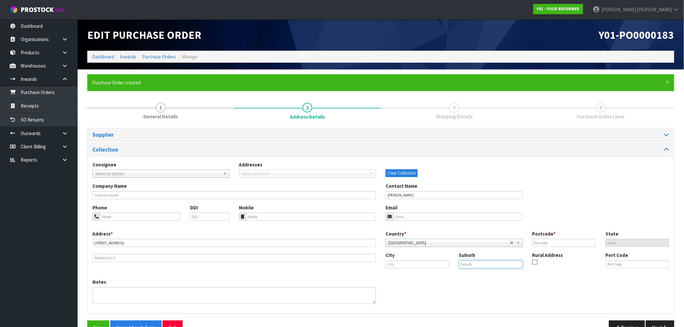
drag, startPoint x: 505, startPoint y: 263, endPoint x: 492, endPoint y: 267, distance: 13.6
click at [505, 263] on input "text" at bounding box center [491, 264] width 64 height 8
paste input "PUKEKOHE"
type input "PUKEKOHE"
click at [397, 266] on input "text" at bounding box center [417, 264] width 64 height 8
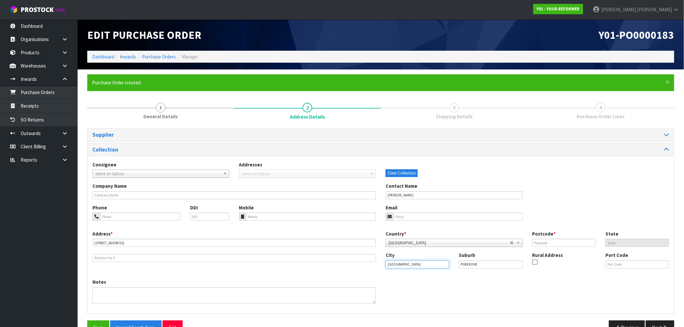
type input "Auckland"
click at [548, 242] on input "text" at bounding box center [564, 243] width 64 height 8
paste input "2120"
type input "2120"
click at [328, 210] on div "Mobile" at bounding box center [307, 212] width 147 height 16
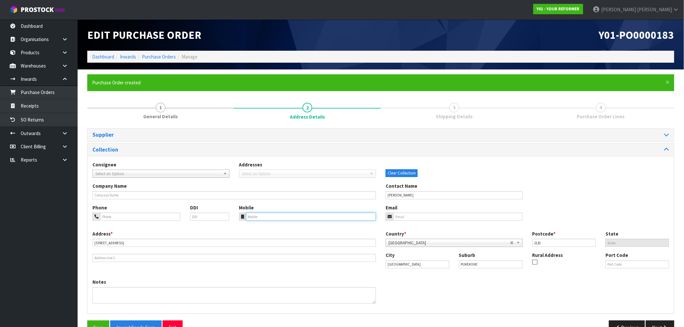
click at [276, 215] on input "tel" at bounding box center [311, 217] width 130 height 8
paste input "+64 21 890 801"
type input "+64 21 890 801"
click at [105, 325] on button "Save" at bounding box center [98, 327] width 22 height 14
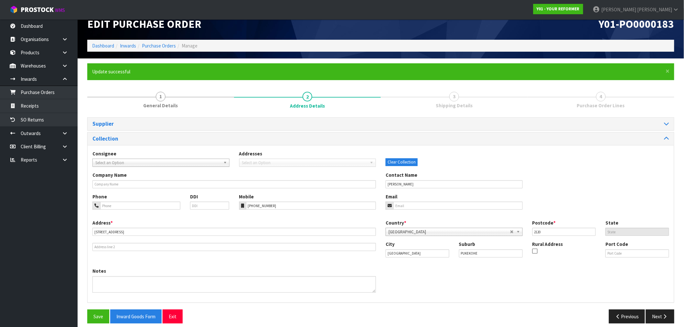
scroll to position [17, 0]
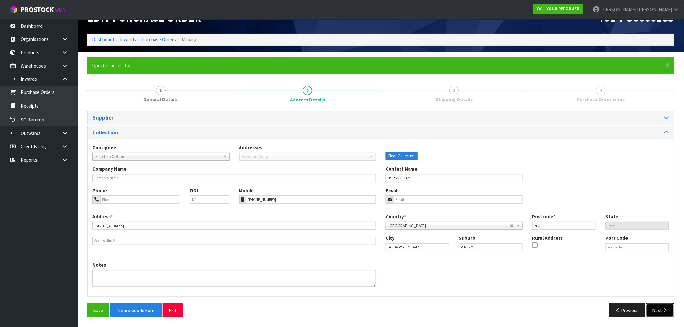
click at [657, 309] on button "Next" at bounding box center [659, 310] width 28 height 14
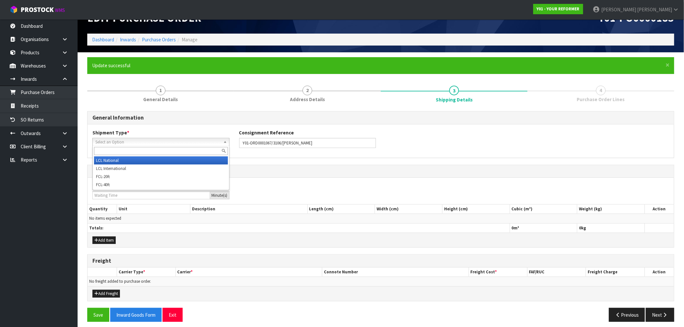
click at [120, 139] on span "Select an Option" at bounding box center [157, 142] width 125 height 8
click at [130, 158] on li "LCL National" at bounding box center [161, 160] width 134 height 8
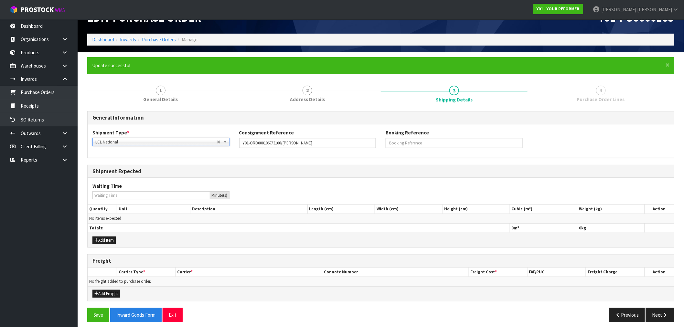
scroll to position [21, 0]
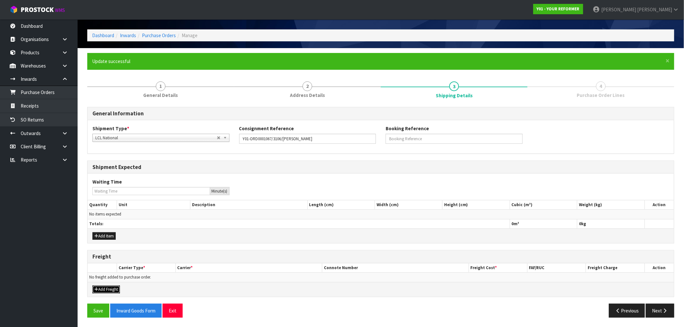
click at [99, 286] on button "Add Freight" at bounding box center [105, 290] width 27 height 8
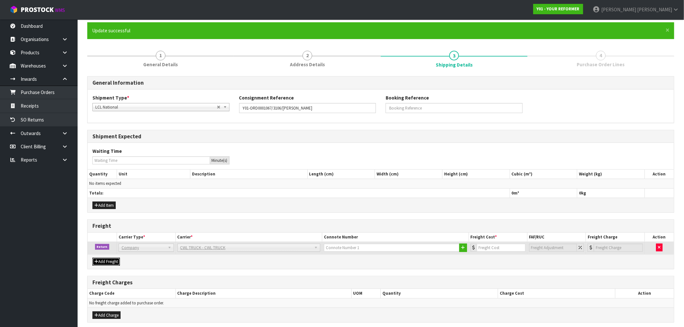
scroll to position [78, 0]
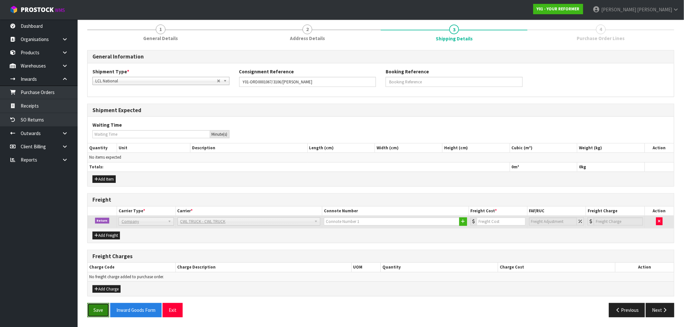
click at [96, 306] on button "Save" at bounding box center [98, 310] width 22 height 14
click at [131, 310] on button "Inward Goods Form" at bounding box center [135, 310] width 51 height 14
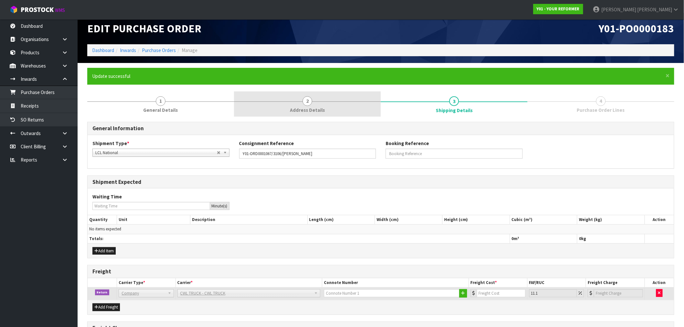
click at [321, 101] on link "2 Address Details" at bounding box center [307, 104] width 147 height 26
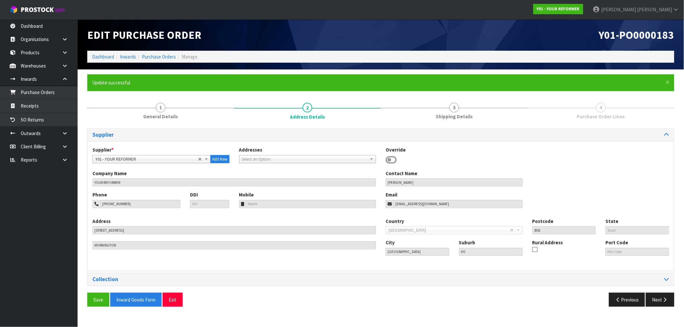
scroll to position [0, 0]
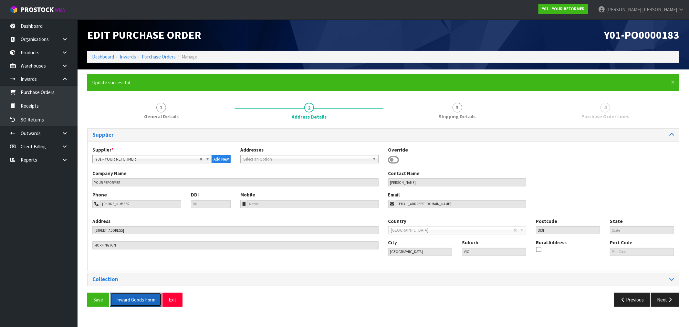
drag, startPoint x: 135, startPoint y: 297, endPoint x: 152, endPoint y: 275, distance: 28.3
click at [152, 275] on div "Supplier Supplier * A00 - AGRIHEALTH NZ LTD A01 - AGAIN FASTER PTY LTD A02 - AU…" at bounding box center [383, 219] width 592 height 183
click at [153, 275] on div "Collection" at bounding box center [384, 279] width 592 height 13
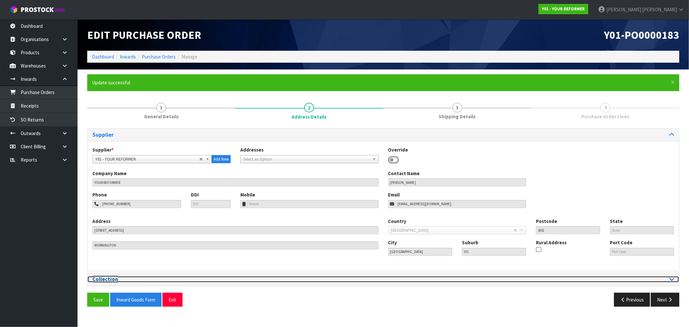
click at [669, 277] on div at bounding box center [531, 279] width 286 height 6
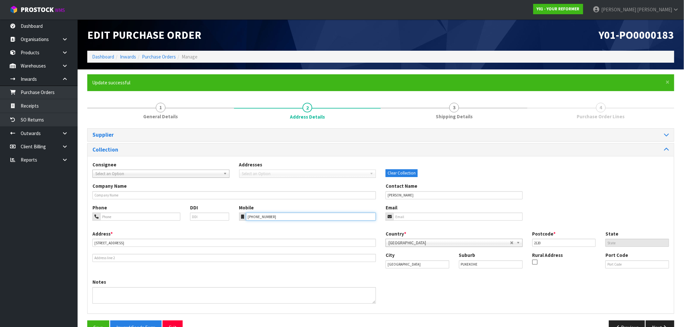
drag, startPoint x: 292, startPoint y: 215, endPoint x: 217, endPoint y: 214, distance: 74.3
click at [217, 214] on div "Phone DDI Mobile +64 21 890 801 Email" at bounding box center [381, 217] width 586 height 26
click at [128, 214] on input "tel" at bounding box center [140, 217] width 80 height 8
paste input "+64 21 890 801"
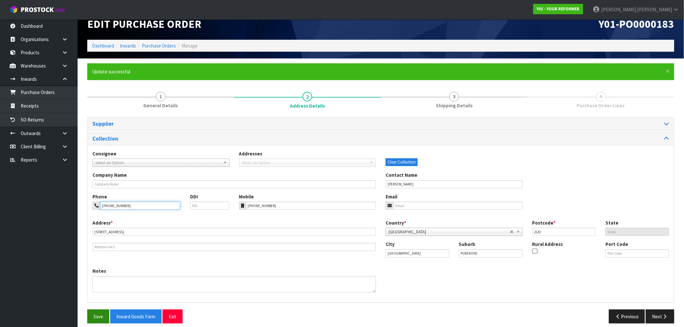
scroll to position [17, 0]
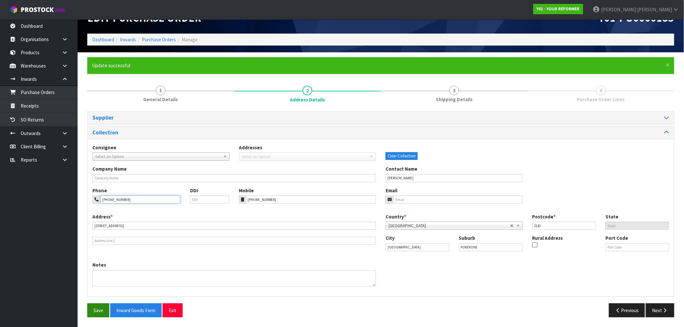
type input "+64 21 890 801"
click at [92, 304] on button "Save" at bounding box center [98, 310] width 22 height 14
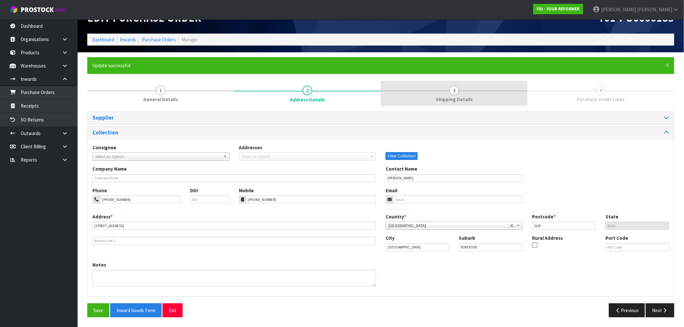
click at [461, 98] on span "Shipping Details" at bounding box center [453, 99] width 37 height 7
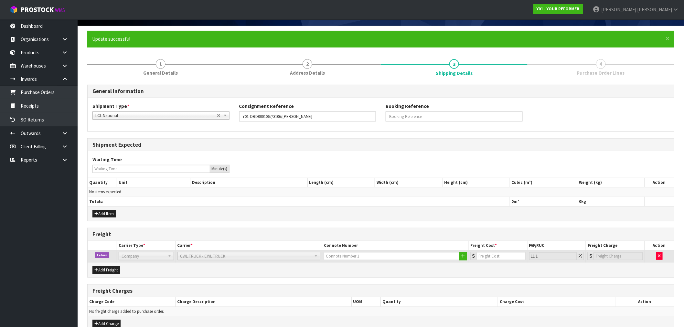
scroll to position [78, 0]
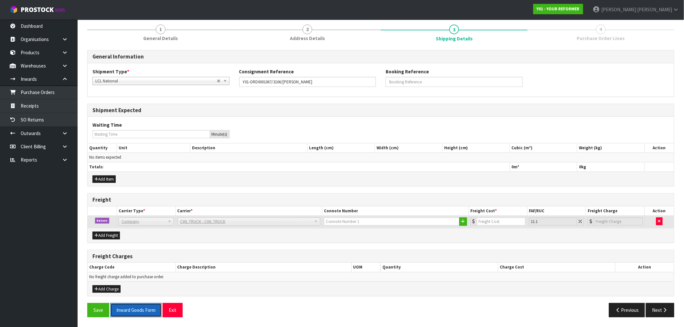
click at [122, 310] on button "Inward Goods Form" at bounding box center [135, 310] width 51 height 14
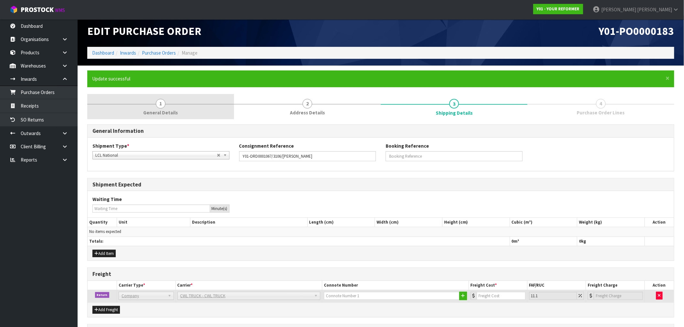
scroll to position [0, 0]
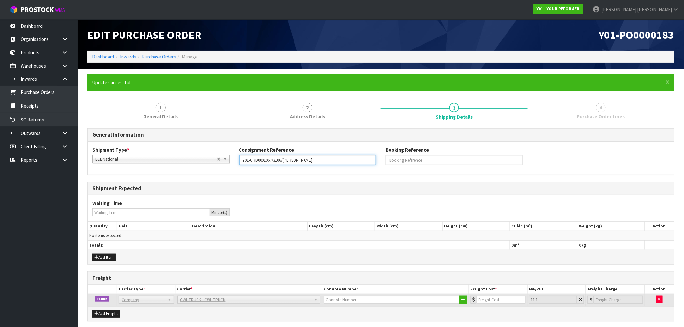
click at [278, 162] on input "Y01-ORD0001067/3106/ERIN EVANS" at bounding box center [307, 160] width 137 height 10
drag, startPoint x: 682, startPoint y: 38, endPoint x: 90, endPoint y: 65, distance: 592.8
click at [597, 37] on header "Edit Purchase Order Y01-PO0000183 Dashboard Inwards Purchase Orders Manage" at bounding box center [381, 44] width 606 height 50
copy span "Y01-PO0000183"
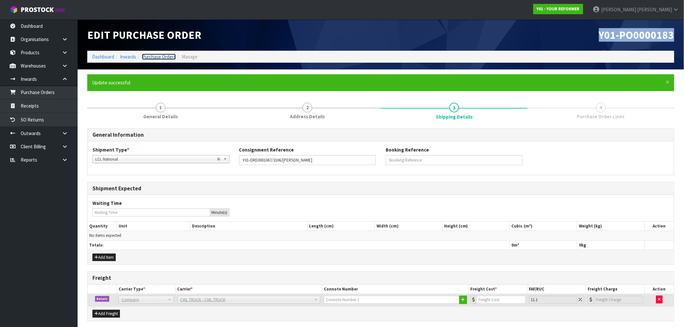
click at [166, 56] on link "Purchase Orders" at bounding box center [159, 57] width 34 height 6
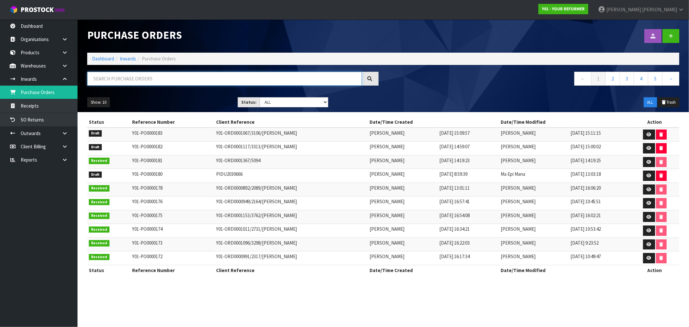
click at [153, 75] on input "text" at bounding box center [224, 79] width 275 height 14
paste input "Kate Gardien"
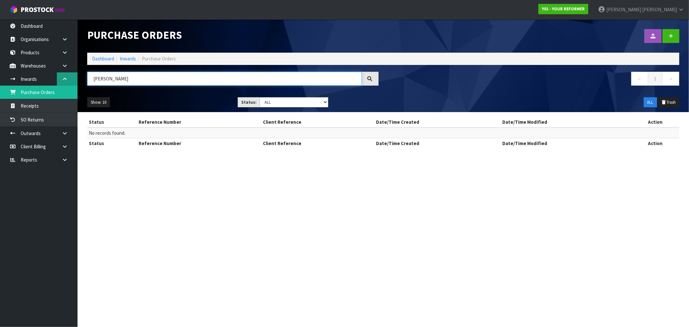
drag, startPoint x: 131, startPoint y: 80, endPoint x: 70, endPoint y: 84, distance: 61.2
click at [83, 82] on div "KATE GARDIEN" at bounding box center [232, 81] width 301 height 19
paste input "Lauren Sawyers"
drag, startPoint x: 147, startPoint y: 83, endPoint x: 58, endPoint y: 91, distance: 88.9
click at [78, 85] on header "Purchase Orders Import Purchase Orders Drop file here to import csv template Da…" at bounding box center [384, 65] width 612 height 93
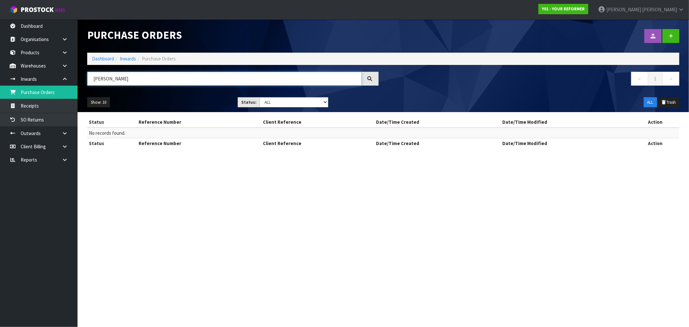
paste input "Y01-ORD0001148"
drag, startPoint x: 112, startPoint y: 78, endPoint x: 74, endPoint y: 82, distance: 38.0
click at [74, 82] on body "Toggle navigation ProStock WMS Y01 - YOUR REFORMER Rocio Lopez Logout Dashboard…" at bounding box center [344, 163] width 689 height 327
drag, startPoint x: 163, startPoint y: 77, endPoint x: 81, endPoint y: 81, distance: 82.5
click at [81, 81] on header "Purchase Orders Import Purchase Orders Drop file here to import csv template Da…" at bounding box center [384, 65] width 612 height 93
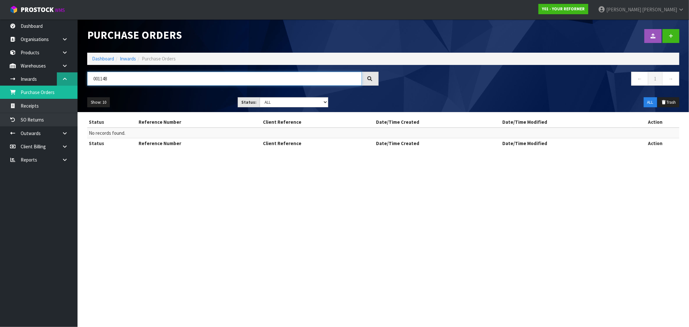
paste input "3687"
drag, startPoint x: 115, startPoint y: 79, endPoint x: 72, endPoint y: 79, distance: 43.3
click at [72, 79] on body "Toggle navigation ProStock WMS Y01 - YOUR REFORMER Rocio Lopez Logout Dashboard…" at bounding box center [344, 163] width 689 height 327
paste input "LAUREN SAWYERS"
type input "LAUREN SAWYERS"
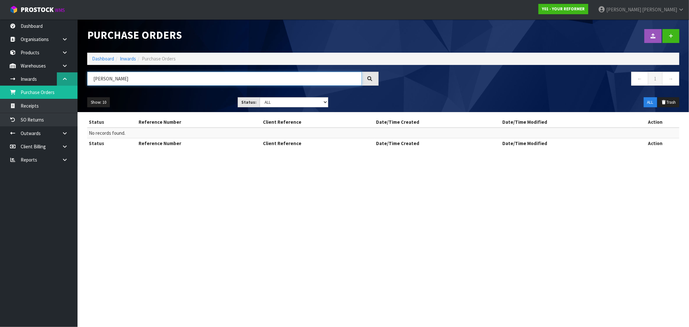
drag, startPoint x: 169, startPoint y: 73, endPoint x: 76, endPoint y: 73, distance: 92.4
click at [76, 73] on body "Toggle navigation ProStock WMS Y01 - YOUR REFORMER Rocio Lopez Logout Dashboard…" at bounding box center [344, 163] width 689 height 327
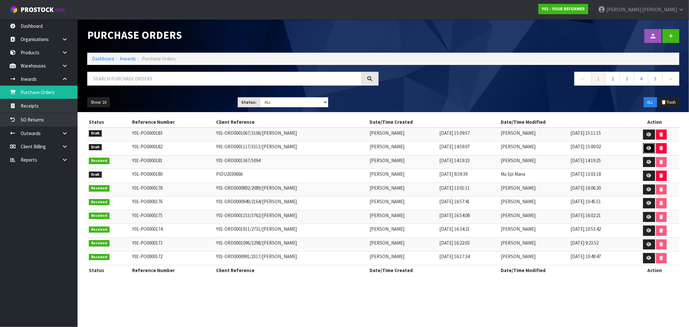
click at [647, 146] on link at bounding box center [649, 148] width 12 height 10
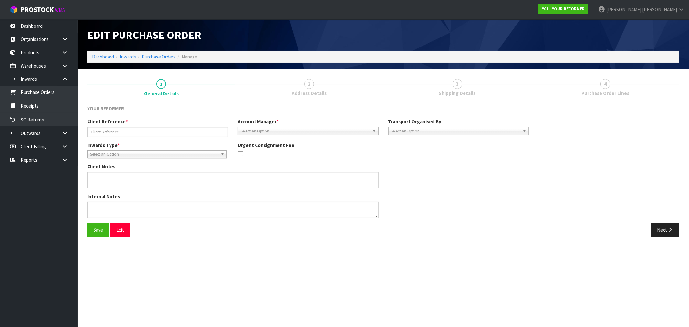
type input "Y01-ORD0001117/3313/WAIMARIE OWENS"
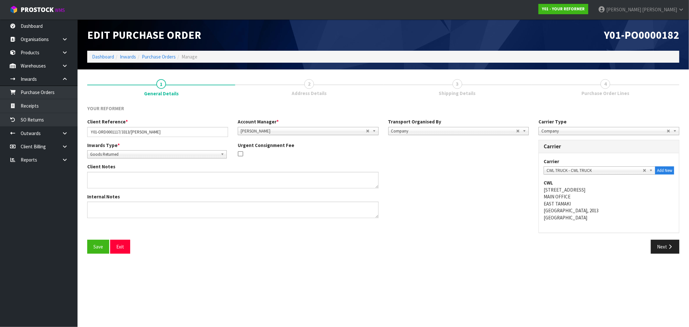
click at [468, 88] on link "3 Shipping Details" at bounding box center [457, 87] width 148 height 26
click at [669, 246] on icon "button" at bounding box center [670, 246] width 6 height 5
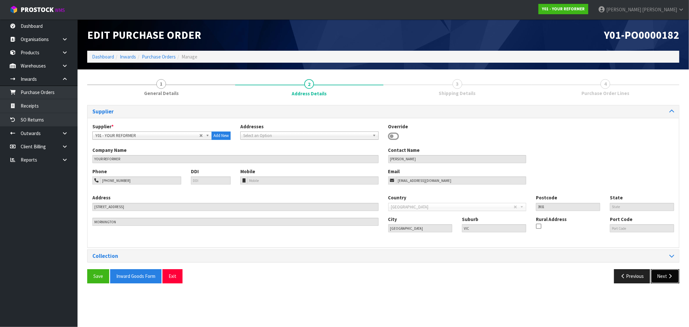
click at [661, 273] on button "Next" at bounding box center [665, 276] width 28 height 14
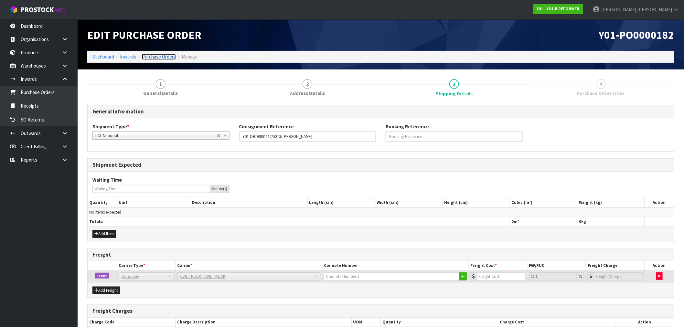
click at [165, 54] on link "Purchase Orders" at bounding box center [159, 57] width 34 height 6
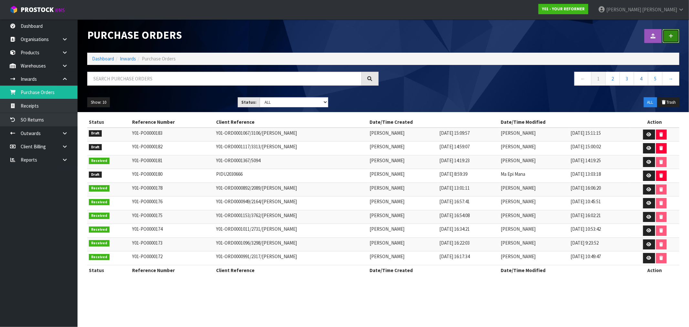
click at [671, 33] on link at bounding box center [671, 36] width 17 height 14
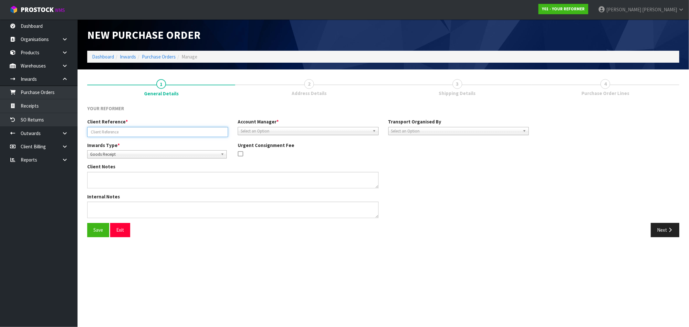
click at [118, 132] on input "text" at bounding box center [157, 132] width 141 height 10
paste input "LAUREN SAWYERS"
click at [91, 130] on input "LAUREN SAWYERS" at bounding box center [157, 132] width 141 height 10
paste input "Y01-ORD0001148"
type input "Y01-ORD0001148/ 3687/LAUREN SAWYERS"
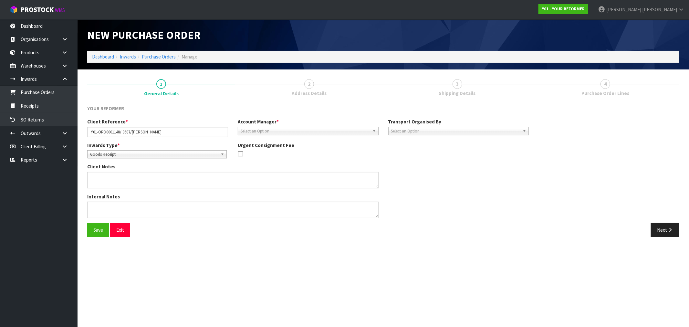
click at [137, 154] on span "Goods Receipt" at bounding box center [154, 155] width 128 height 8
drag, startPoint x: 112, startPoint y: 182, endPoint x: 225, endPoint y: 154, distance: 116.7
click at [112, 181] on li "Goods Returned" at bounding box center [157, 181] width 136 height 8
click at [272, 131] on span "Select an Option" at bounding box center [305, 131] width 129 height 8
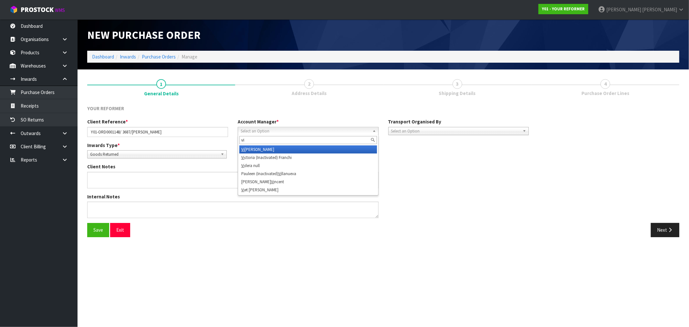
type input "vin"
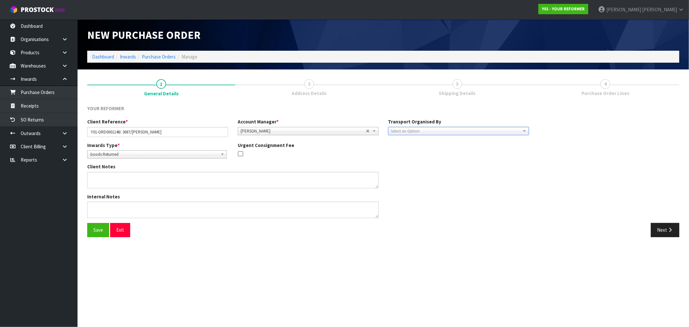
type input "1"
click at [459, 148] on li "Company" at bounding box center [459, 149] width 138 height 8
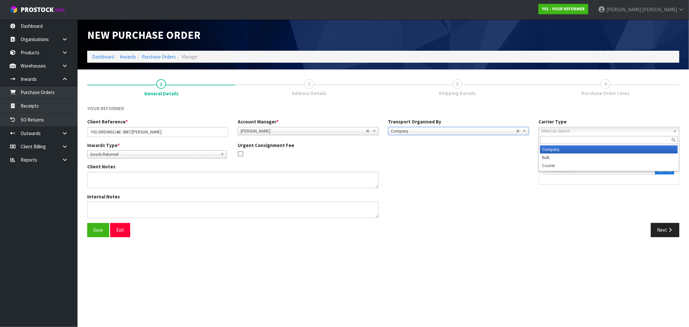
click at [604, 132] on span "Select an Option" at bounding box center [605, 131] width 129 height 8
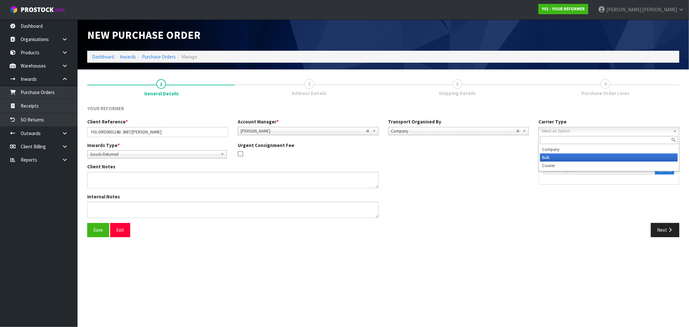
click at [562, 150] on li "Company" at bounding box center [609, 149] width 138 height 8
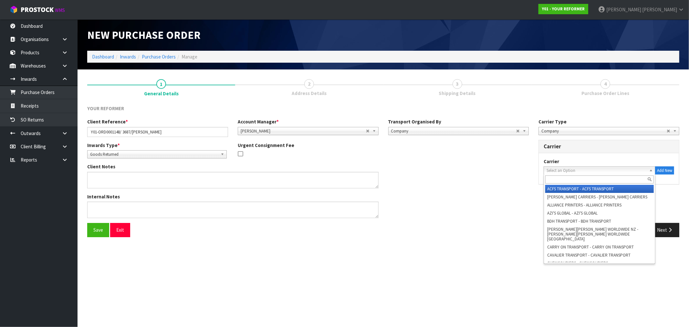
click at [577, 171] on span "Select an Option" at bounding box center [597, 171] width 100 height 8
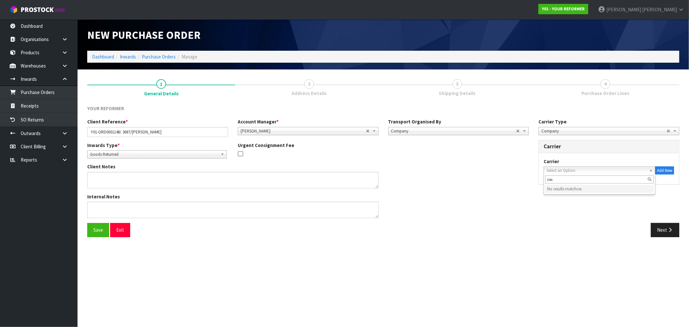
type input "cw"
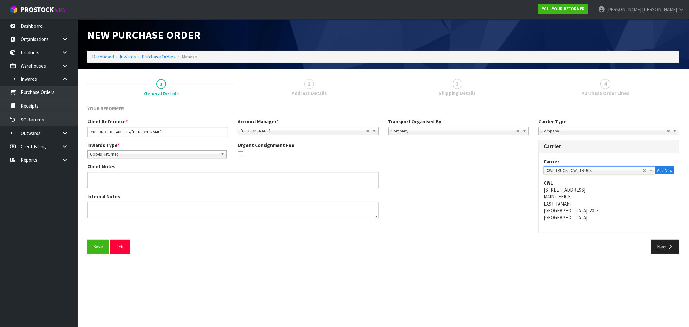
click at [87, 240] on button "Save" at bounding box center [98, 247] width 22 height 14
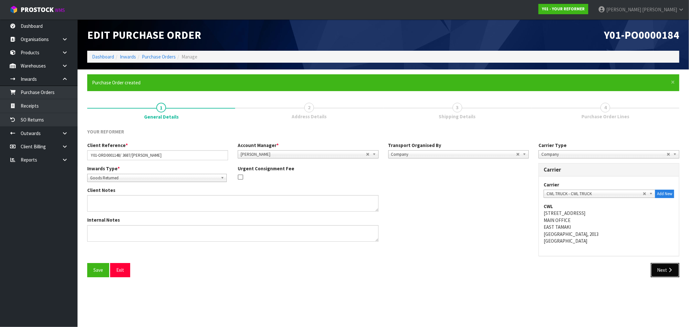
click at [665, 270] on button "Next" at bounding box center [665, 270] width 28 height 14
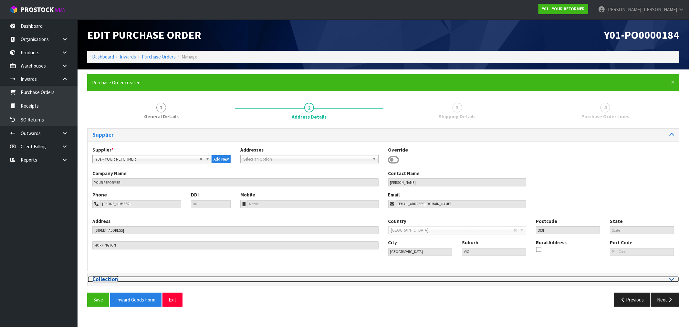
click at [667, 281] on div at bounding box center [531, 279] width 286 height 6
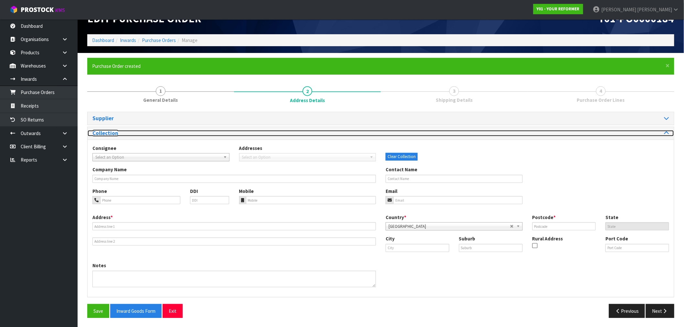
scroll to position [17, 0]
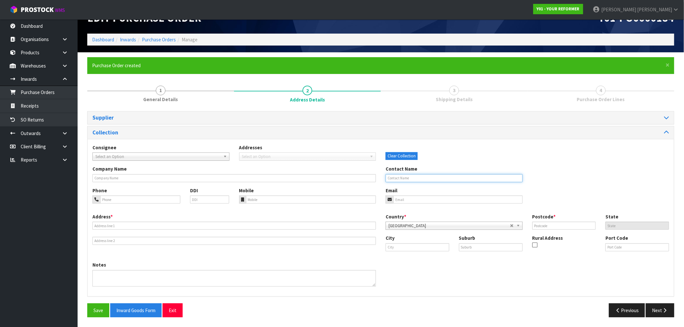
drag, startPoint x: 428, startPoint y: 181, endPoint x: 388, endPoint y: 166, distance: 42.2
click at [424, 180] on input "text" at bounding box center [453, 178] width 137 height 8
paste input "LAUREN SAWYERS"
type input "LAUREN SAWYERS"
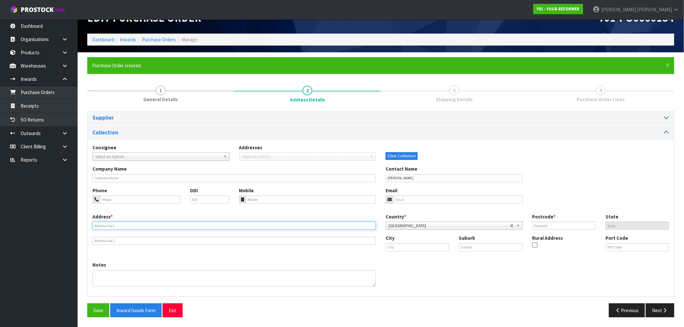
click at [186, 222] on input "text" at bounding box center [233, 226] width 283 height 8
paste input "6 TURPIN ROAD RIVERHEAD AUK RIVERHEAD"
click at [154, 225] on input "6 TURPIN ROAD RIVERHEAD AUK RIVERHEAD" at bounding box center [233, 226] width 283 height 8
type input "6 TURPIN ROAD RIVERHEAD AUK"
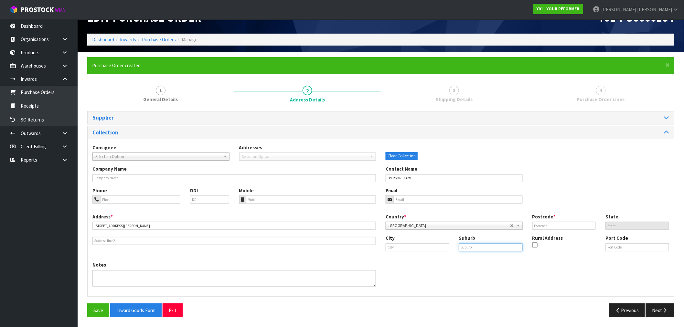
drag, startPoint x: 499, startPoint y: 245, endPoint x: 472, endPoint y: 245, distance: 27.5
click at [499, 245] on input "text" at bounding box center [491, 247] width 64 height 8
paste input "RIVERHEAD"
type input "RIVERHEAD"
click at [136, 225] on input "6 TURPIN ROAD RIVERHEAD AUK" at bounding box center [233, 226] width 283 height 8
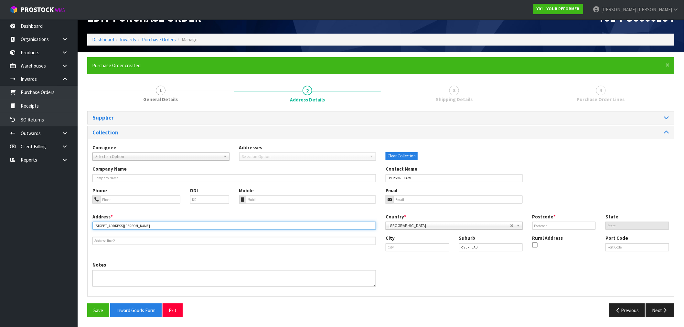
click at [136, 225] on input "6 TURPIN ROAD RIVERHEAD AUK" at bounding box center [233, 226] width 283 height 8
type input "6 TURPIN ROAD RIVERHEAD"
click at [410, 251] on input "text" at bounding box center [417, 247] width 64 height 8
paste input "AUK"
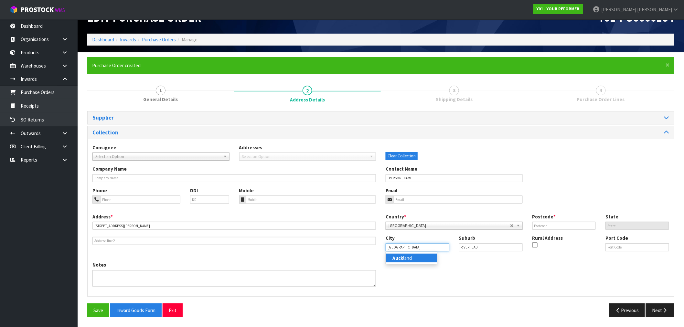
type input "Auckland"
drag, startPoint x: 556, startPoint y: 229, endPoint x: 531, endPoint y: 228, distance: 24.9
click at [553, 229] on input "text" at bounding box center [564, 226] width 64 height 8
paste input "0820"
type input "0820"
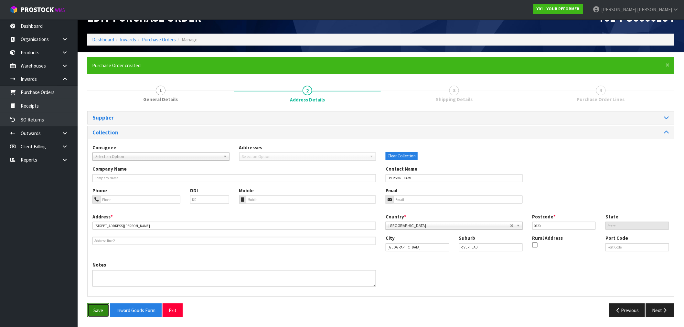
click at [99, 314] on button "Save" at bounding box center [98, 310] width 22 height 14
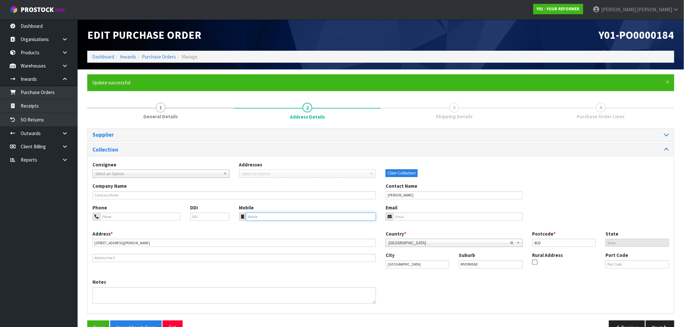
drag, startPoint x: 257, startPoint y: 217, endPoint x: 251, endPoint y: 214, distance: 7.0
click at [257, 217] on input "tel" at bounding box center [311, 217] width 130 height 8
paste input "0421 238 7743"
type input "0421 238 7743"
click at [150, 213] on input "tel" at bounding box center [140, 217] width 80 height 8
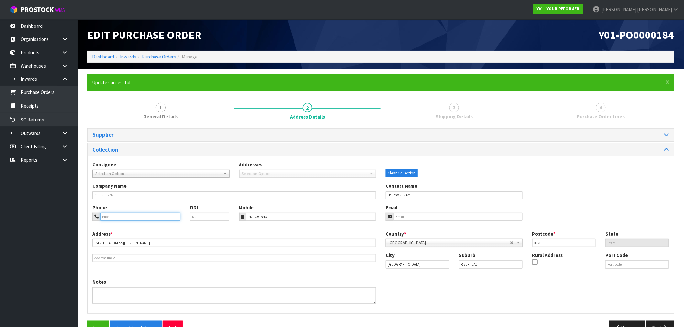
paste input "0421 238 7743"
type input "0421 238 7743"
click at [421, 216] on input "email" at bounding box center [457, 217] width 129 height 8
paste input "lauren.sawyers@gmail.com"
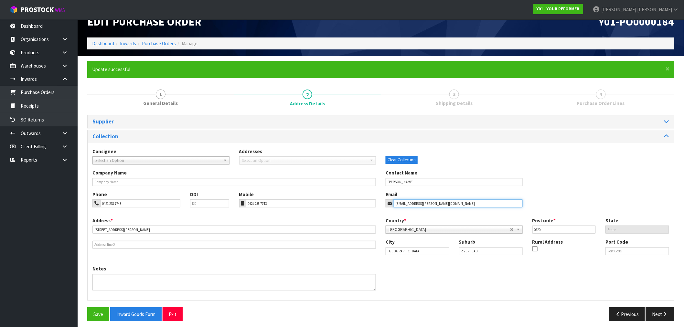
scroll to position [17, 0]
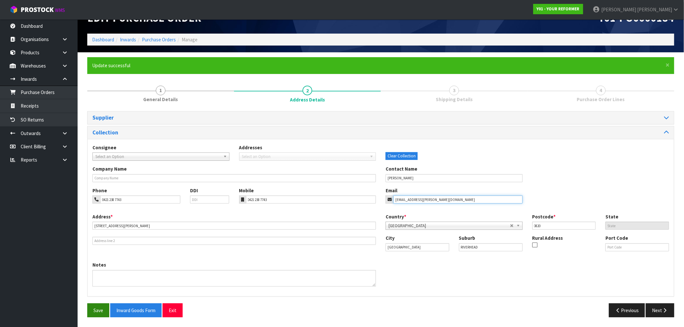
type input "lauren.sawyers@gmail.com"
click at [101, 307] on button "Save" at bounding box center [98, 310] width 22 height 14
click at [673, 313] on button "Next" at bounding box center [659, 310] width 28 height 14
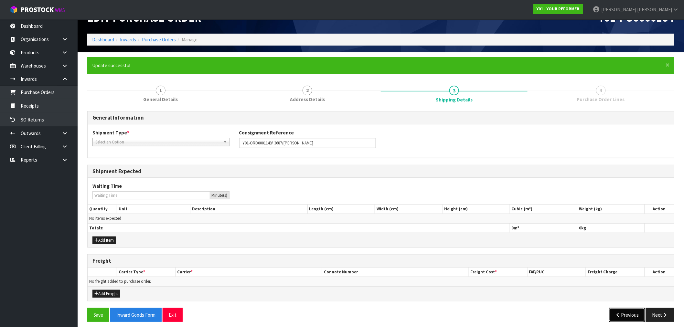
click at [627, 317] on button "Previous" at bounding box center [627, 315] width 36 height 14
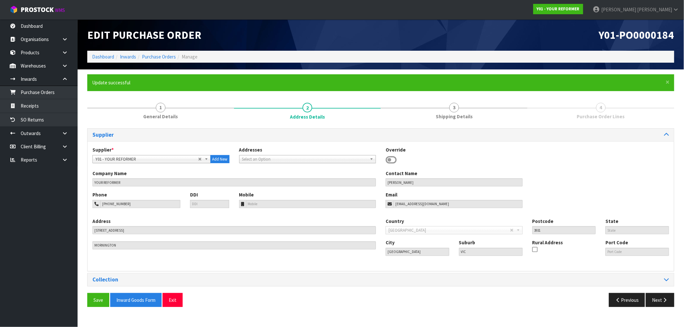
scroll to position [0, 0]
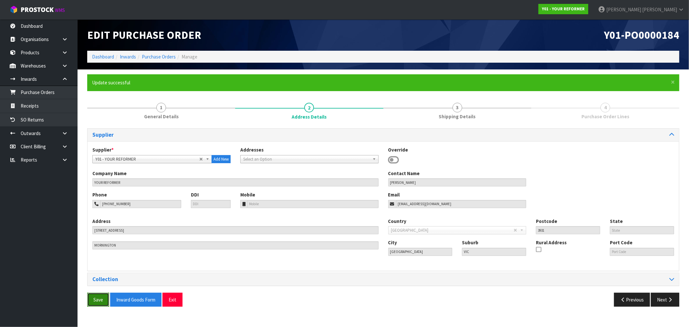
click at [95, 299] on button "Save" at bounding box center [98, 300] width 22 height 14
click at [667, 299] on icon "button" at bounding box center [670, 299] width 6 height 5
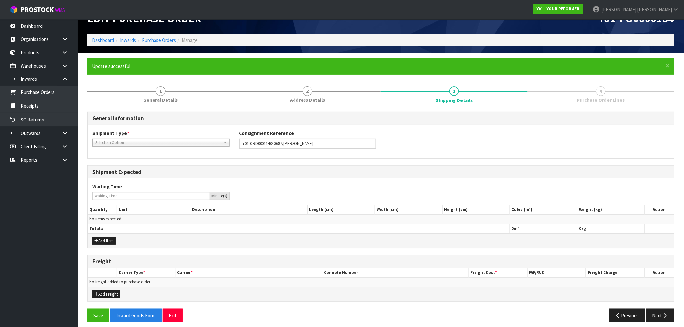
scroll to position [21, 0]
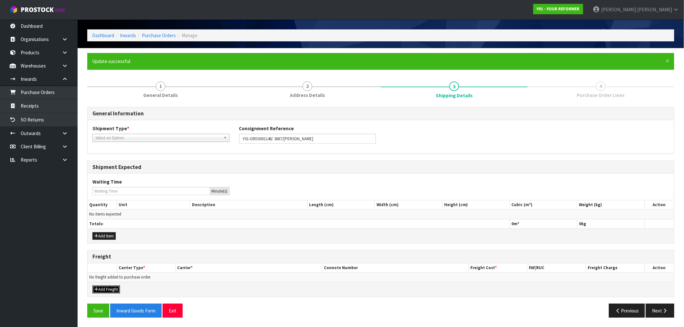
click at [106, 286] on button "Add Freight" at bounding box center [105, 290] width 27 height 8
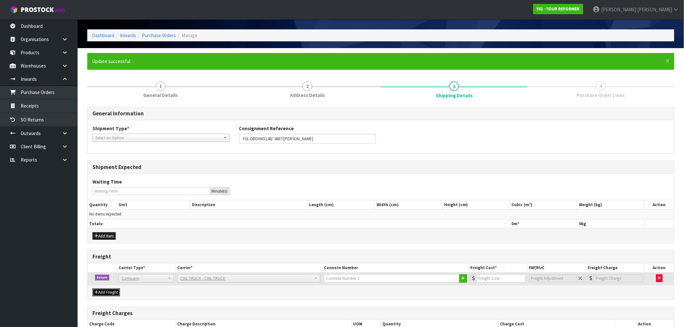
click at [113, 292] on button "Add Freight" at bounding box center [105, 292] width 27 height 8
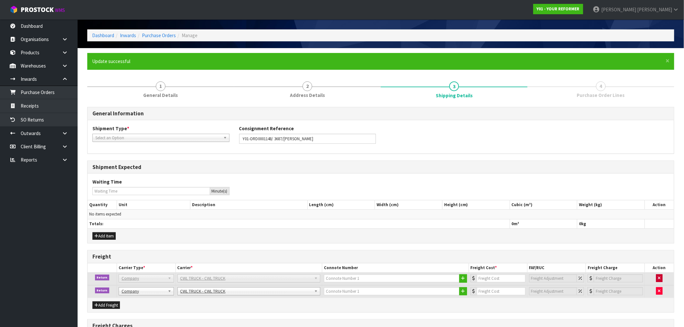
click at [661, 276] on td at bounding box center [658, 279] width 29 height 13
click at [661, 279] on button "button" at bounding box center [659, 278] width 6 height 8
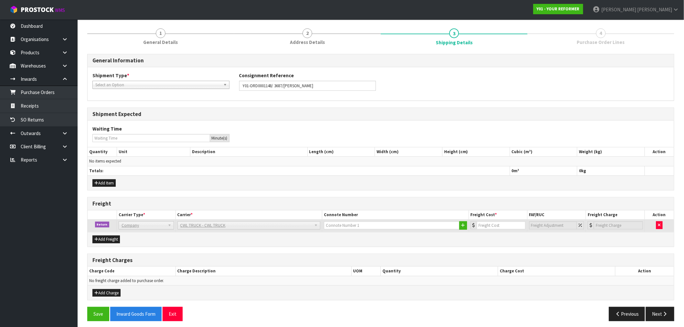
scroll to position [78, 0]
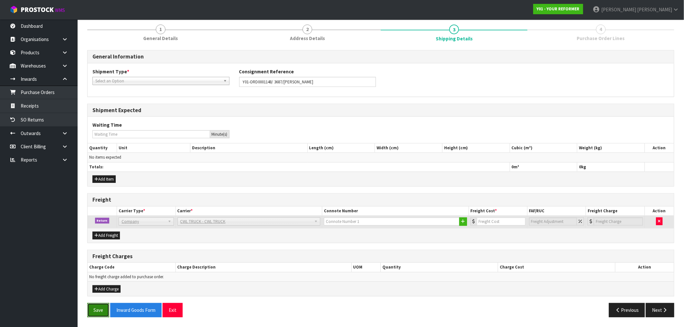
click at [95, 303] on button "Save" at bounding box center [98, 310] width 22 height 14
click at [129, 308] on button "Inward Goods Form" at bounding box center [135, 310] width 51 height 14
click at [191, 81] on span "Select an Option" at bounding box center [157, 81] width 125 height 8
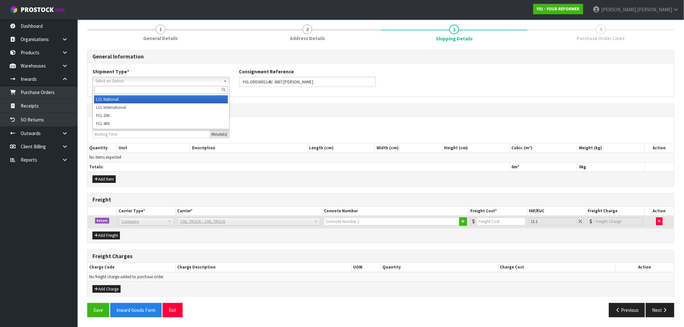
click at [181, 98] on li "LCL National" at bounding box center [161, 99] width 134 height 8
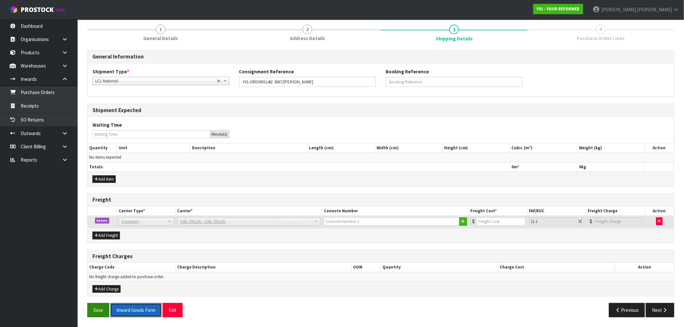
drag, startPoint x: 132, startPoint y: 312, endPoint x: 101, endPoint y: 309, distance: 31.3
click at [101, 309] on div "Save Inward Goods Form Exit" at bounding box center [231, 310] width 298 height 14
click at [101, 308] on button "Save" at bounding box center [98, 310] width 22 height 14
drag, startPoint x: 126, startPoint y: 310, endPoint x: 227, endPoint y: 243, distance: 121.3
click at [125, 310] on button "Inward Goods Form" at bounding box center [135, 310] width 51 height 14
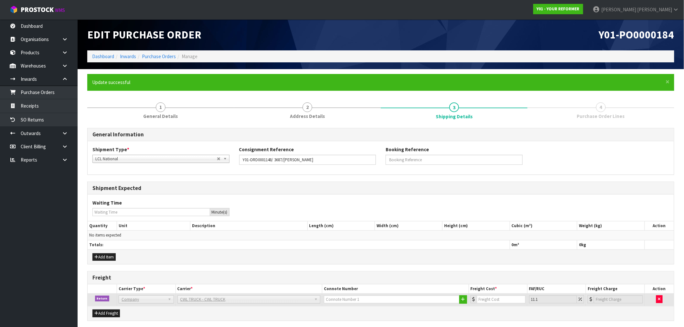
scroll to position [0, 0]
click at [166, 53] on ol "Dashboard Inwards Purchase Orders Manage" at bounding box center [380, 57] width 587 height 12
click at [157, 57] on link "Purchase Orders" at bounding box center [159, 57] width 34 height 6
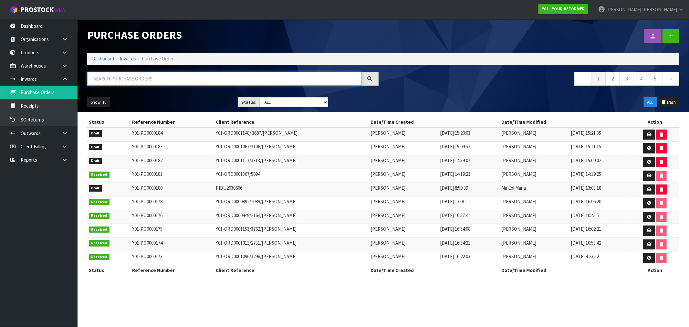
click at [178, 75] on input "text" at bounding box center [224, 79] width 275 height 14
paste input "lauren.sawyers@gmail.com"
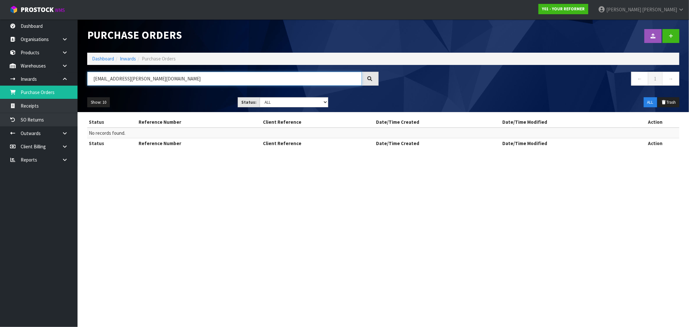
drag, startPoint x: 178, startPoint y: 75, endPoint x: 109, endPoint y: 73, distance: 68.5
click at [109, 73] on input "LAUREN.SAWYERS@GMAIL.COM" at bounding box center [224, 79] width 275 height 14
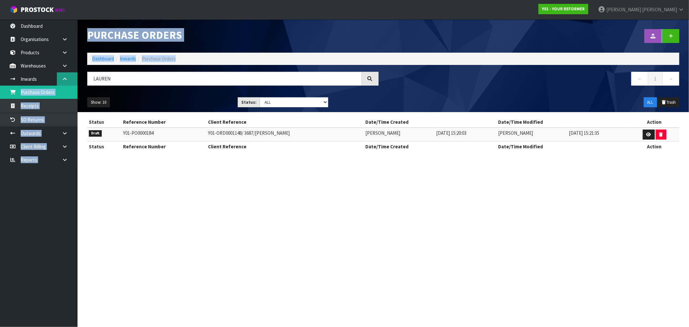
drag, startPoint x: 106, startPoint y: 69, endPoint x: 67, endPoint y: 73, distance: 39.3
click at [69, 73] on body "Toggle navigation ProStock WMS Y01 - YOUR REFORMER Rocio Lopez Logout Dashboard…" at bounding box center [344, 163] width 689 height 327
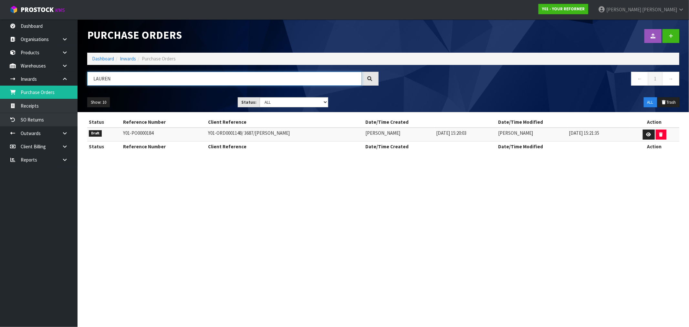
click at [104, 75] on input "LAUREN" at bounding box center [224, 79] width 275 height 14
paste input "Y01-ORD0001148/"
type input "Y01-ORD0001148"
click at [138, 134] on td "Y01-PO0000184" at bounding box center [163, 135] width 85 height 14
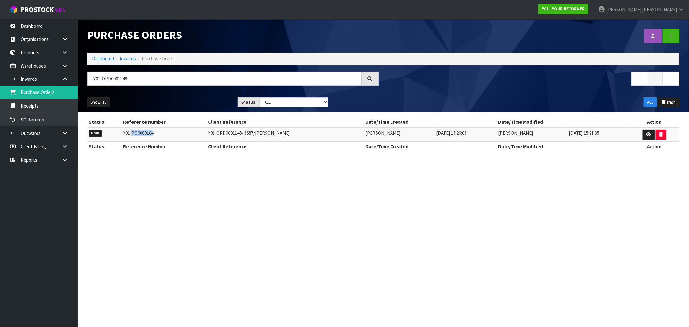
click at [138, 134] on td "Y01-PO0000184" at bounding box center [163, 135] width 85 height 14
copy tr "Y01-PO0000184"
click at [647, 136] on icon at bounding box center [648, 134] width 5 height 4
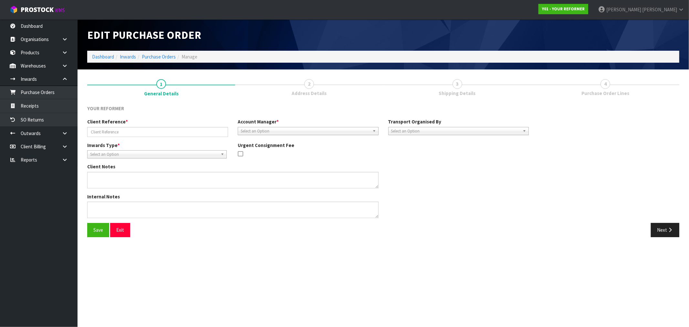
type input "Y01-ORD0001148/ 3687/LAUREN SAWYERS"
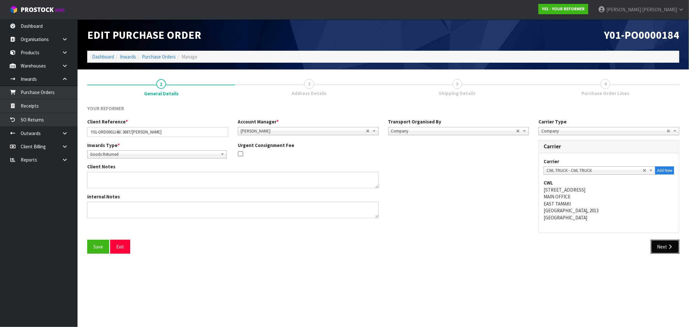
click at [675, 247] on button "Next" at bounding box center [665, 247] width 28 height 14
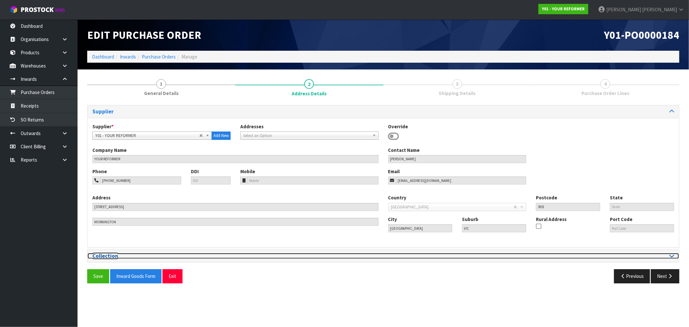
click at [330, 258] on h3 "Collection" at bounding box center [235, 256] width 286 height 6
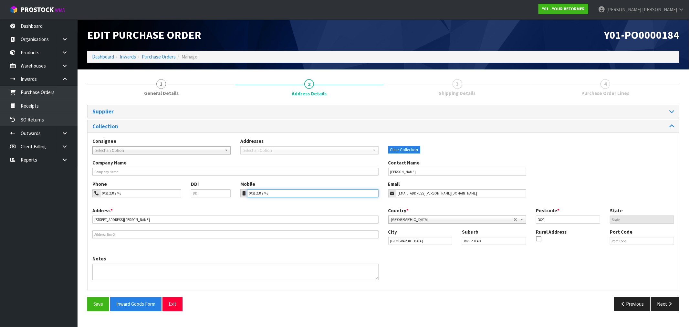
drag, startPoint x: 275, startPoint y: 194, endPoint x: 235, endPoint y: 198, distance: 39.9
click at [235, 198] on div "Phone 0421 238 7743 DDI Mobile 0421 238 7743 Email lauren.sawyers@gmail.com" at bounding box center [384, 194] width 592 height 26
paste input "+64"
type input "+64 21 238 7743"
drag, startPoint x: 153, startPoint y: 194, endPoint x: 89, endPoint y: 195, distance: 64.6
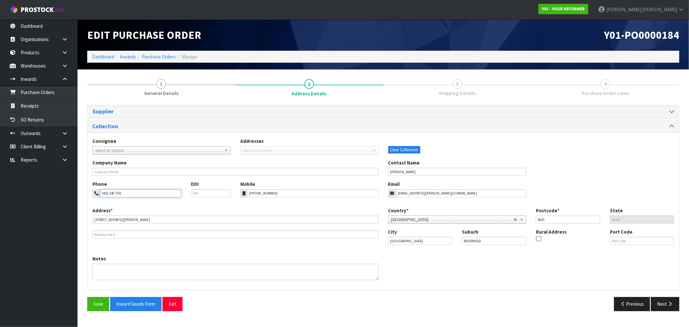
click at [97, 193] on div "0421 238 7743" at bounding box center [136, 193] width 89 height 8
paste input "+64"
type input "+64 21 238 7743"
click at [101, 299] on button "Save" at bounding box center [98, 304] width 22 height 14
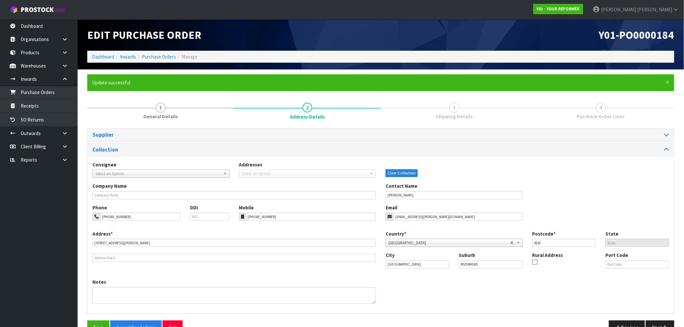
click at [146, 306] on div "Notes" at bounding box center [381, 293] width 586 height 30
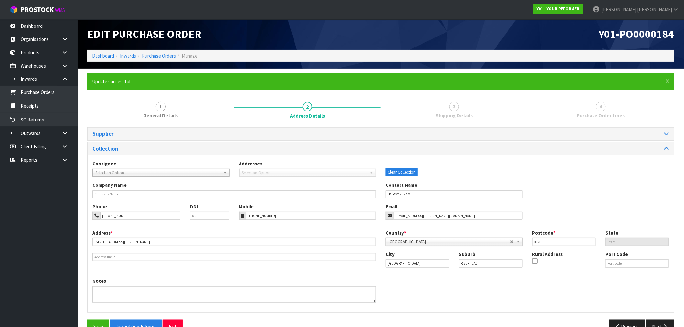
scroll to position [17, 0]
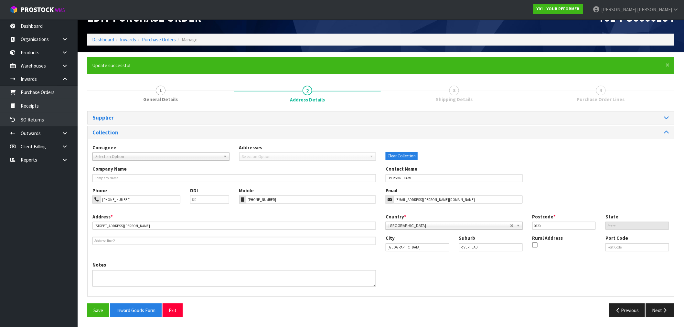
click at [138, 302] on div "Supplier Supplier * A00 - AGRIHEALTH NZ LTD A01 - AGAIN FASTER PTY LTD A02 - AU…" at bounding box center [380, 216] width 587 height 211
click at [146, 310] on button "Inward Goods Form" at bounding box center [135, 310] width 51 height 14
click at [165, 39] on link "Purchase Orders" at bounding box center [159, 40] width 34 height 6
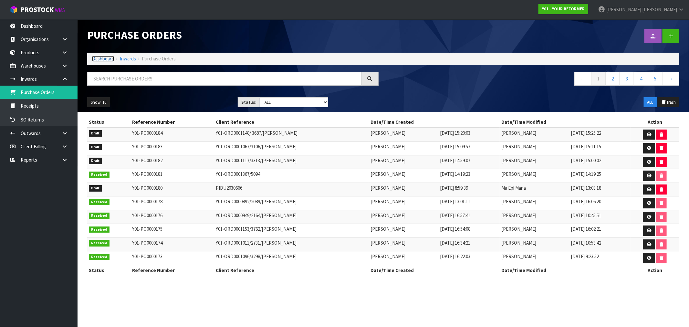
click at [95, 59] on link "Dashboard" at bounding box center [103, 59] width 22 height 6
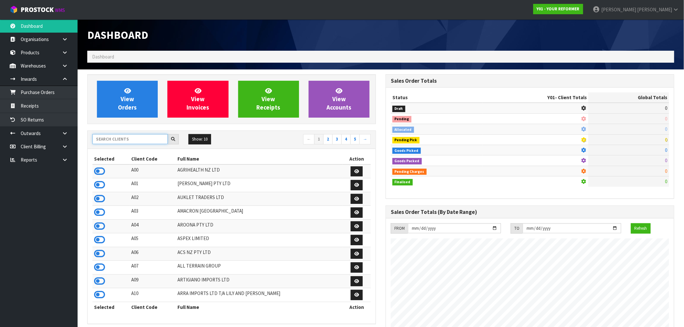
scroll to position [489, 298]
click at [137, 142] on input "text" at bounding box center [129, 139] width 75 height 10
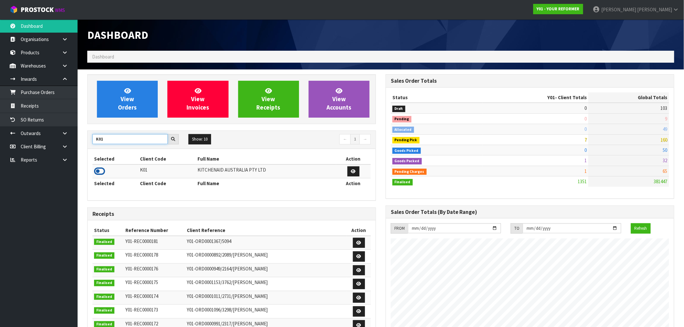
type input "K01"
click at [102, 170] on icon at bounding box center [99, 171] width 11 height 10
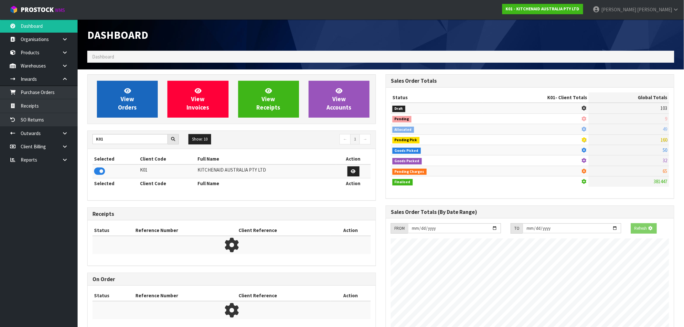
scroll to position [322661, 322766]
click at [141, 81] on div "View Orders View Invoices View Receipts View Accounts" at bounding box center [231, 99] width 288 height 50
drag, startPoint x: 144, startPoint y: 104, endPoint x: 154, endPoint y: 97, distance: 11.8
click at [144, 105] on link "View Orders" at bounding box center [127, 99] width 61 height 37
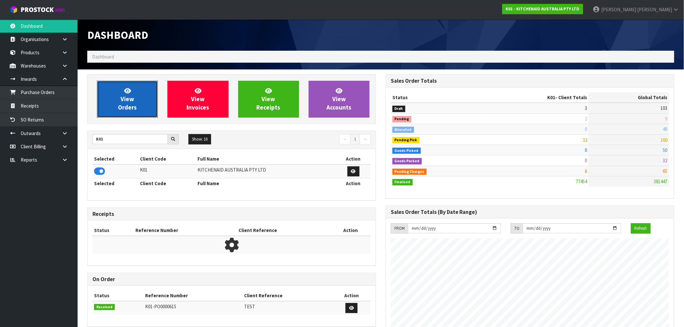
scroll to position [489, 298]
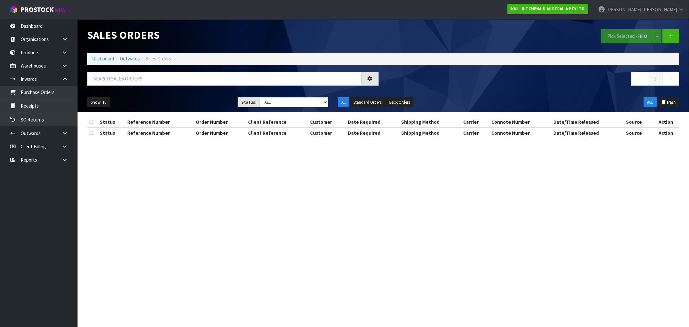
drag, startPoint x: 166, startPoint y: 71, endPoint x: 168, endPoint y: 78, distance: 7.5
click at [166, 71] on div "Sales Orders Pick Selected - FIFO Split button! FIFO - First In First Out FEFO …" at bounding box center [383, 65] width 602 height 93
click at [168, 81] on input "text" at bounding box center [224, 79] width 275 height 14
type input "79208"
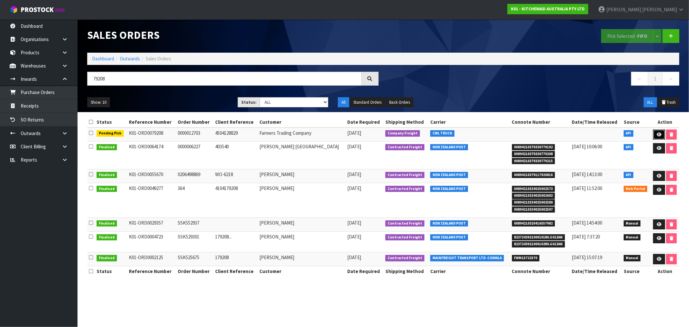
click at [656, 137] on link at bounding box center [659, 135] width 12 height 10
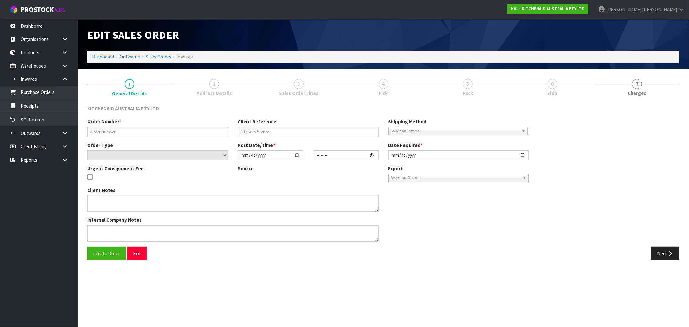
type input "0000012703"
type input "4504128829"
select select "number:0"
type input "2025-09-15"
type input "15:32:44.000"
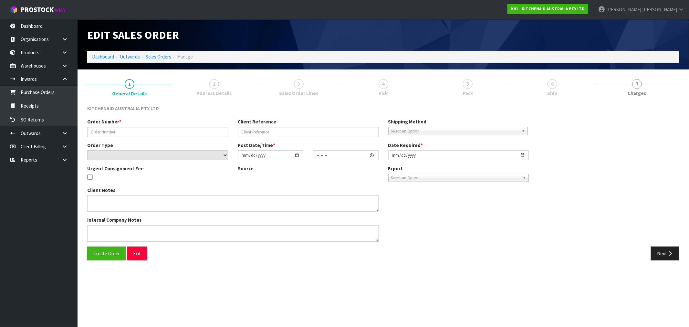
type input "2025-09-15"
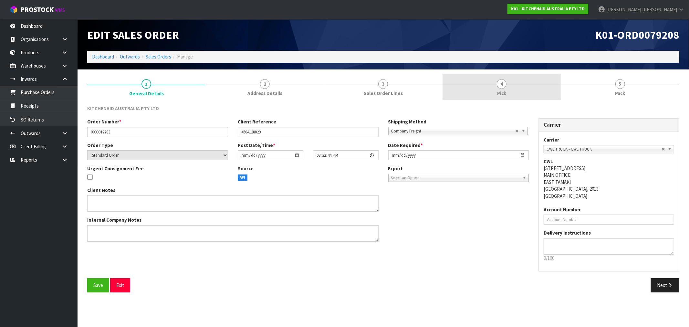
click at [530, 89] on link "4 Pick" at bounding box center [502, 87] width 119 height 26
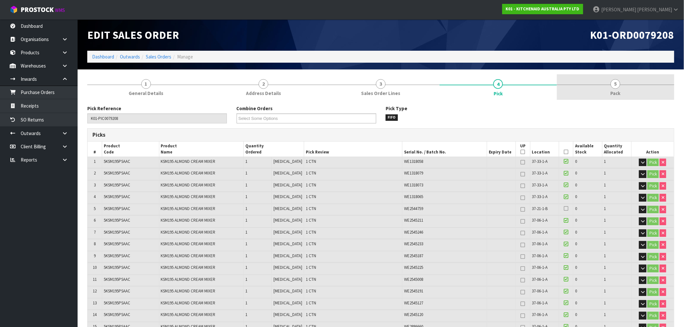
click at [612, 88] on span "5" at bounding box center [615, 84] width 10 height 10
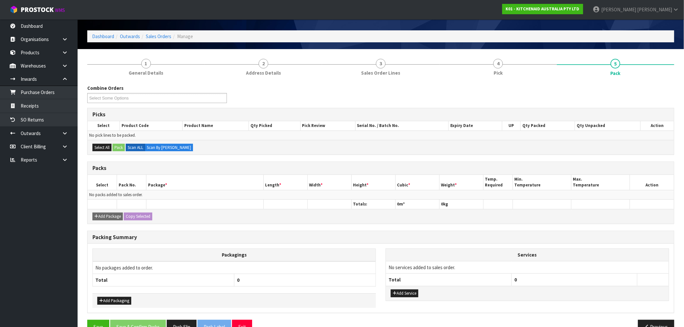
scroll to position [37, 0]
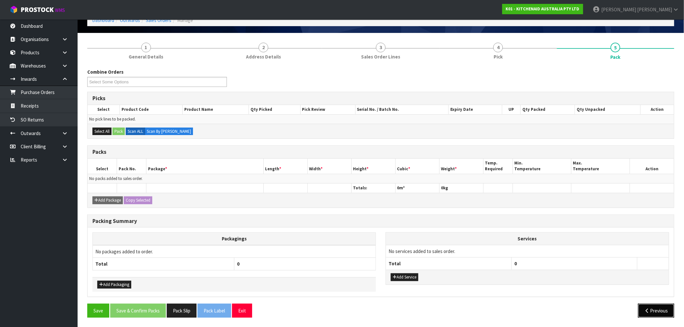
click at [651, 308] on button "Previous" at bounding box center [656, 311] width 36 height 14
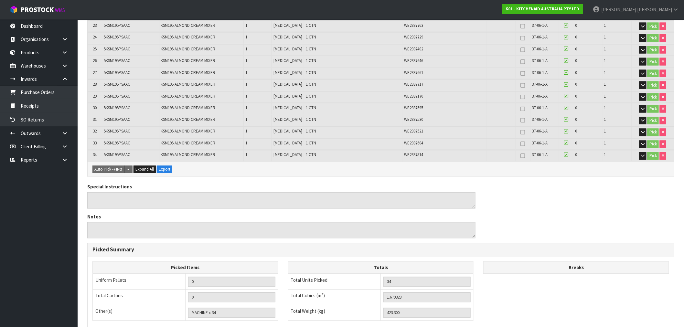
scroll to position [484, 0]
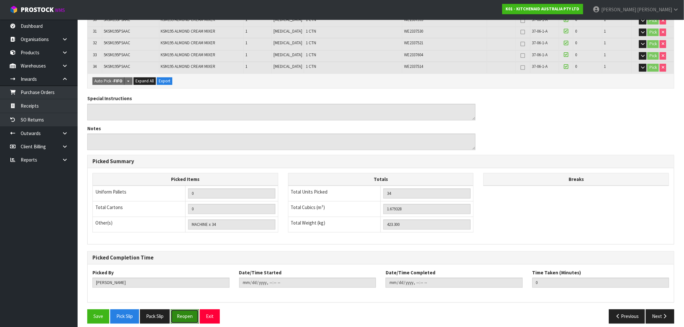
click at [194, 309] on button "Reopen" at bounding box center [185, 316] width 28 height 14
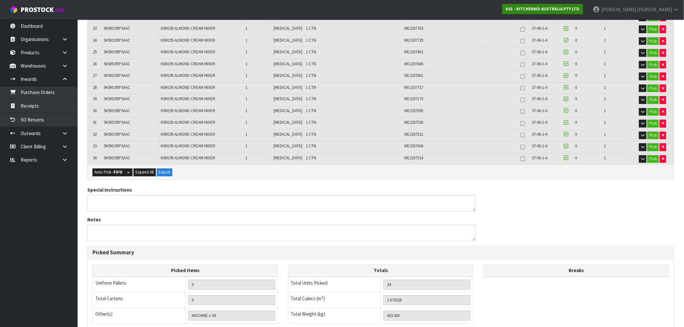
scroll to position [56, 0]
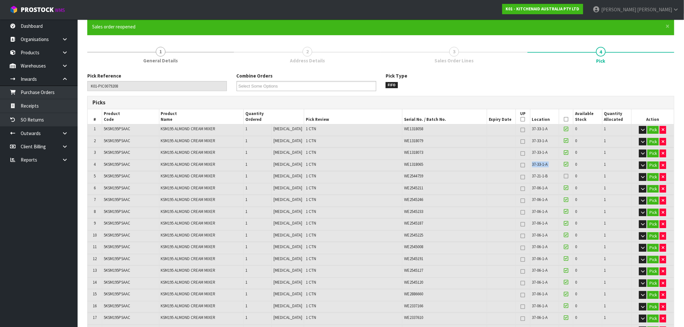
drag, startPoint x: 434, startPoint y: 159, endPoint x: 617, endPoint y: 164, distance: 183.2
click at [579, 163] on tr "4 5KSM195PSAAC KSM195 ALMOND CREAM MIXER 1 PCE 1 CTN WE1318065 37-33-1-A 0 1 Pi…" at bounding box center [381, 165] width 586 height 11
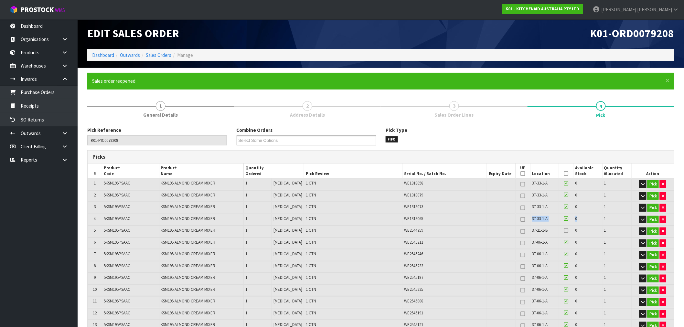
scroll to position [0, 0]
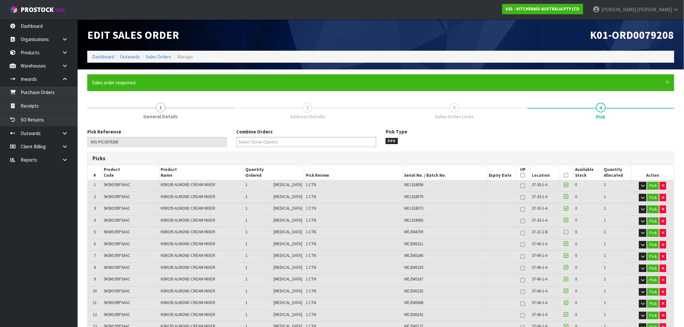
drag, startPoint x: 447, startPoint y: 228, endPoint x: 423, endPoint y: 228, distance: 24.2
click at [443, 229] on div "WE2544759" at bounding box center [444, 232] width 81 height 6
drag, startPoint x: 422, startPoint y: 228, endPoint x: 396, endPoint y: 230, distance: 26.2
click at [402, 230] on td "WE2544759" at bounding box center [444, 232] width 85 height 11
click at [404, 230] on span "WE2544759" at bounding box center [413, 231] width 19 height 5
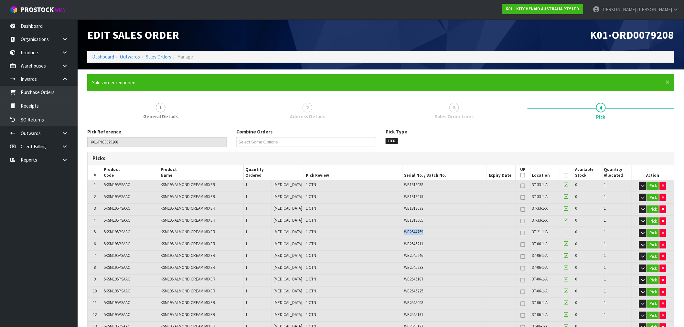
click at [404, 230] on span "WE2544759" at bounding box center [413, 231] width 19 height 5
drag, startPoint x: 548, startPoint y: 233, endPoint x: 483, endPoint y: 233, distance: 65.6
click at [483, 233] on tr "5 5KSM195PSAAC KSM195 ALMOND CREAM MIXER 1 PCE 1 CTN WE2544759 37-21-1-B 0 1 Pi…" at bounding box center [381, 232] width 586 height 11
click at [651, 231] on button "Pick" at bounding box center [652, 233] width 11 height 8
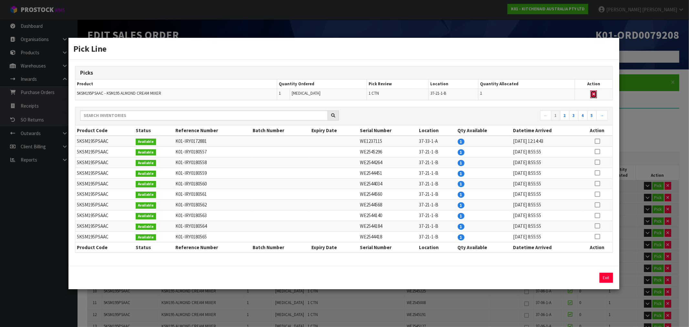
click at [596, 95] on button "button" at bounding box center [594, 94] width 6 height 8
type input "MACHINE x 33"
type input "33"
type input "1.629936"
type input "410.85"
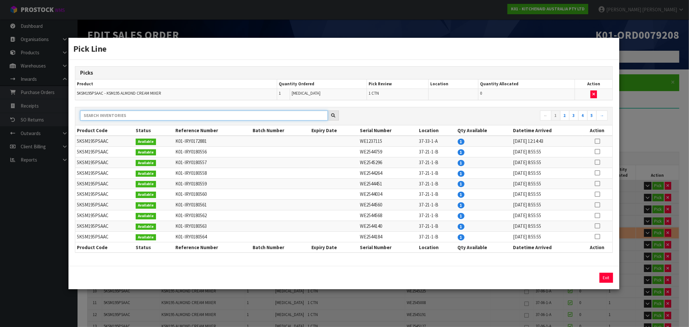
click at [271, 113] on input "text" at bounding box center [204, 115] width 248 height 10
type input "37-06"
click at [595, 142] on icon at bounding box center [597, 141] width 5 height 0
click at [576, 278] on button "Assign Pick" at bounding box center [584, 278] width 26 height 10
type input "MACHINE x 34"
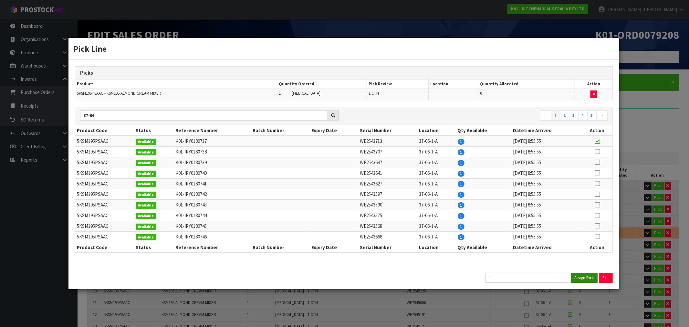
type input "34"
type input "1.679328"
type input "423.3"
click at [610, 276] on button "Exit" at bounding box center [607, 278] width 14 height 10
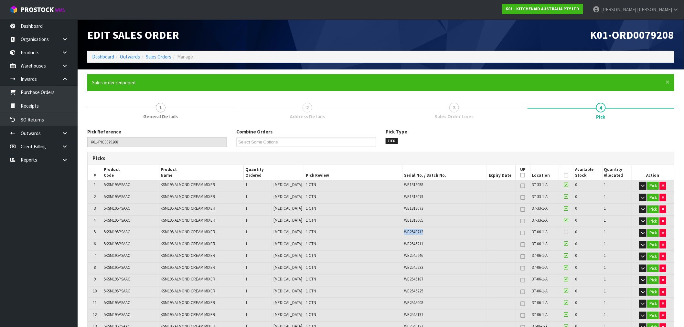
drag, startPoint x: 456, startPoint y: 226, endPoint x: 395, endPoint y: 229, distance: 60.5
click at [402, 229] on td "WE2543713" at bounding box center [444, 232] width 85 height 11
drag, startPoint x: 561, startPoint y: 232, endPoint x: 530, endPoint y: 234, distance: 31.4
click at [514, 231] on tr "5 5KSM195PSAAC KSM195 ALMOND CREAM MIXER 1 PCE 1 CTN WE2543713 37-06-1-A 0 1 Pi…" at bounding box center [381, 232] width 586 height 11
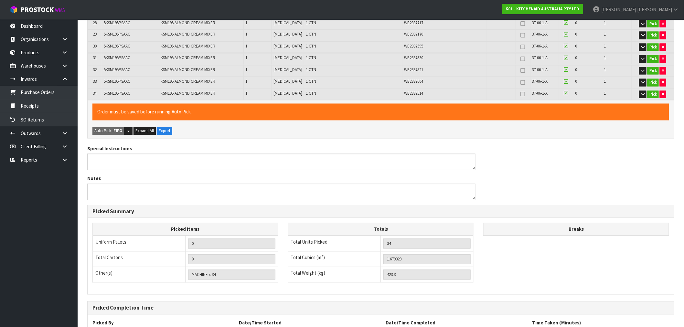
scroll to position [530, 0]
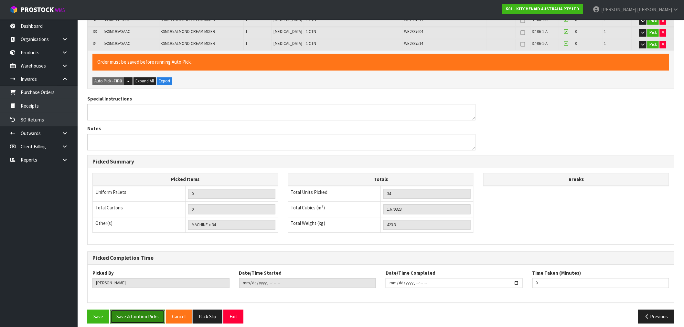
click at [141, 310] on button "Save & Confirm Picks" at bounding box center [137, 316] width 55 height 14
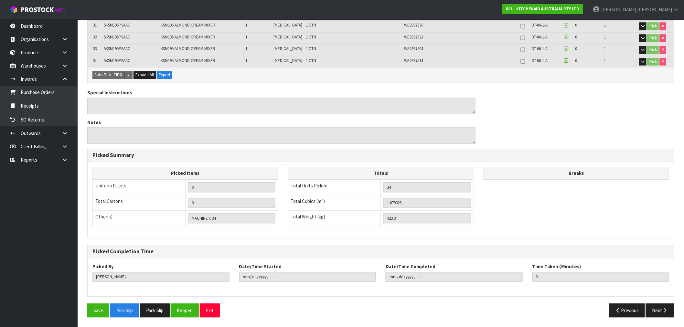
scroll to position [0, 0]
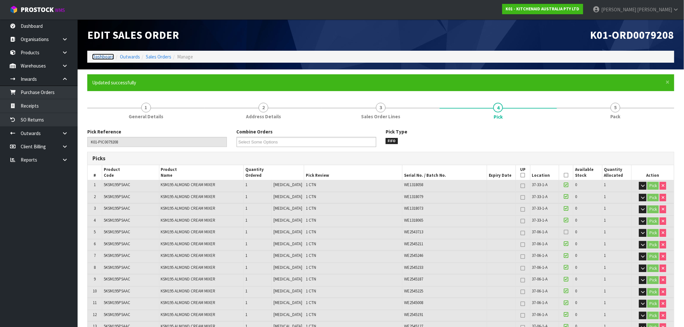
click at [102, 56] on link "Dashboard" at bounding box center [103, 57] width 22 height 6
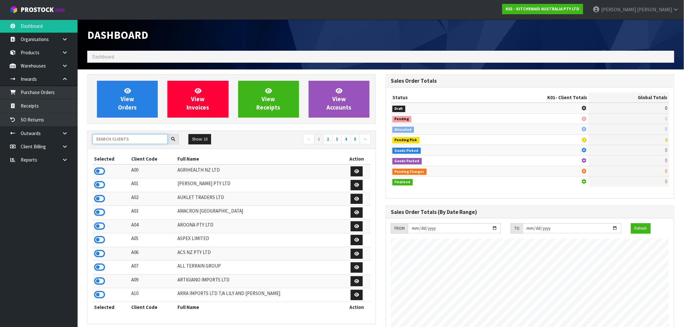
click at [127, 141] on input "text" at bounding box center [129, 139] width 75 height 10
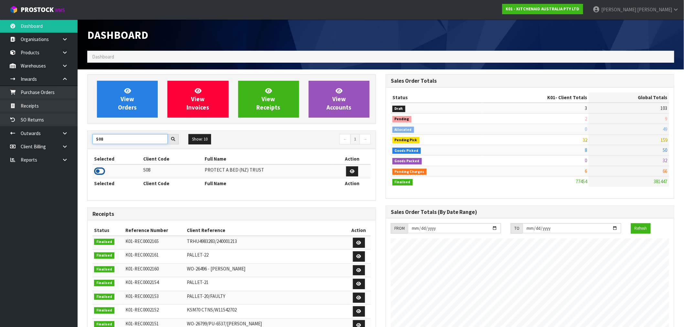
type input "S08"
click at [103, 170] on icon at bounding box center [99, 171] width 11 height 10
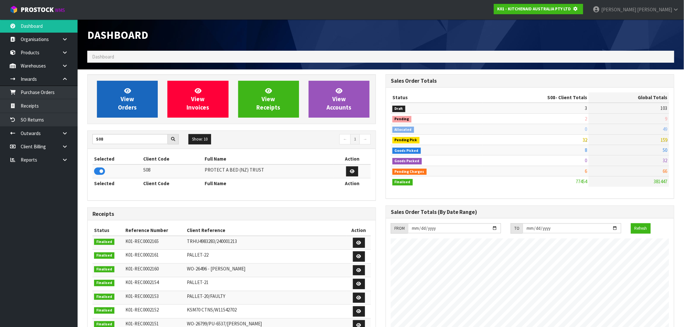
scroll to position [322661, 322766]
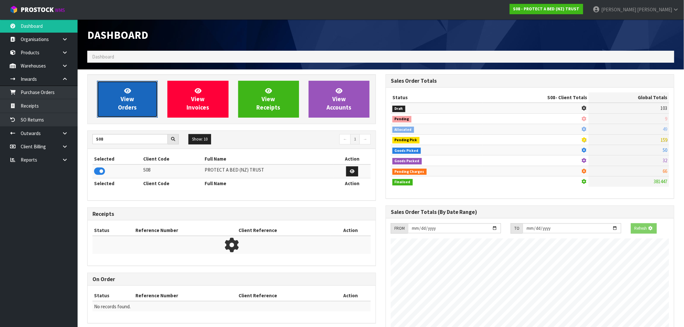
drag, startPoint x: 132, startPoint y: 109, endPoint x: 149, endPoint y: 107, distance: 16.5
click at [133, 109] on span "View Orders" at bounding box center [127, 99] width 19 height 24
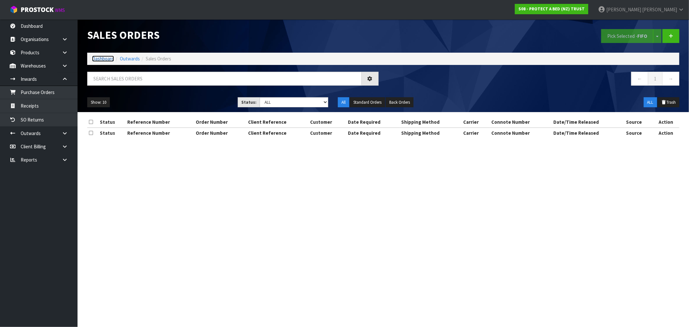
click at [113, 57] on link "Dashboard" at bounding box center [103, 59] width 22 height 6
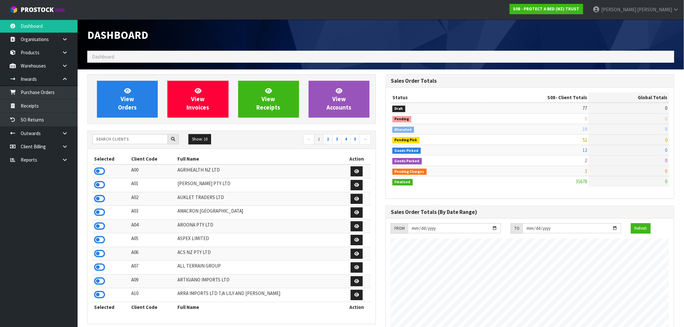
scroll to position [489, 298]
drag, startPoint x: 595, startPoint y: 141, endPoint x: 529, endPoint y: 143, distance: 66.3
click at [529, 143] on tr "Pending Pick 51 159" at bounding box center [530, 139] width 278 height 10
click at [112, 104] on link "View Orders" at bounding box center [127, 99] width 61 height 37
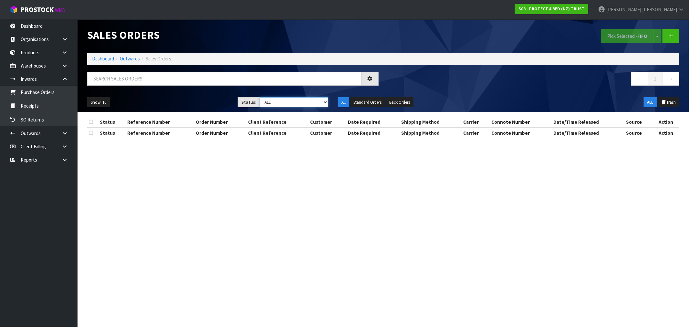
click at [286, 105] on select "Draft Pending Allocated Pending Pick Goods Picked Goods Packed Pending Charges …" at bounding box center [294, 102] width 68 height 10
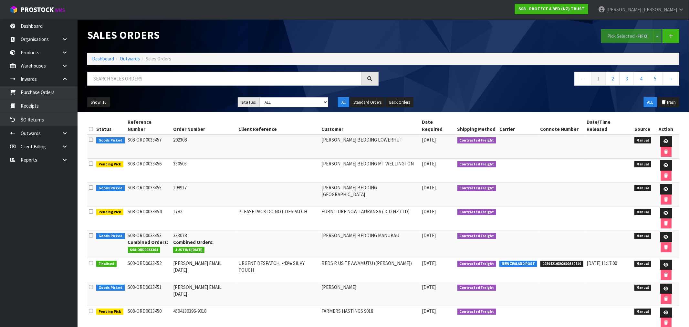
drag, startPoint x: 360, startPoint y: 266, endPoint x: 363, endPoint y: 263, distance: 5.0
click at [277, 101] on select "Draft Pending Allocated Pending Pick Goods Picked Goods Packed Pending Charges …" at bounding box center [294, 102] width 68 height 10
select select "string:3"
click at [260, 97] on select "Draft Pending Allocated Pending Pick Goods Picked Goods Packed Pending Charges …" at bounding box center [294, 102] width 68 height 10
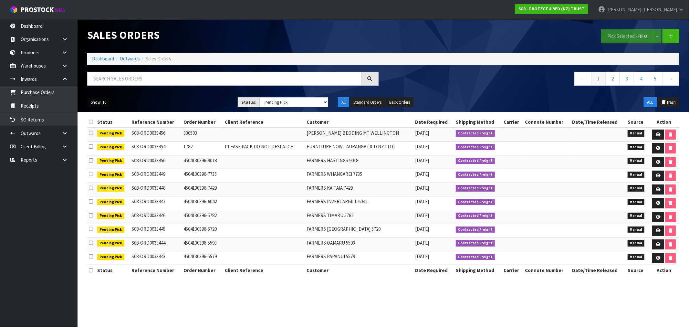
click at [107, 97] on button "Show: 10" at bounding box center [98, 102] width 23 height 10
click at [107, 141] on link "50" at bounding box center [113, 140] width 51 height 9
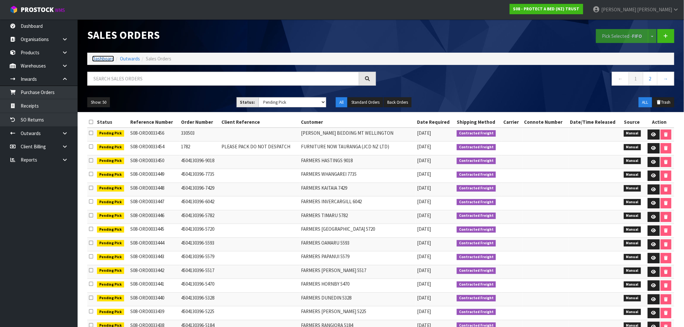
click at [102, 62] on link "Dashboard" at bounding box center [103, 59] width 22 height 6
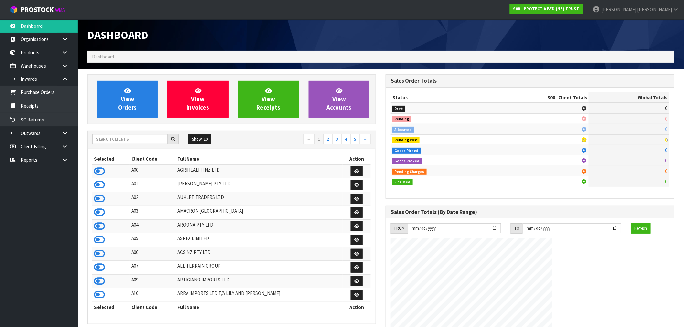
scroll to position [403, 298]
click at [132, 138] on input "text" at bounding box center [129, 139] width 75 height 10
type input "J01"
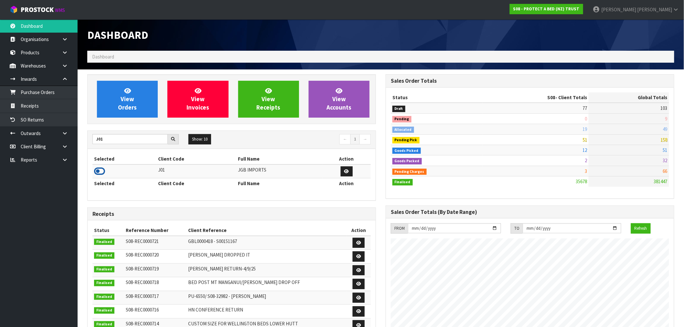
click at [104, 171] on icon at bounding box center [99, 171] width 11 height 10
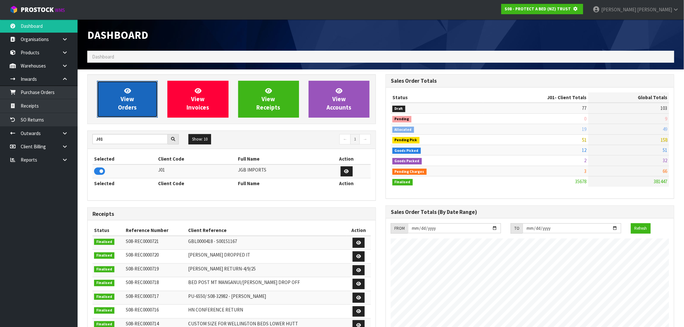
scroll to position [322661, 322766]
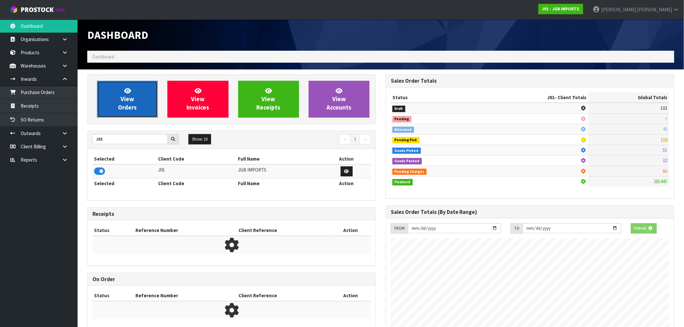
click at [142, 107] on link "View Orders" at bounding box center [127, 99] width 61 height 37
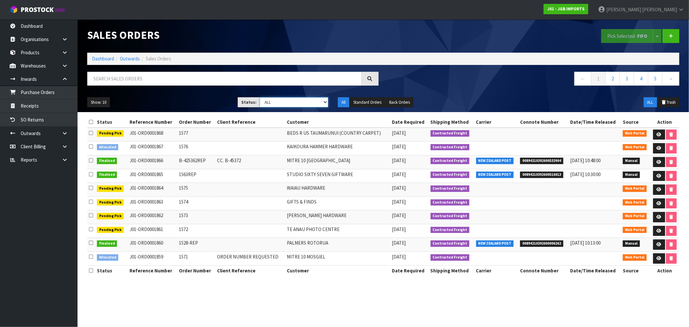
click at [283, 101] on select "Draft Pending Allocated Pending Pick Goods Picked Goods Packed Pending Charges …" at bounding box center [294, 102] width 68 height 10
select select "string:2"
click at [260, 97] on select "Draft Pending Allocated Pending Pick Goods Picked Goods Packed Pending Charges …" at bounding box center [294, 102] width 68 height 10
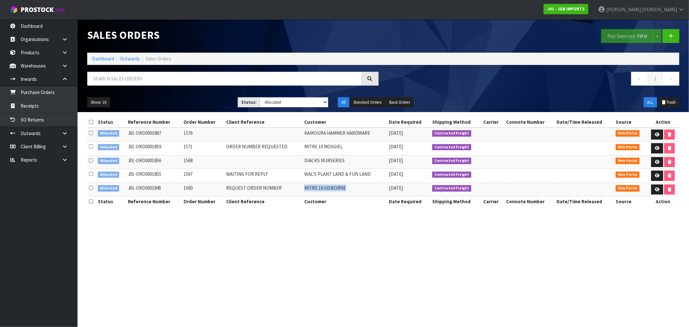
drag, startPoint x: 346, startPoint y: 191, endPoint x: 306, endPoint y: 192, distance: 40.7
click at [306, 192] on td "MITRE 10 GISBORNE" at bounding box center [345, 190] width 85 height 14
copy td "MITRE 10 GISBORNE"
click at [184, 191] on td "1560" at bounding box center [203, 190] width 43 height 14
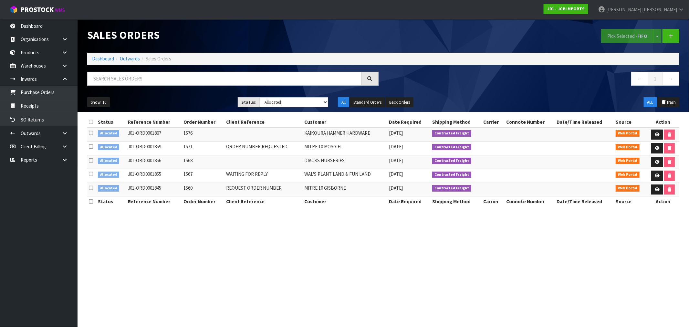
copy td "1560"
drag, startPoint x: 657, startPoint y: 192, endPoint x: 573, endPoint y: 179, distance: 85.0
click at [657, 192] on link at bounding box center [657, 189] width 12 height 10
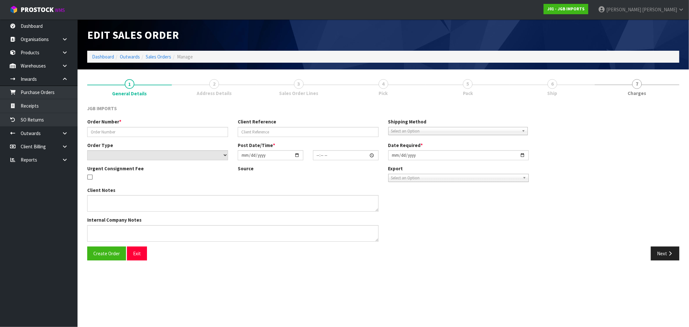
type input "1560"
type input "REQUEST ORDER NUMBER"
select select "number:0"
type input "2025-09-03"
type input "14:40:00.000"
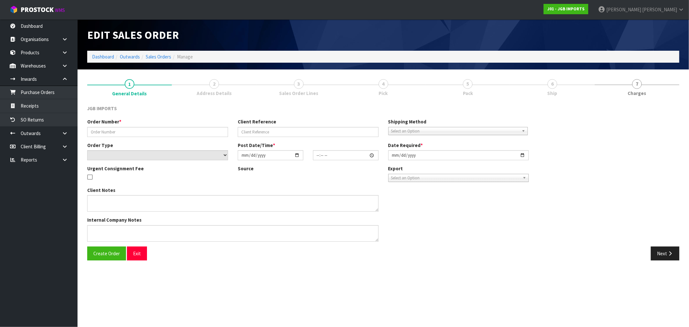
type input "2025-09-03"
type textarea "PLEASE SEND PRO-FORMA & REQUEST ORDER NUMBER FROM: ZOE.RICE@MITRE10.CO.NZ"
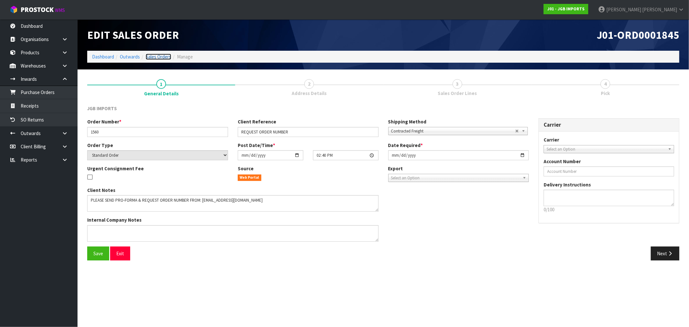
click at [153, 56] on link "Sales Orders" at bounding box center [159, 57] width 26 height 6
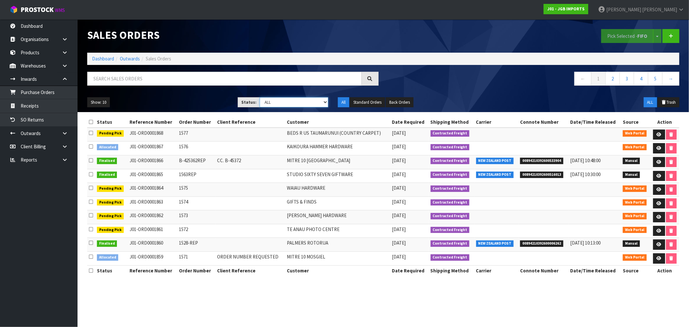
click at [295, 102] on select "Draft Pending Allocated Pending Pick Goods Picked Goods Packed Pending Charges …" at bounding box center [294, 102] width 68 height 10
select select "string:2"
click at [260, 97] on select "Draft Pending Allocated Pending Pick Goods Picked Goods Packed Pending Charges …" at bounding box center [294, 102] width 68 height 10
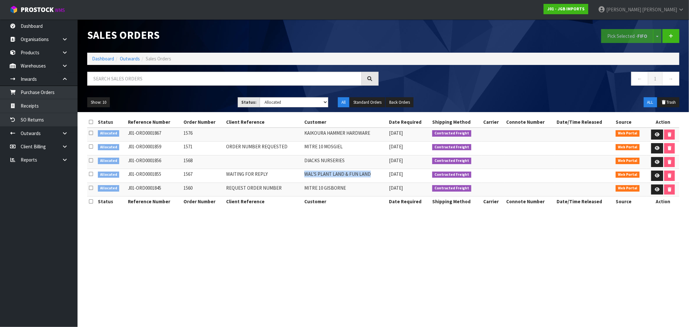
drag, startPoint x: 372, startPoint y: 173, endPoint x: 305, endPoint y: 177, distance: 68.0
click at [305, 177] on td "WAL'S PLANT LAND & FUN LAND" at bounding box center [345, 176] width 85 height 14
copy td "WAL'S PLANT LAND & FUN LAND"
click at [185, 145] on td "1571" at bounding box center [203, 149] width 43 height 14
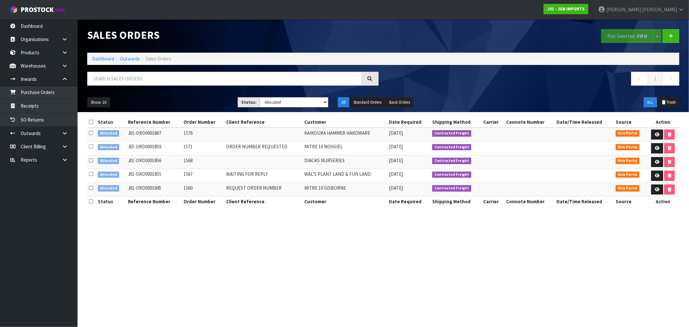
copy td "1571"
click at [45, 92] on link "Purchase Orders" at bounding box center [39, 92] width 78 height 13
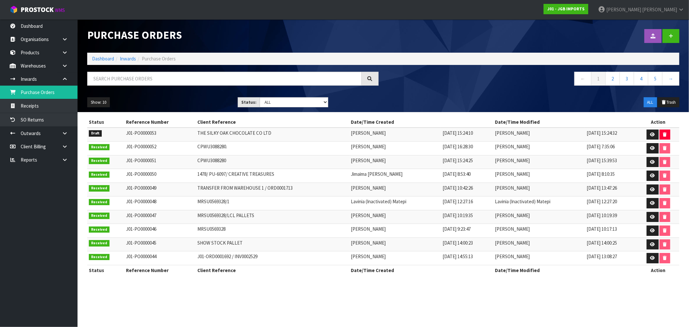
click at [152, 89] on div at bounding box center [232, 81] width 301 height 19
click at [146, 81] on input "text" at bounding box center [224, 79] width 275 height 14
paste input "1571"
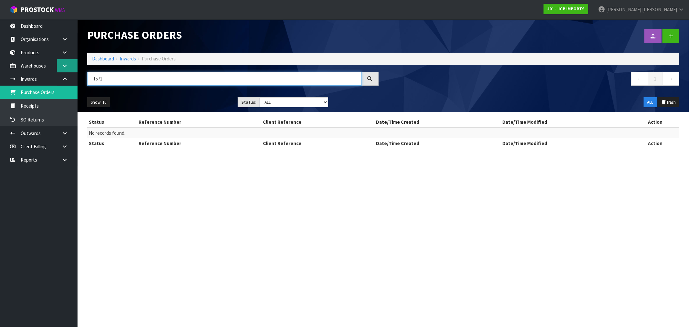
type input "1571"
click at [60, 66] on link at bounding box center [67, 65] width 21 height 13
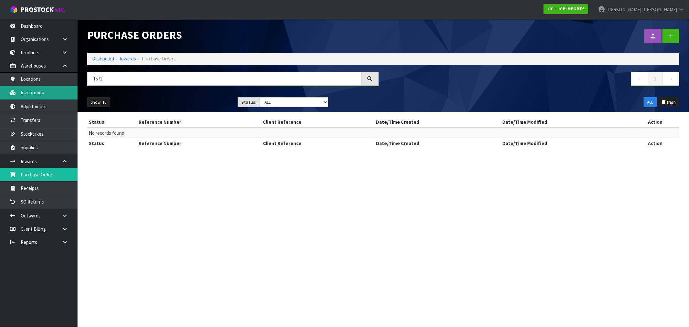
click at [56, 92] on link "Inventories" at bounding box center [39, 92] width 78 height 13
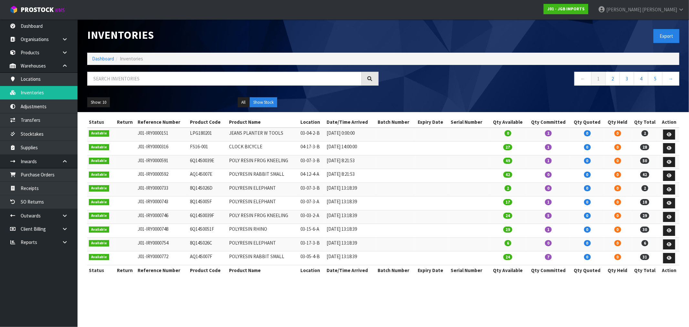
click at [224, 41] on div "Inventories" at bounding box center [232, 34] width 301 height 31
click at [99, 57] on link "Dashboard" at bounding box center [103, 59] width 22 height 6
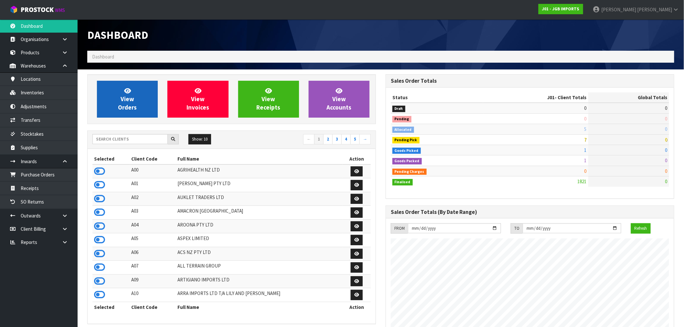
scroll to position [489, 298]
drag, startPoint x: 128, startPoint y: 99, endPoint x: 204, endPoint y: 87, distance: 77.9
click at [129, 99] on span "View Orders" at bounding box center [127, 99] width 19 height 24
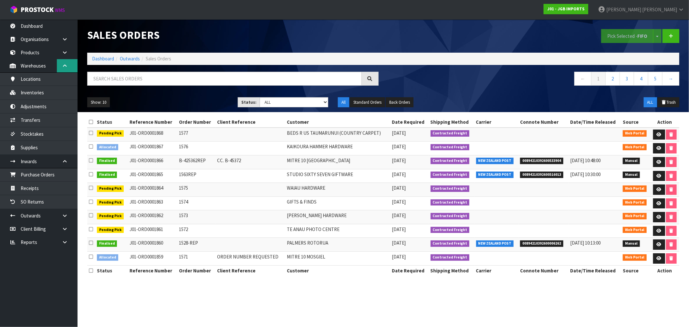
click at [61, 65] on link at bounding box center [67, 65] width 21 height 13
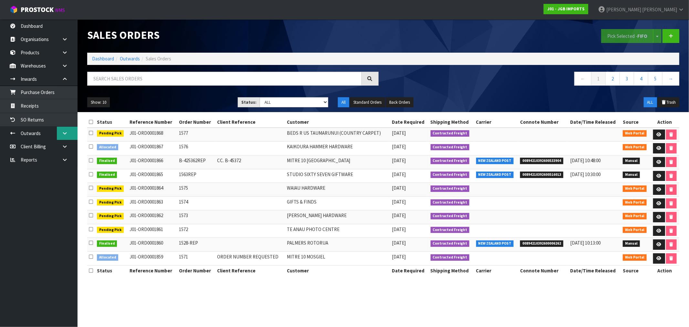
click at [62, 131] on icon at bounding box center [65, 133] width 6 height 5
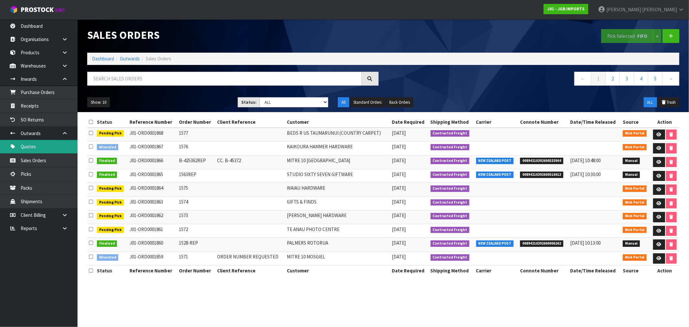
click at [29, 147] on link "Quotes" at bounding box center [39, 146] width 78 height 13
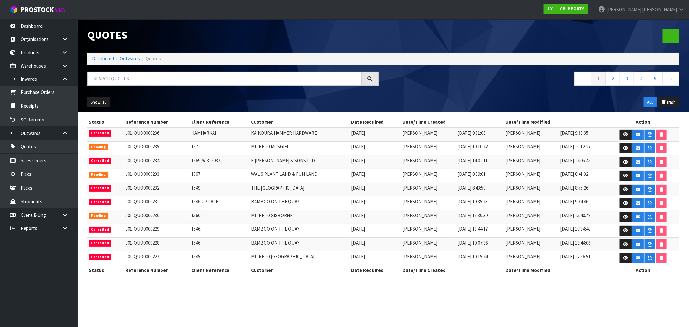
click at [129, 150] on td "J01-QUO0000235" at bounding box center [157, 149] width 66 height 14
click at [133, 150] on td "J01-QUO0000235" at bounding box center [157, 149] width 66 height 14
drag, startPoint x: 157, startPoint y: 150, endPoint x: 118, endPoint y: 149, distance: 39.4
click at [118, 149] on tr "Pending J01-QUO0000235 1571 MITRE 10 MOSGIEL 15/09/2025 Rocio Lopez 15/09/2025 …" at bounding box center [383, 149] width 592 height 14
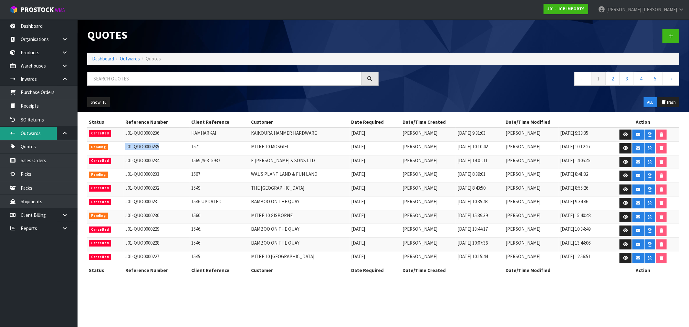
copy tr "J01-QUO0000235"
click at [110, 62] on ol "Dashboard Outwards Quotes" at bounding box center [383, 59] width 592 height 12
click at [103, 52] on div "Quotes" at bounding box center [383, 35] width 602 height 33
click at [107, 55] on ol "Dashboard Outwards Quotes" at bounding box center [383, 59] width 592 height 12
drag, startPoint x: 104, startPoint y: 65, endPoint x: 106, endPoint y: 54, distance: 10.9
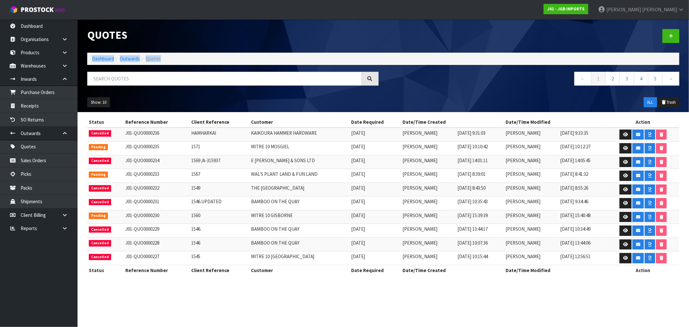
click at [106, 54] on div "Quotes Dashboard Outwards Quotes ← 1 2 3 4 5 → Show: 10 5 10 25 50 ALL Trash" at bounding box center [383, 65] width 602 height 93
click at [108, 59] on link "Dashboard" at bounding box center [103, 59] width 22 height 6
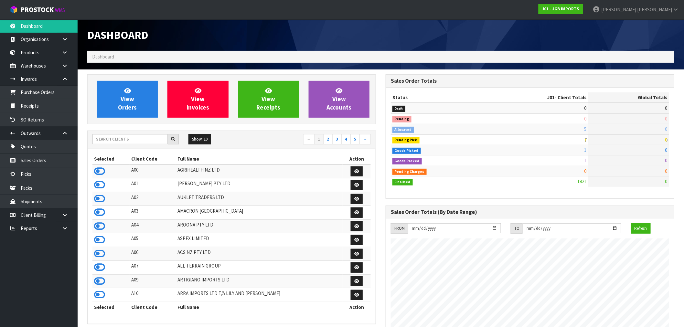
scroll to position [489, 298]
click at [118, 143] on input "text" at bounding box center [129, 139] width 75 height 10
type input "J01"
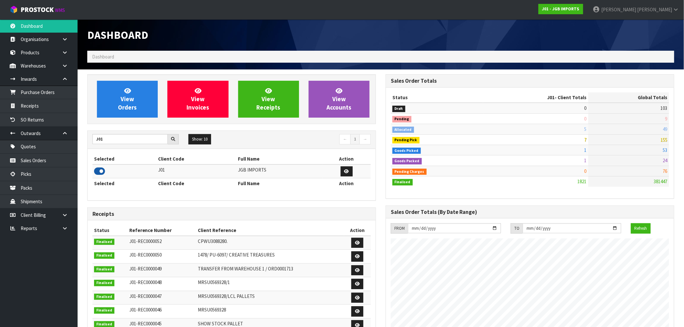
click at [103, 173] on icon at bounding box center [99, 171] width 11 height 10
click at [191, 105] on span "View Invoices" at bounding box center [197, 99] width 23 height 24
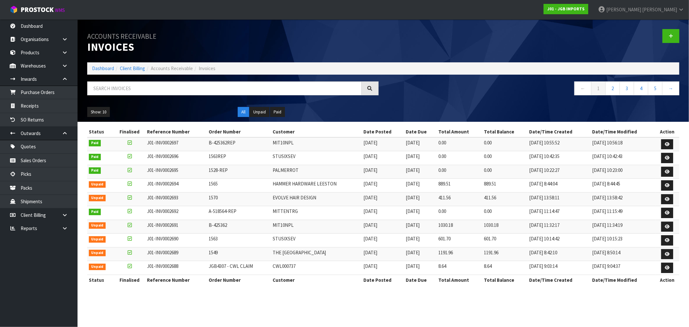
drag, startPoint x: 389, startPoint y: 161, endPoint x: 341, endPoint y: 125, distance: 60.0
click at [341, 125] on section "Status Finalised Reference Number Order Number Customer Date Posted Date Due To…" at bounding box center [384, 209] width 612 height 175
click at [92, 68] on ol "Dashboard Client Billing Accounts Receivable Invoices" at bounding box center [383, 68] width 592 height 12
click at [97, 67] on link "Dashboard" at bounding box center [103, 68] width 22 height 6
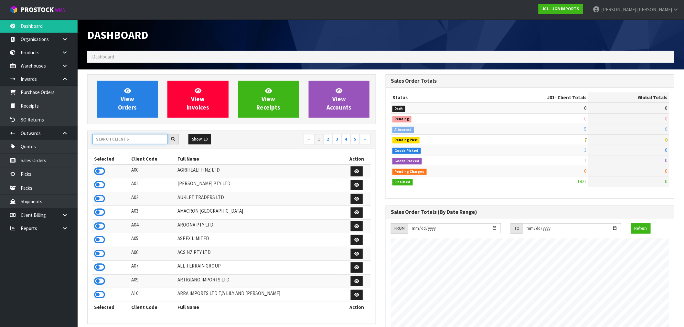
click at [154, 142] on input "text" at bounding box center [129, 139] width 75 height 10
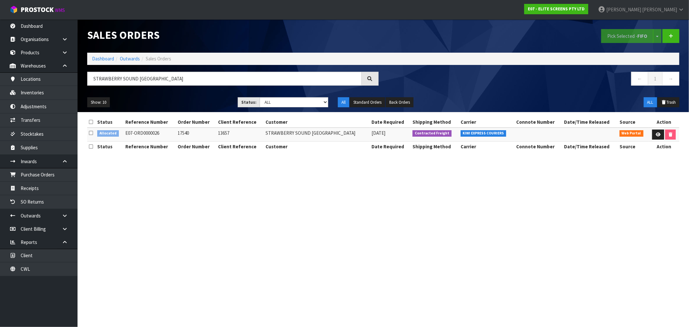
click at [218, 239] on section "Sales Orders Pick Selected - FIFO Split button! FIFO - First In First Out FEFO …" at bounding box center [344, 163] width 689 height 327
click at [656, 135] on icon at bounding box center [658, 134] width 5 height 4
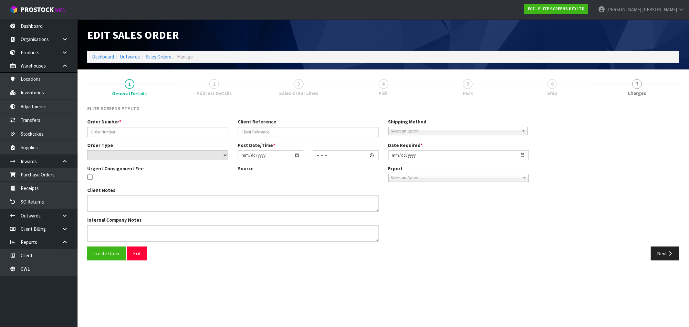
type input "17540"
type input "13657"
select select "number:0"
type input "[DATE]"
type input "18:49:00.000"
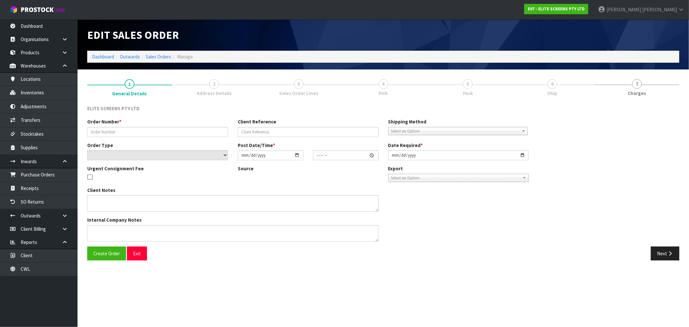
type input "[DATE]"
type textarea "PLEASE USE KIWI EXPRESS : ADDRESS: STRAWBERRY SOUND QUEENSTOWN [STREET_ADDRESS]"
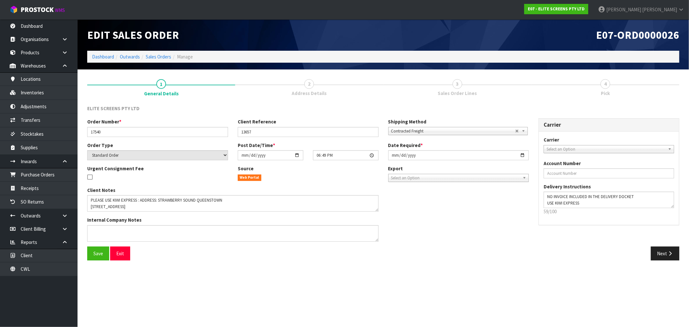
click at [263, 268] on section "1 General Details 2 Address Details 3 Sales Order Lines 4 Pick ELITE SCREENS PT…" at bounding box center [384, 169] width 612 height 201
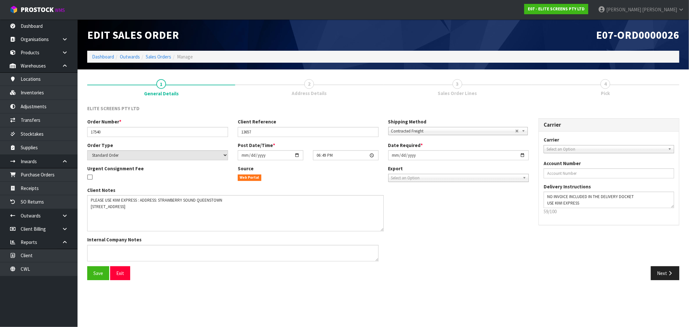
drag, startPoint x: 376, startPoint y: 209, endPoint x: 381, endPoint y: 229, distance: 20.5
click at [381, 229] on textarea at bounding box center [235, 213] width 297 height 36
drag, startPoint x: 257, startPoint y: 298, endPoint x: 236, endPoint y: 291, distance: 22.7
click at [257, 298] on section "Edit Sales Order E07-ORD0000026 Dashboard Outwards Sales Orders Manage 1 Genera…" at bounding box center [344, 163] width 689 height 327
click at [668, 274] on icon "button" at bounding box center [670, 273] width 6 height 5
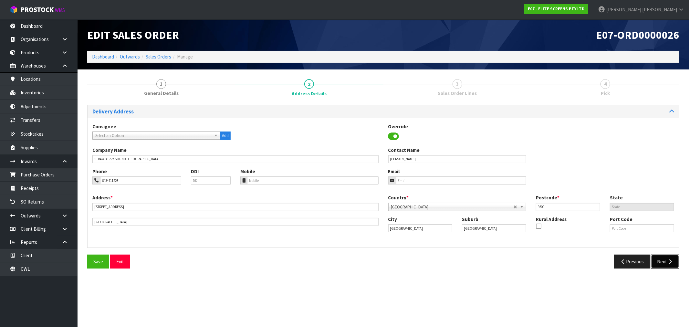
click at [660, 265] on button "Next" at bounding box center [665, 262] width 28 height 14
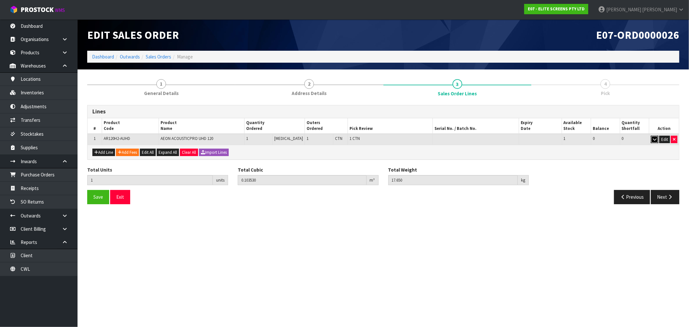
click at [654, 138] on icon "button" at bounding box center [655, 139] width 4 height 4
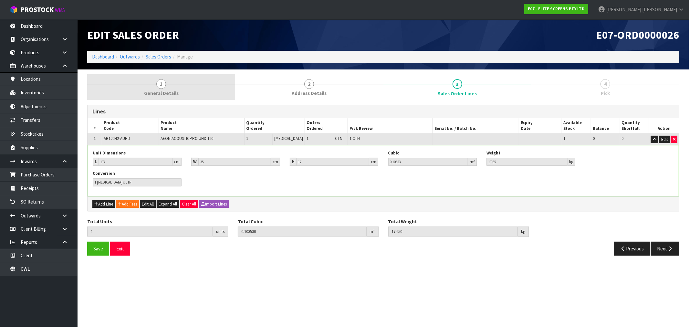
click at [192, 95] on link "1 General Details" at bounding box center [161, 87] width 148 height 26
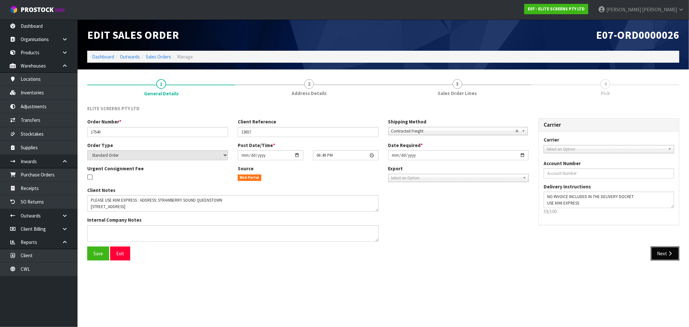
click at [672, 260] on button "Next" at bounding box center [665, 253] width 28 height 14
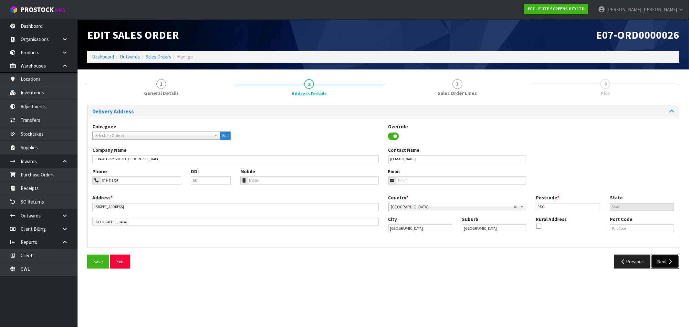
click at [671, 261] on icon "button" at bounding box center [670, 261] width 6 height 5
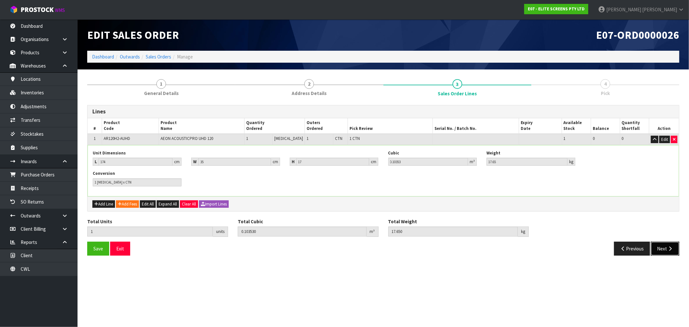
click at [660, 244] on button "Next" at bounding box center [665, 249] width 28 height 14
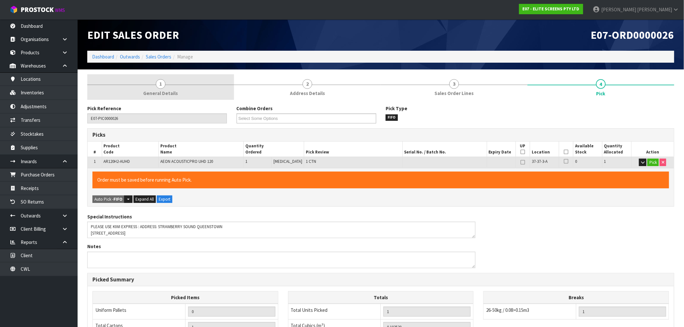
click at [150, 92] on span "General Details" at bounding box center [160, 93] width 35 height 7
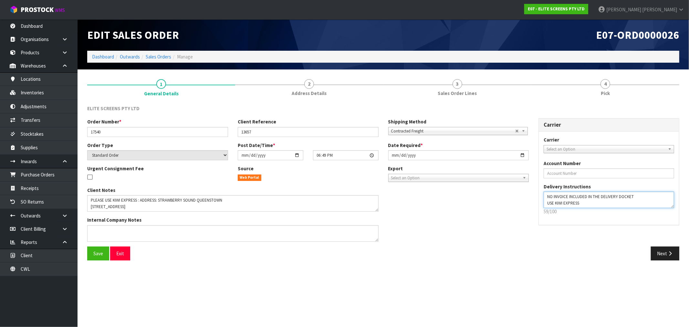
drag, startPoint x: 586, startPoint y: 203, endPoint x: 548, endPoint y: 205, distance: 38.5
click at [548, 205] on textarea at bounding box center [609, 200] width 131 height 16
type textarea "NO INVOICE INCLUDED IN THE DELIVERY DOCKET"
click at [102, 254] on span "Save" at bounding box center [98, 253] width 10 height 6
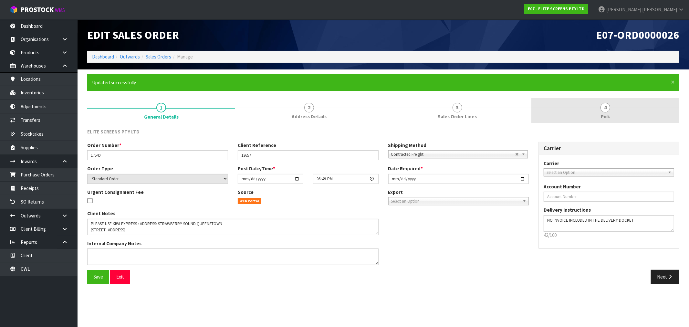
click at [566, 101] on link "4 Pick" at bounding box center [605, 111] width 148 height 26
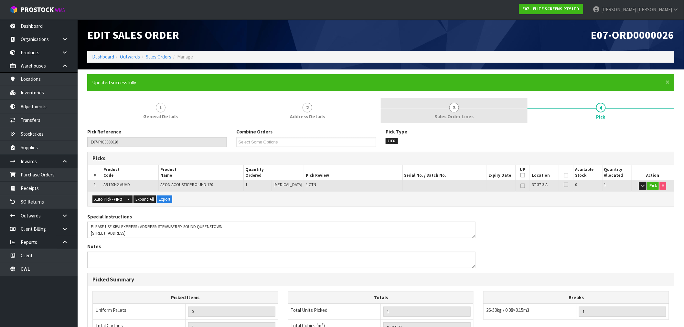
click at [494, 110] on link "3 Sales Order Lines" at bounding box center [454, 111] width 147 height 26
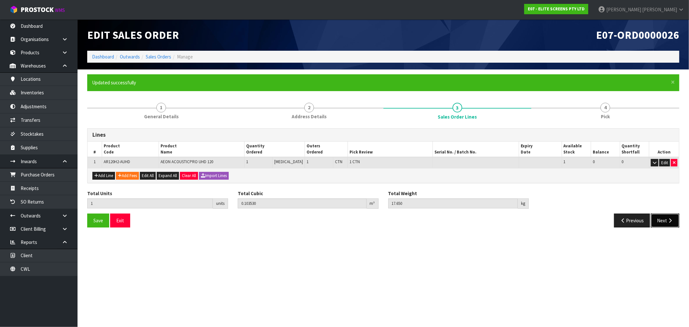
click at [663, 222] on button "Next" at bounding box center [665, 221] width 28 height 14
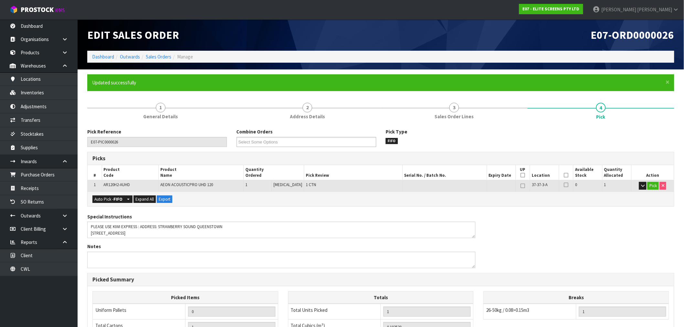
scroll to position [124, 0]
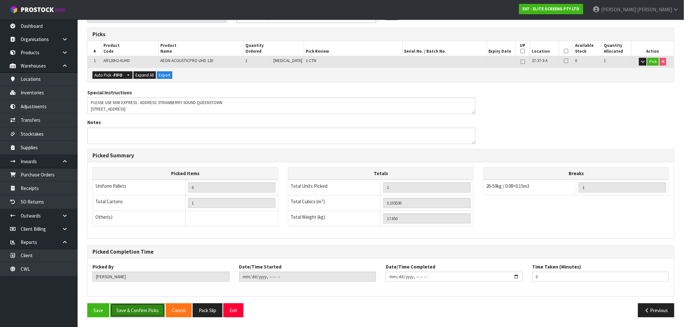
click at [147, 308] on button "Save & Confirm Picks" at bounding box center [137, 310] width 55 height 14
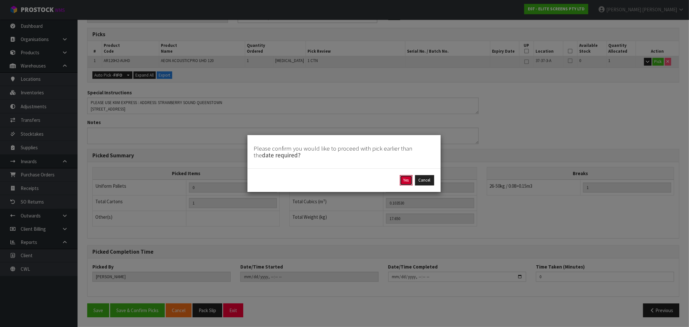
click at [400, 182] on button "Yes" at bounding box center [406, 180] width 13 height 10
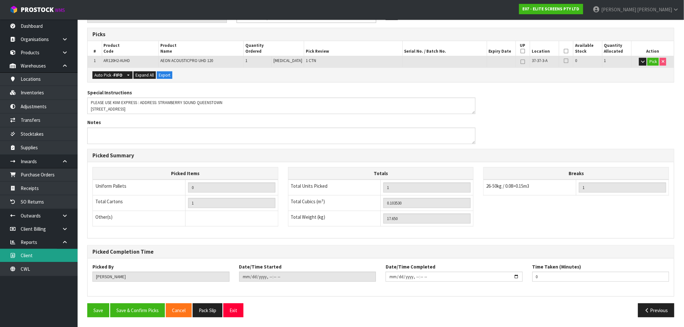
scroll to position [0, 0]
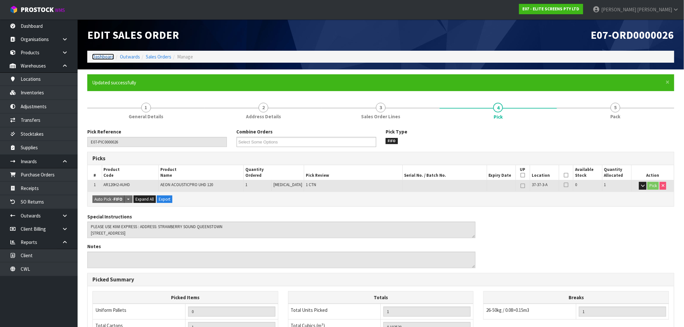
click at [103, 56] on link "Dashboard" at bounding box center [103, 57] width 22 height 6
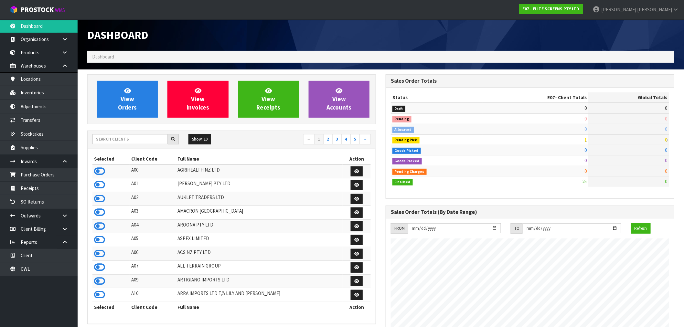
scroll to position [416, 298]
click at [115, 138] on input "text" at bounding box center [129, 139] width 75 height 10
click at [160, 133] on div "Show: 10 5 10 25 50 ← 1 2 3 4 5 →" at bounding box center [232, 140] width 288 height 18
click at [157, 141] on input "text" at bounding box center [129, 139] width 75 height 10
type input "N04"
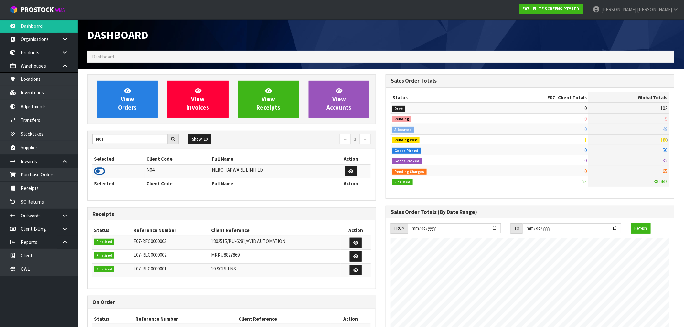
drag, startPoint x: 102, startPoint y: 167, endPoint x: 104, endPoint y: 171, distance: 4.8
click at [103, 167] on td at bounding box center [118, 171] width 52 height 14
click at [104, 172] on icon at bounding box center [99, 171] width 11 height 10
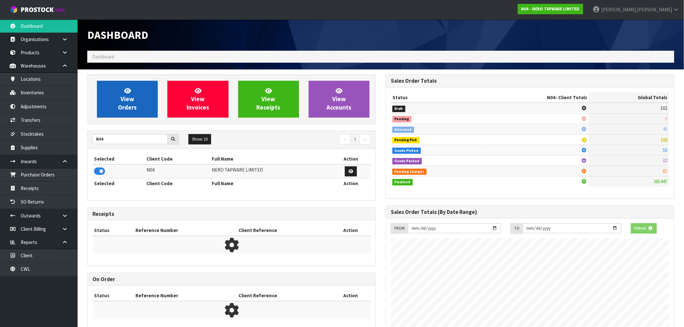
scroll to position [489, 298]
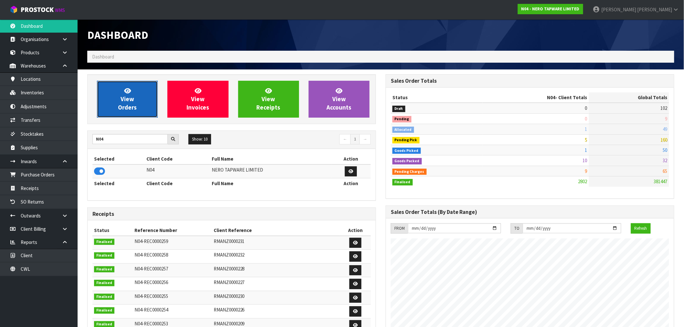
click at [123, 106] on span "View Orders" at bounding box center [127, 99] width 19 height 24
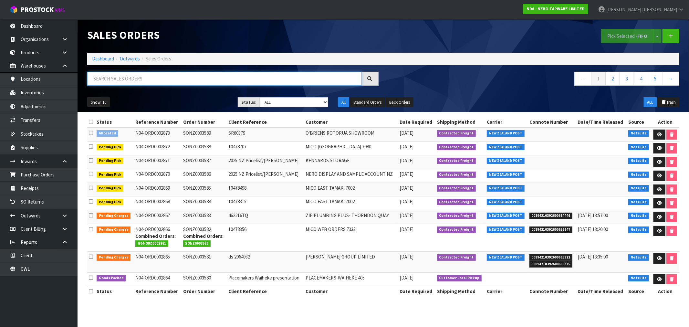
click at [160, 85] on input "text" at bounding box center [224, 79] width 275 height 14
click at [153, 79] on input "text" at bounding box center [224, 79] width 275 height 14
paste input "ORD0002863"
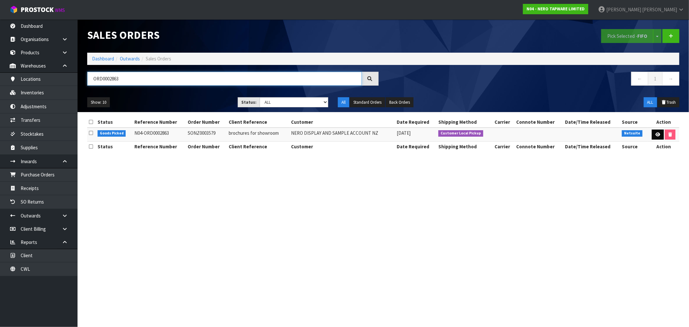
type input "ORD0002863"
click at [661, 132] on link at bounding box center [658, 135] width 12 height 10
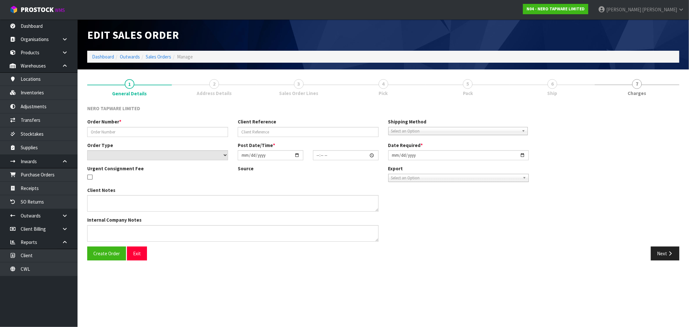
type input "SONZ0003579"
type input "brochures for showroom"
select select "number:0"
type input "[DATE]"
type input "10:30:05.000"
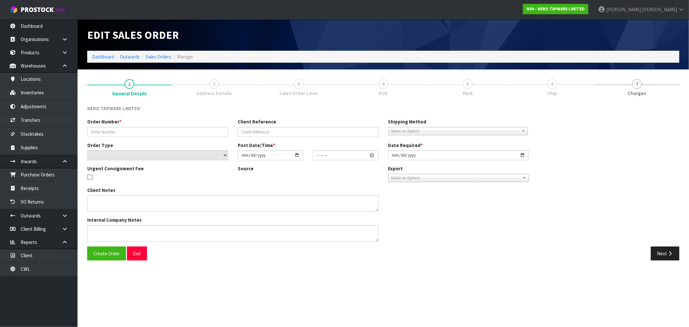
type input "[DATE]"
type textarea "[PERSON_NAME] to pick up 16/09"
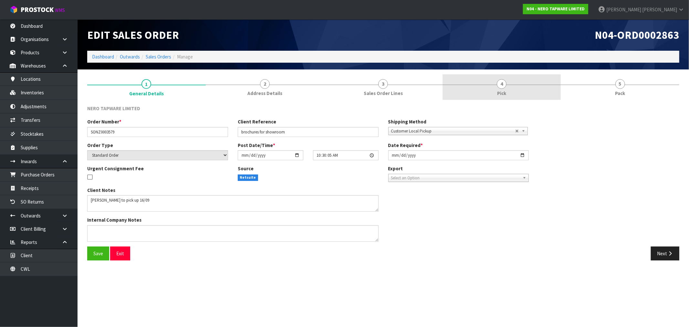
click at [502, 88] on span "4" at bounding box center [502, 84] width 10 height 10
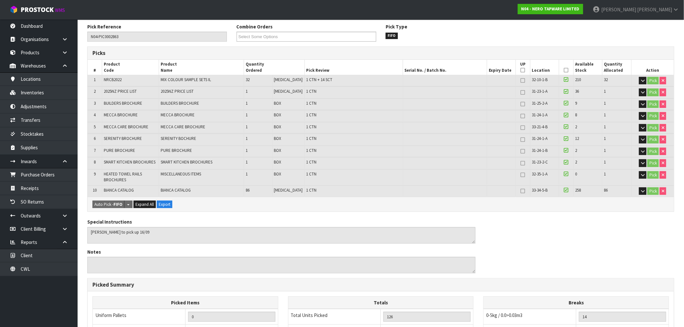
scroll to position [66, 0]
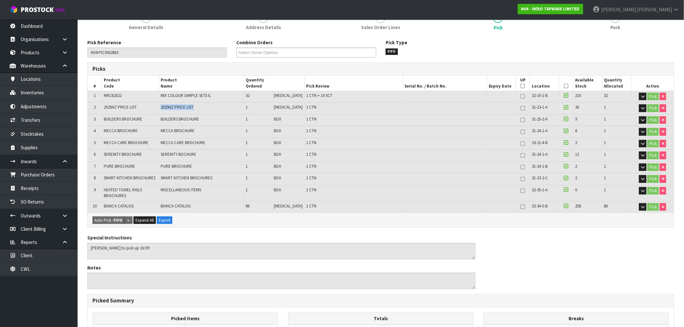
drag, startPoint x: 211, startPoint y: 109, endPoint x: 160, endPoint y: 109, distance: 51.7
click at [160, 109] on tr "2 2025NZ PRICE LIST 2025NZ PRICE LIST 1 [MEDICAL_DATA] 1 CTN 31-23-1-A 36 1 Pick" at bounding box center [381, 107] width 586 height 11
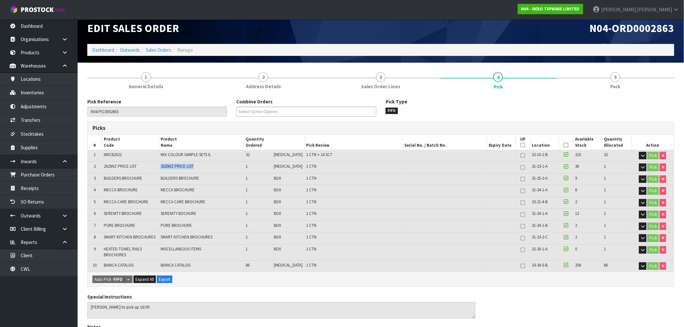
scroll to position [0, 0]
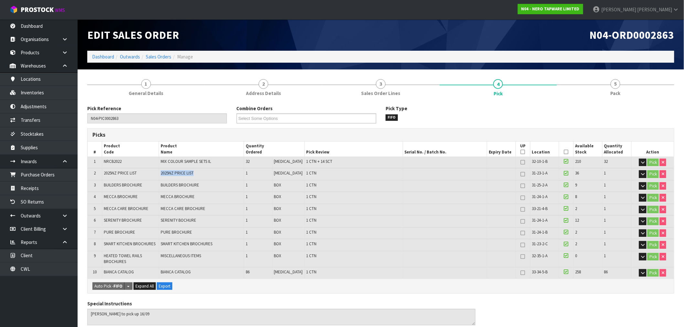
click at [179, 178] on td "2025NZ PRICE LIST" at bounding box center [201, 173] width 85 height 11
click at [174, 174] on span "2025NZ PRICE LIST" at bounding box center [177, 172] width 33 height 5
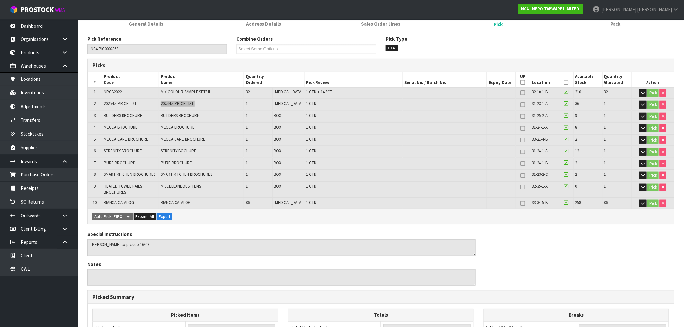
scroll to position [72, 0]
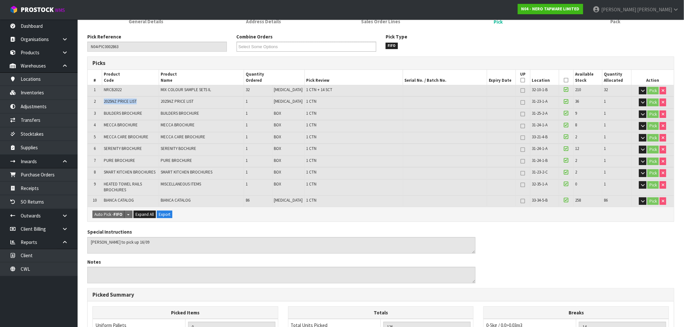
drag, startPoint x: 138, startPoint y: 102, endPoint x: 104, endPoint y: 102, distance: 33.9
click at [104, 102] on td "2025NZ PRICE LIST" at bounding box center [130, 102] width 57 height 11
click at [165, 102] on span "2025NZ PRICE LIST" at bounding box center [177, 101] width 33 height 5
click at [133, 102] on span "2025NZ PRICE LIST" at bounding box center [120, 101] width 33 height 5
click at [132, 102] on span "2025NZ PRICE LIST" at bounding box center [120, 101] width 33 height 5
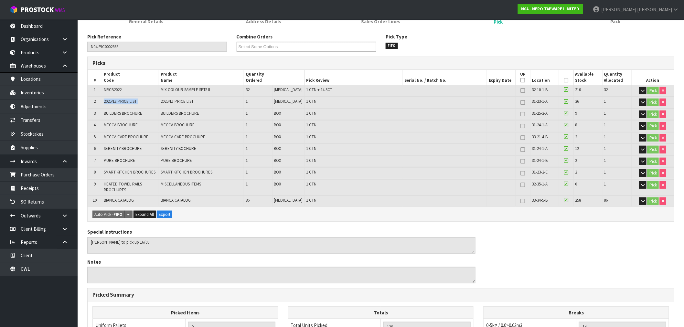
click at [132, 102] on span "2025NZ PRICE LIST" at bounding box center [120, 101] width 33 height 5
copy tr "2025NZ PRICE LIST"
click at [44, 90] on link "Inventories" at bounding box center [39, 92] width 78 height 13
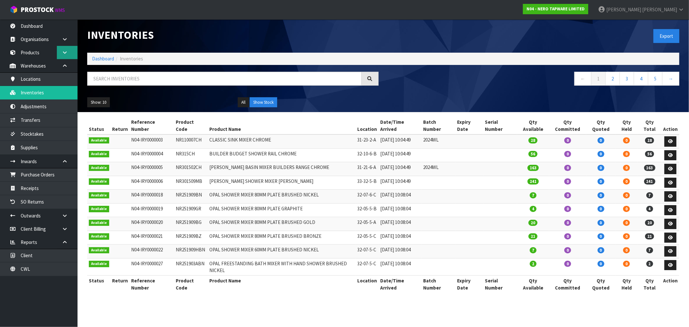
click at [64, 51] on icon at bounding box center [65, 52] width 6 height 5
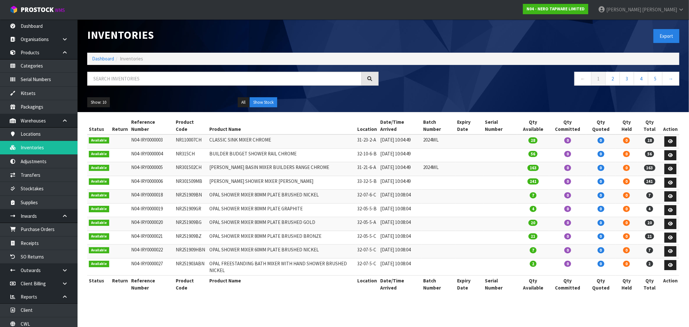
click at [105, 54] on ol "Dashboard Inventories" at bounding box center [383, 59] width 592 height 12
click at [107, 60] on link "Dashboard" at bounding box center [103, 59] width 22 height 6
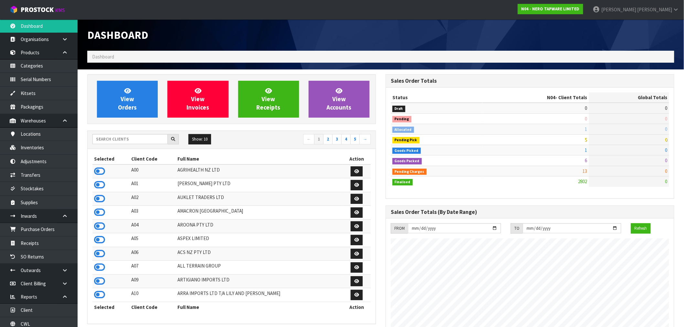
scroll to position [489, 298]
click at [115, 141] on input "text" at bounding box center [129, 139] width 75 height 10
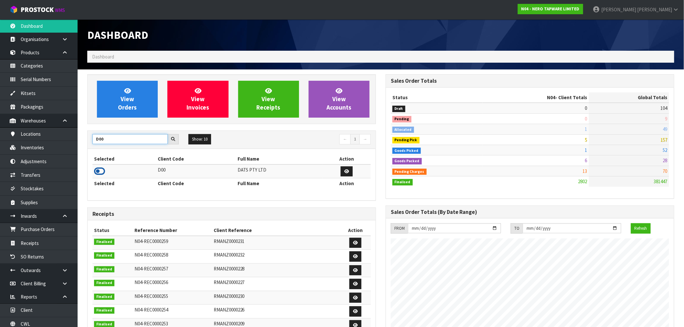
type input "D00"
click at [104, 172] on icon at bounding box center [99, 171] width 11 height 10
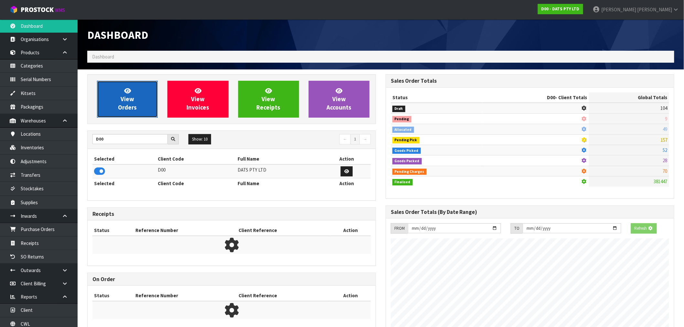
scroll to position [322661, 322766]
click at [136, 90] on link "View Orders" at bounding box center [127, 99] width 61 height 37
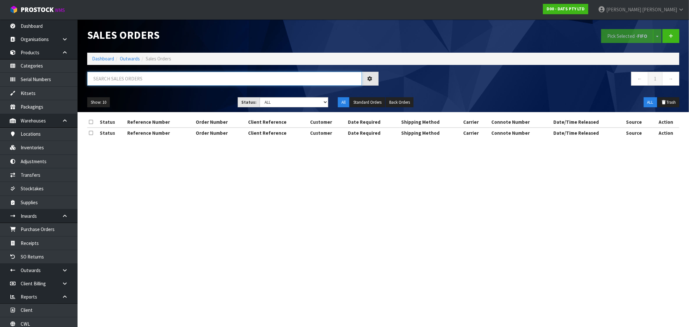
click at [135, 80] on input "text" at bounding box center [224, 79] width 275 height 14
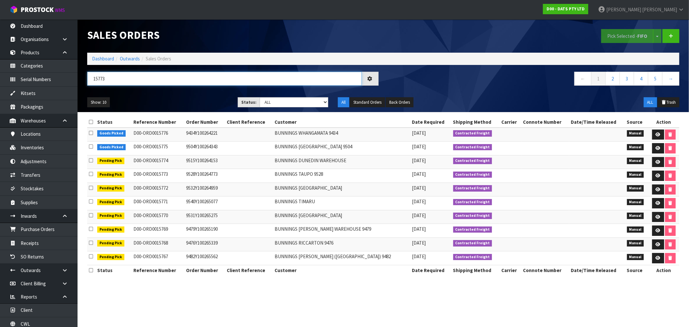
type input "15773"
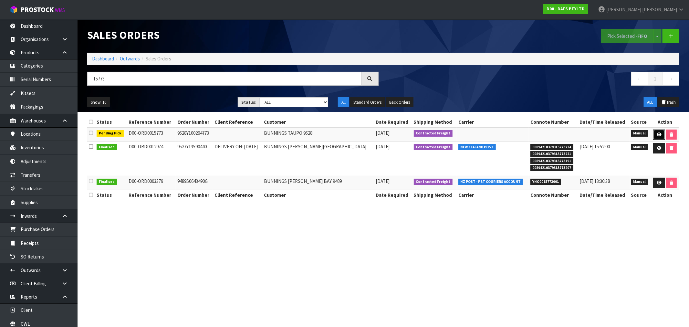
click at [661, 133] on link at bounding box center [659, 135] width 12 height 10
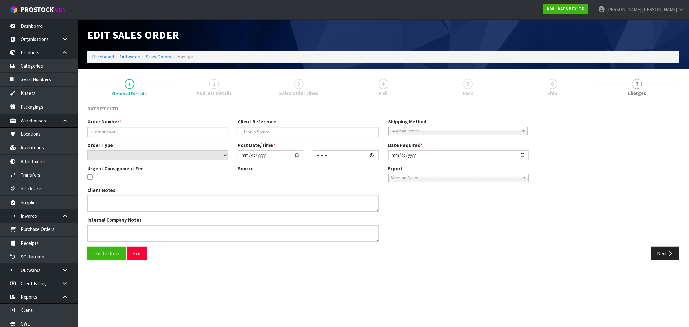
type input "9528Y100264773"
select select "number:0"
type input "[DATE]"
type input "09:02:00.000"
type input "[DATE]"
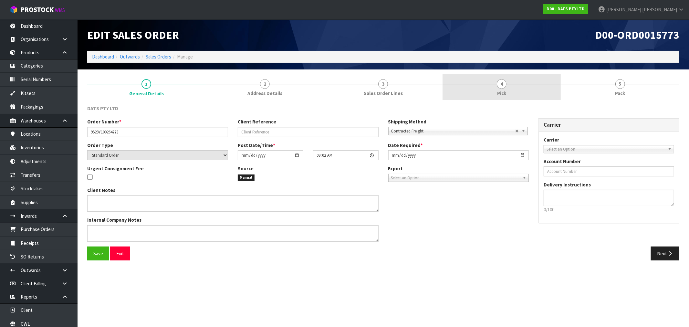
click at [499, 94] on span "Pick" at bounding box center [501, 93] width 9 height 7
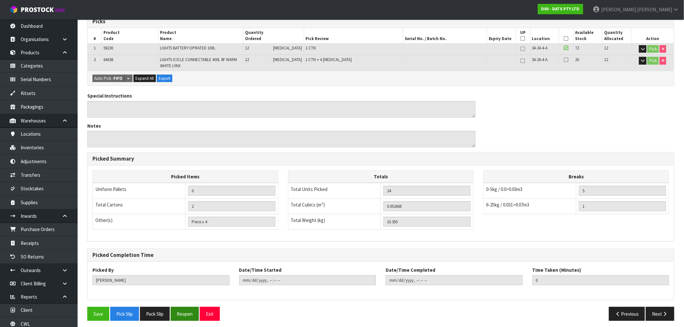
scroll to position [117, 0]
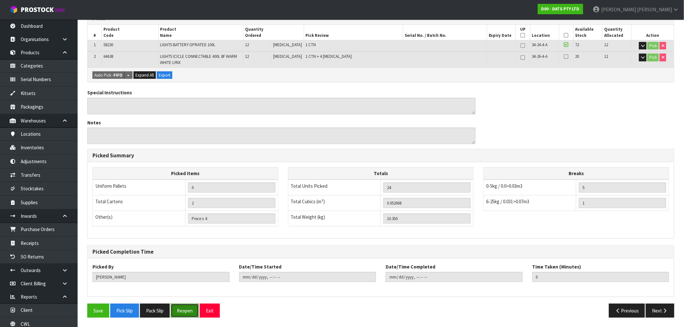
click at [193, 309] on button "Reopen" at bounding box center [185, 311] width 28 height 14
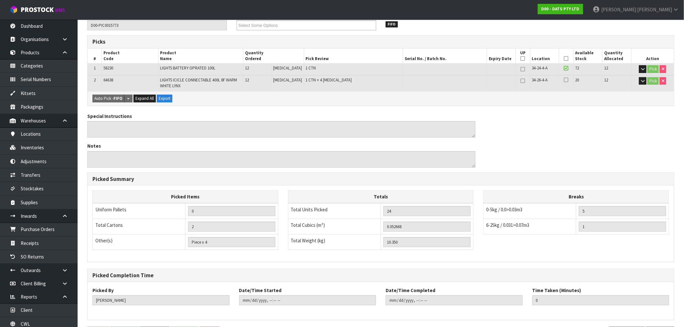
scroll to position [0, 0]
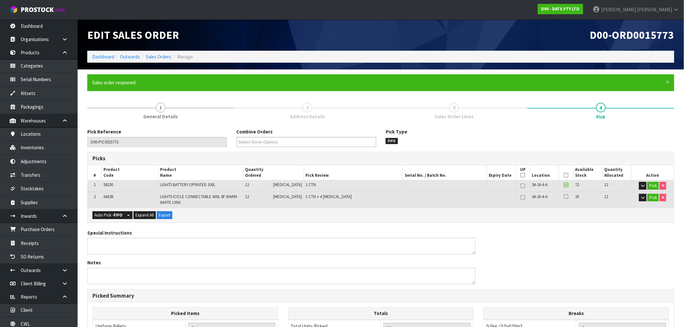
click at [456, 112] on link "3 Sales Order Lines" at bounding box center [454, 111] width 147 height 26
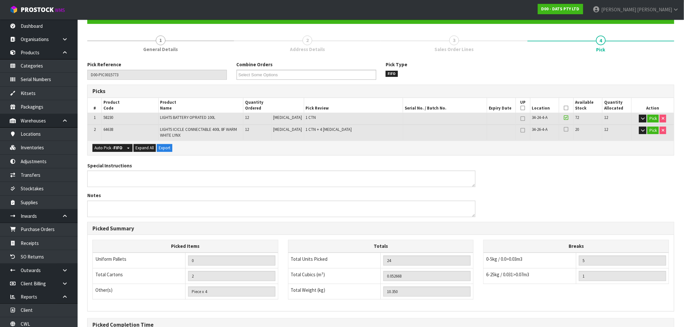
scroll to position [140, 0]
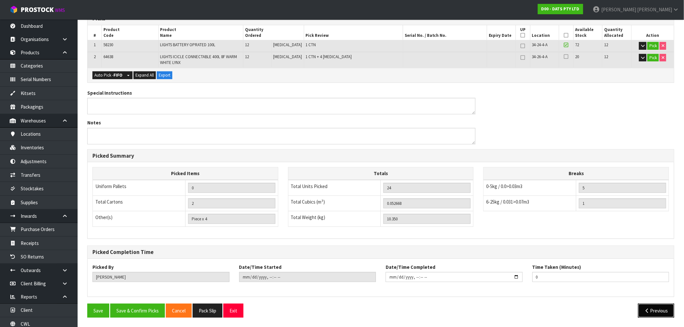
click at [649, 307] on button "Previous" at bounding box center [656, 311] width 36 height 14
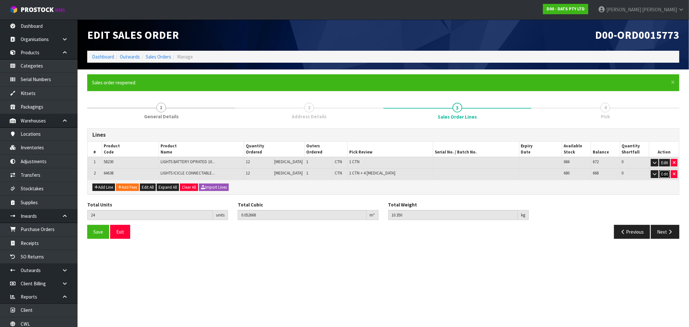
click at [664, 175] on button "Edit" at bounding box center [664, 174] width 11 height 8
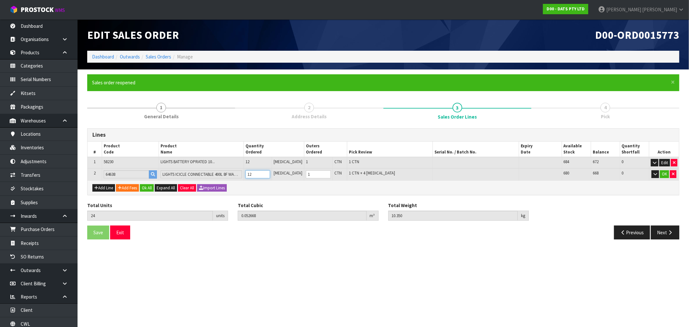
click at [233, 176] on tr "2 64638 LIGHTS ICICLE CONNECTABLE 400L 8F WARM WHITE LYNX 12 [MEDICAL_DATA] 1 C…" at bounding box center [384, 174] width 592 height 12
type input "20"
type input "0.041148"
type input "7.55"
type input "8"
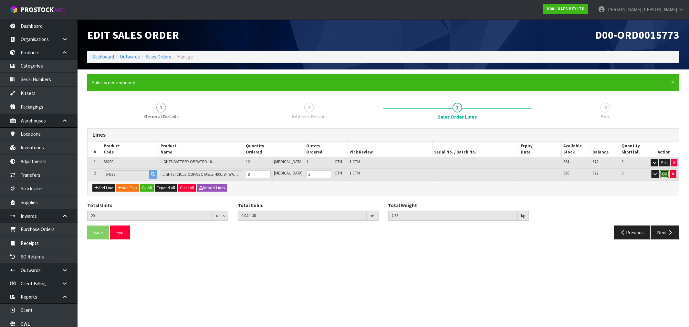
click at [665, 175] on button "OK" at bounding box center [664, 174] width 9 height 8
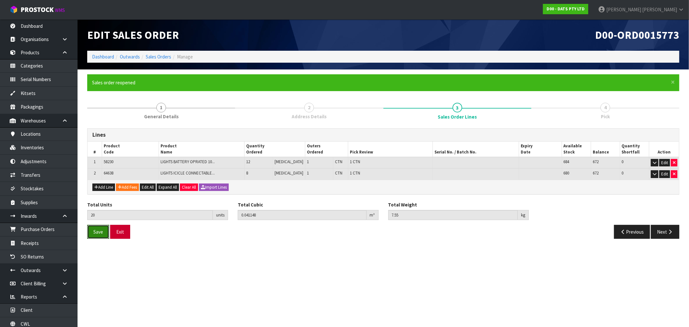
drag, startPoint x: 89, startPoint y: 233, endPoint x: 117, endPoint y: 234, distance: 28.8
click at [91, 233] on button "Save" at bounding box center [98, 232] width 22 height 14
click at [675, 239] on div "Save Exit Previous Next" at bounding box center [383, 234] width 602 height 19
click at [670, 233] on icon "button" at bounding box center [670, 231] width 6 height 5
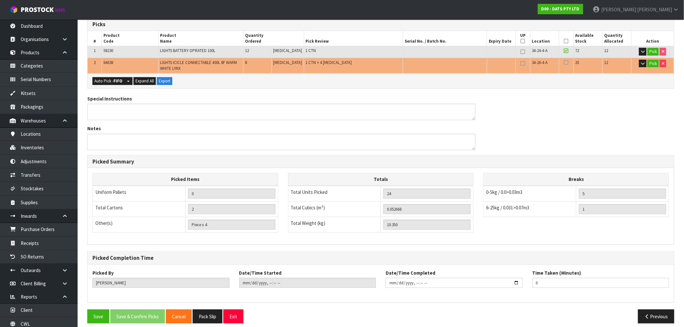
scroll to position [140, 0]
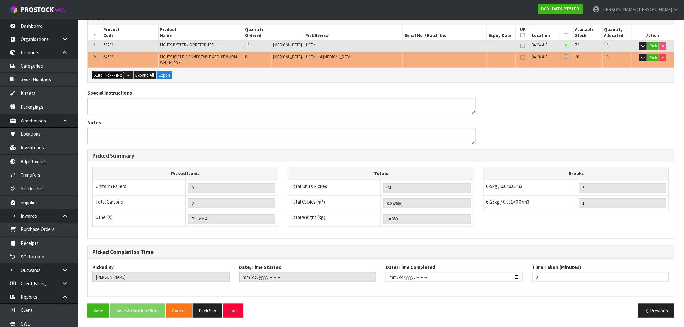
click at [103, 76] on button "Auto Pick - FIFO" at bounding box center [108, 75] width 32 height 8
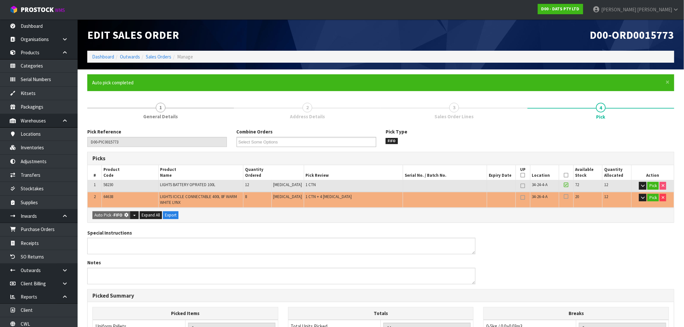
type input "Piece x 0"
type input "20"
type input "0.041148"
type input "7.550"
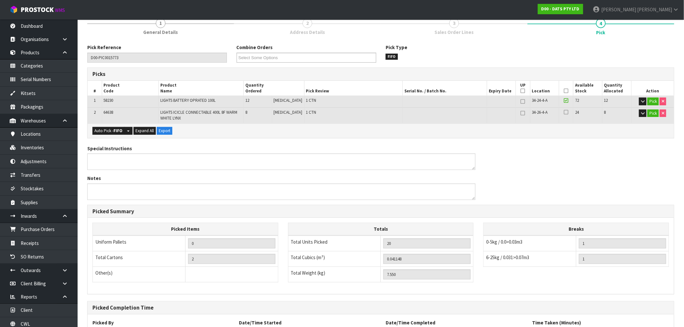
scroll to position [140, 0]
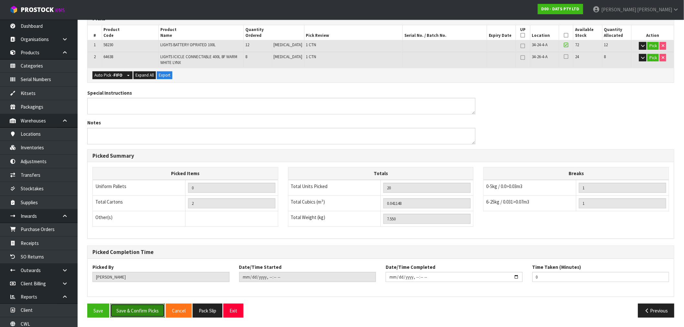
click at [143, 312] on button "Save & Confirm Picks" at bounding box center [137, 311] width 55 height 14
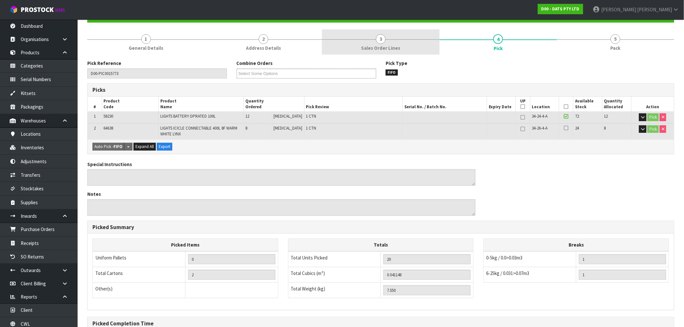
scroll to position [0, 0]
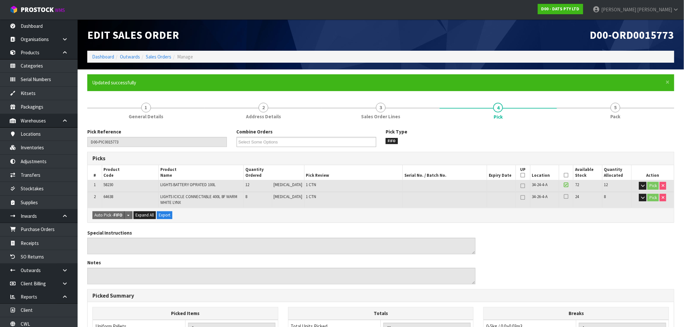
click at [92, 62] on ol "Dashboard Outwards Sales Orders Manage" at bounding box center [380, 57] width 587 height 12
click at [93, 58] on link "Dashboard" at bounding box center [103, 57] width 22 height 6
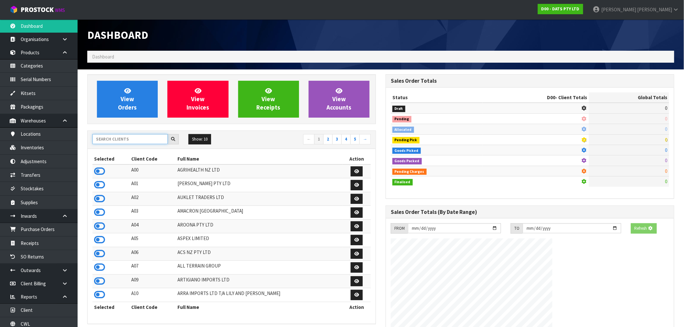
click at [146, 140] on input "text" at bounding box center [129, 139] width 75 height 10
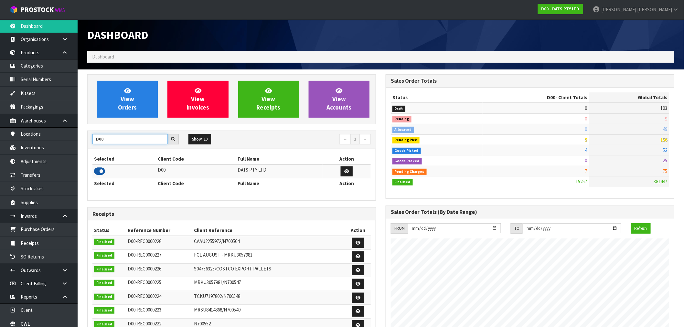
type input "D00"
click at [102, 168] on icon at bounding box center [99, 171] width 11 height 10
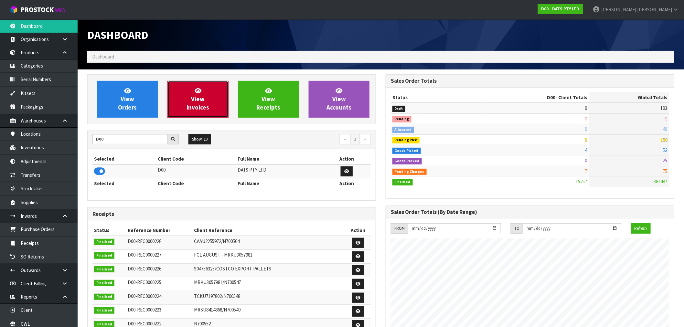
click at [191, 106] on span "View Invoices" at bounding box center [197, 99] width 23 height 24
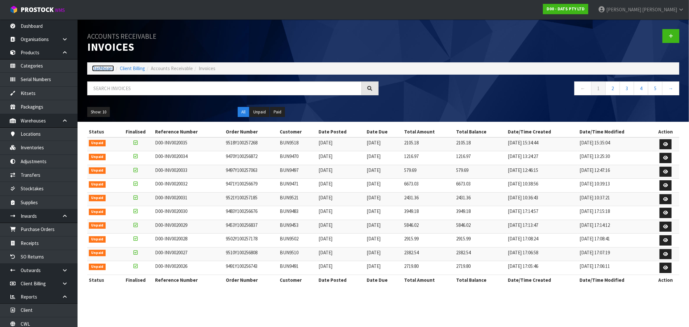
click at [100, 70] on link "Dashboard" at bounding box center [103, 68] width 22 height 6
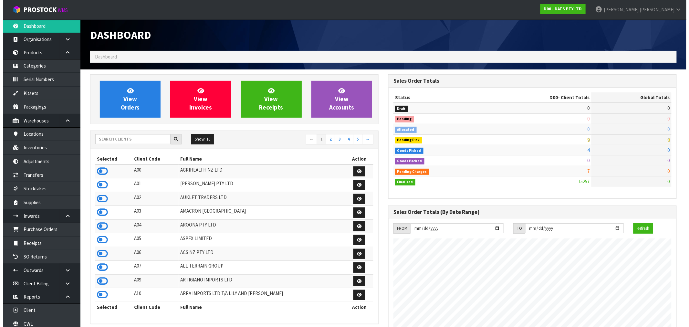
scroll to position [489, 298]
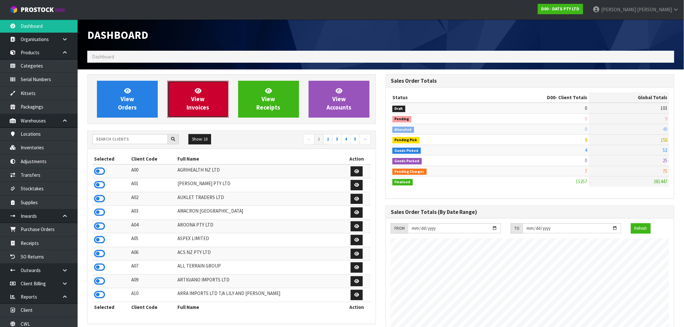
click at [195, 108] on span "View Invoices" at bounding box center [197, 99] width 23 height 24
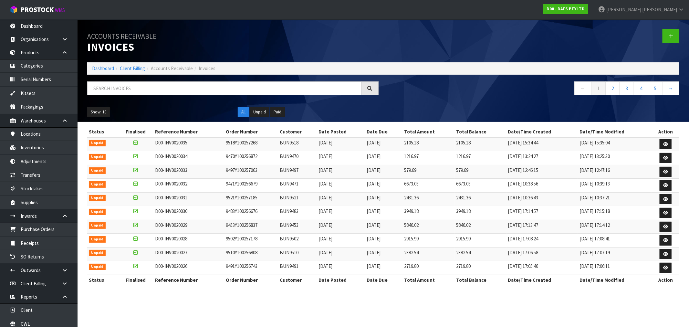
drag, startPoint x: 219, startPoint y: 261, endPoint x: 220, endPoint y: 251, distance: 9.8
click at [218, 259] on td "D00-INV0020027" at bounding box center [188, 254] width 70 height 14
drag, startPoint x: 272, startPoint y: 225, endPoint x: 212, endPoint y: 230, distance: 60.6
click at [212, 230] on tr "Unpaid D00-INV0020029 9453Y100256837 BUN9453 [DATE] [DATE] 5846.02 5846.02 [DAT…" at bounding box center [383, 227] width 592 height 14
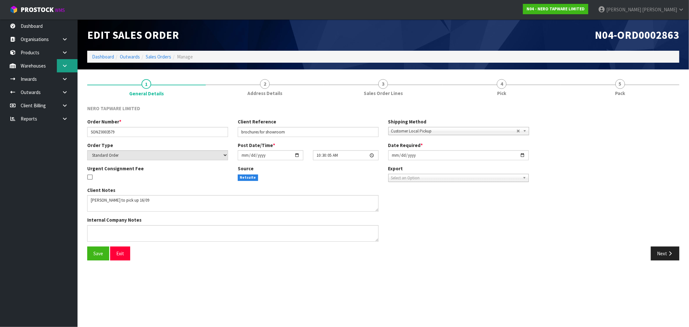
click at [69, 63] on link at bounding box center [67, 65] width 21 height 13
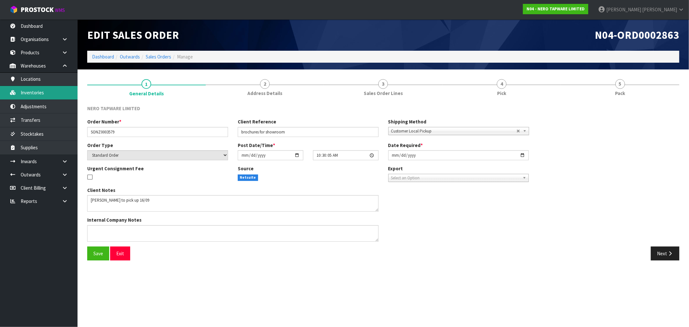
click at [56, 94] on link "Inventories" at bounding box center [39, 92] width 78 height 13
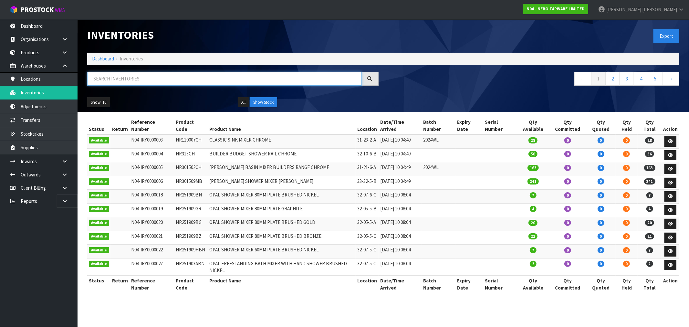
click at [174, 81] on input "text" at bounding box center [224, 79] width 275 height 14
paste input "2025NZ PRICE LIST"
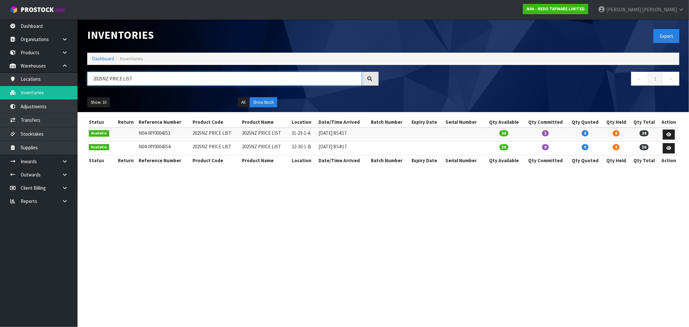
type input "2025NZ PRICE LIST"
click at [458, 240] on section "Inventories Export Dashboard Inventories 2025NZ PRICE LIST ← 1 → Show: 10 5 10 …" at bounding box center [344, 163] width 689 height 327
click at [666, 133] on link at bounding box center [669, 135] width 12 height 10
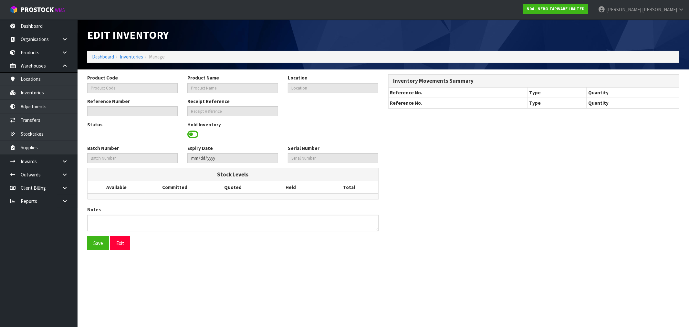
type input "2025NZ PRICE LIST"
type input "31-23-1-A"
type input "N04-IRY0004353"
type input "N04-REC0000194"
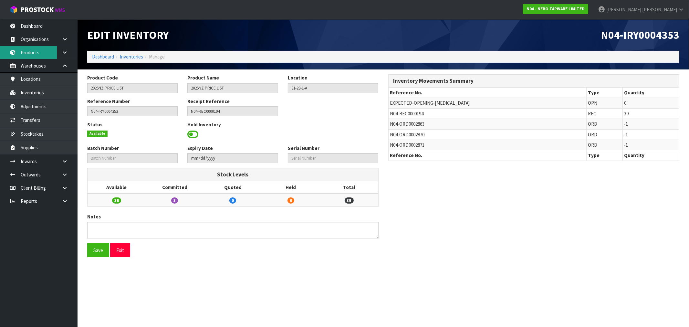
click at [29, 58] on link "Products" at bounding box center [39, 52] width 78 height 13
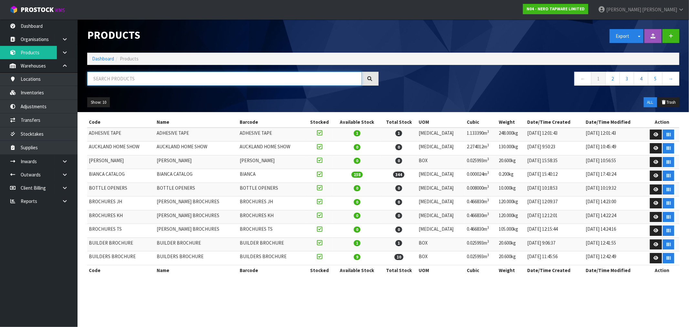
click at [134, 84] on input "text" at bounding box center [224, 79] width 275 height 14
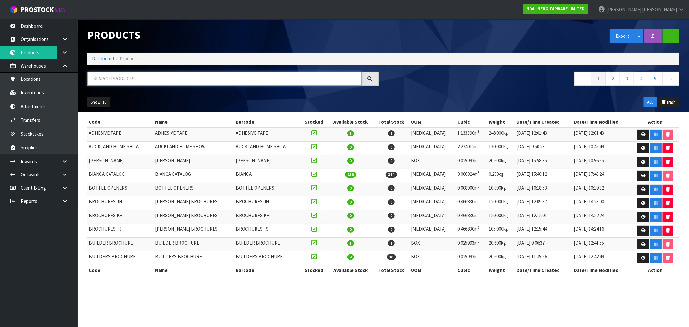
paste input "2025NZ PRICE LIST"
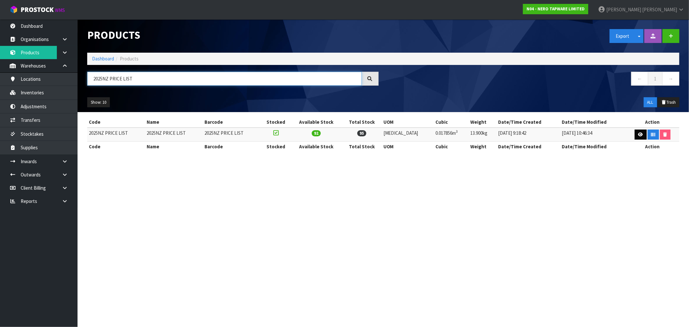
type input "2025NZ PRICE LIST"
click at [638, 134] on icon at bounding box center [640, 134] width 5 height 4
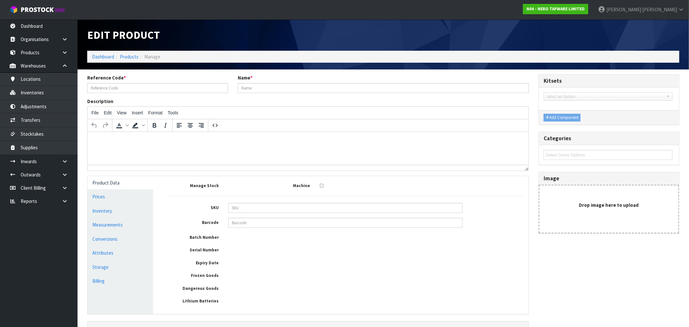
type input "2025NZ PRICE LIST"
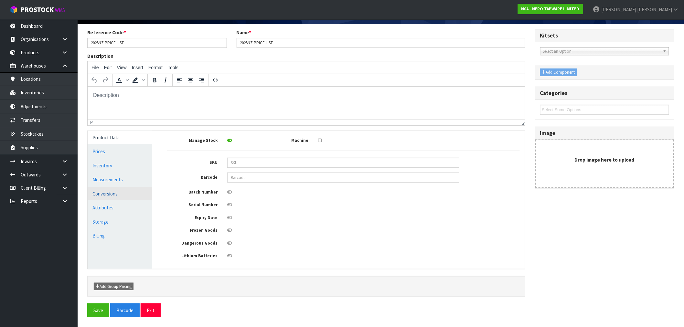
click at [123, 195] on link "Conversions" at bounding box center [120, 193] width 65 height 13
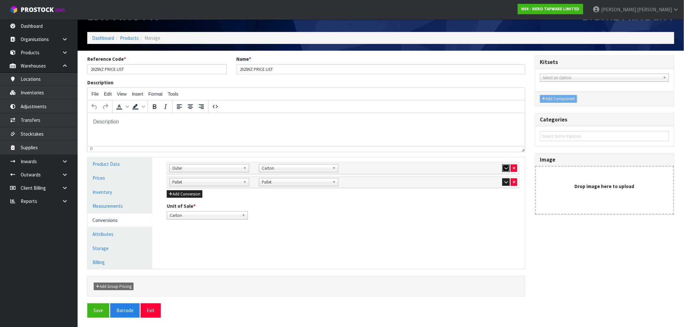
click at [506, 166] on icon "button" at bounding box center [506, 168] width 4 height 4
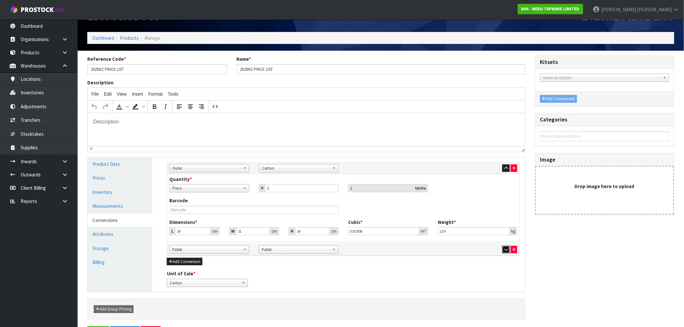
click at [503, 250] on button "button" at bounding box center [505, 250] width 7 height 8
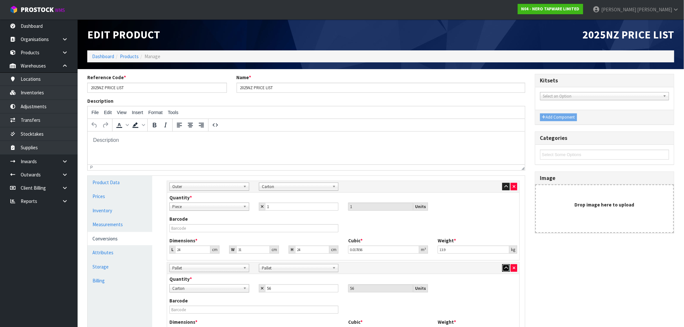
scroll to position [0, 0]
click at [107, 54] on link "Dashboard" at bounding box center [103, 57] width 22 height 6
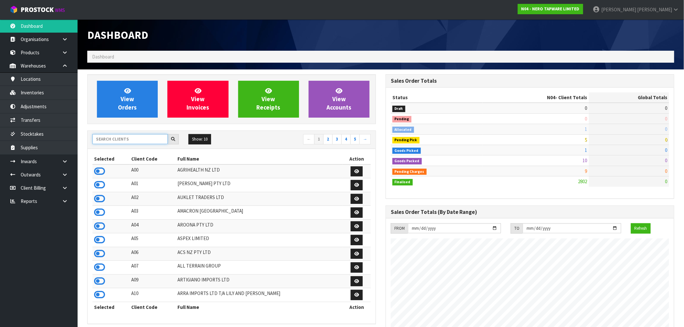
click at [136, 139] on input "text" at bounding box center [129, 139] width 75 height 10
type input "J01"
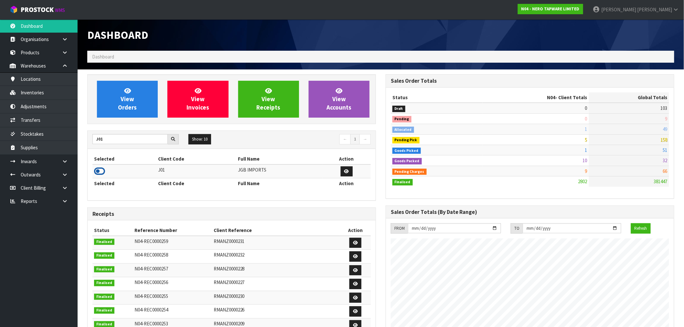
click at [102, 169] on icon at bounding box center [99, 171] width 11 height 10
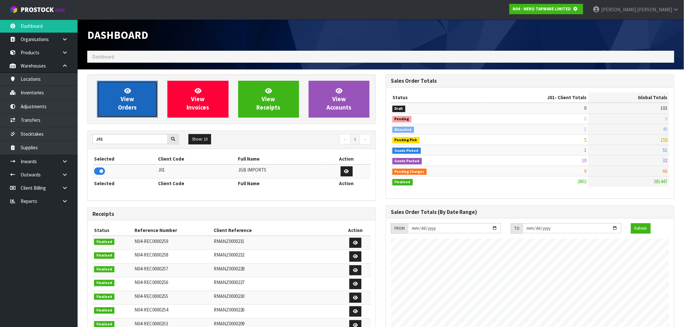
scroll to position [322661, 322766]
click at [126, 106] on span "View Orders" at bounding box center [127, 99] width 19 height 24
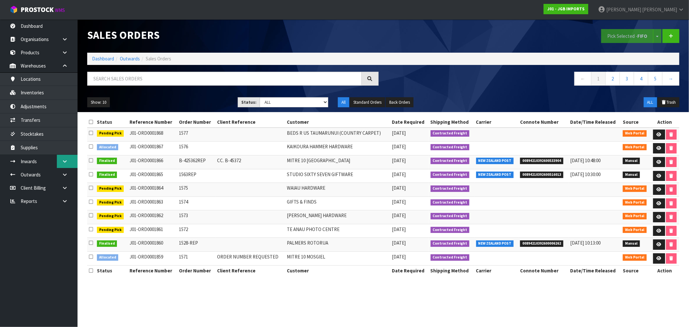
click at [65, 162] on icon at bounding box center [65, 161] width 6 height 5
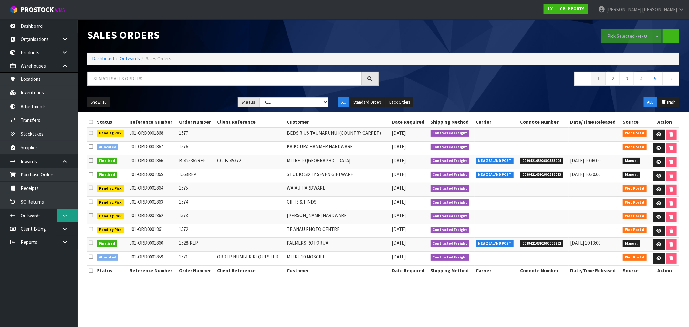
click at [58, 213] on link at bounding box center [67, 215] width 21 height 13
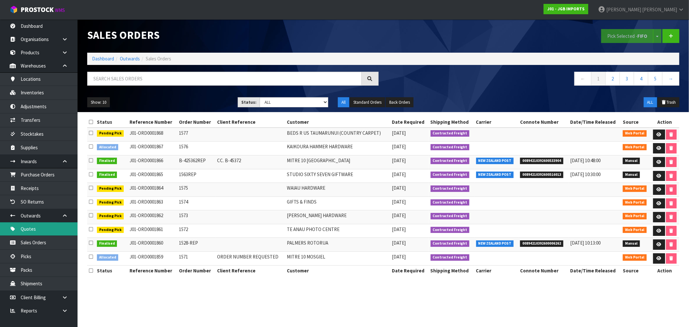
click at [47, 229] on link "Quotes" at bounding box center [39, 228] width 78 height 13
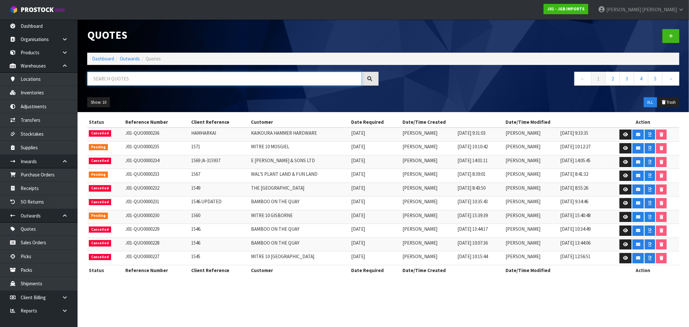
click at [150, 78] on input "text" at bounding box center [224, 79] width 275 height 14
paste input "1560"
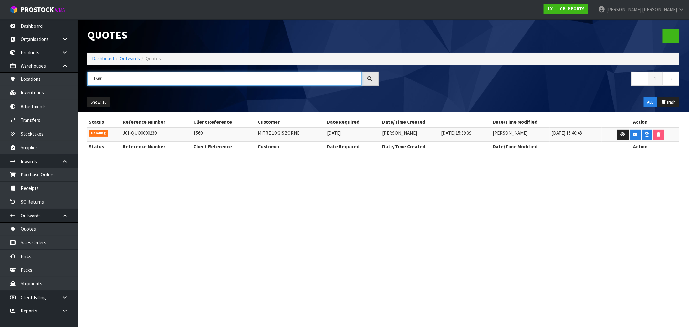
type input "1560"
drag, startPoint x: 170, startPoint y: 134, endPoint x: 122, endPoint y: 135, distance: 48.1
click at [122, 135] on td "J01-QUO0000230" at bounding box center [156, 135] width 71 height 14
copy td "J01-QUO0000230"
click at [622, 134] on icon at bounding box center [623, 134] width 5 height 4
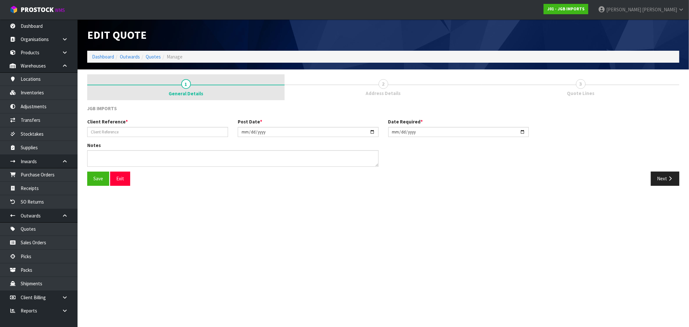
type input "1560"
type input "2025-09-03"
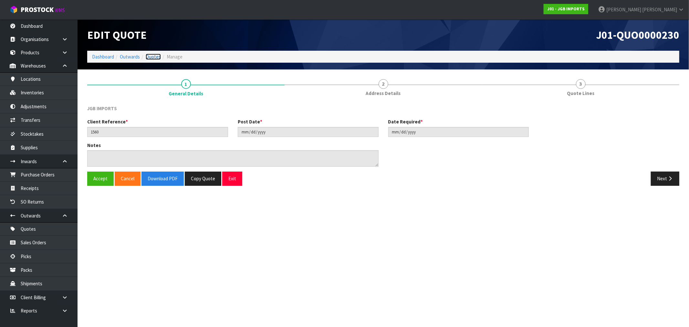
click at [149, 56] on link "Quotes" at bounding box center [153, 57] width 15 height 6
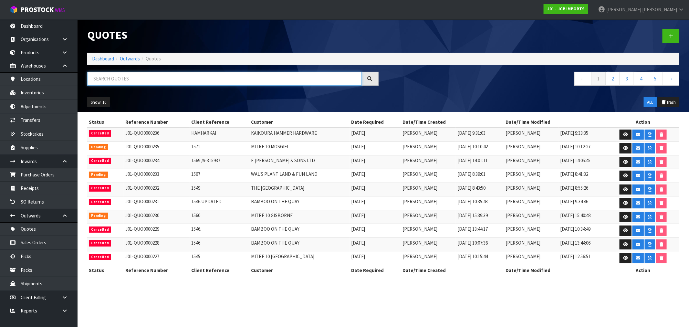
click at [161, 79] on input "text" at bounding box center [224, 79] width 275 height 14
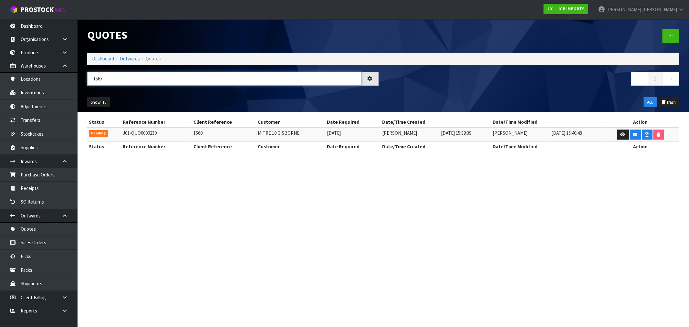
type input "1567"
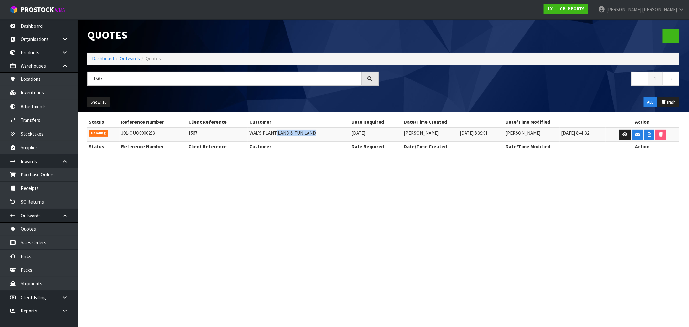
drag, startPoint x: 315, startPoint y: 137, endPoint x: 198, endPoint y: 137, distance: 116.9
click at [248, 136] on td "WAL'S PLANT LAND & FUN LAND" at bounding box center [299, 135] width 102 height 14
click at [146, 132] on td "J01-QUO0000233" at bounding box center [153, 135] width 67 height 14
copy td "QUO0000233"
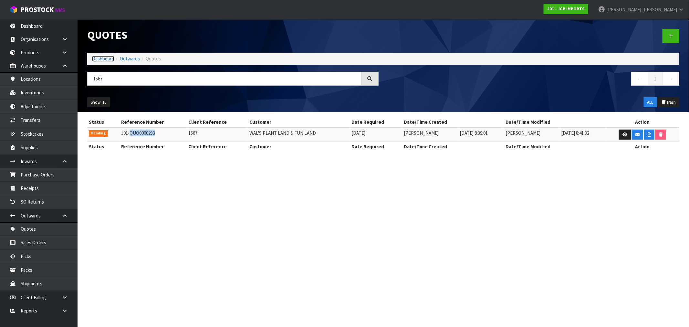
click at [101, 60] on link "Dashboard" at bounding box center [103, 59] width 22 height 6
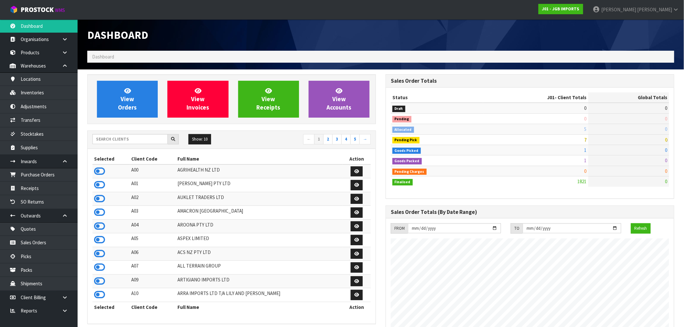
scroll to position [489, 298]
click at [114, 147] on div "Show: 10 5 10 25 50 ← 1 2 3 4 5 →" at bounding box center [232, 140] width 288 height 18
click at [110, 139] on input "text" at bounding box center [129, 139] width 75 height 10
type input "A01"
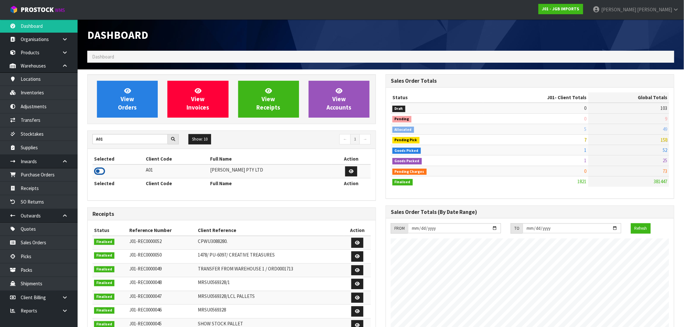
click at [98, 172] on icon at bounding box center [99, 171] width 11 height 10
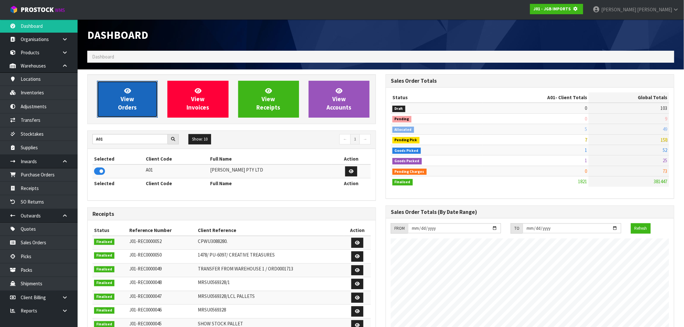
scroll to position [322661, 322766]
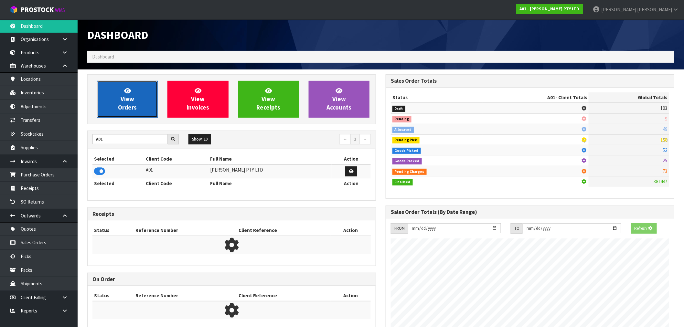
click at [149, 88] on link "View Orders" at bounding box center [127, 99] width 61 height 37
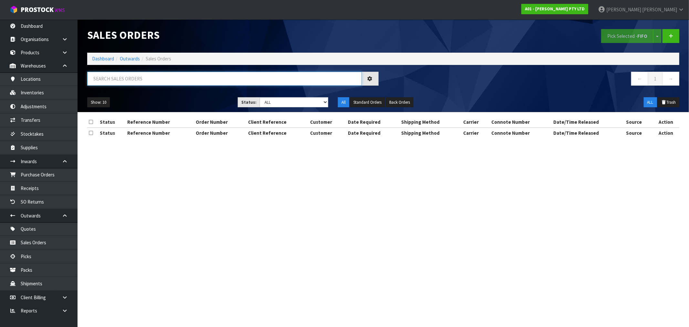
click at [158, 82] on input "text" at bounding box center [224, 79] width 275 height 14
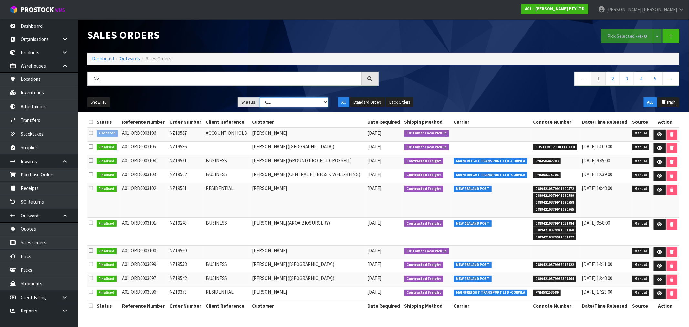
click at [296, 104] on select "Draft Pending Allocated Pending Pick Goods Picked Goods Packed Pending Charges …" at bounding box center [294, 102] width 68 height 10
click at [218, 81] on input "NZ" at bounding box center [224, 79] width 275 height 14
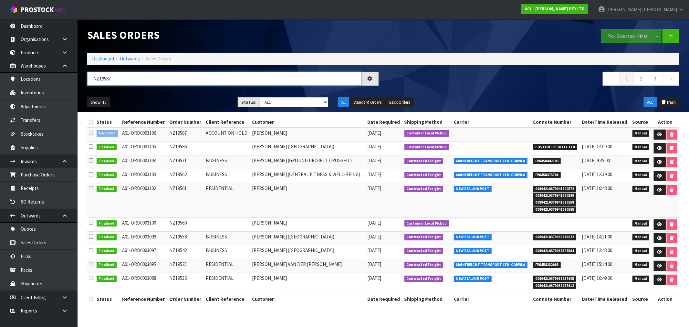
type input "NZ19587"
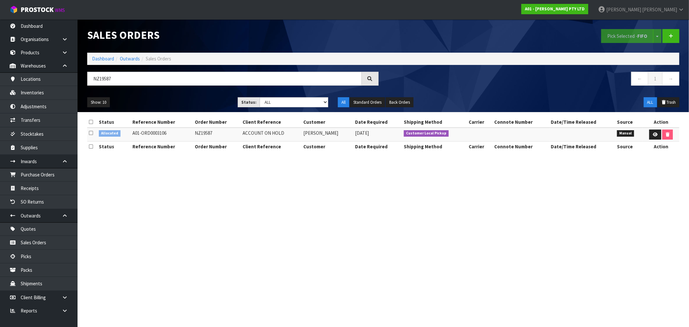
click at [389, 189] on section "Sales Orders Pick Selected - FIFO Split button! FIFO - First In First Out FEFO …" at bounding box center [344, 163] width 689 height 327
click at [442, 242] on section "Sales Orders Pick Selected - FIFO Split button! FIFO - First In First Out FEFO …" at bounding box center [344, 163] width 689 height 327
drag, startPoint x: 338, startPoint y: 135, endPoint x: 233, endPoint y: 131, distance: 105.1
click at [300, 133] on tr "Allocated A01-ORD0003106 NZ19587 ACCOUNT ON HOLD BLAKE LARSON 05/09/2025 Custom…" at bounding box center [383, 135] width 592 height 14
copy tr "BLAKE LARSON"
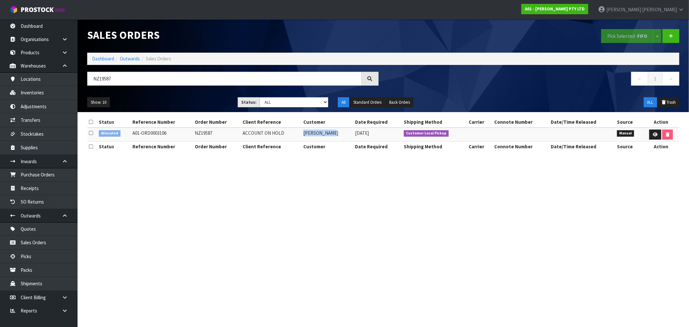
click at [202, 133] on td "NZ19587" at bounding box center [217, 135] width 48 height 14
copy td "NZ19587"
click at [463, 267] on section "Sales Orders Pick Selected - FIFO Split button! FIFO - First In First Out FEFO …" at bounding box center [344, 163] width 689 height 327
drag, startPoint x: 275, startPoint y: 219, endPoint x: 293, endPoint y: 257, distance: 42.2
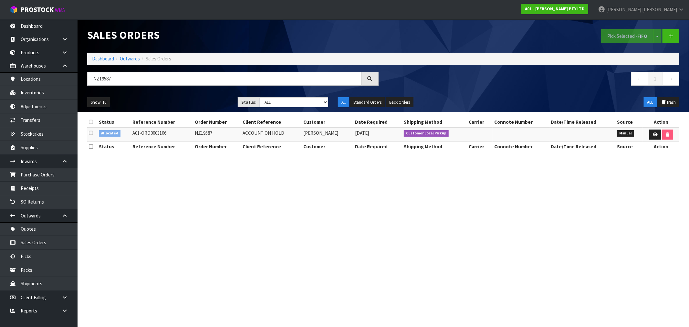
click at [275, 219] on section "Sales Orders Pick Selected - FIFO Split button! FIFO - First In First Out FEFO …" at bounding box center [344, 163] width 689 height 327
click at [202, 133] on td "NZ19587" at bounding box center [217, 135] width 48 height 14
copy td "NZ19587"
click at [104, 60] on link "Dashboard" at bounding box center [103, 59] width 22 height 6
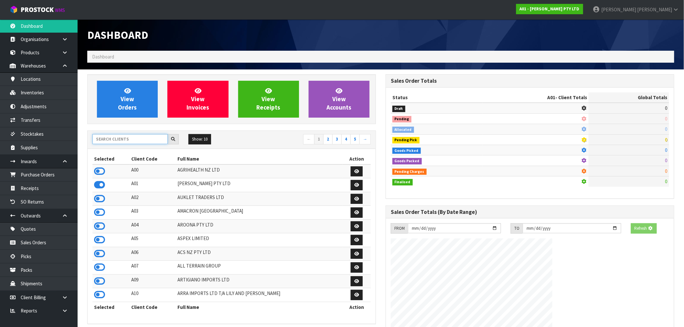
click at [125, 139] on input "text" at bounding box center [129, 139] width 75 height 10
type input "J01"
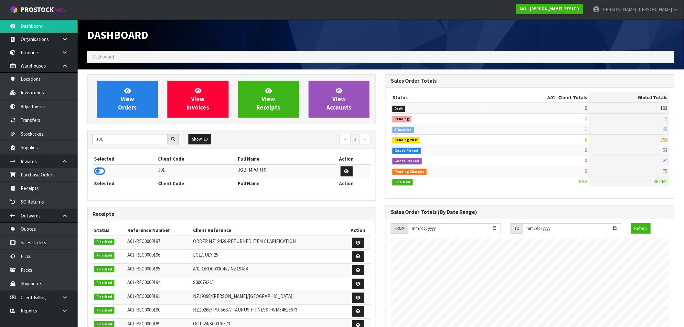
drag, startPoint x: 99, startPoint y: 169, endPoint x: 125, endPoint y: 128, distance: 48.2
click at [101, 168] on icon at bounding box center [99, 171] width 11 height 10
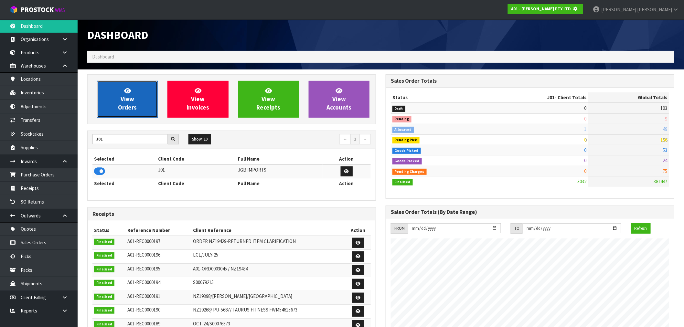
scroll to position [403, 298]
click at [143, 96] on link "View Orders" at bounding box center [127, 99] width 61 height 37
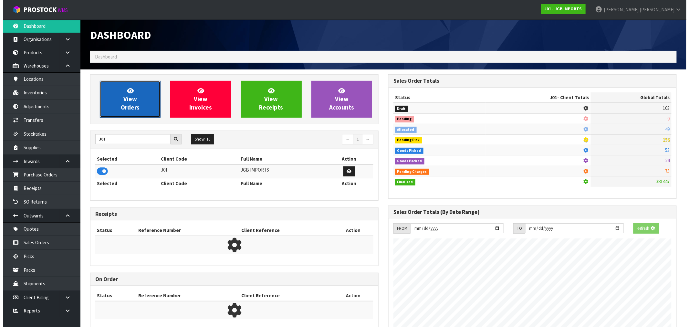
scroll to position [489, 298]
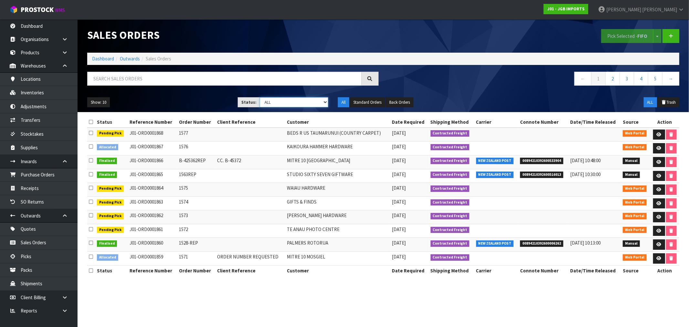
click at [286, 99] on select "Draft Pending Allocated Pending Pick Goods Picked Goods Packed Pending Charges …" at bounding box center [294, 102] width 68 height 10
click at [260, 97] on select "Draft Pending Allocated Pending Pick Goods Picked Goods Packed Pending Charges …" at bounding box center [294, 102] width 68 height 10
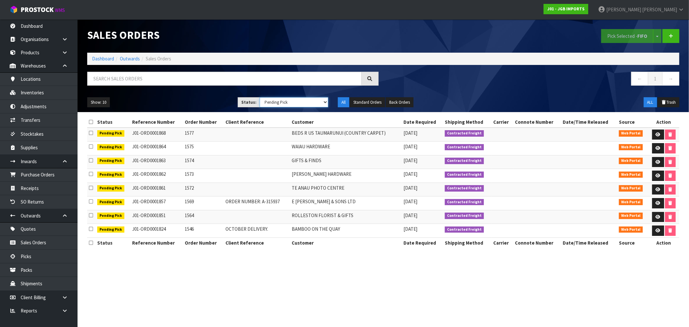
click at [279, 101] on select "Draft Pending Allocated Pending Pick Goods Picked Goods Packed Pending Charges …" at bounding box center [294, 102] width 68 height 10
click at [260, 97] on select "Draft Pending Allocated Pending Pick Goods Picked Goods Packed Pending Charges …" at bounding box center [294, 102] width 68 height 10
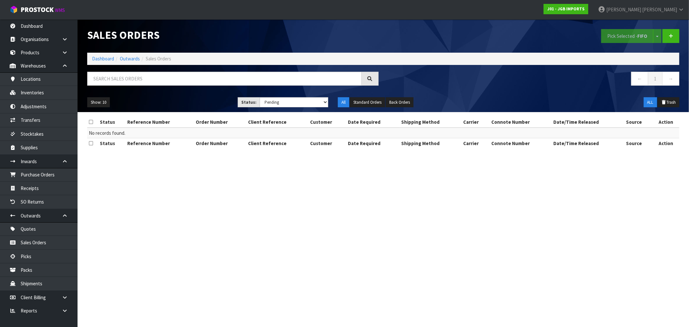
drag, startPoint x: 289, startPoint y: 88, endPoint x: 291, endPoint y: 98, distance: 10.3
click at [289, 89] on div at bounding box center [232, 81] width 301 height 19
drag, startPoint x: 291, startPoint y: 100, endPoint x: 292, endPoint y: 104, distance: 4.9
click at [291, 100] on select "Draft Pending Allocated Pending Pick Goods Picked Goods Packed Pending Charges …" at bounding box center [294, 102] width 68 height 10
select select "string:2"
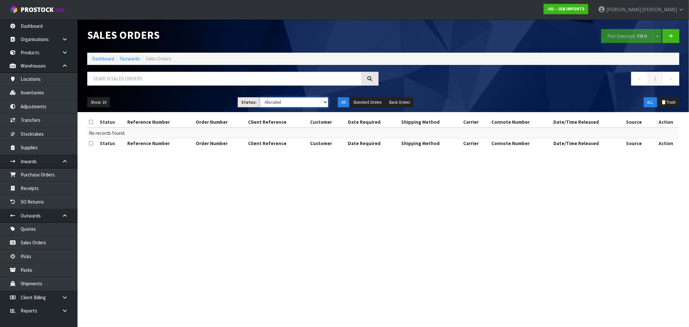
click at [260, 97] on select "Draft Pending Allocated Pending Pick Goods Picked Goods Packed Pending Charges …" at bounding box center [294, 102] width 68 height 10
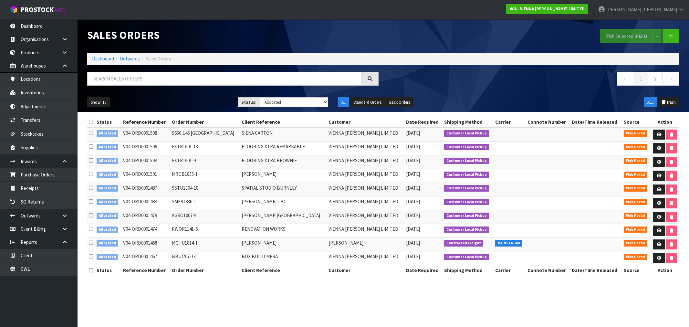
select select "string:2"
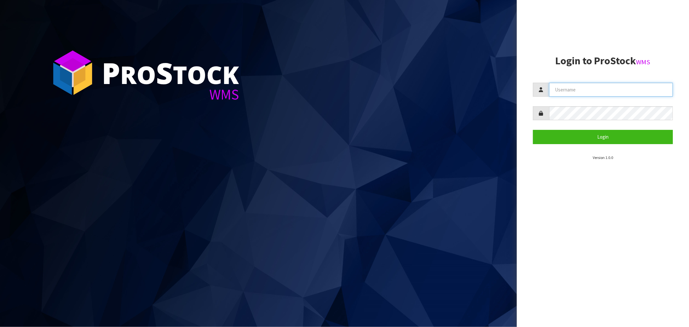
type input "[PERSON_NAME]"
click at [558, 128] on form "[PERSON_NAME] Login" at bounding box center [603, 113] width 140 height 61
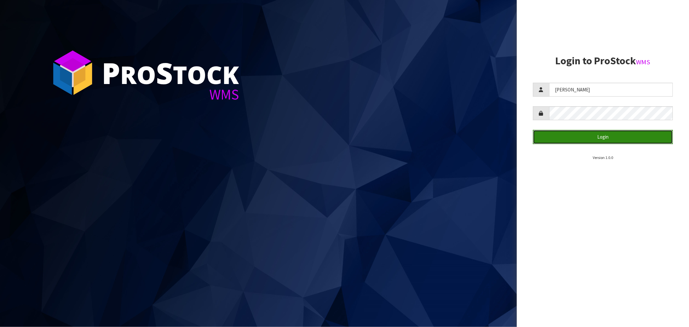
click at [561, 132] on button "Login" at bounding box center [603, 137] width 140 height 14
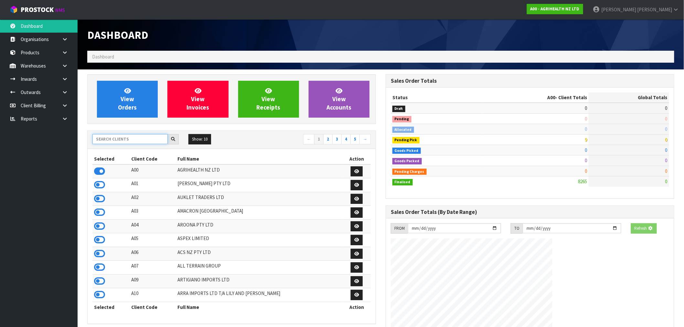
click at [139, 141] on input "text" at bounding box center [129, 139] width 75 height 10
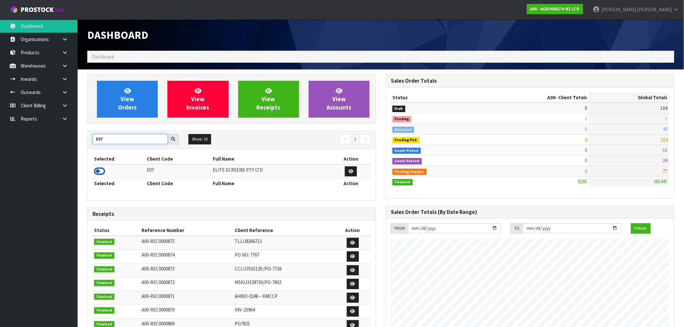
type input "E07"
click at [102, 172] on icon at bounding box center [99, 171] width 11 height 10
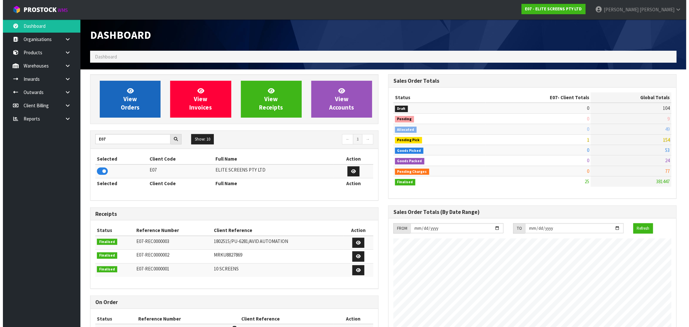
scroll to position [416, 298]
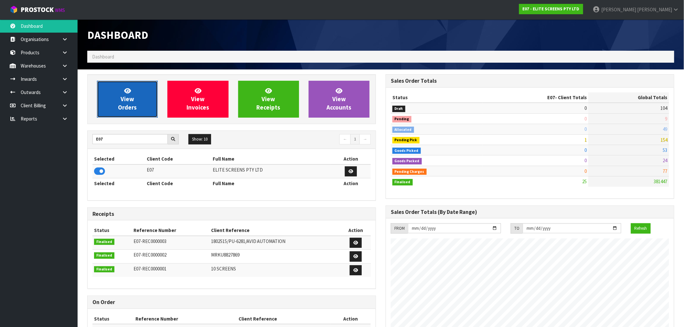
click at [130, 101] on span "View Orders" at bounding box center [127, 99] width 19 height 24
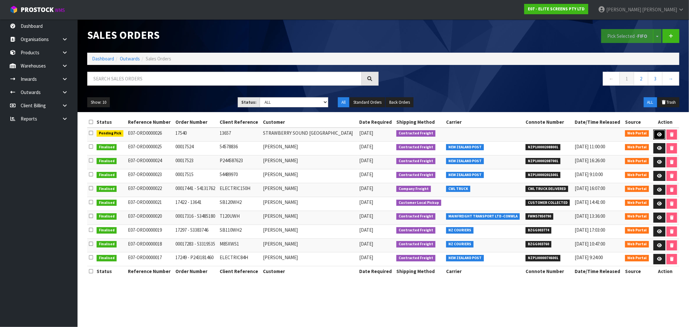
click at [658, 132] on icon at bounding box center [659, 134] width 5 height 4
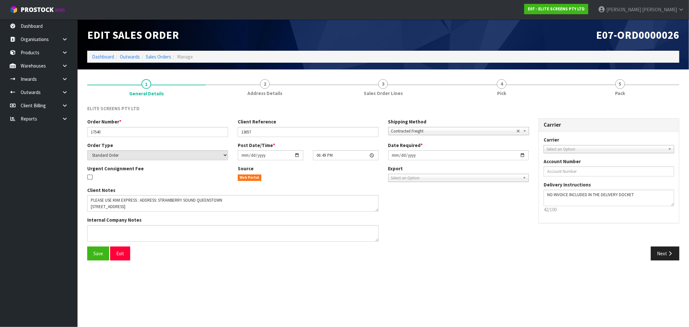
click at [581, 145] on span "Select an Option" at bounding box center [606, 149] width 119 height 8
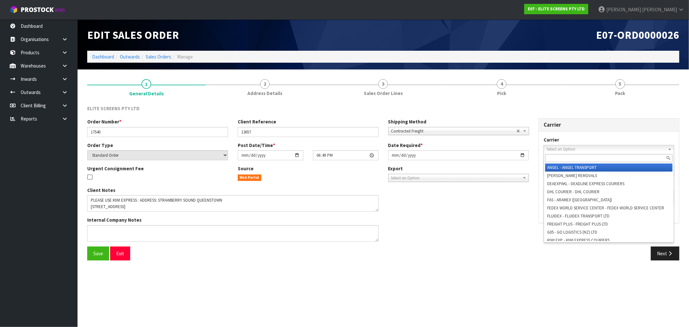
drag, startPoint x: 579, startPoint y: 154, endPoint x: 580, endPoint y: 157, distance: 3.2
click at [581, 155] on input "text" at bounding box center [608, 158] width 127 height 8
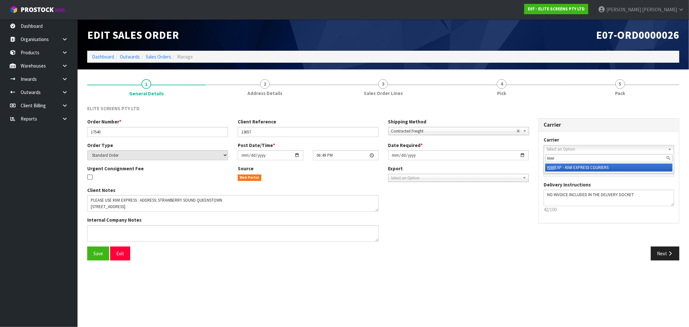
type input "kiwi"
click at [576, 167] on li "KIWI EXP - KIWI EXPRESS COURIERS" at bounding box center [608, 167] width 127 height 8
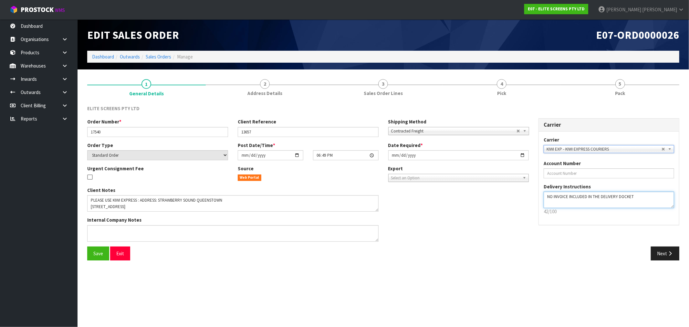
click at [651, 194] on textarea at bounding box center [609, 200] width 131 height 16
type textarea "NO INVOICE INCLUDED IN THE DELIVERY DOCKET USE KIWI EXPRESS"
click at [100, 258] on button "Save" at bounding box center [98, 253] width 22 height 14
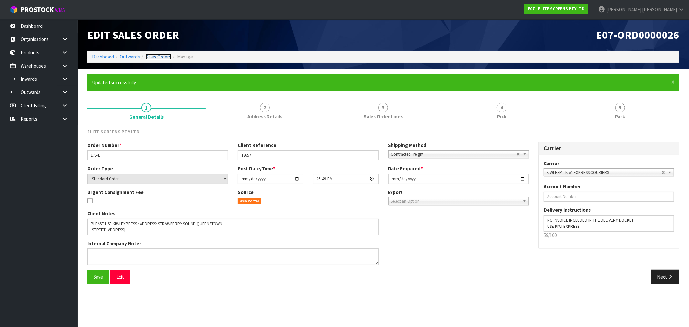
click at [157, 56] on link "Sales Orders" at bounding box center [159, 57] width 26 height 6
